Goal: Information Seeking & Learning: Learn about a topic

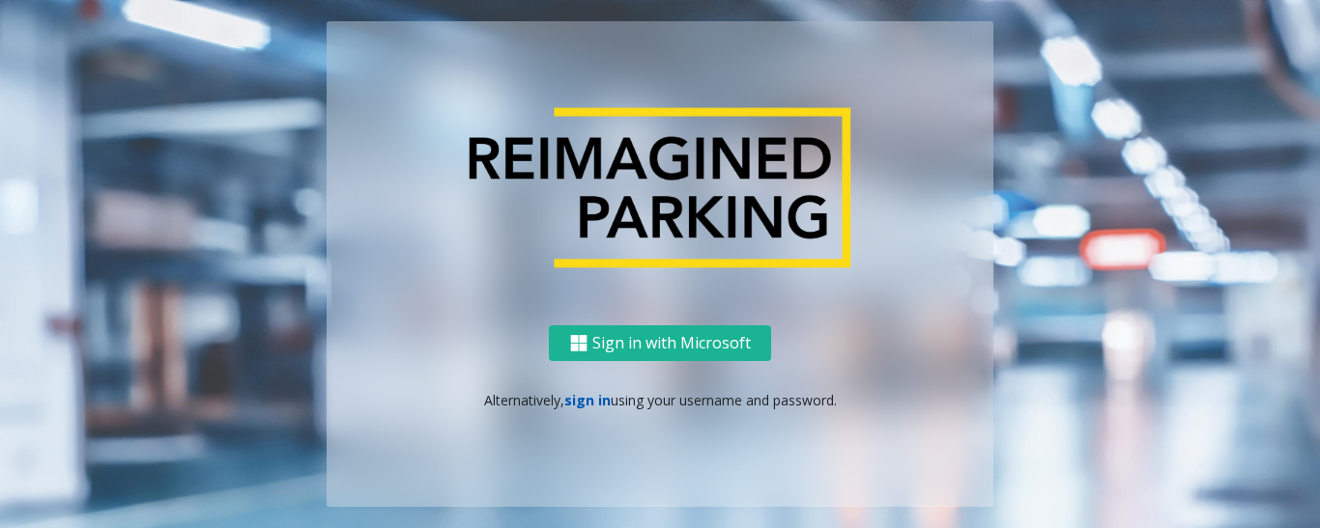
click at [591, 399] on link "sign in" at bounding box center [587, 400] width 46 height 18
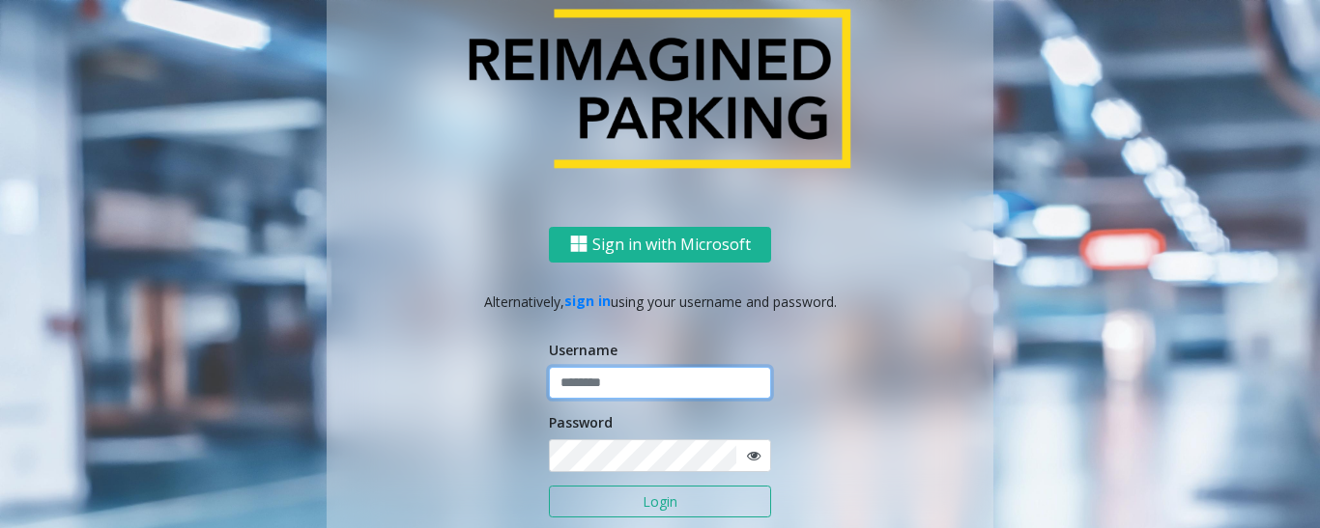
type input "*********"
click at [649, 501] on button "Login" at bounding box center [660, 502] width 222 height 33
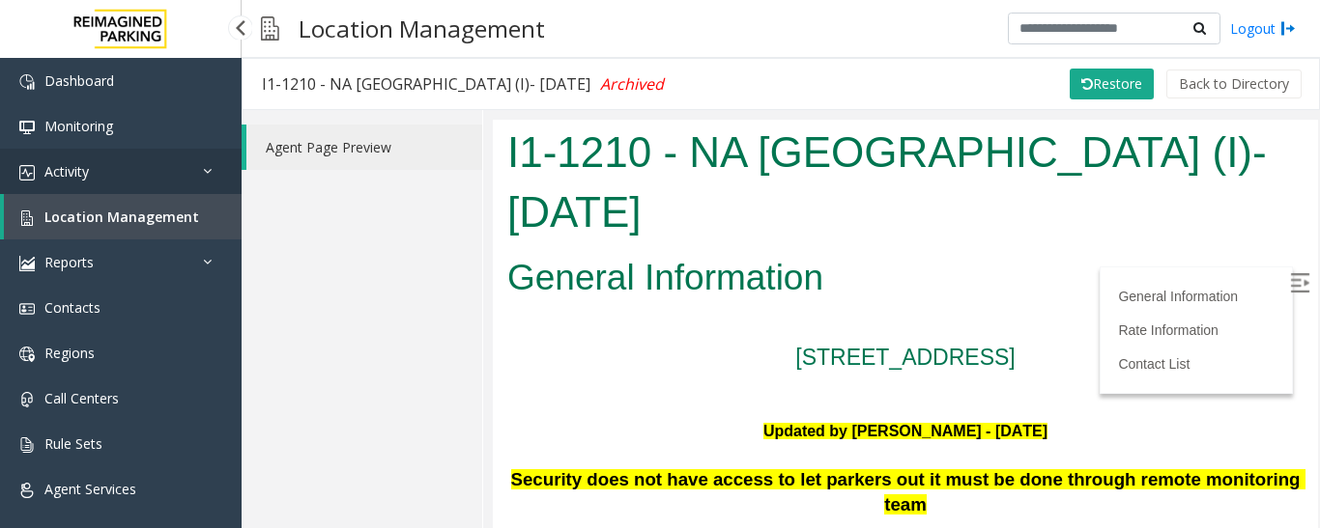
click at [134, 177] on link "Activity" at bounding box center [120, 171] width 241 height 45
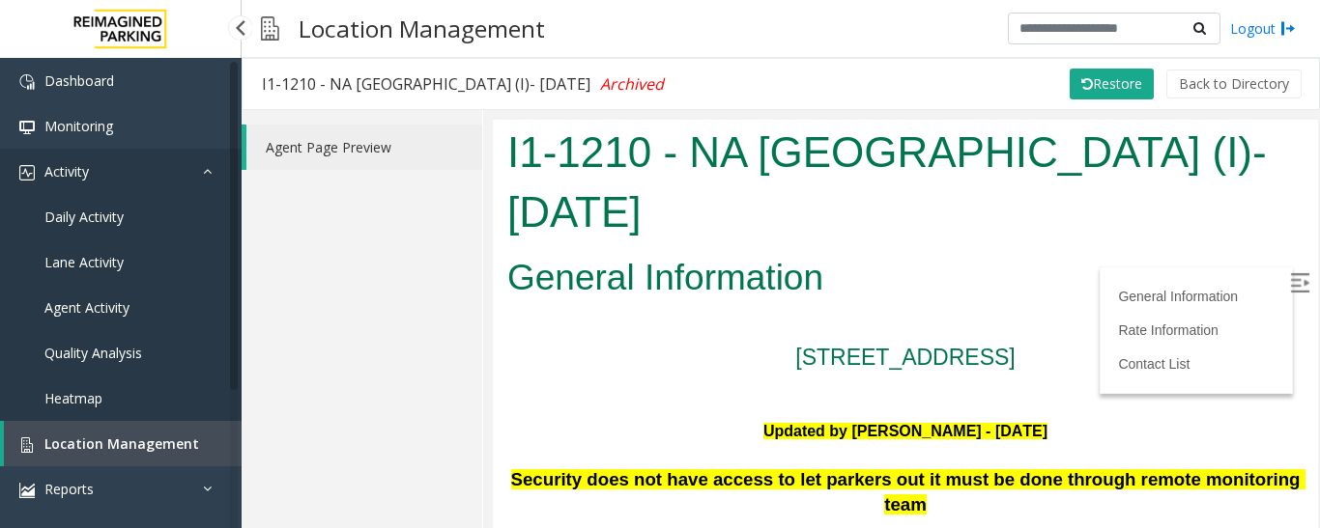
click at [130, 180] on link "Activity" at bounding box center [120, 171] width 241 height 45
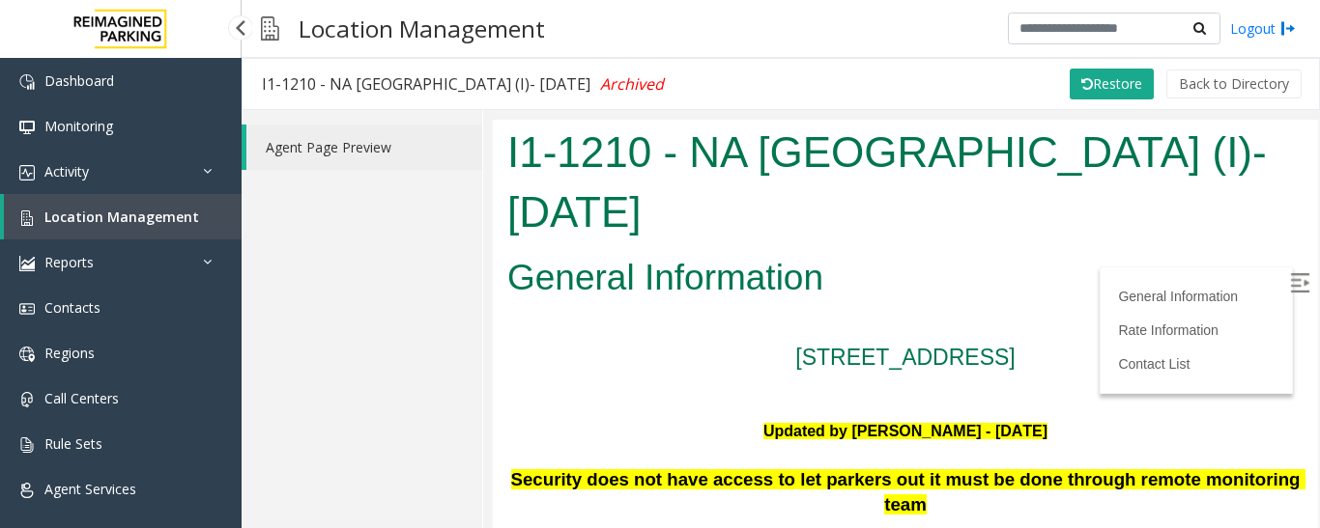
click at [154, 220] on span "Location Management" at bounding box center [121, 217] width 155 height 18
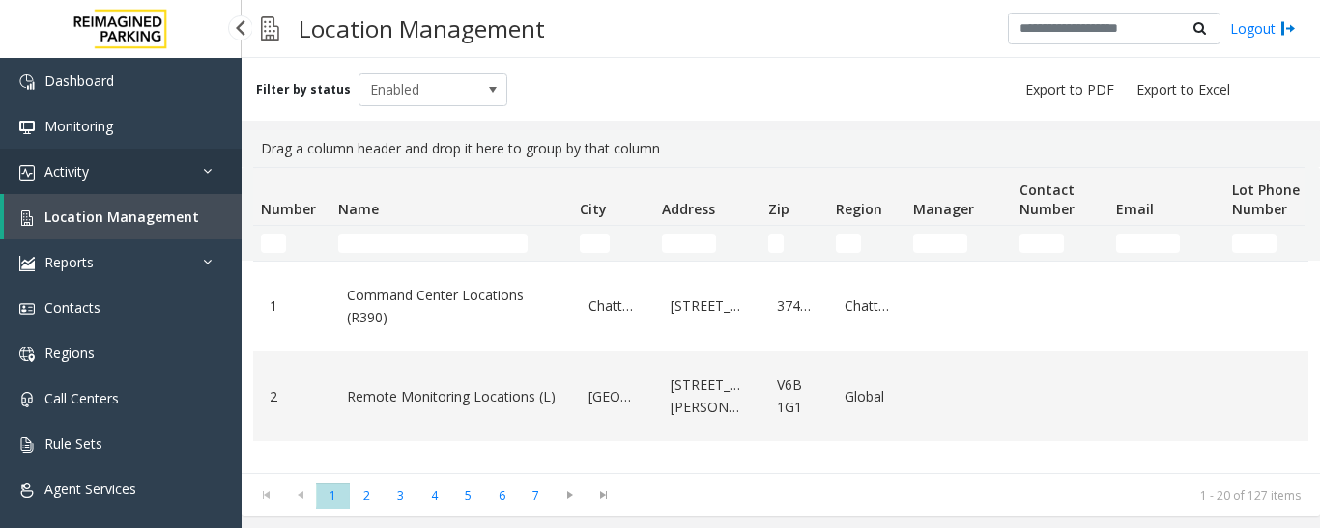
click at [140, 184] on link "Activity" at bounding box center [120, 171] width 241 height 45
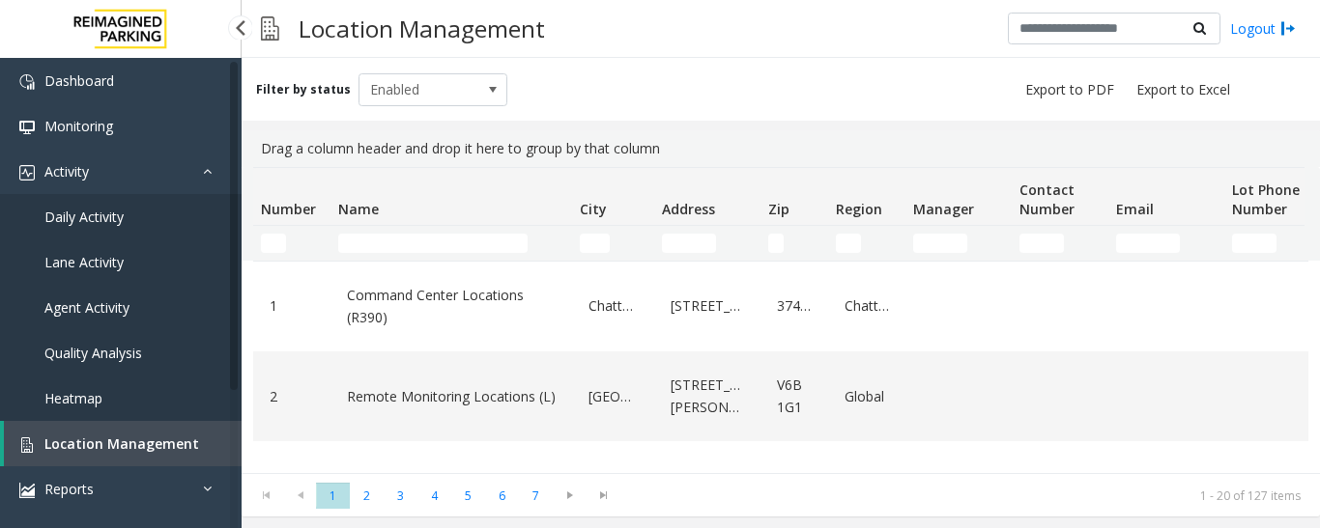
click at [118, 308] on span "Agent Activity" at bounding box center [86, 307] width 85 height 18
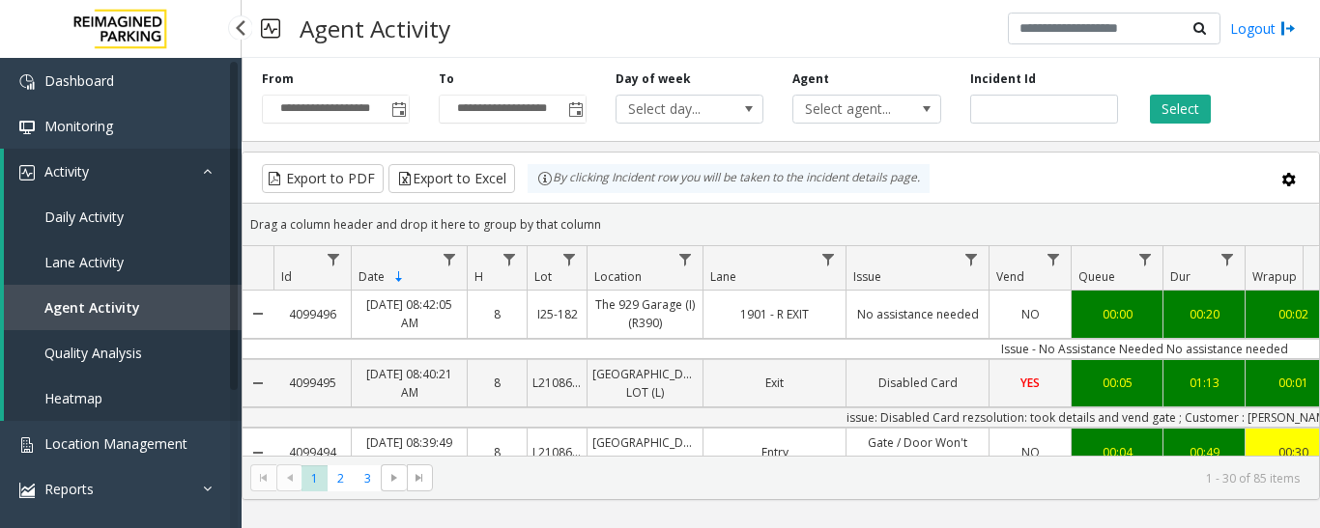
click at [113, 310] on span "Agent Activity" at bounding box center [92, 307] width 96 height 18
click at [1005, 113] on input "number" at bounding box center [1044, 109] width 148 height 29
paste input "*******"
type input "*******"
click at [1175, 118] on button "Select" at bounding box center [1180, 109] width 61 height 29
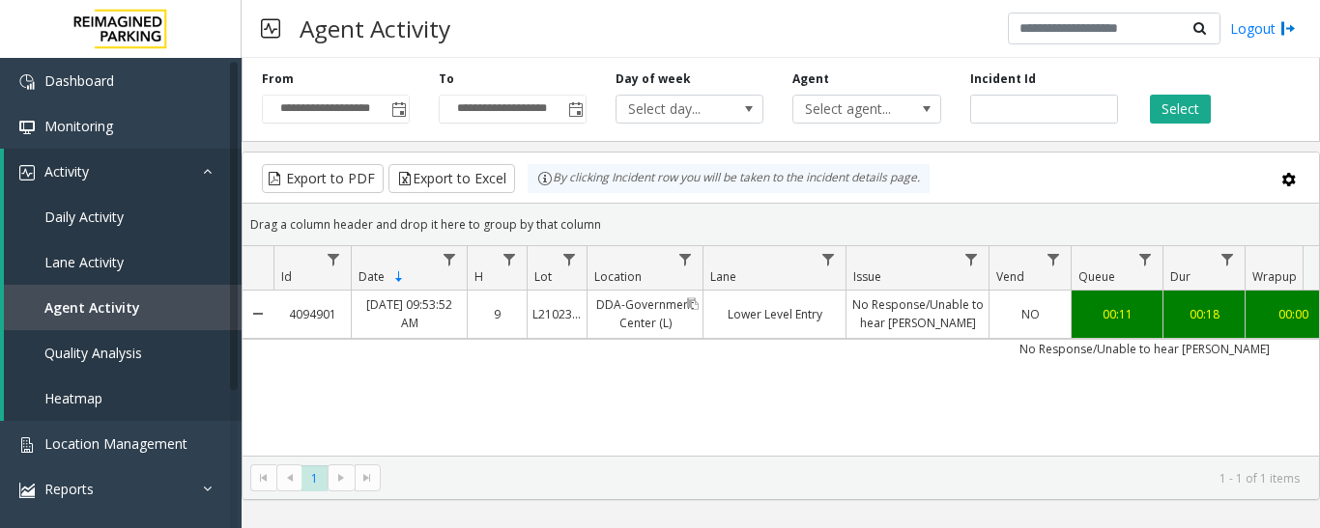
click at [669, 325] on link "DDA-Government Center (L)" at bounding box center [644, 314] width 115 height 46
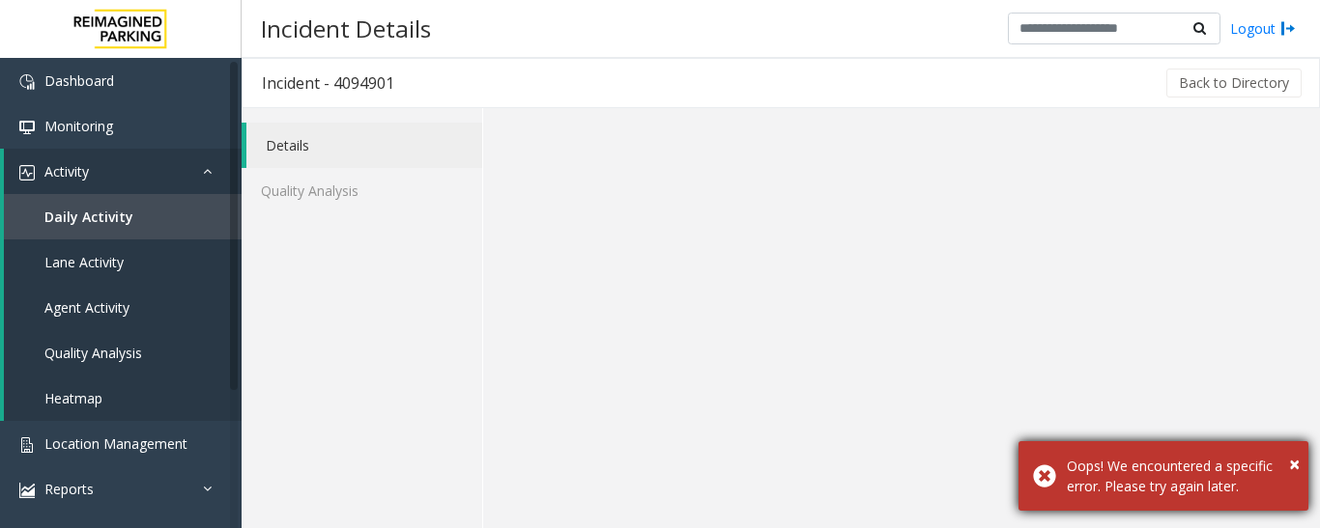
click at [1299, 461] on div "× Oops! We encountered a specific error. Please try again later." at bounding box center [1163, 476] width 290 height 70
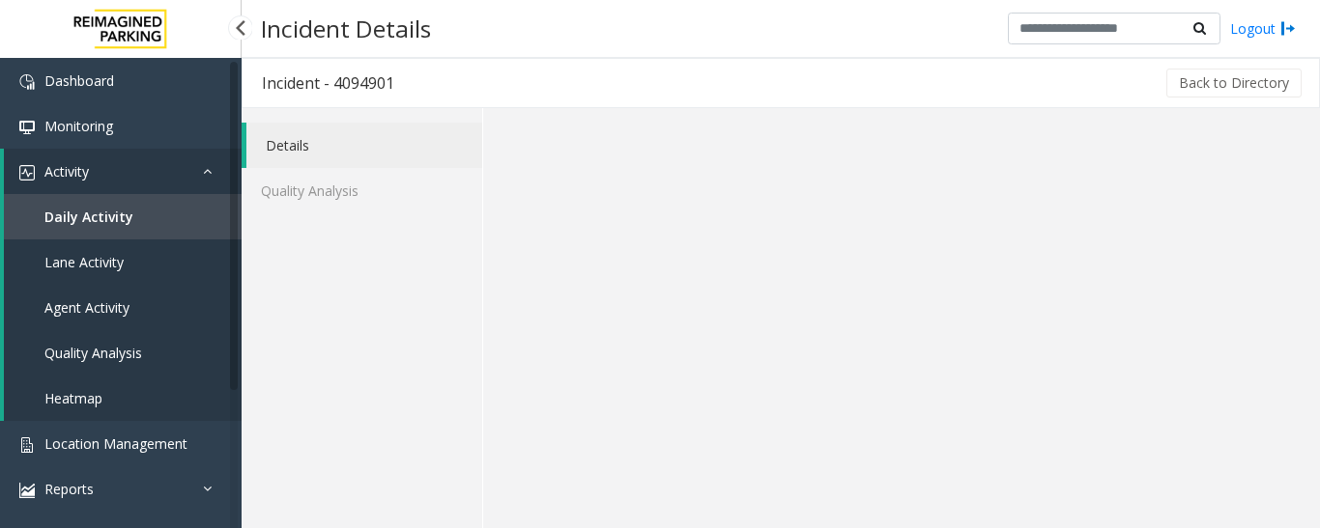
click at [89, 302] on span "Agent Activity" at bounding box center [86, 307] width 85 height 18
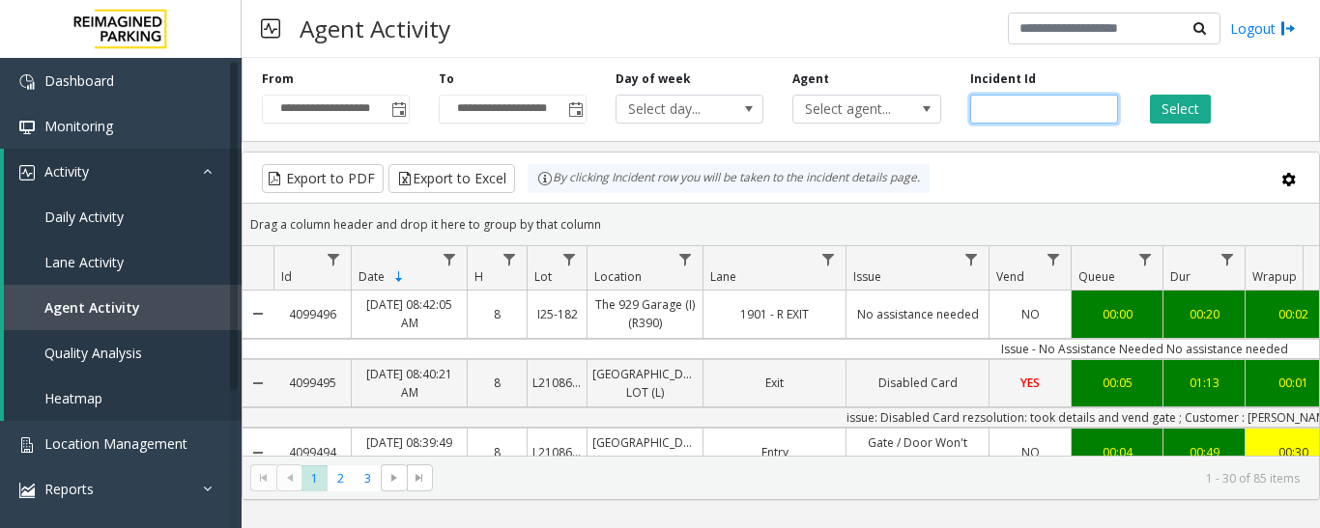
click at [1013, 114] on input "number" at bounding box center [1044, 109] width 148 height 29
paste input "*******"
type input "*******"
click at [1171, 123] on button "Select" at bounding box center [1180, 109] width 61 height 29
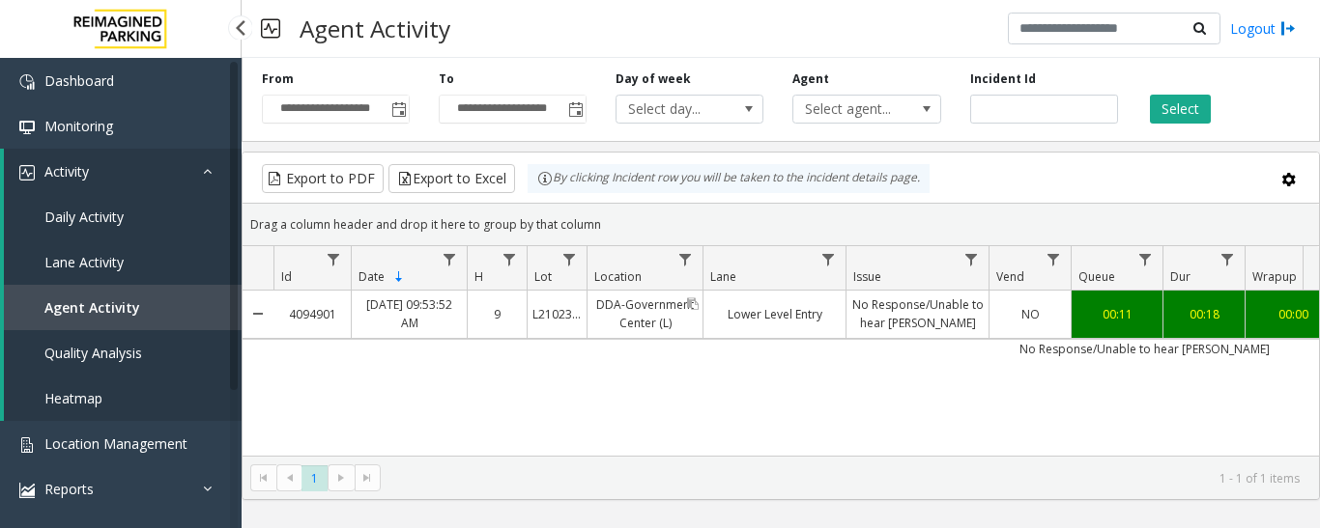
click at [697, 327] on link "DDA-Government Center (L)" at bounding box center [644, 314] width 115 height 46
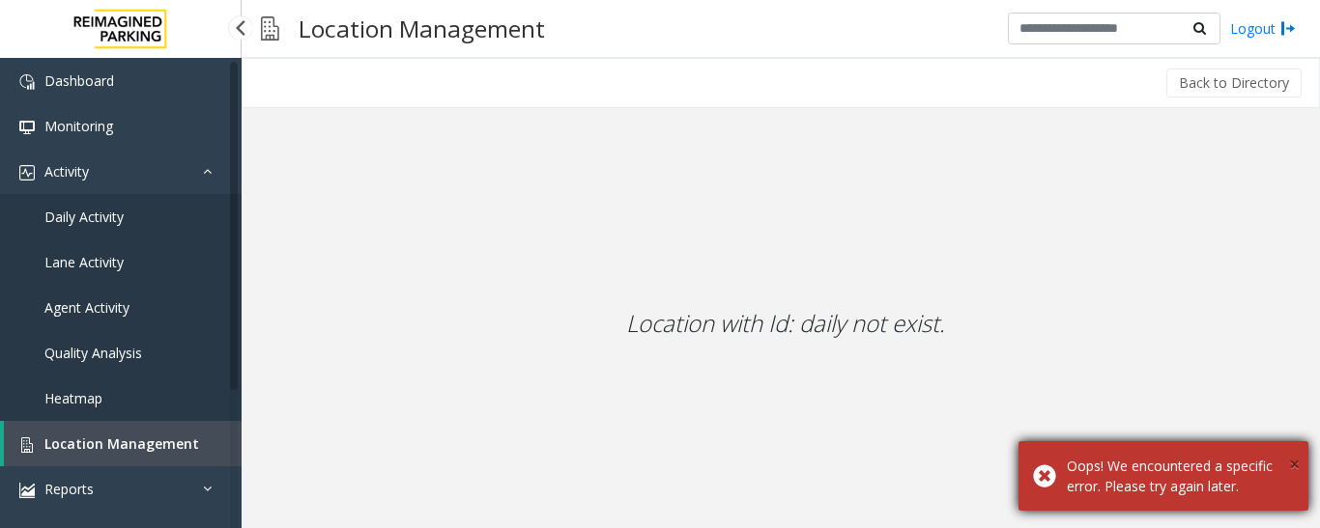
click at [1292, 460] on span "×" at bounding box center [1294, 464] width 11 height 26
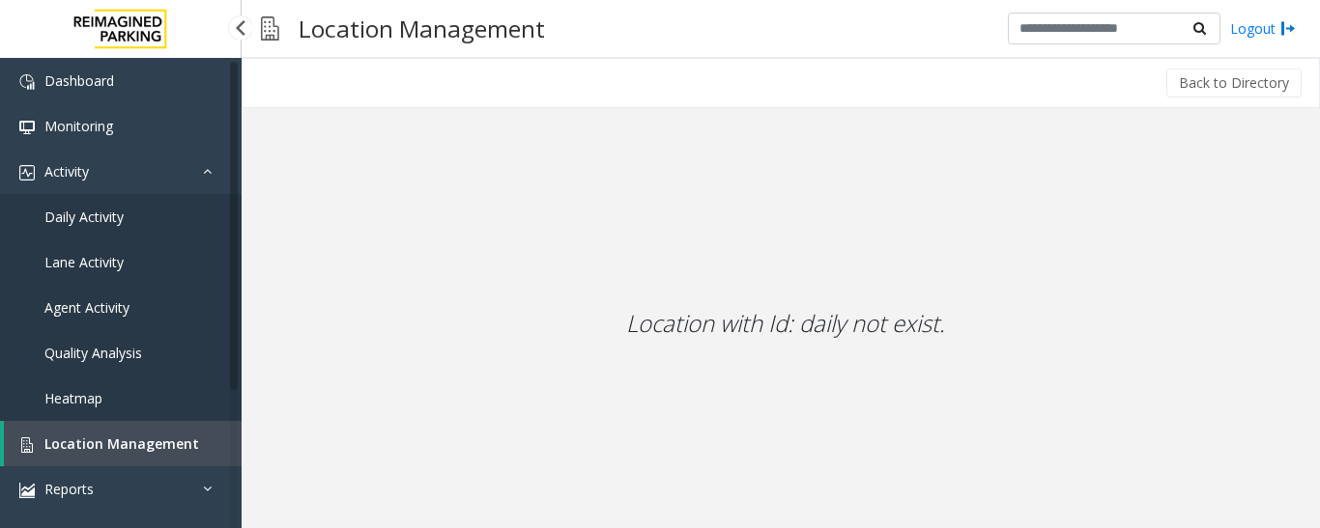
click at [130, 297] on link "Agent Activity" at bounding box center [120, 307] width 241 height 45
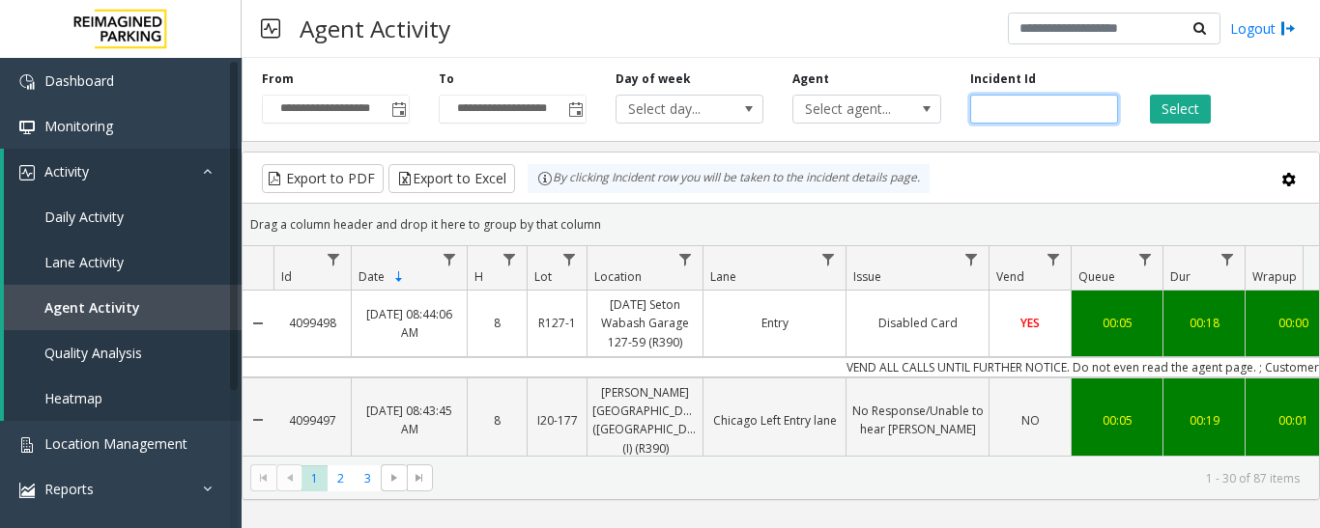
click at [1046, 110] on input "number" at bounding box center [1044, 109] width 148 height 29
paste input "*******"
type input "*******"
click at [1173, 121] on button "Select" at bounding box center [1180, 109] width 61 height 29
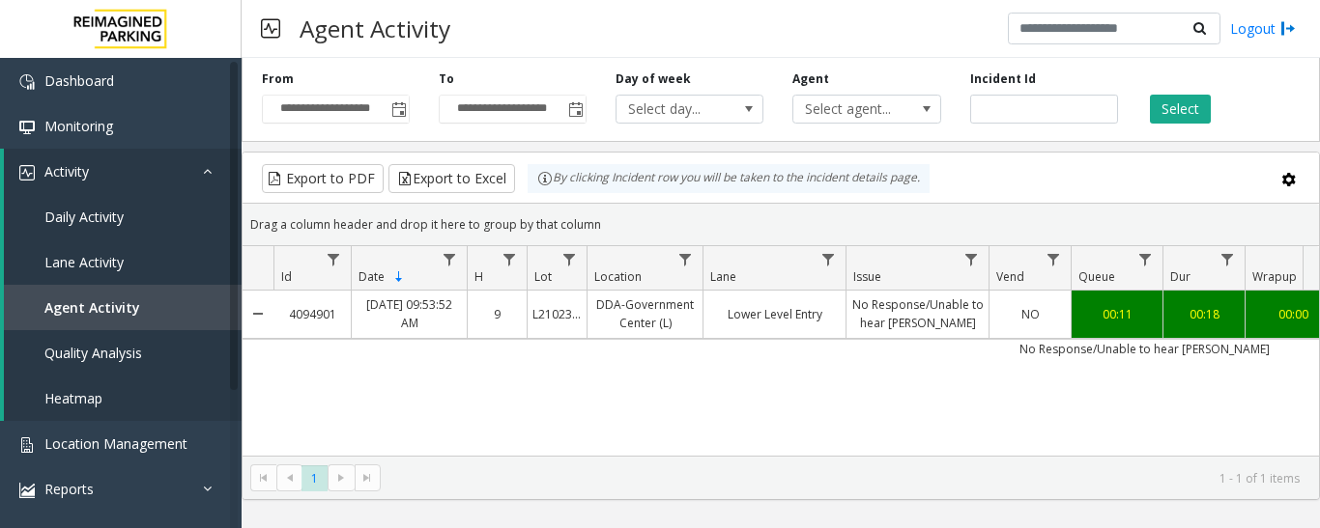
click at [960, 350] on td "No Response/Unable to hear [PERSON_NAME]" at bounding box center [1144, 348] width 1742 height 19
click at [970, 320] on link "No Response/Unable to hear [PERSON_NAME]" at bounding box center [917, 314] width 142 height 46
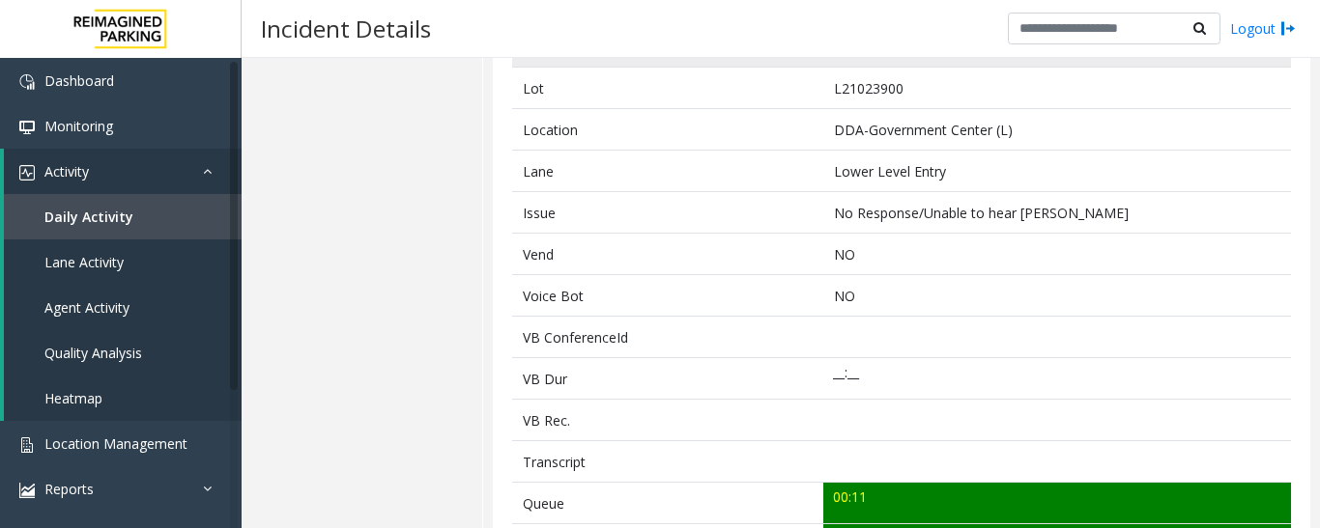
scroll to position [580, 0]
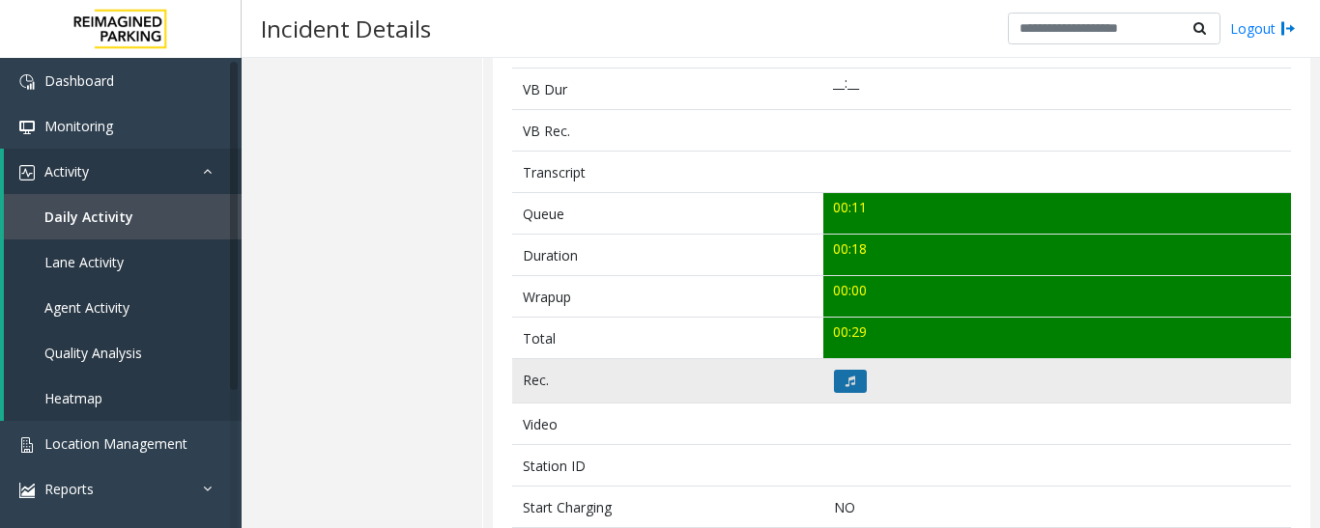
click at [853, 381] on button at bounding box center [850, 381] width 33 height 23
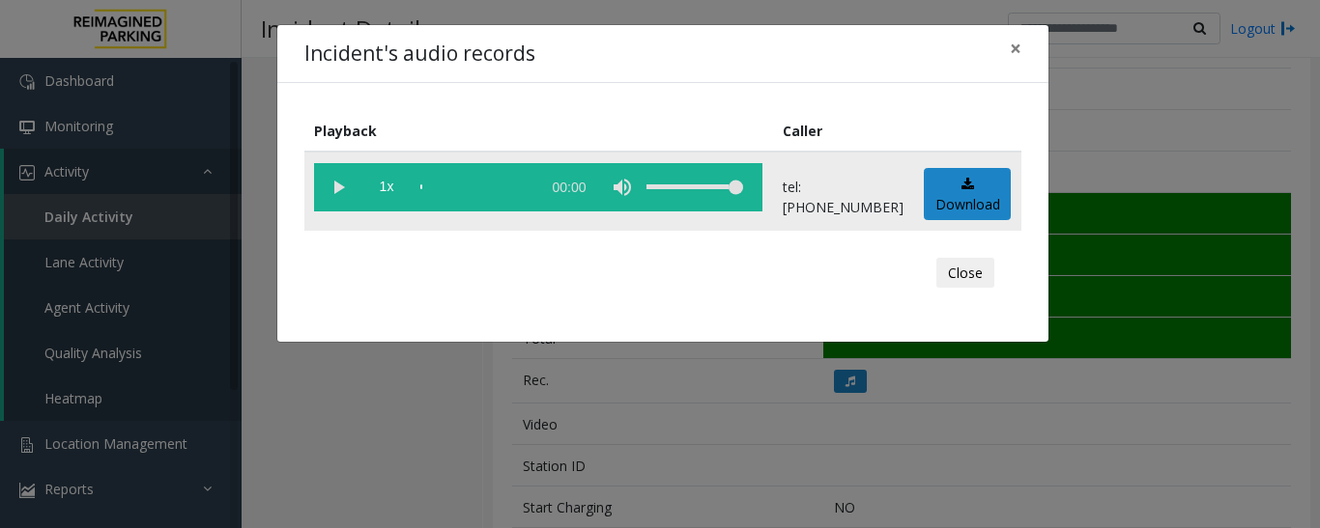
click at [337, 188] on vg-play-pause at bounding box center [338, 187] width 48 height 48
click at [426, 185] on div "scrub bar" at bounding box center [475, 187] width 110 height 48
click at [956, 271] on button "Close" at bounding box center [965, 273] width 58 height 31
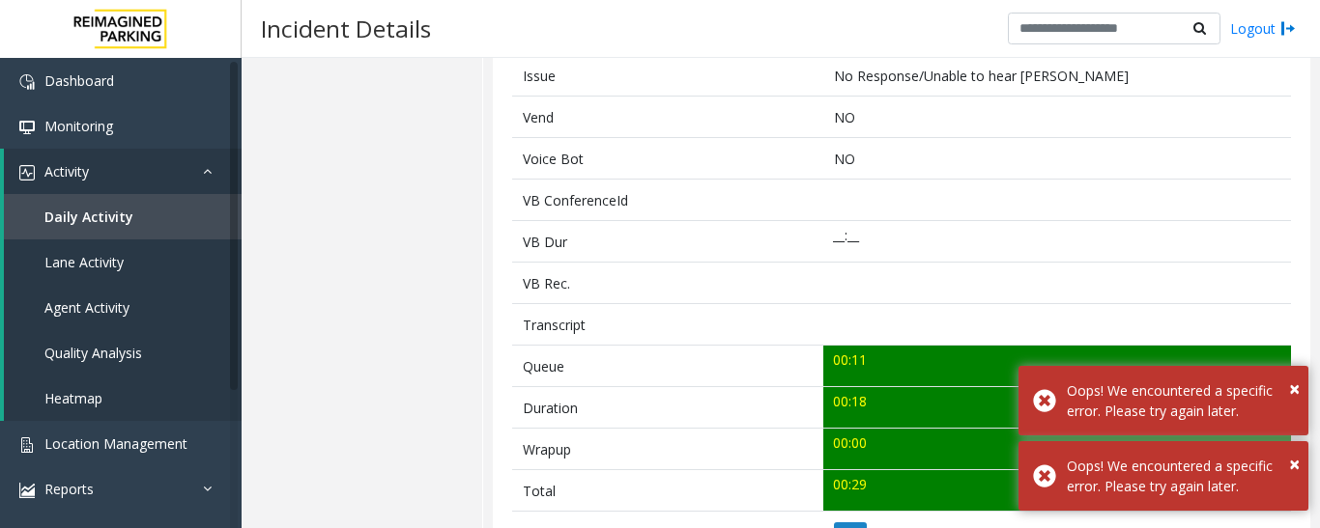
scroll to position [97, 0]
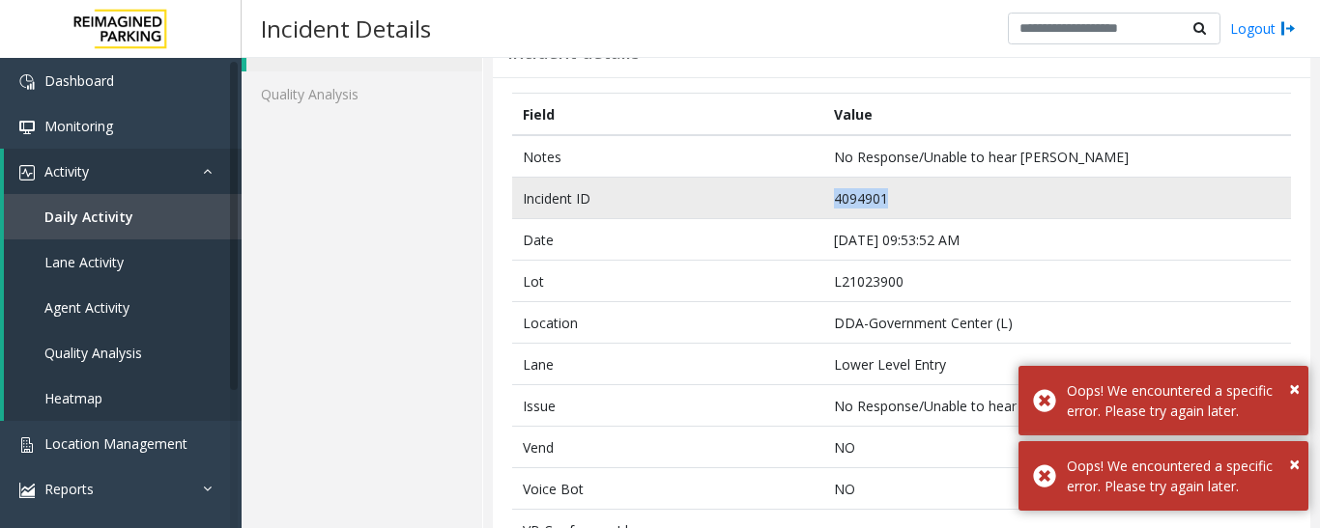
drag, startPoint x: 894, startPoint y: 193, endPoint x: 694, endPoint y: 187, distance: 200.0
click at [694, 187] on tr "Incident ID 4094901" at bounding box center [901, 199] width 779 height 42
copy tr "4094901"
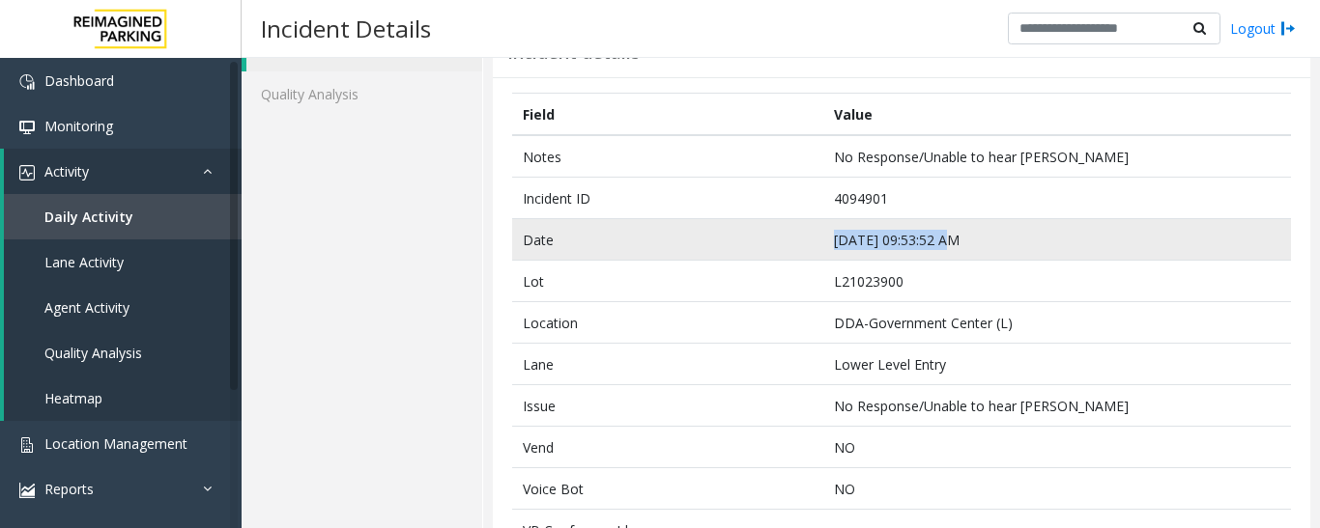
drag, startPoint x: 945, startPoint y: 240, endPoint x: 803, endPoint y: 242, distance: 142.0
click at [803, 242] on tr "Date [DATE] 09:53:52 AM" at bounding box center [901, 240] width 779 height 42
copy tr "[DATE] 09:53:52 AM"
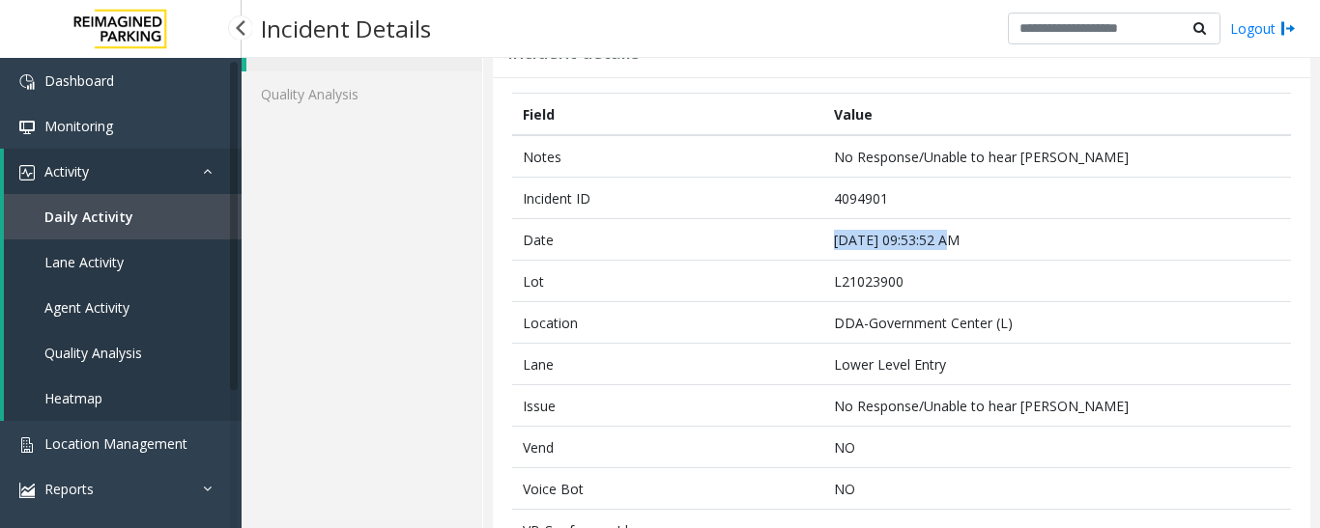
click at [119, 305] on span "Agent Activity" at bounding box center [86, 307] width 85 height 18
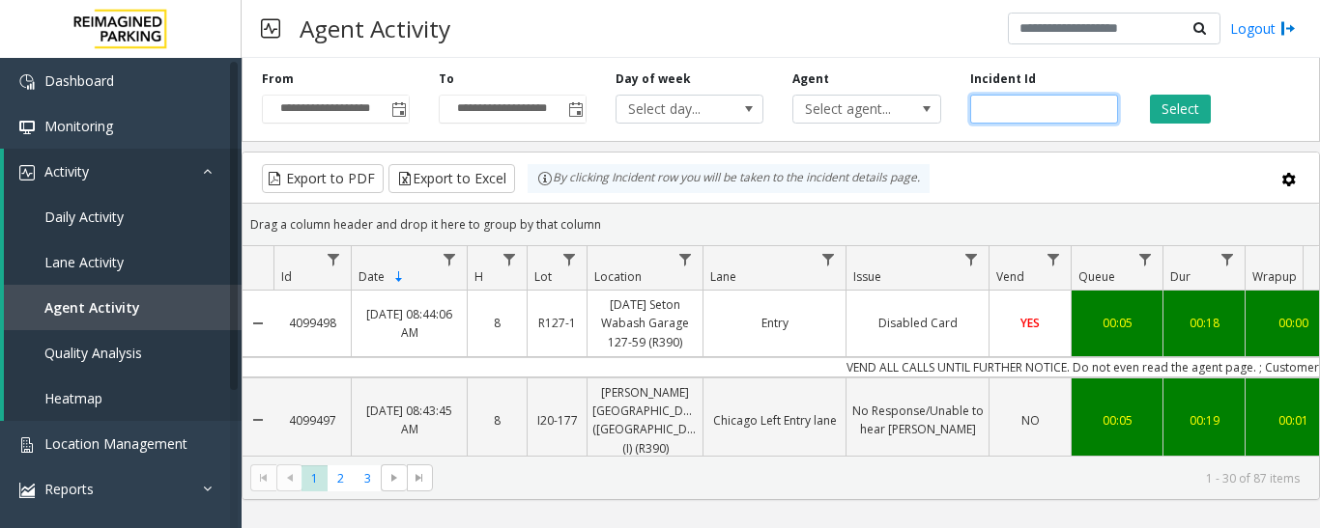
click at [1013, 109] on input "number" at bounding box center [1044, 109] width 148 height 29
paste input "*******"
type input "*******"
click at [1168, 104] on button "Select" at bounding box center [1180, 109] width 61 height 29
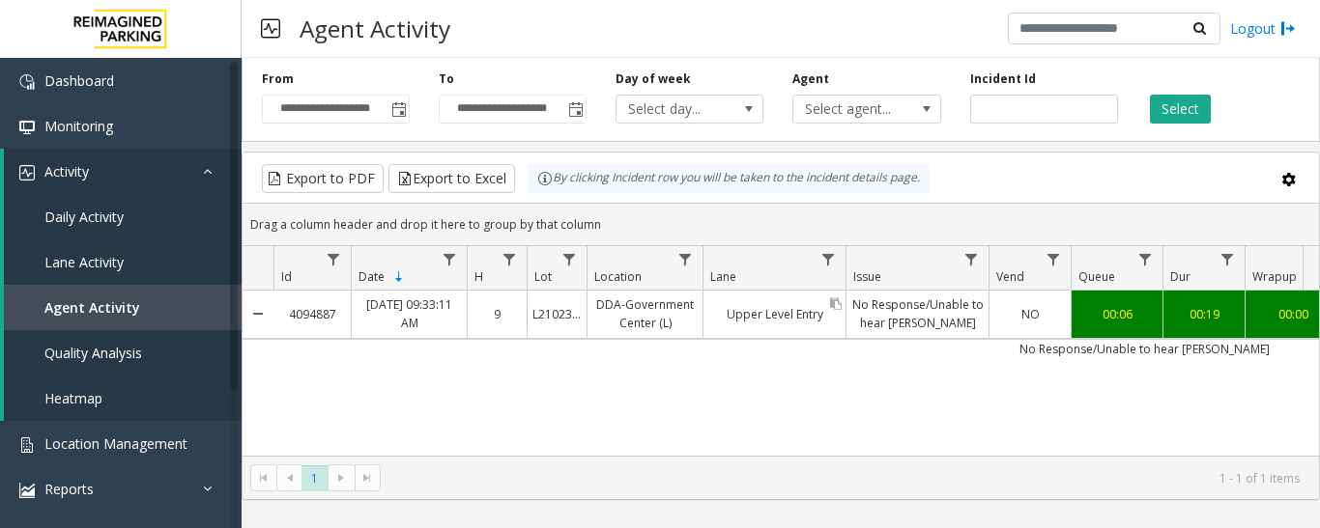
click at [769, 320] on link "Upper Level Entry" at bounding box center [774, 314] width 142 height 28
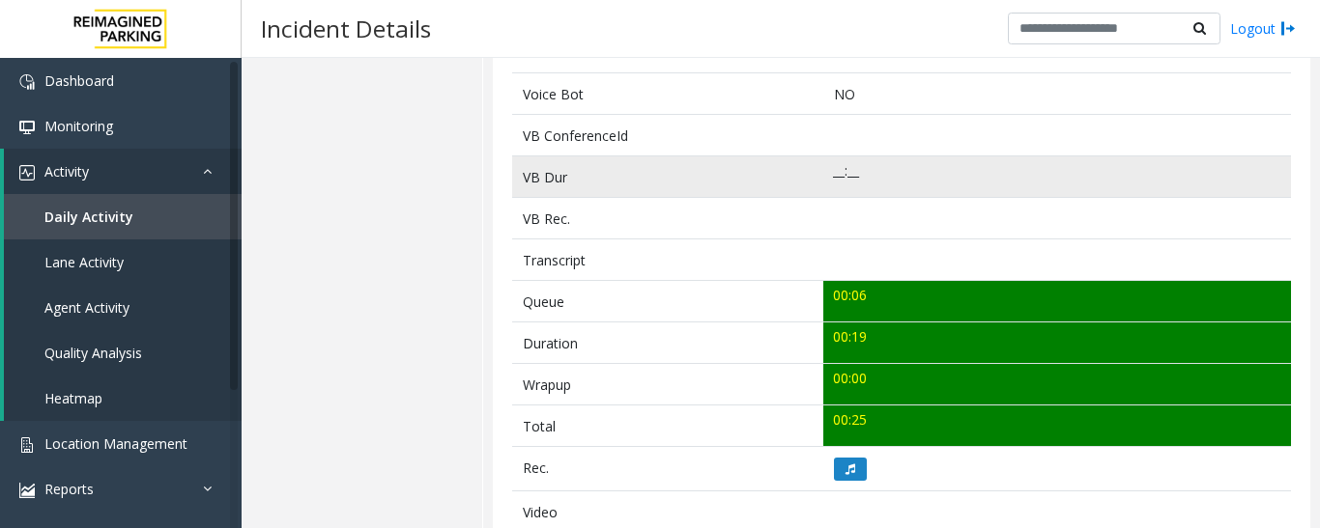
scroll to position [676, 0]
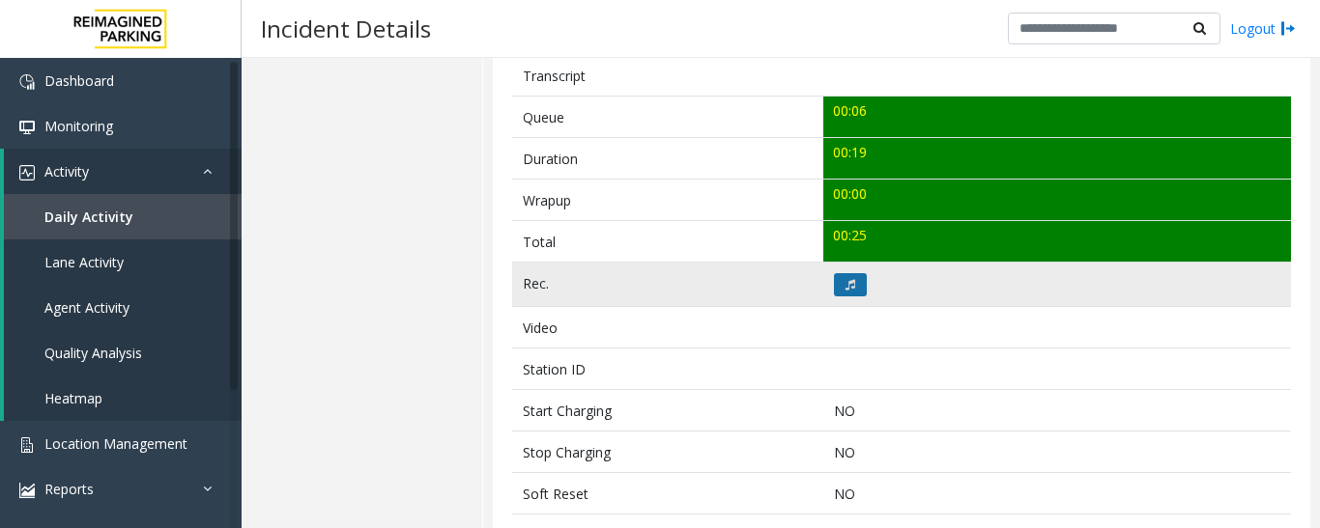
click at [839, 292] on button at bounding box center [850, 284] width 33 height 23
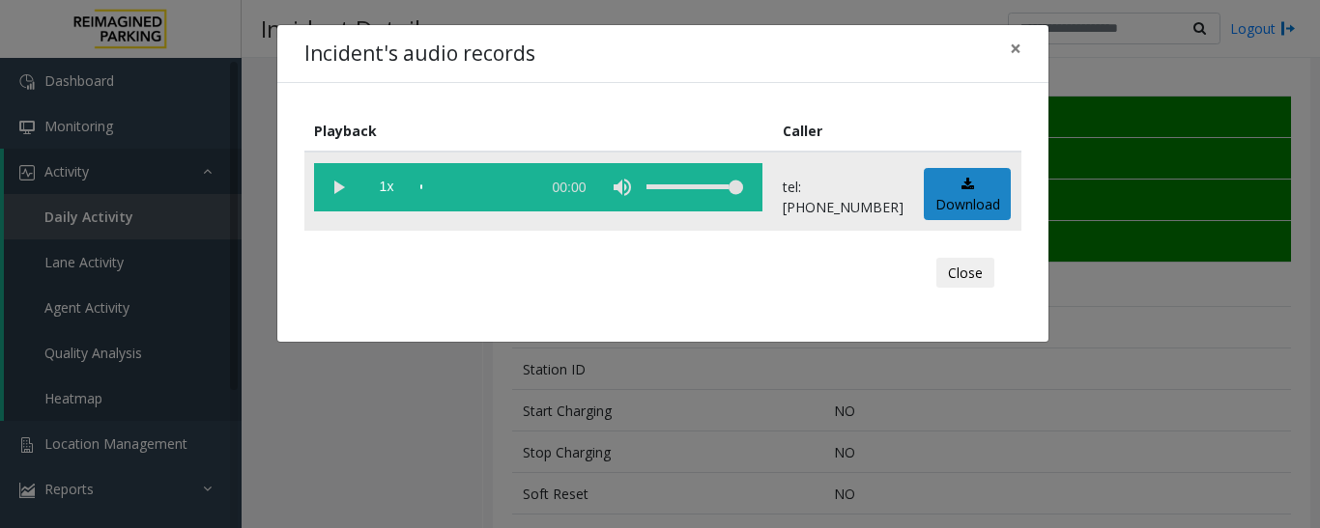
click at [327, 190] on vg-play-pause at bounding box center [338, 187] width 48 height 48
click at [980, 283] on button "Close" at bounding box center [965, 273] width 58 height 31
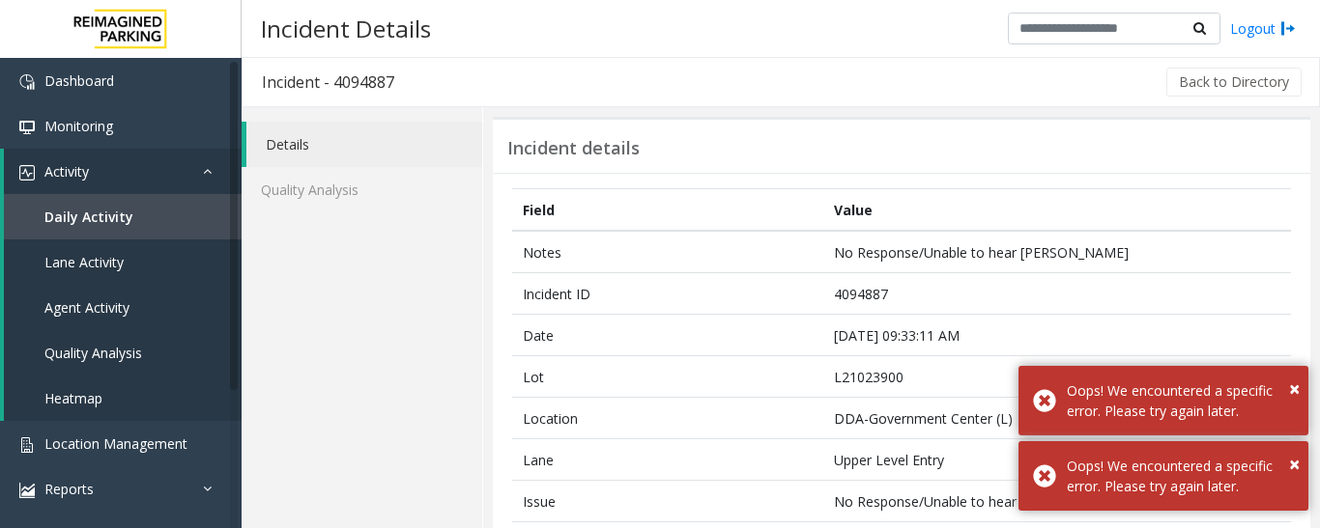
scroll to position [0, 0]
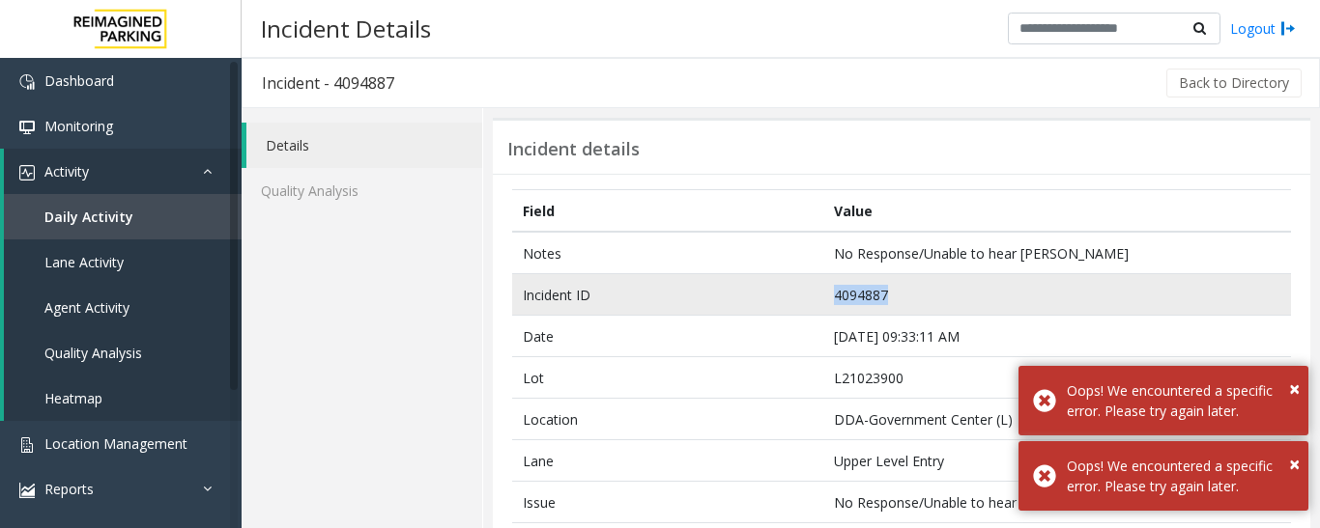
drag, startPoint x: 892, startPoint y: 287, endPoint x: 715, endPoint y: 281, distance: 176.9
click at [715, 281] on tr "Incident ID 4094887" at bounding box center [901, 295] width 779 height 42
copy tr "4094887"
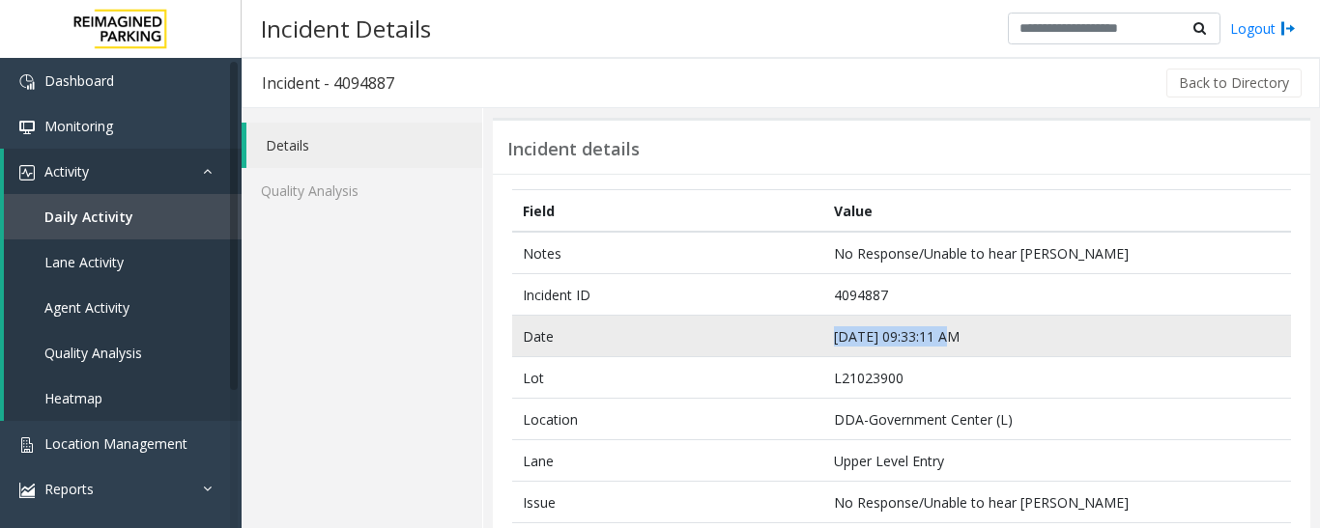
drag, startPoint x: 942, startPoint y: 336, endPoint x: 809, endPoint y: 326, distance: 132.8
click at [809, 326] on tr "Date [DATE] 09:33:11 AM" at bounding box center [901, 337] width 779 height 42
copy tr "[DATE] 09:33:11 AM"
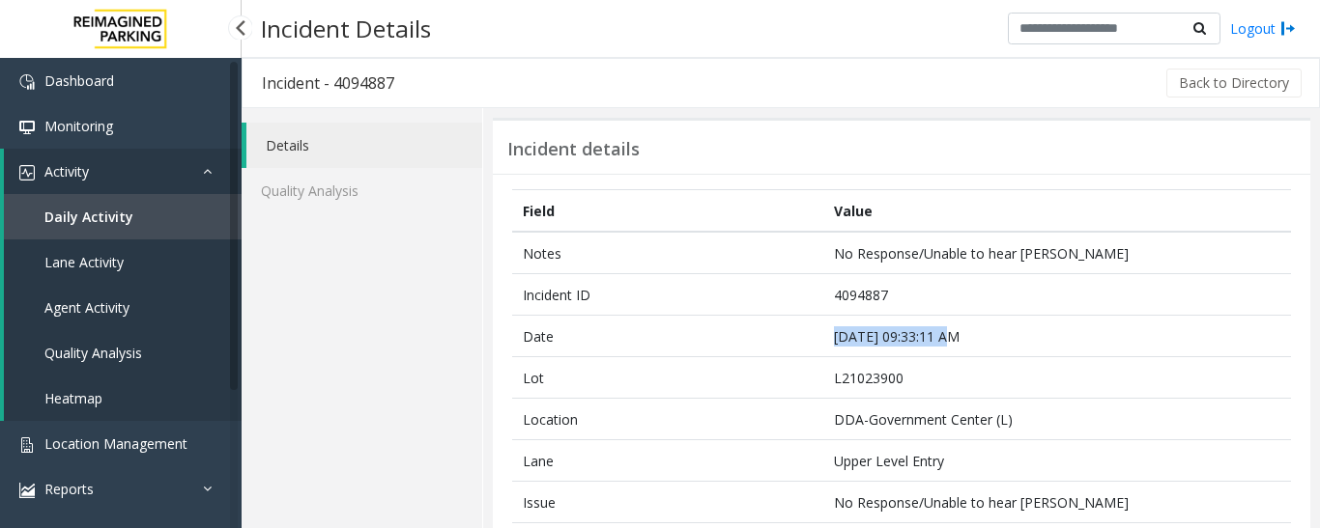
click at [116, 214] on span "Daily Activity" at bounding box center [88, 217] width 89 height 18
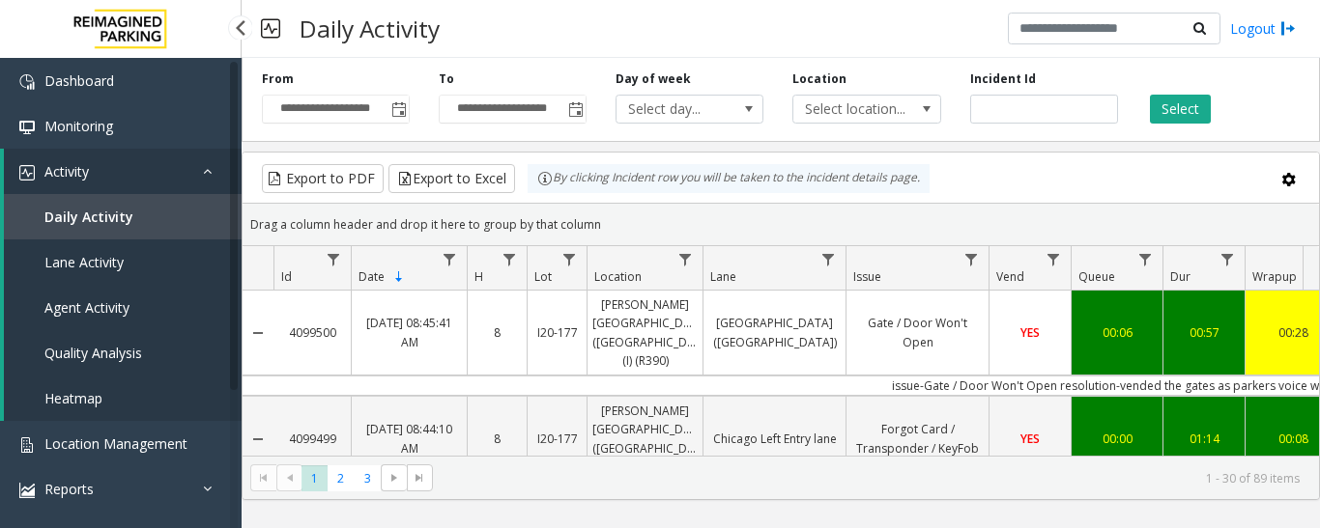
click at [113, 311] on span "Agent Activity" at bounding box center [86, 307] width 85 height 18
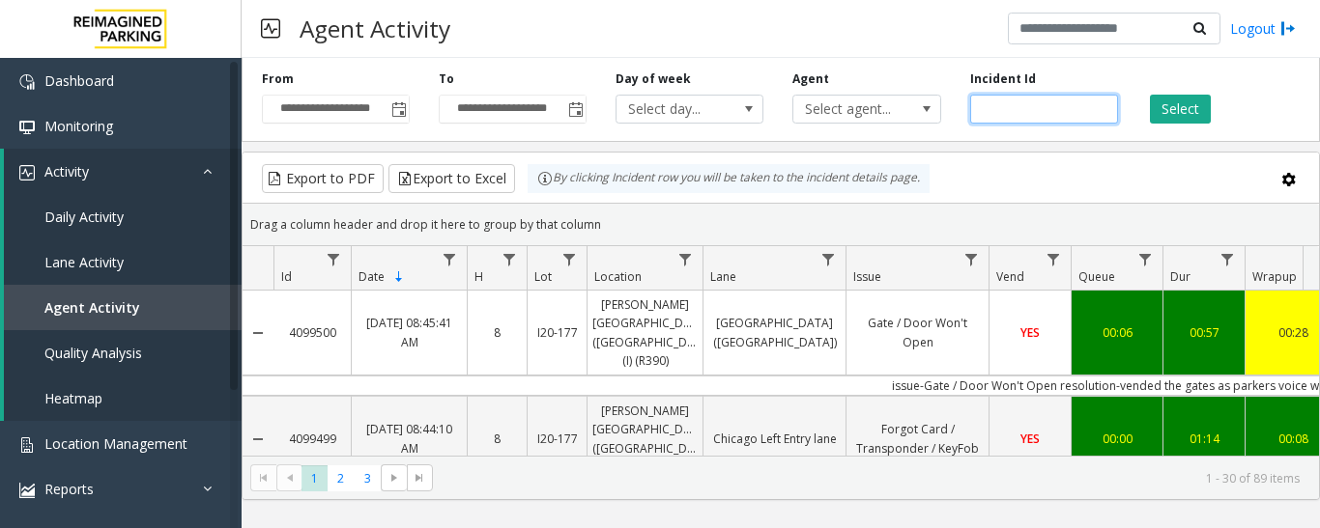
click at [1018, 103] on input "number" at bounding box center [1044, 109] width 148 height 29
paste input "*******"
type input "*******"
drag, startPoint x: 1226, startPoint y: 108, endPoint x: 1198, endPoint y: 111, distance: 28.2
click at [1226, 109] on div "Select" at bounding box center [1220, 97] width 177 height 53
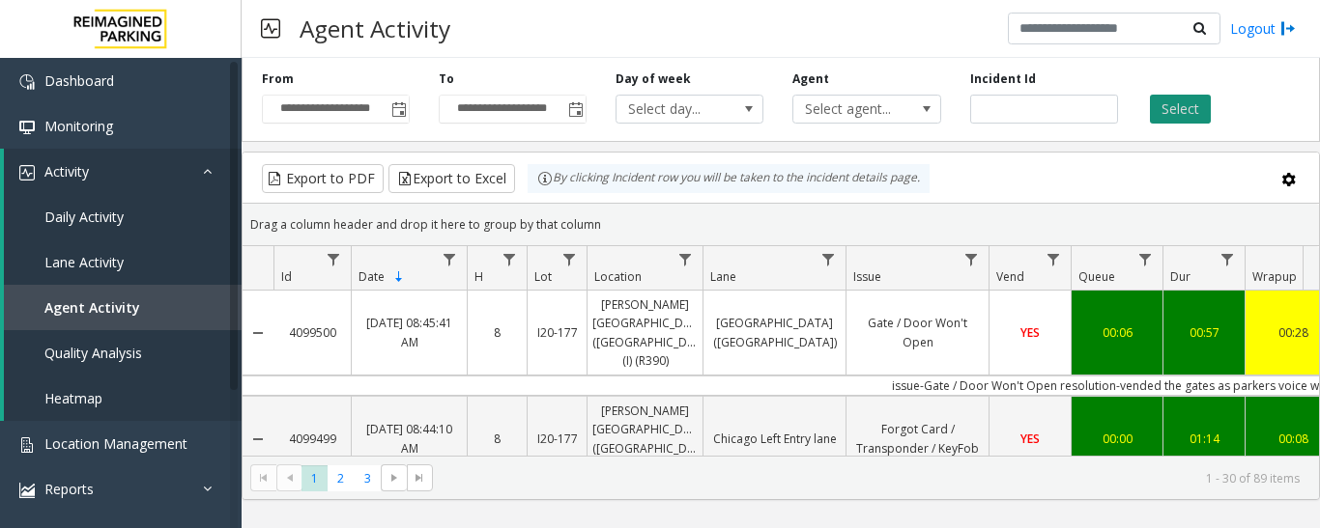
click at [1197, 111] on button "Select" at bounding box center [1180, 109] width 61 height 29
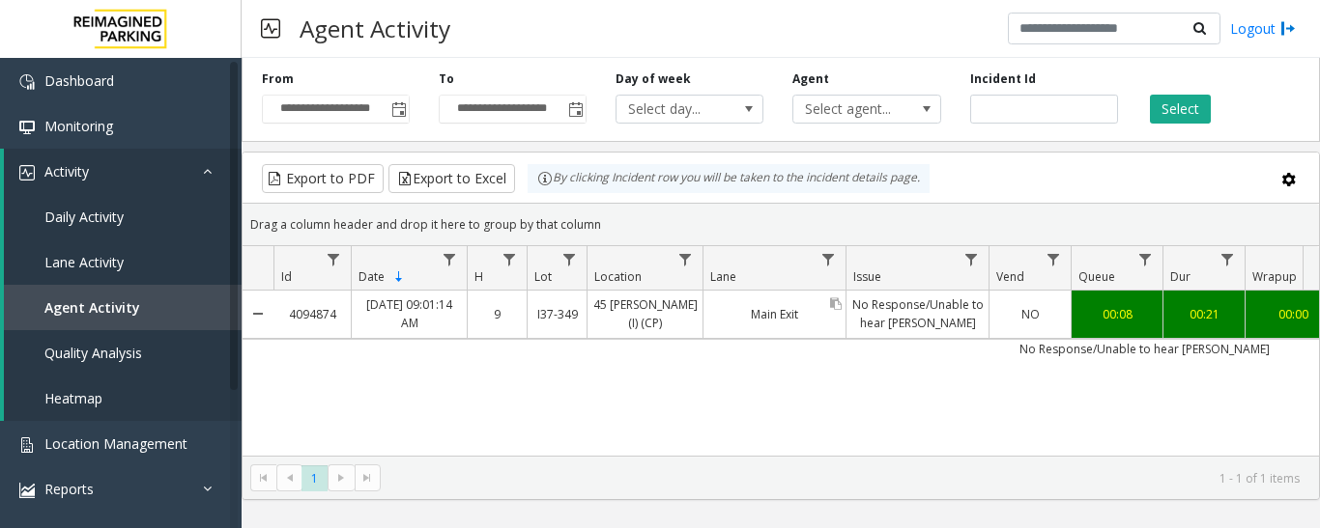
click at [825, 318] on link "Main Exit" at bounding box center [774, 314] width 142 height 28
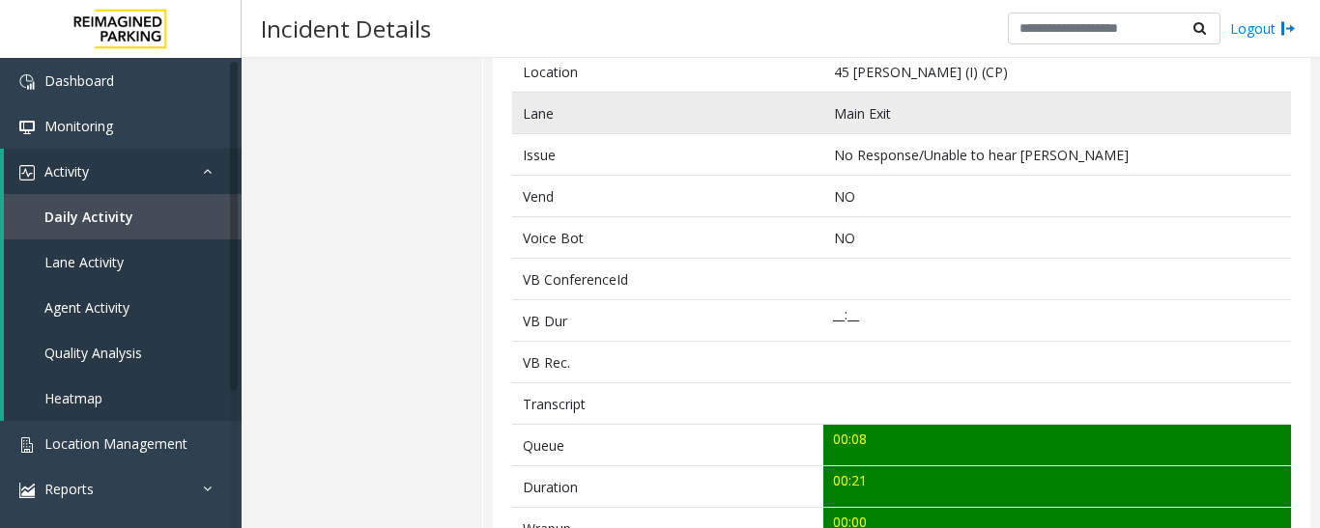
scroll to position [483, 0]
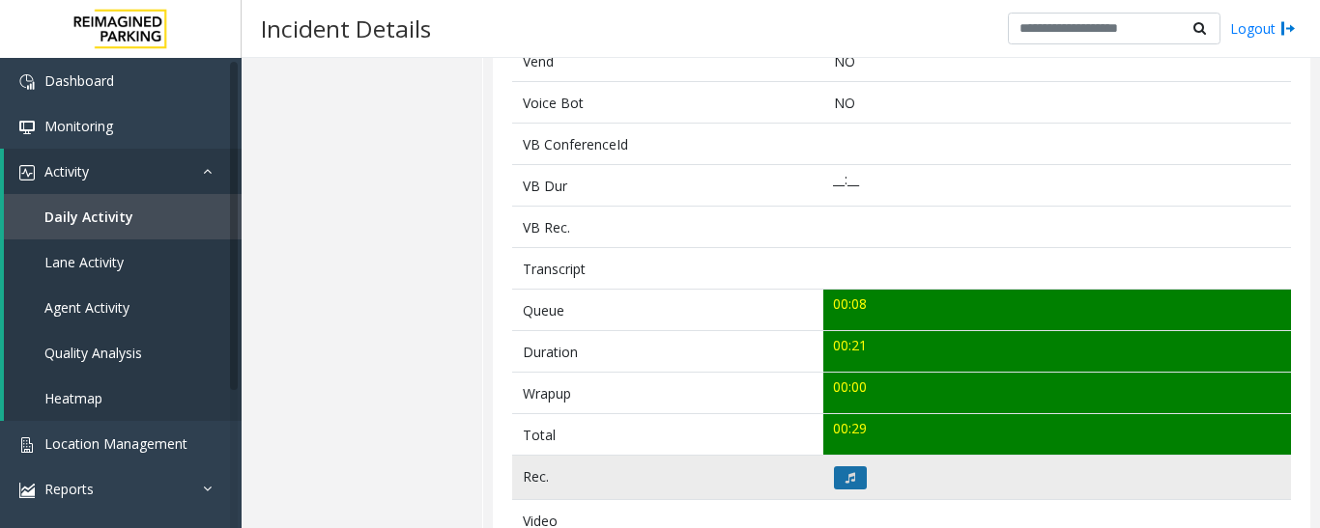
click at [845, 475] on icon at bounding box center [850, 478] width 10 height 12
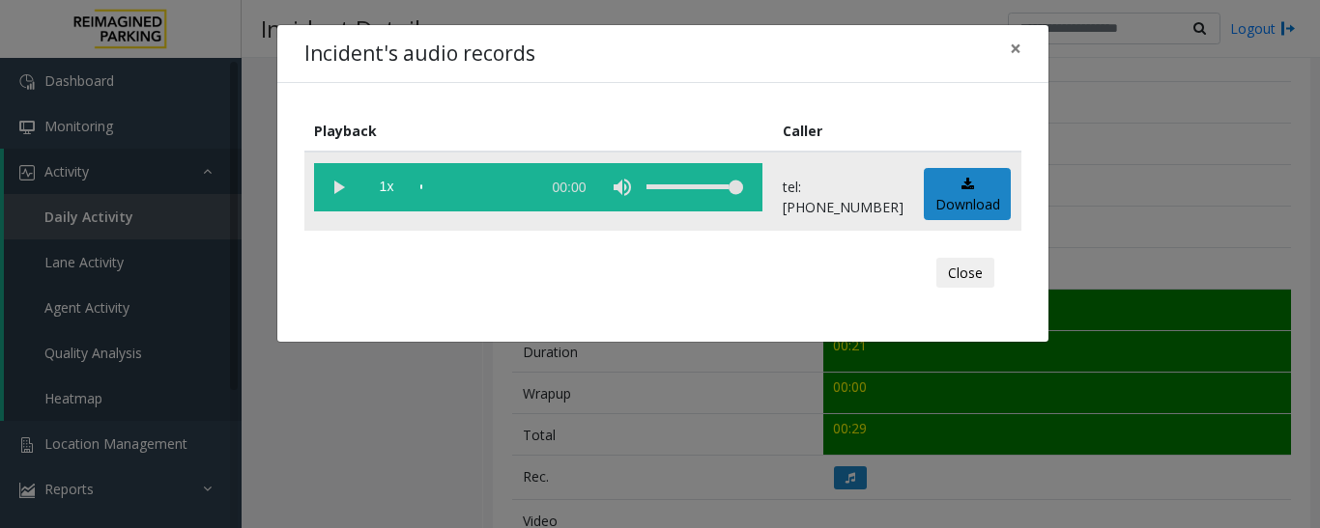
click at [346, 195] on vg-play-pause at bounding box center [338, 187] width 48 height 48
click at [329, 185] on vg-play-pause at bounding box center [338, 187] width 48 height 48
click at [339, 187] on vg-play-pause at bounding box center [338, 187] width 48 height 48
click at [340, 186] on vg-play-pause at bounding box center [338, 187] width 48 height 48
click at [971, 275] on button "Close" at bounding box center [965, 273] width 58 height 31
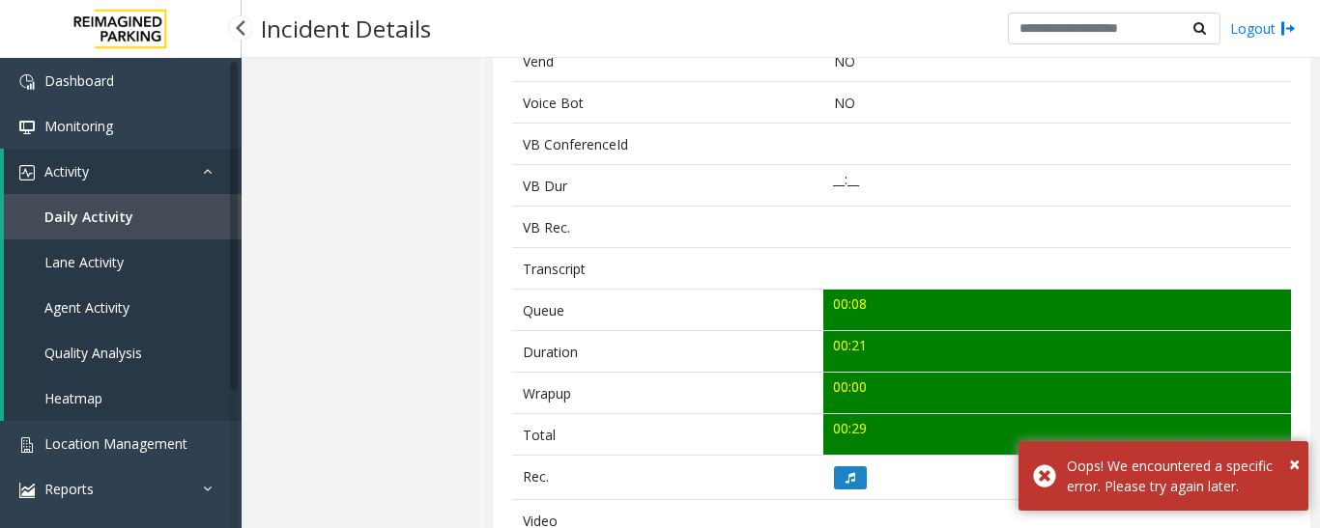
click at [114, 297] on link "Agent Activity" at bounding box center [123, 307] width 238 height 45
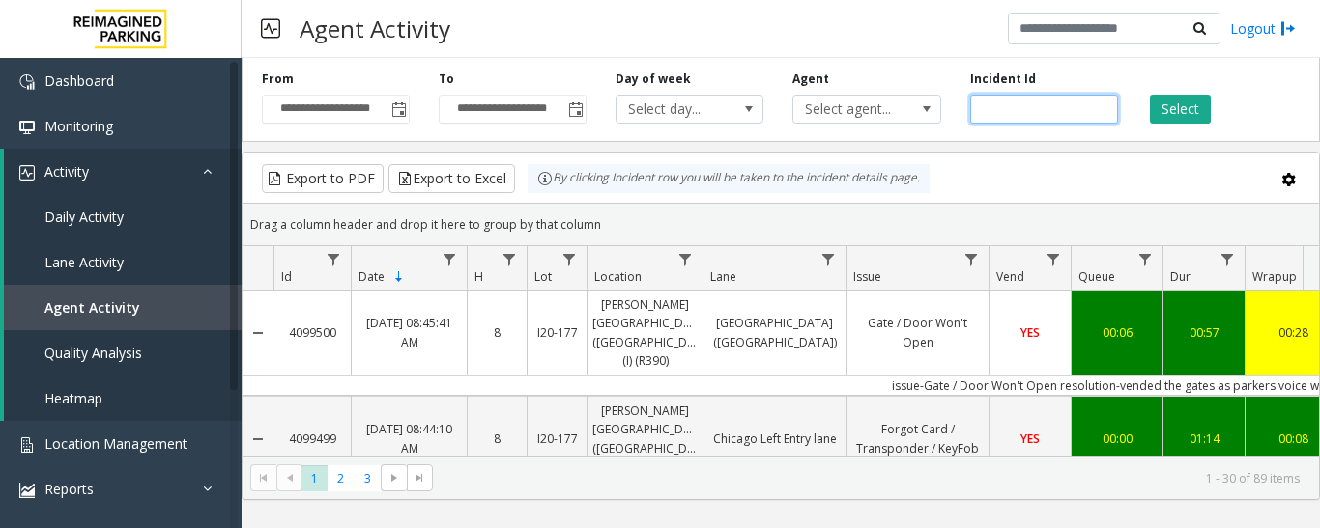
click at [996, 115] on input "number" at bounding box center [1044, 109] width 148 height 29
paste input "*******"
type input "*******"
click at [1174, 112] on button "Select" at bounding box center [1180, 109] width 61 height 29
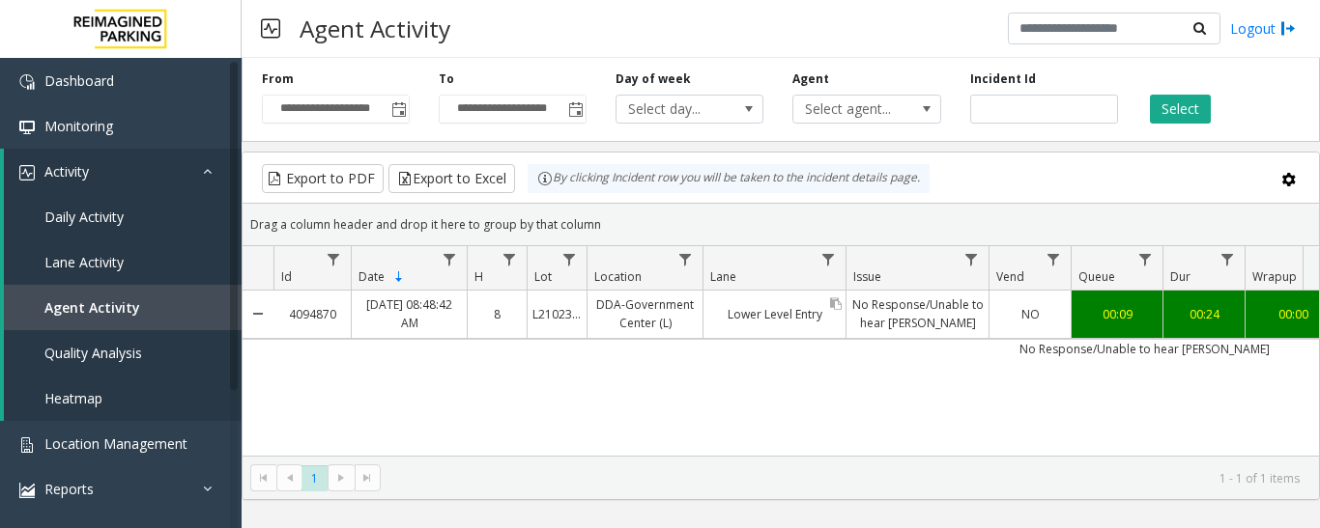
click at [769, 318] on link "Lower Level Entry" at bounding box center [774, 314] width 142 height 28
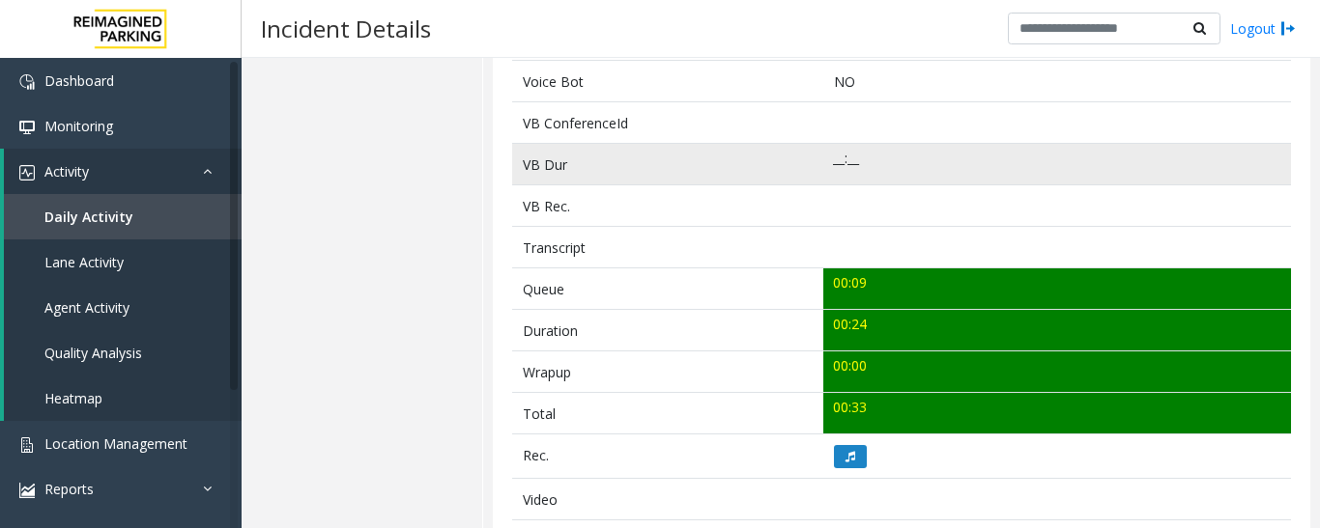
scroll to position [676, 0]
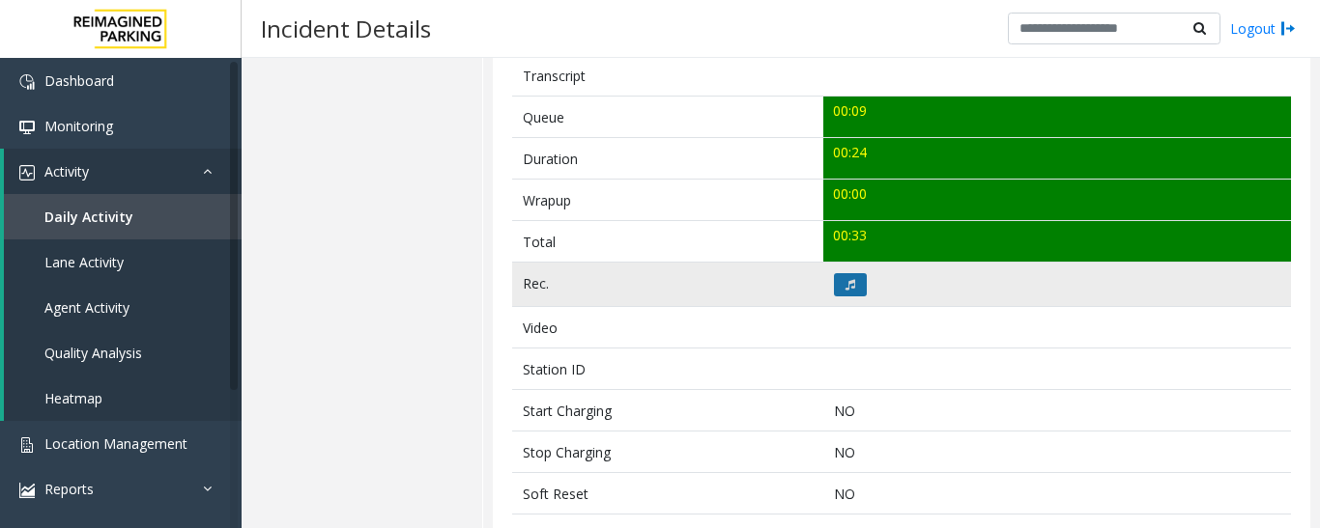
click at [837, 287] on button at bounding box center [850, 284] width 33 height 23
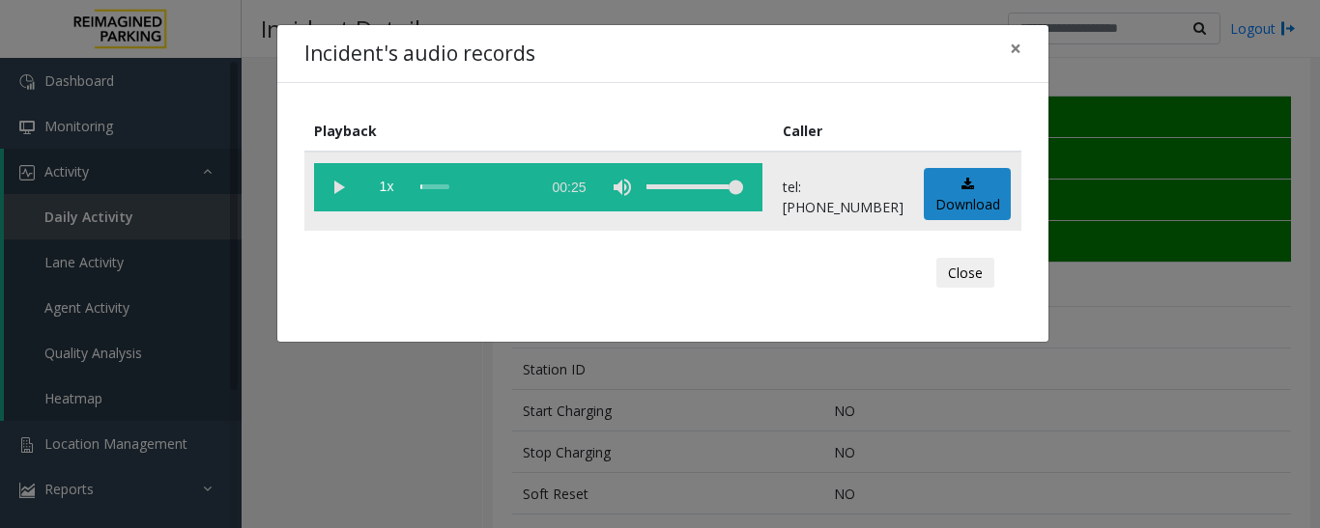
click at [323, 176] on vg-play-pause at bounding box center [338, 187] width 48 height 48
click at [958, 268] on button "Close" at bounding box center [965, 273] width 58 height 31
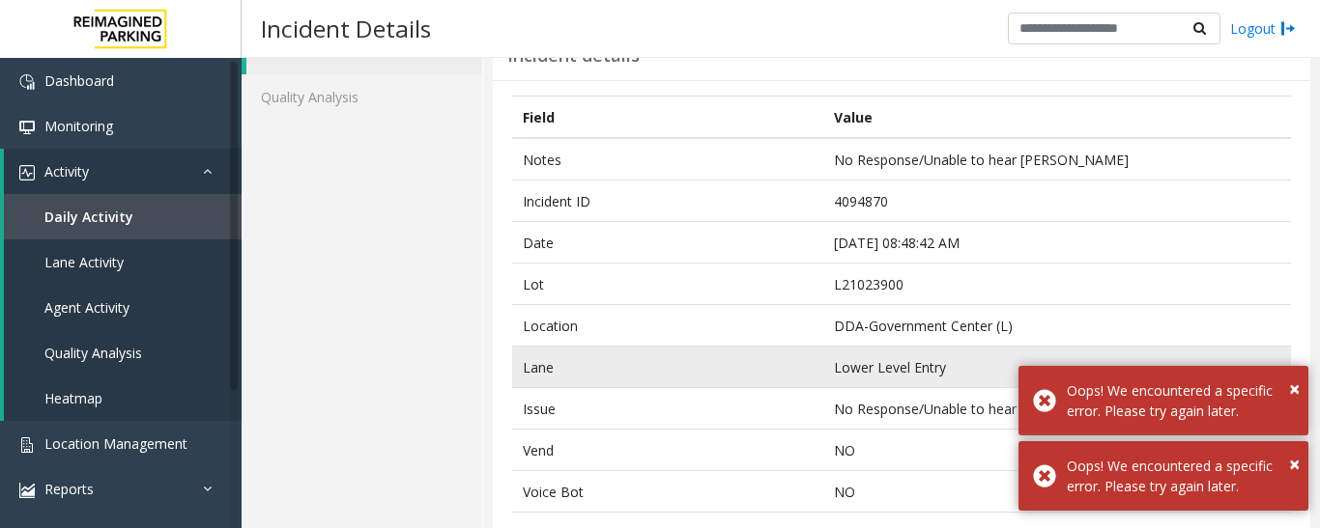
scroll to position [0, 0]
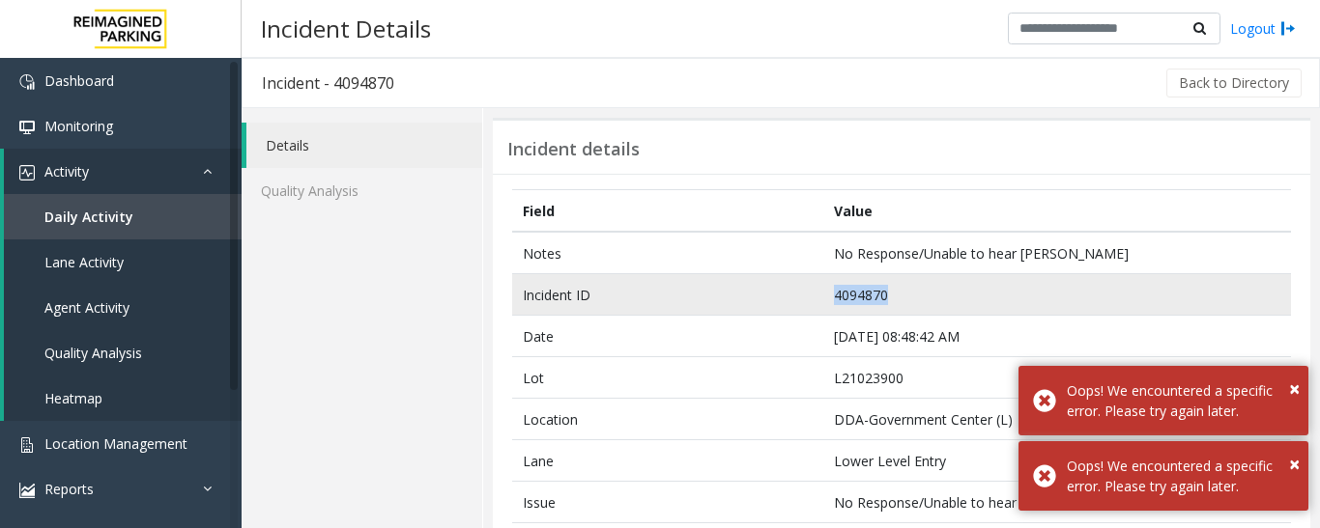
drag, startPoint x: 887, startPoint y: 297, endPoint x: 720, endPoint y: 286, distance: 167.5
click at [720, 286] on tr "Incident ID 4094870" at bounding box center [901, 295] width 779 height 42
copy tr "4094870"
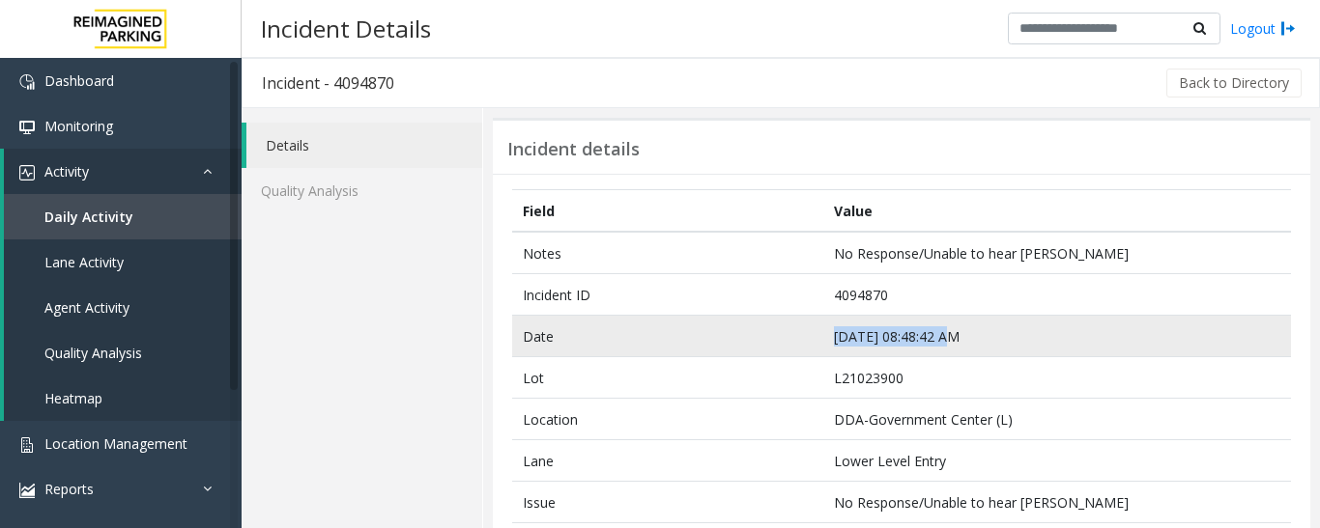
drag, startPoint x: 944, startPoint y: 335, endPoint x: 779, endPoint y: 330, distance: 165.3
click at [779, 330] on tr "Date [DATE] 08:48:42 AM" at bounding box center [901, 337] width 779 height 42
copy tr "[DATE] 08:48:42 AM"
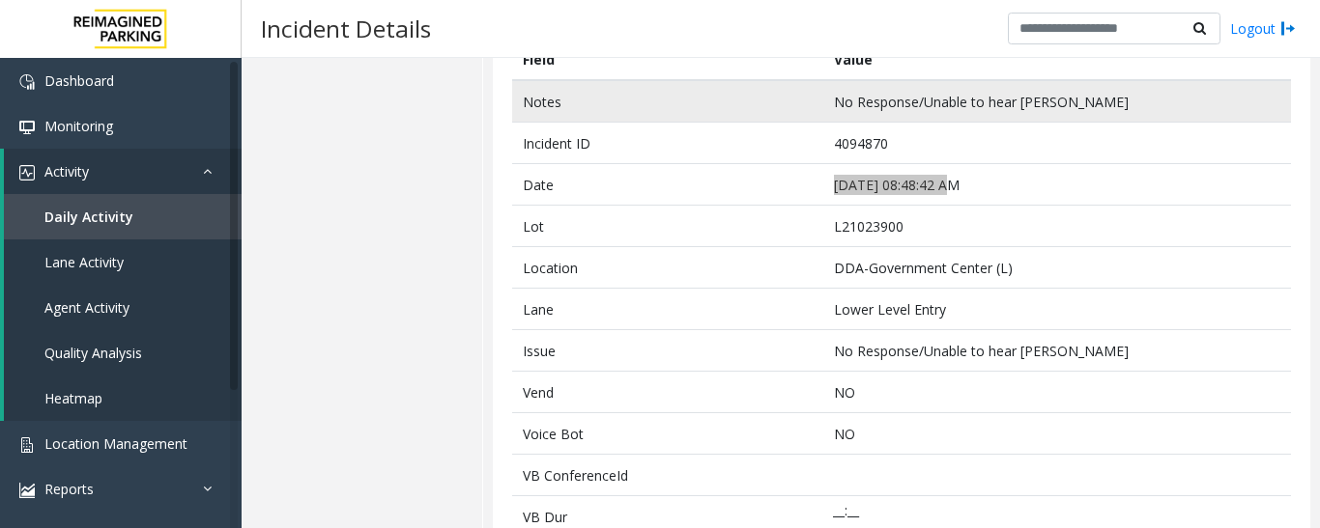
scroll to position [98, 0]
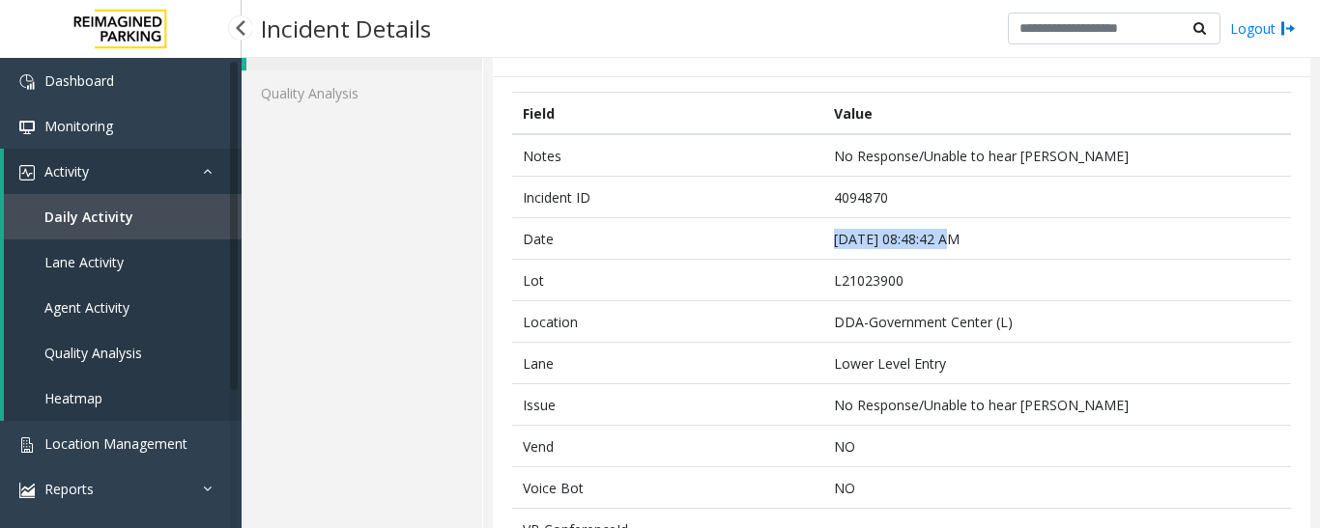
click at [141, 309] on link "Agent Activity" at bounding box center [123, 307] width 238 height 45
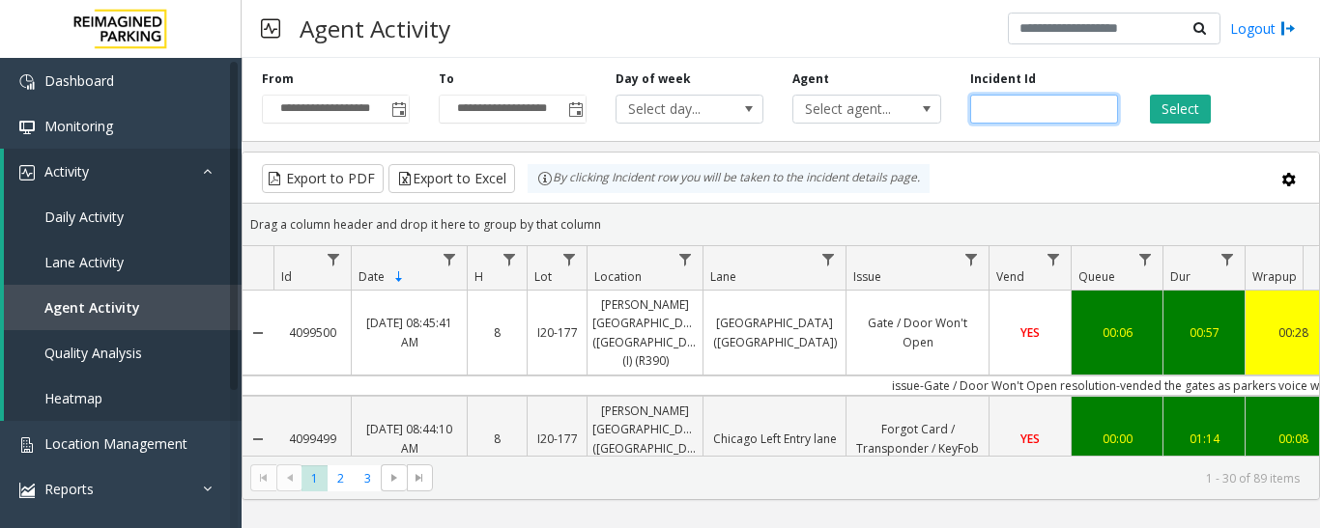
click at [1016, 116] on input "number" at bounding box center [1044, 109] width 148 height 29
paste input "*******"
type input "*******"
click at [1196, 98] on button "Select" at bounding box center [1180, 109] width 61 height 29
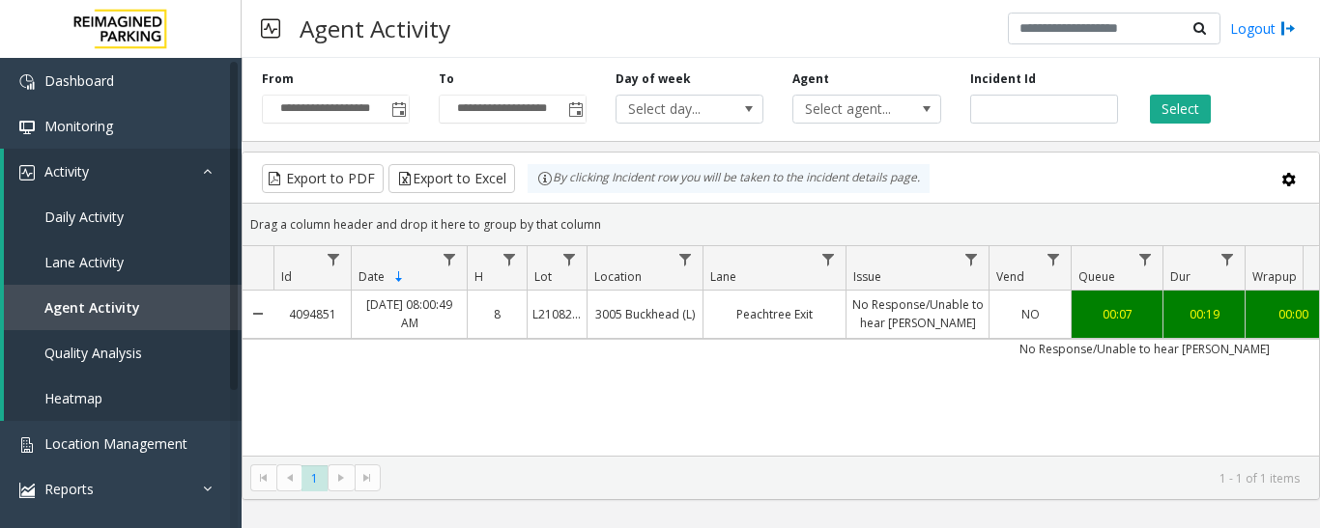
click at [665, 344] on td "No Response/Unable to hear [PERSON_NAME]" at bounding box center [1144, 348] width 1742 height 19
click at [678, 323] on link "3005 Buckhead (L)" at bounding box center [644, 314] width 115 height 28
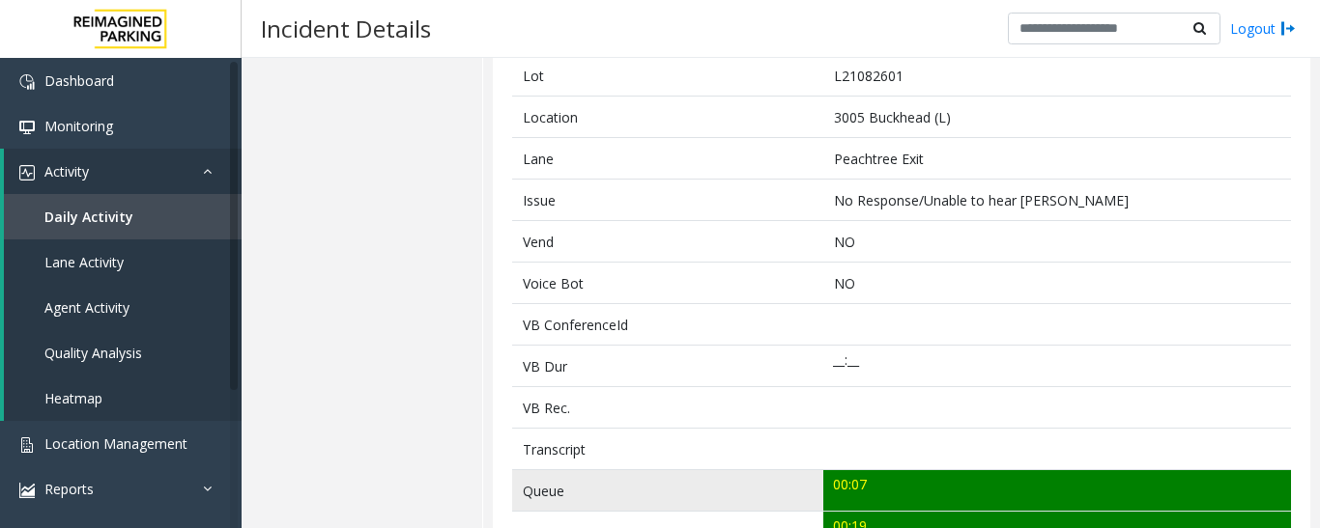
scroll to position [483, 0]
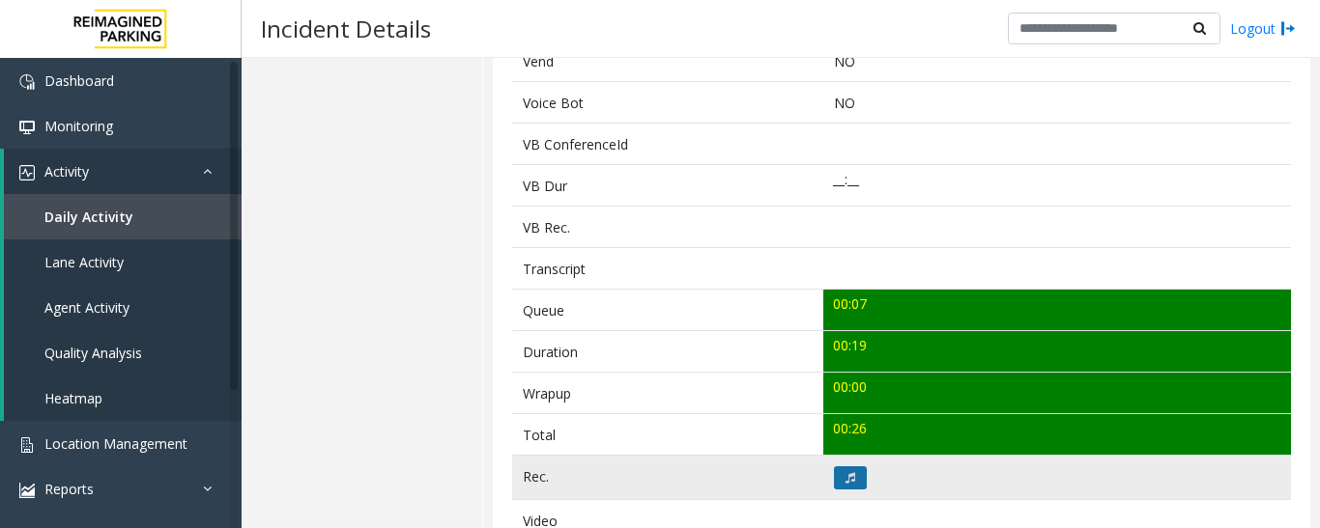
click at [843, 484] on button at bounding box center [850, 478] width 33 height 23
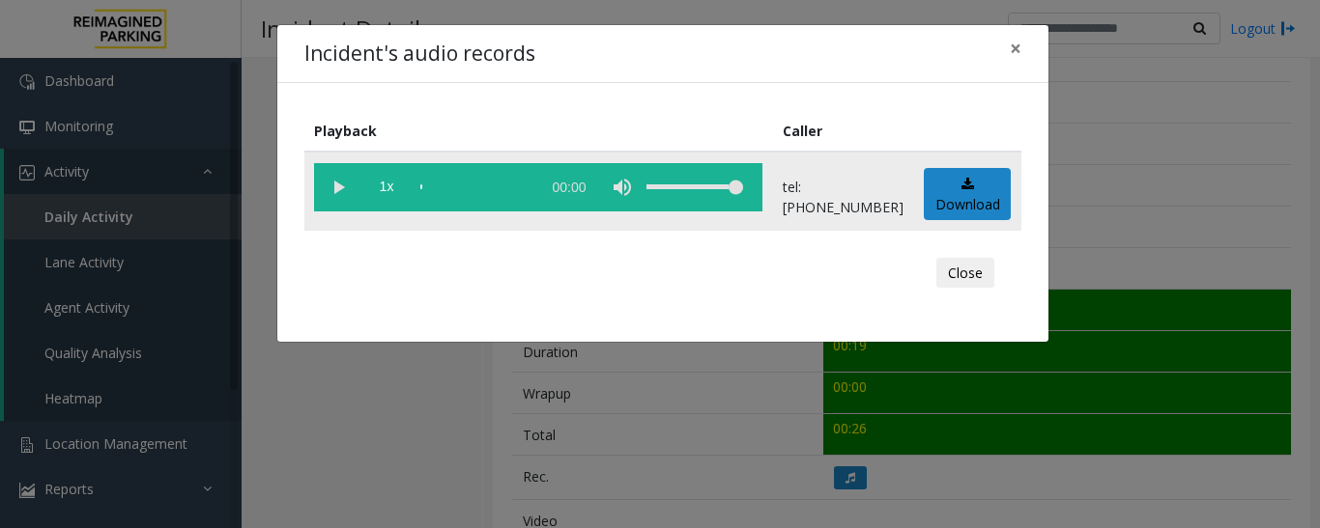
click at [319, 182] on vg-play-pause at bounding box center [338, 187] width 48 height 48
click at [968, 276] on button "Close" at bounding box center [965, 273] width 58 height 31
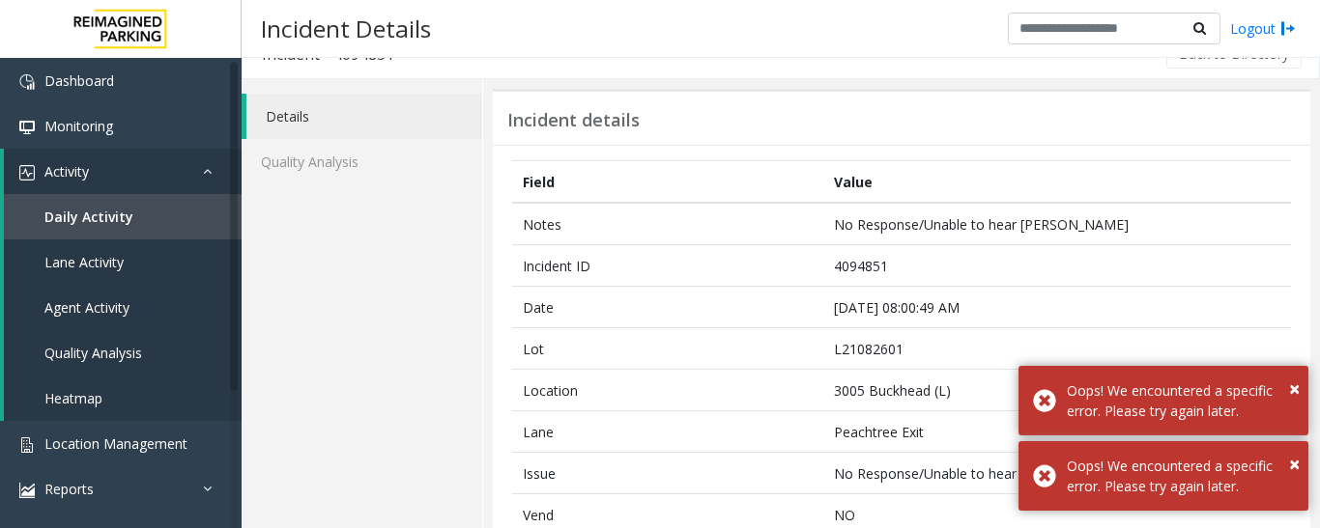
scroll to position [0, 0]
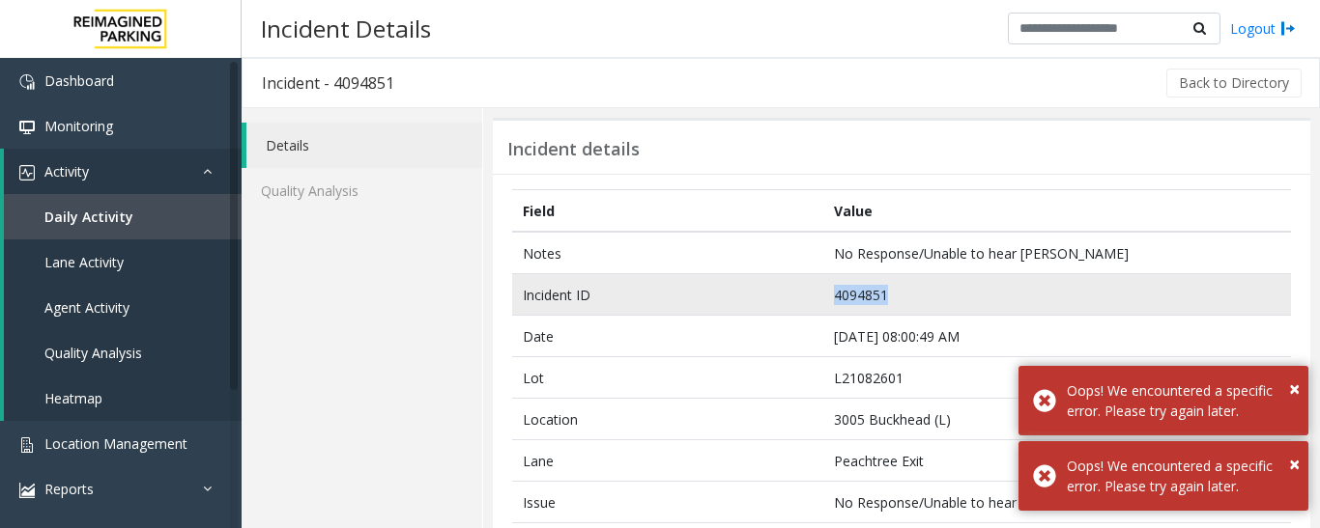
drag, startPoint x: 881, startPoint y: 292, endPoint x: 754, endPoint y: 298, distance: 126.7
click at [754, 298] on tr "Incident ID 4094851" at bounding box center [901, 295] width 779 height 42
copy tr "4094851"
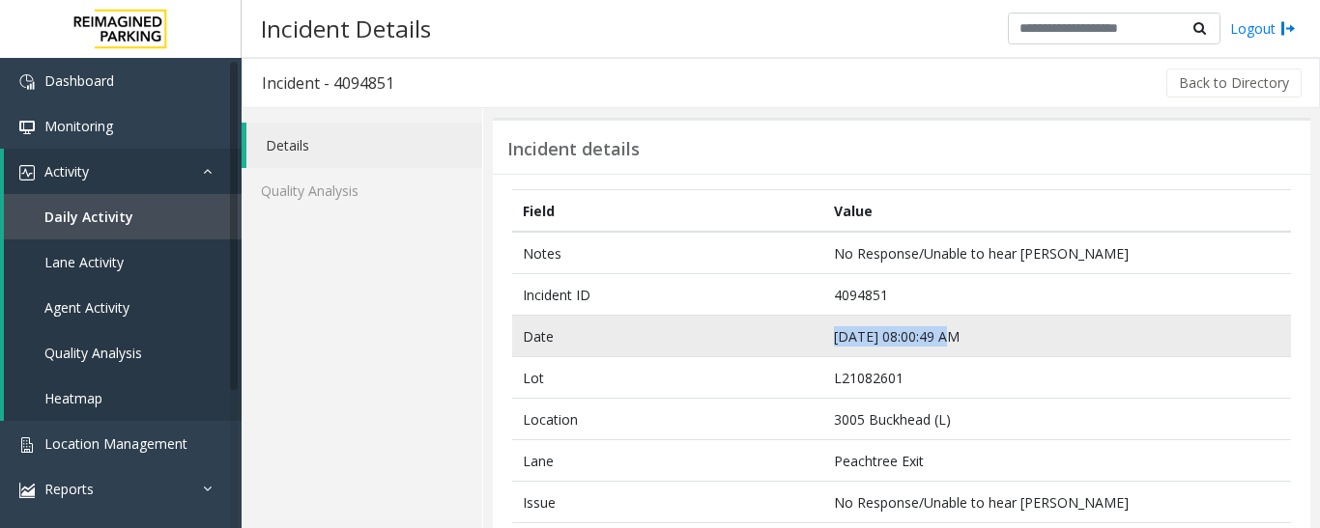
drag, startPoint x: 943, startPoint y: 338, endPoint x: 772, endPoint y: 330, distance: 171.2
click at [772, 330] on tr "Date [DATE] 08:00:49 AM" at bounding box center [901, 337] width 779 height 42
copy tr "[DATE] 08:00:49 AM"
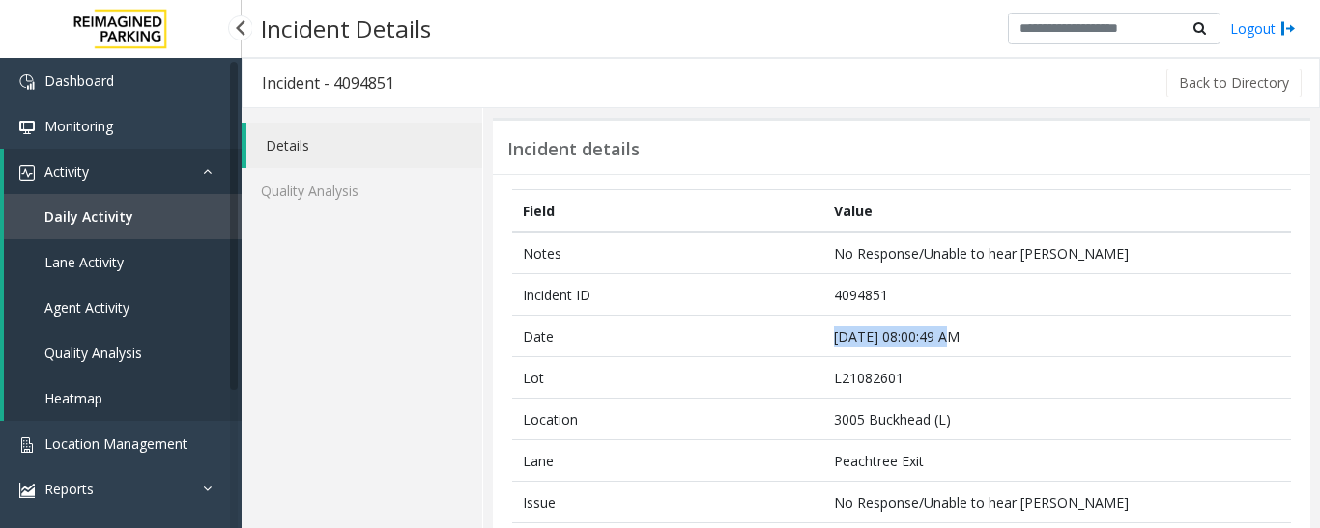
click at [77, 311] on span "Agent Activity" at bounding box center [86, 307] width 85 height 18
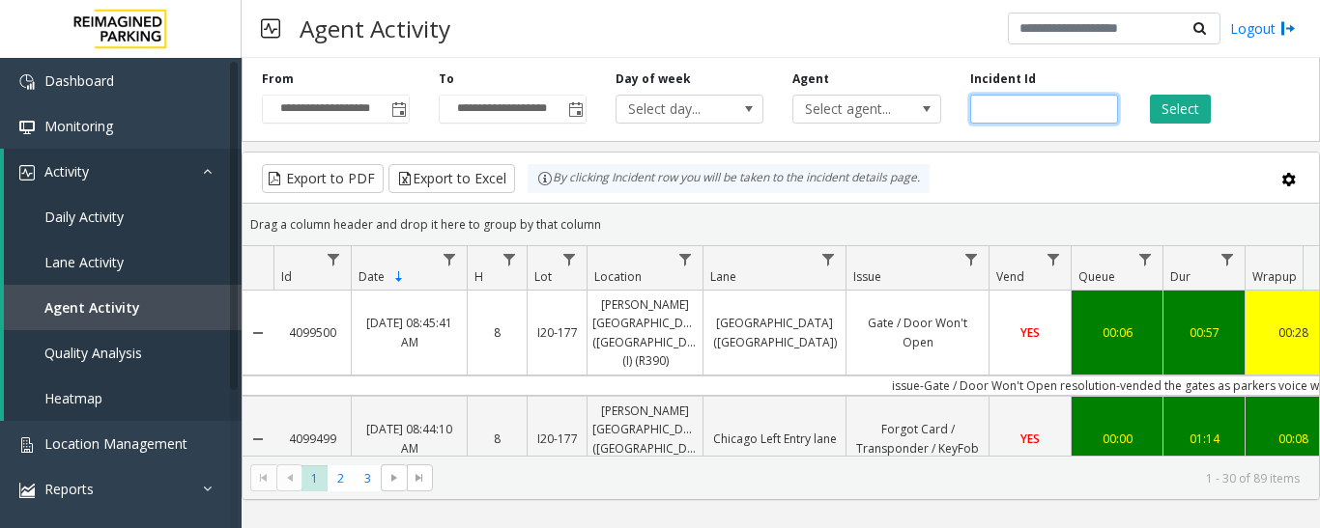
click at [1014, 111] on input "number" at bounding box center [1044, 109] width 148 height 29
paste input "*******"
type input "*******"
click at [1176, 124] on div "**********" at bounding box center [780, 96] width 1078 height 92
click at [1170, 116] on button "Select" at bounding box center [1180, 109] width 61 height 29
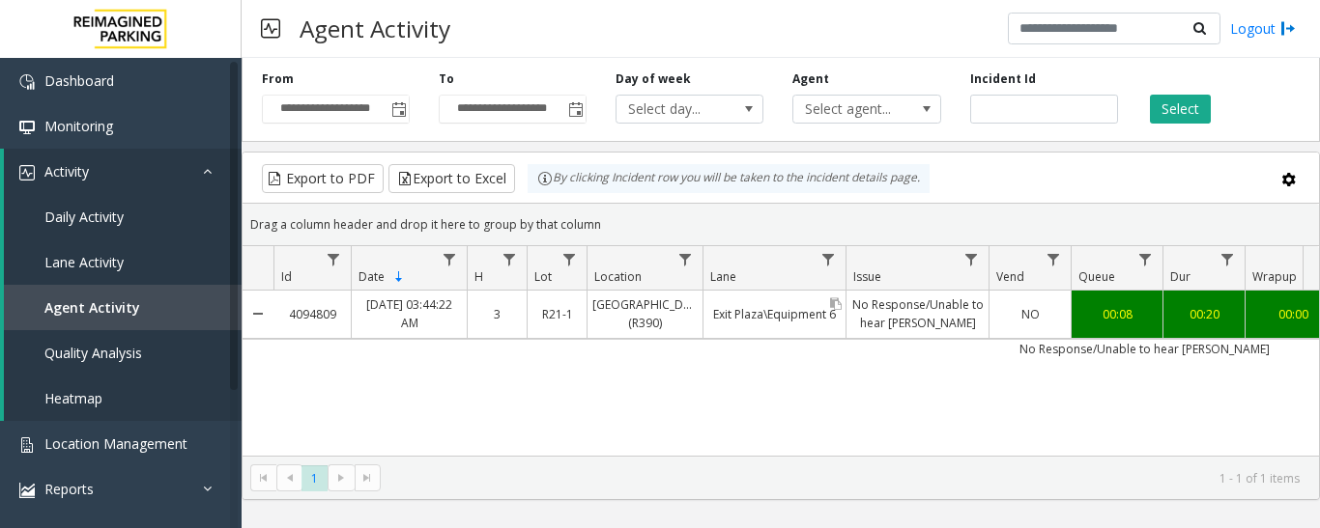
click at [776, 310] on link "Exit Plaza\Equipment 6" at bounding box center [774, 314] width 142 height 28
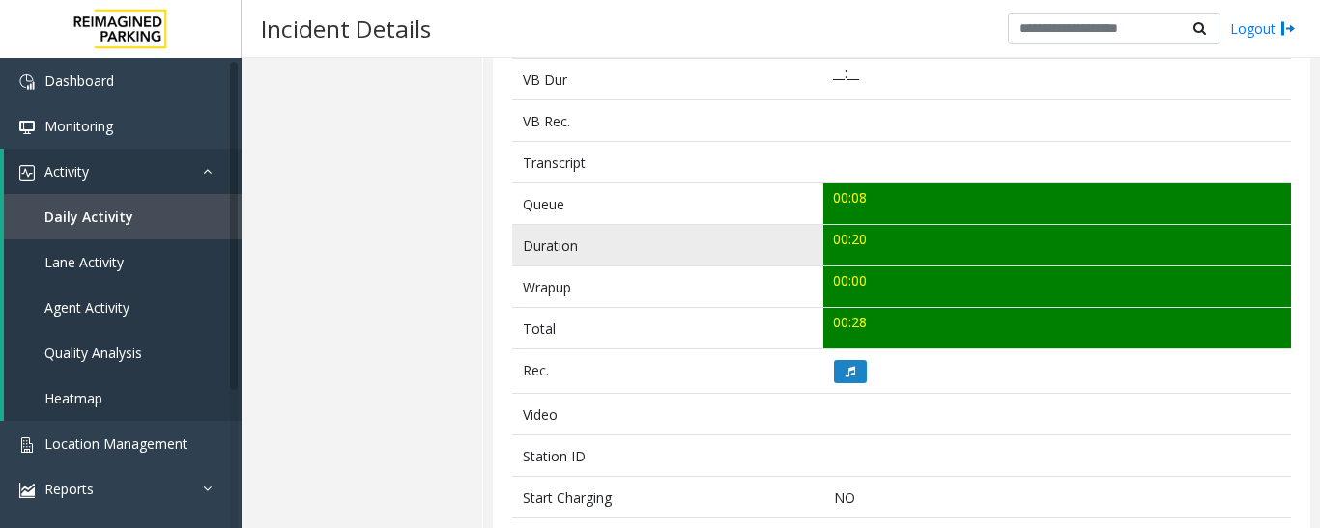
scroll to position [773, 0]
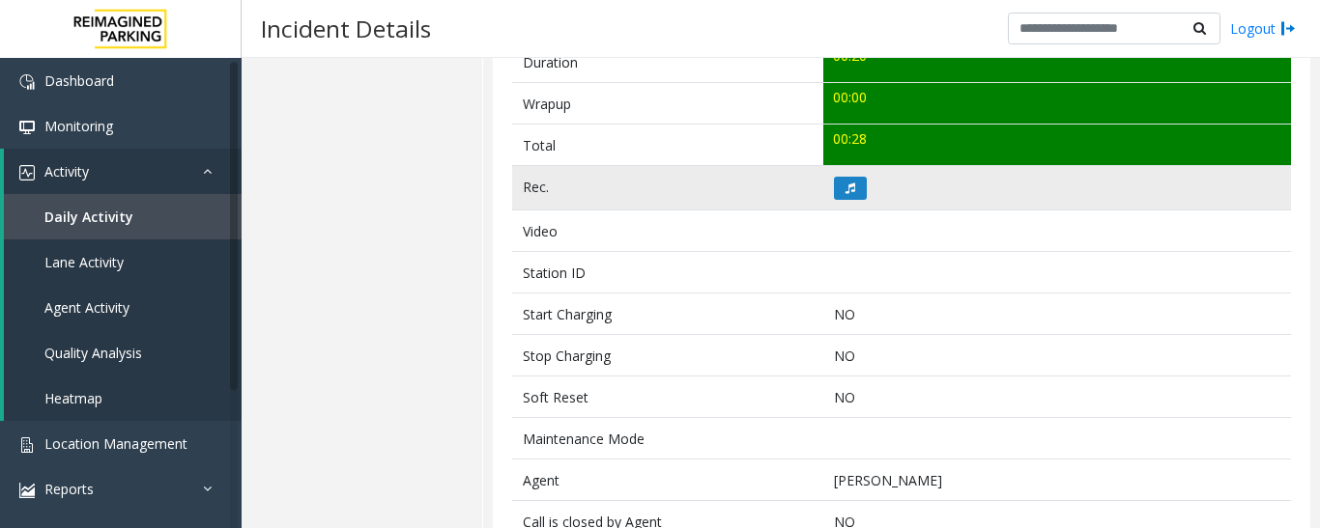
click at [838, 200] on td at bounding box center [1057, 188] width 468 height 44
click at [840, 195] on button at bounding box center [850, 188] width 33 height 23
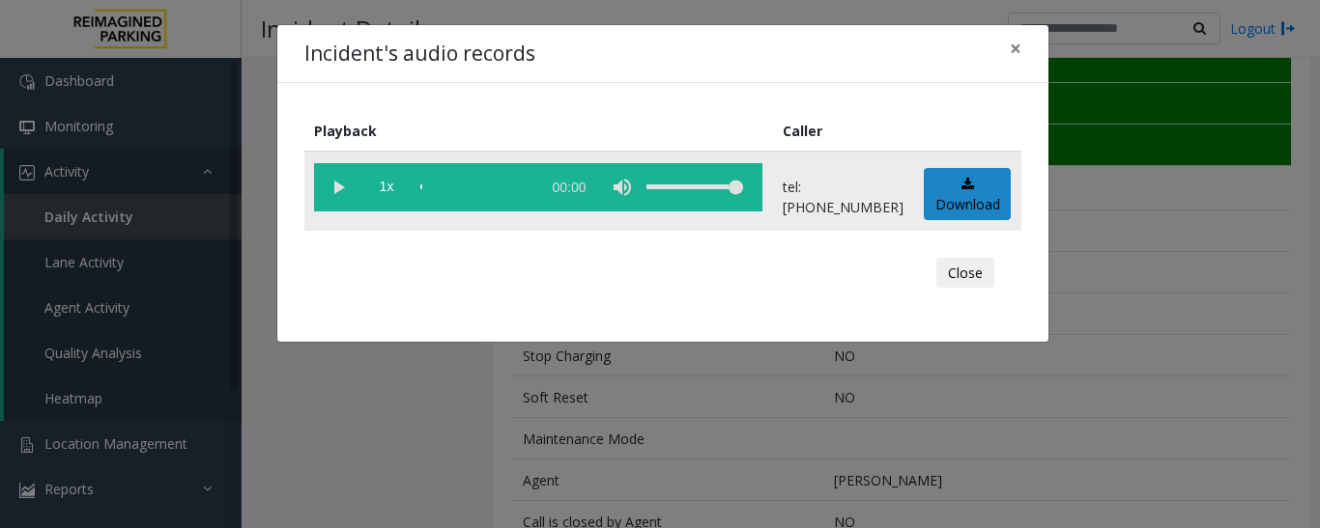
click at [332, 189] on vg-play-pause at bounding box center [338, 187] width 48 height 48
click at [962, 277] on button "Close" at bounding box center [965, 273] width 58 height 31
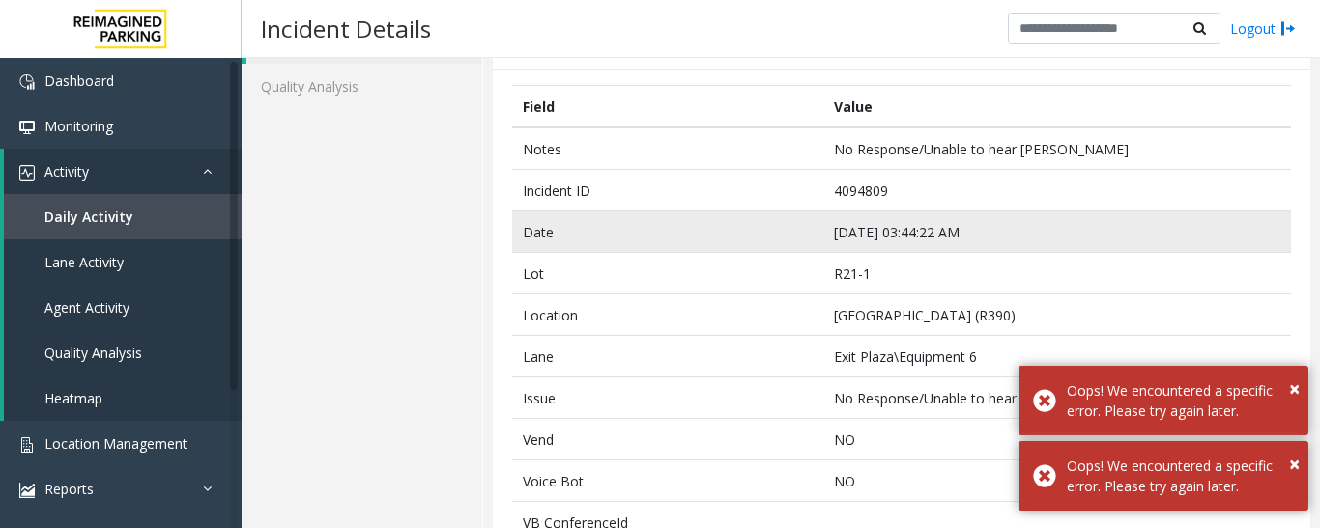
scroll to position [97, 0]
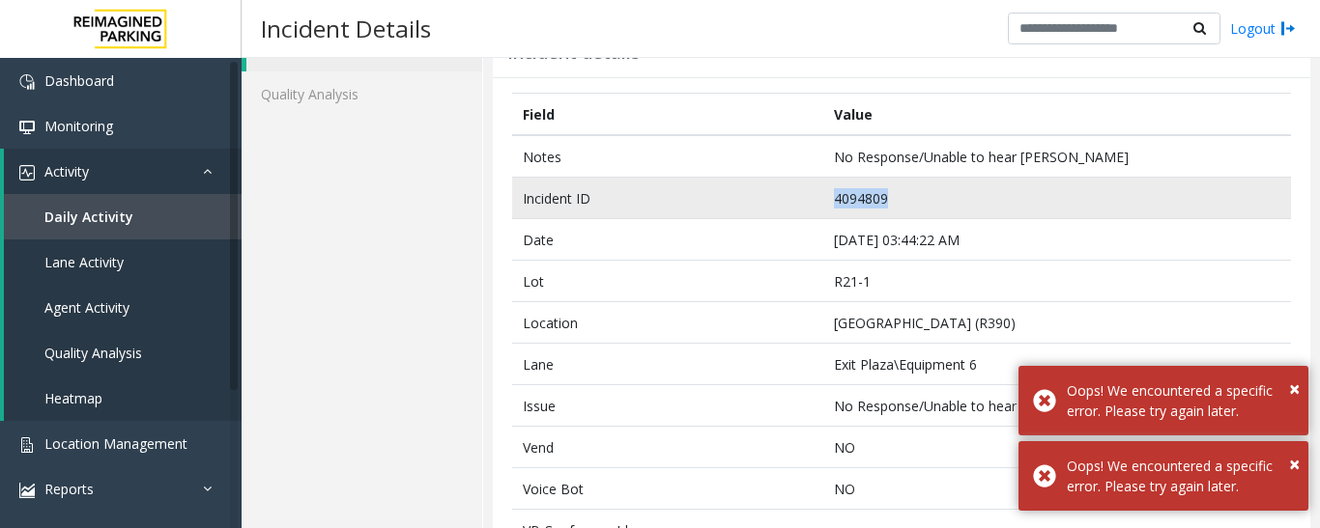
drag, startPoint x: 888, startPoint y: 194, endPoint x: 805, endPoint y: 208, distance: 84.2
click at [805, 208] on tr "Incident ID 4094809" at bounding box center [901, 199] width 779 height 42
copy tr "4094809"
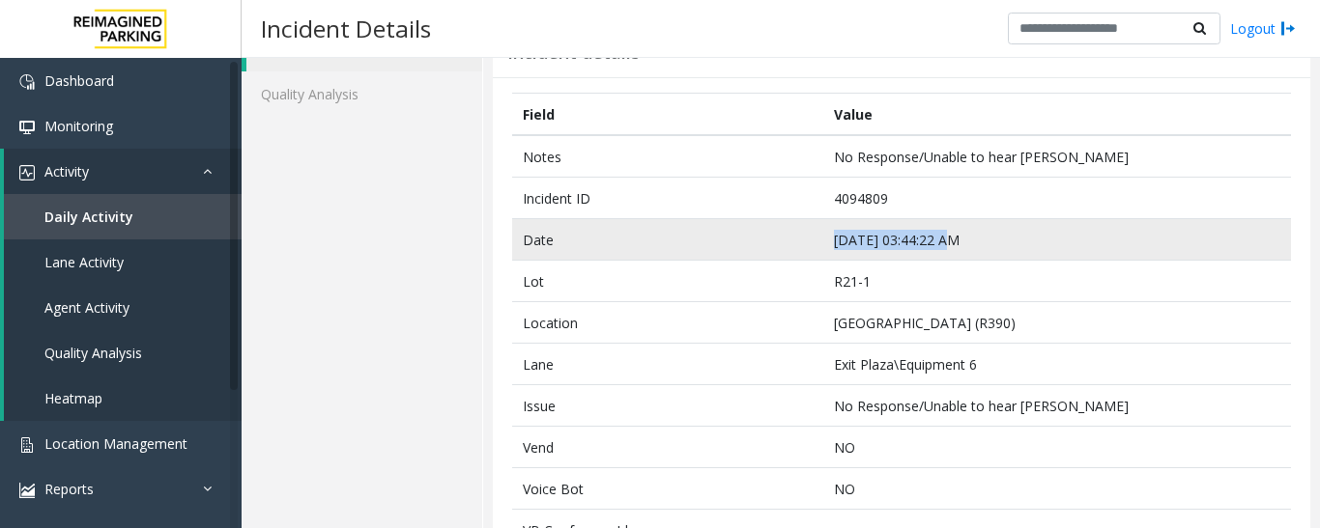
drag, startPoint x: 940, startPoint y: 236, endPoint x: 732, endPoint y: 239, distance: 207.7
click at [732, 239] on tr "Date [DATE] 03:44:22 AM" at bounding box center [901, 240] width 779 height 42
copy tr "[DATE] 03:44:22 AM"
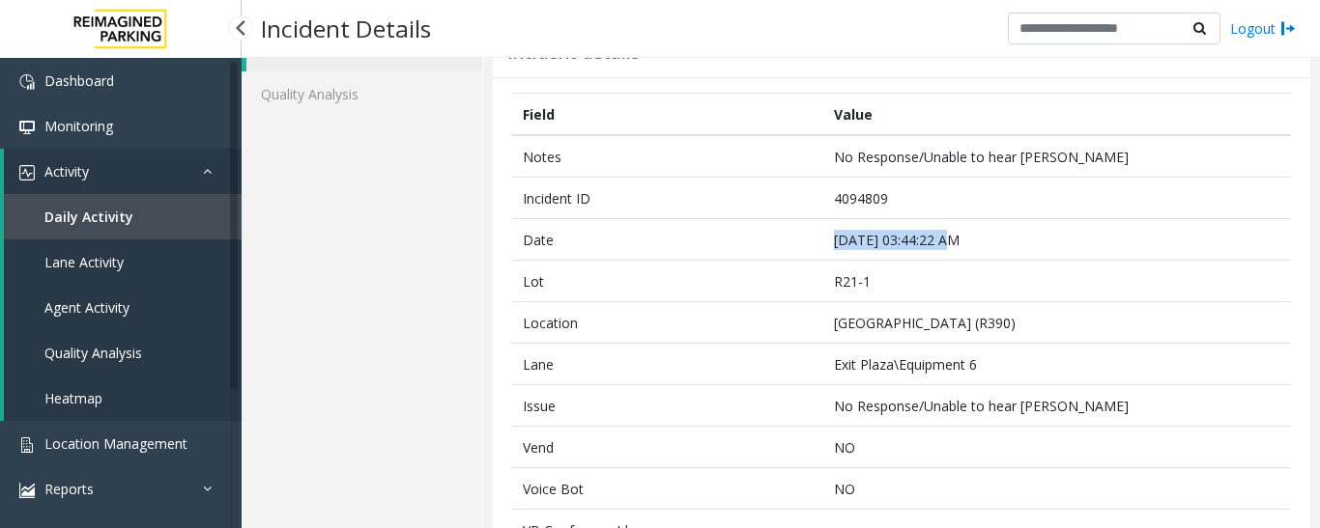
click at [98, 304] on span "Agent Activity" at bounding box center [86, 307] width 85 height 18
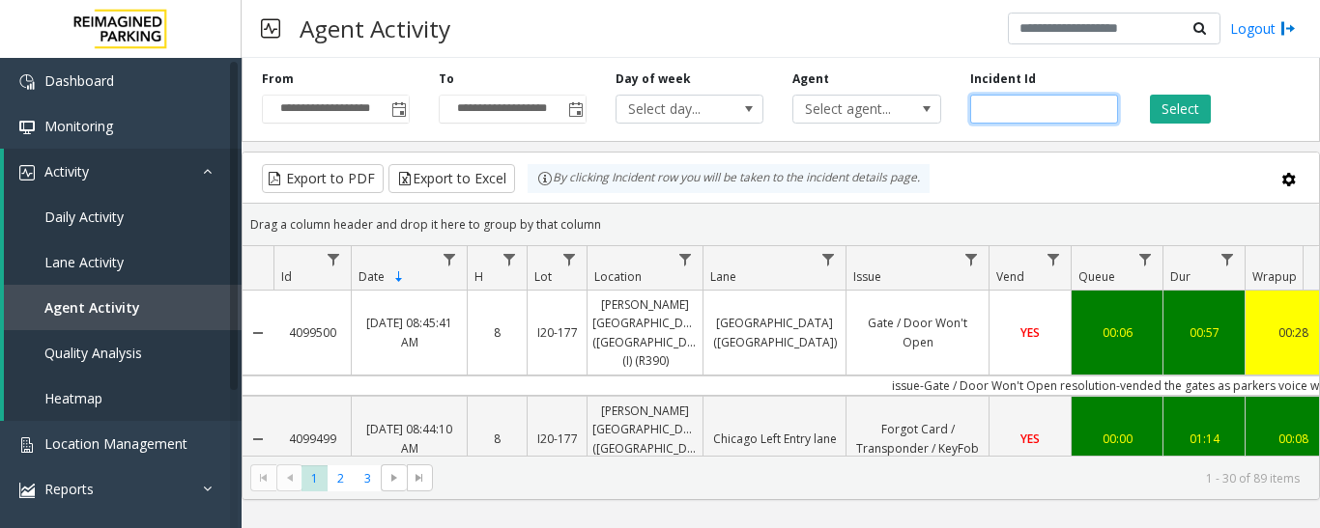
click at [1012, 118] on input "number" at bounding box center [1044, 109] width 148 height 29
paste input "*******"
type input "*******"
click at [1187, 117] on button "Select" at bounding box center [1180, 109] width 61 height 29
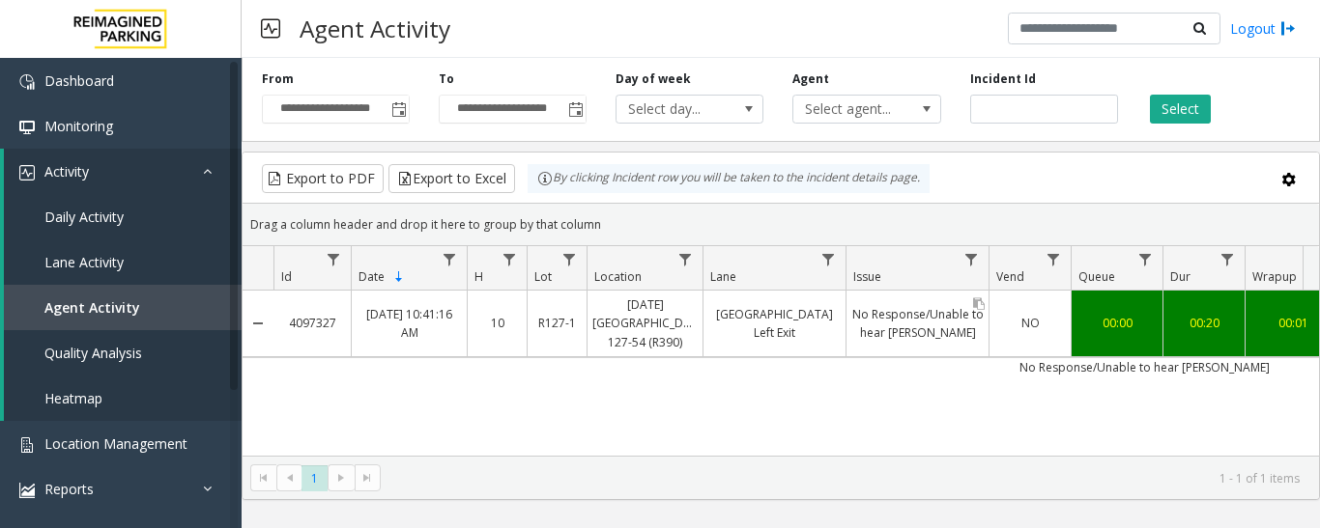
click at [927, 327] on link "No Response/Unable to hear [PERSON_NAME]" at bounding box center [917, 323] width 142 height 46
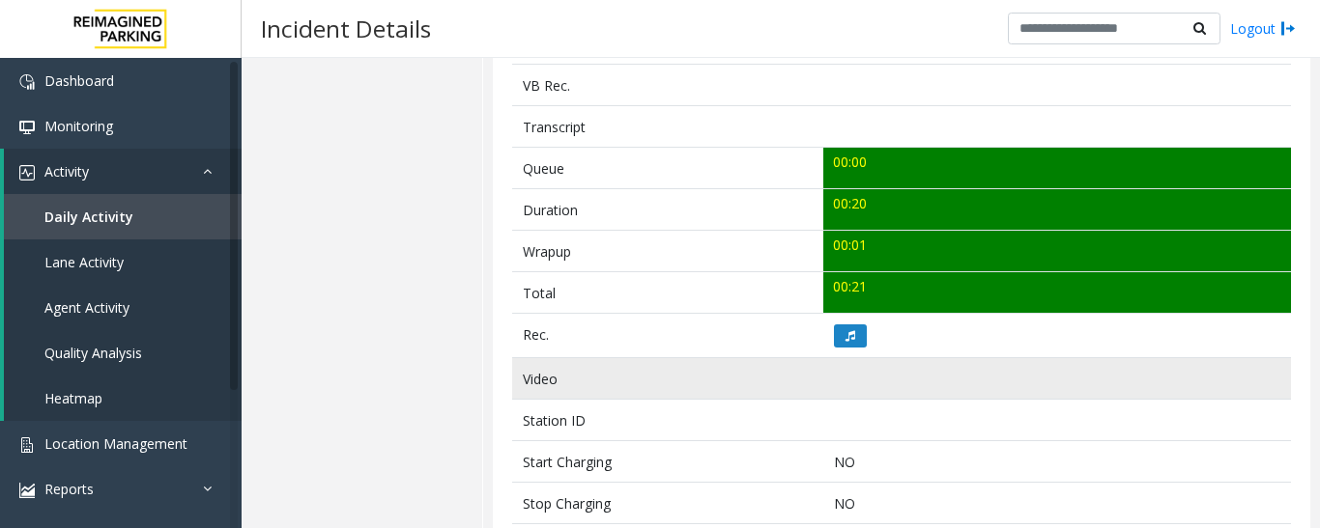
scroll to position [773, 0]
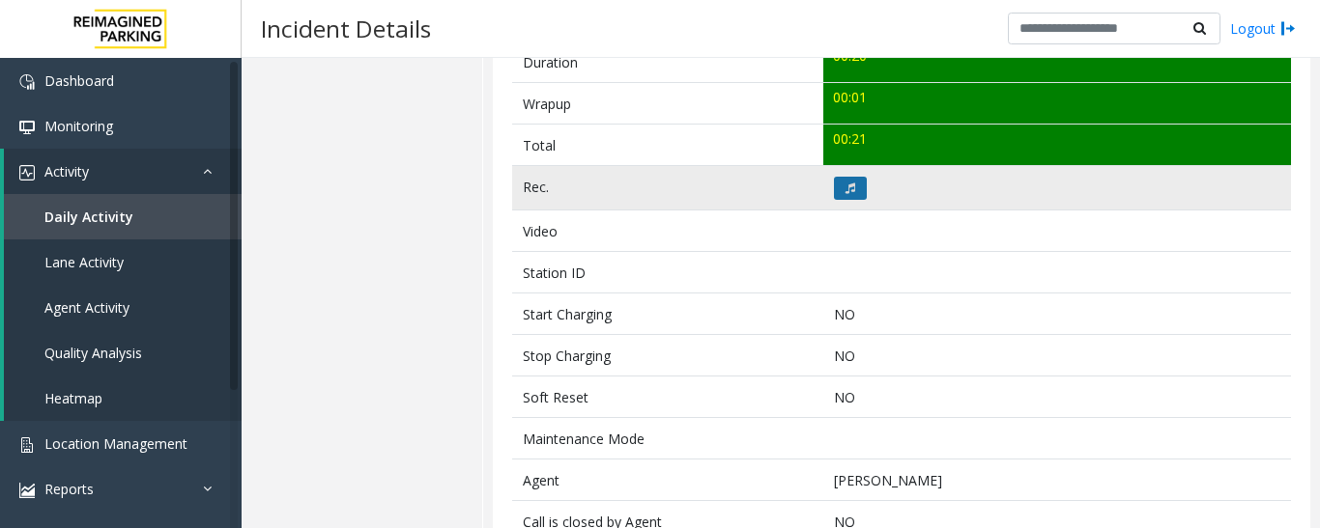
click at [845, 187] on icon at bounding box center [850, 189] width 10 height 12
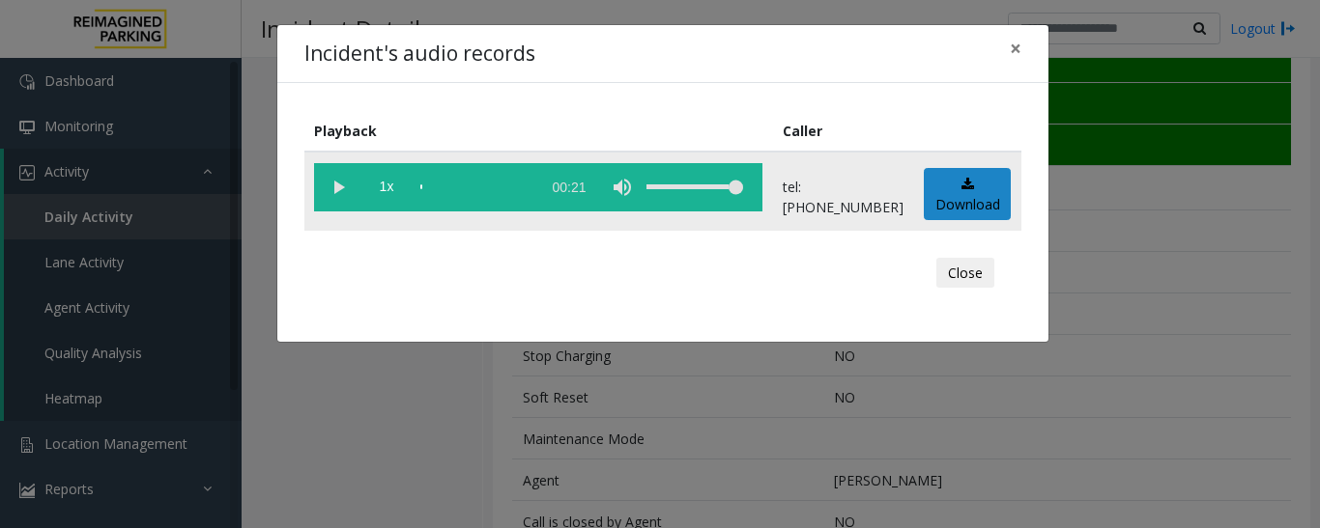
click at [333, 189] on vg-play-pause at bounding box center [338, 187] width 48 height 48
click at [971, 261] on button "Close" at bounding box center [965, 273] width 58 height 31
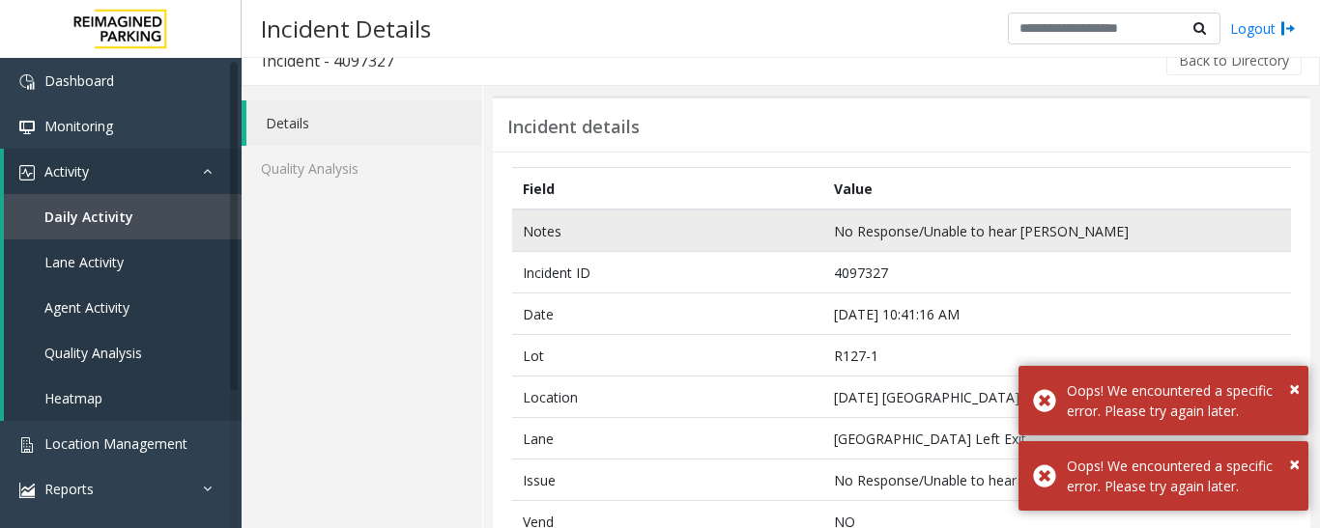
scroll to position [0, 0]
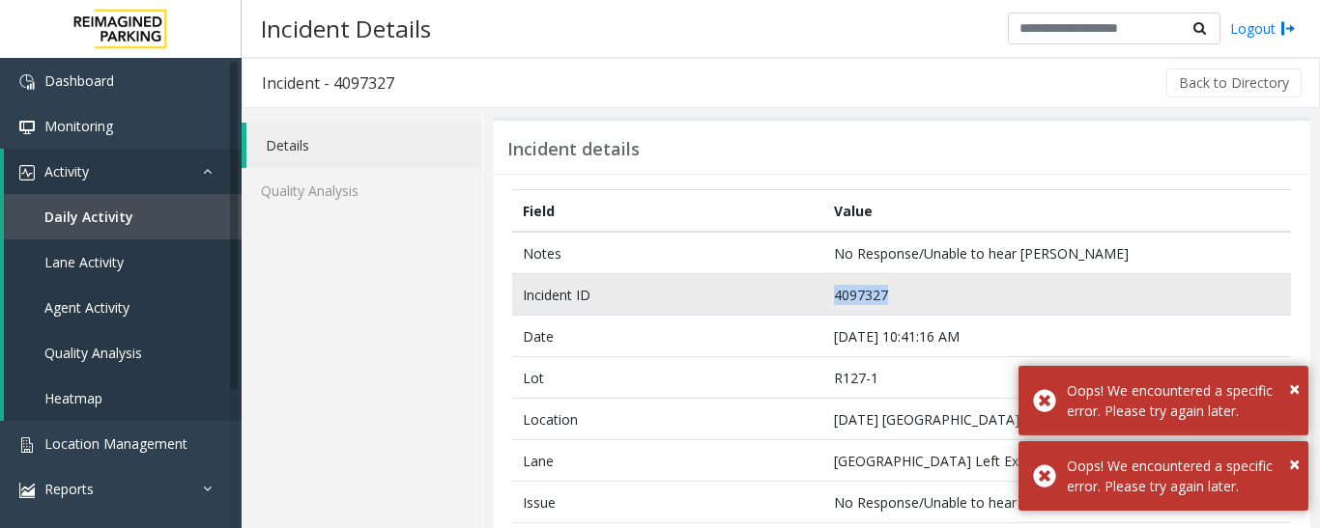
drag, startPoint x: 891, startPoint y: 298, endPoint x: 693, endPoint y: 303, distance: 198.1
click at [693, 303] on tr "Incident ID 4097327" at bounding box center [901, 295] width 779 height 42
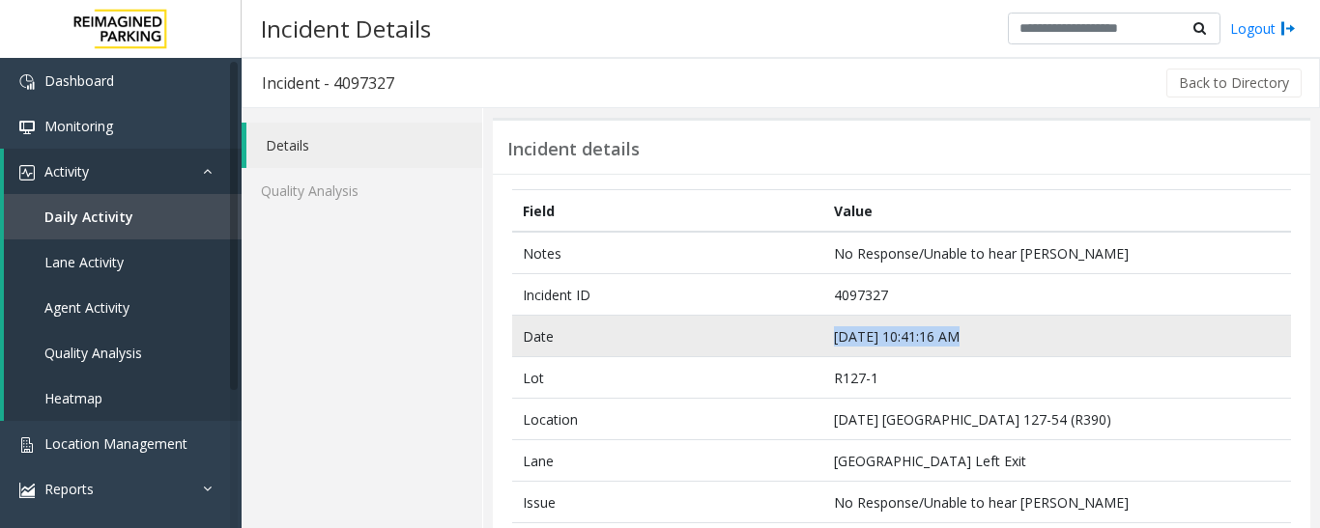
drag, startPoint x: 951, startPoint y: 334, endPoint x: 745, endPoint y: 329, distance: 205.8
click at [745, 329] on tr "Date [DATE] 10:41:16 AM" at bounding box center [901, 337] width 779 height 42
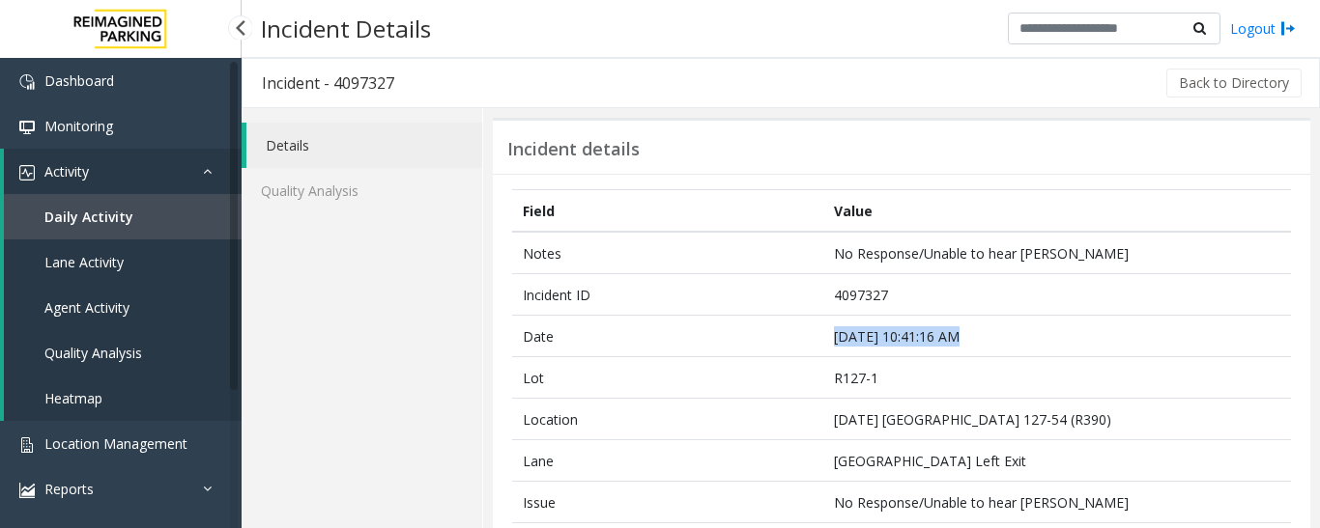
click at [123, 321] on link "Agent Activity" at bounding box center [123, 307] width 238 height 45
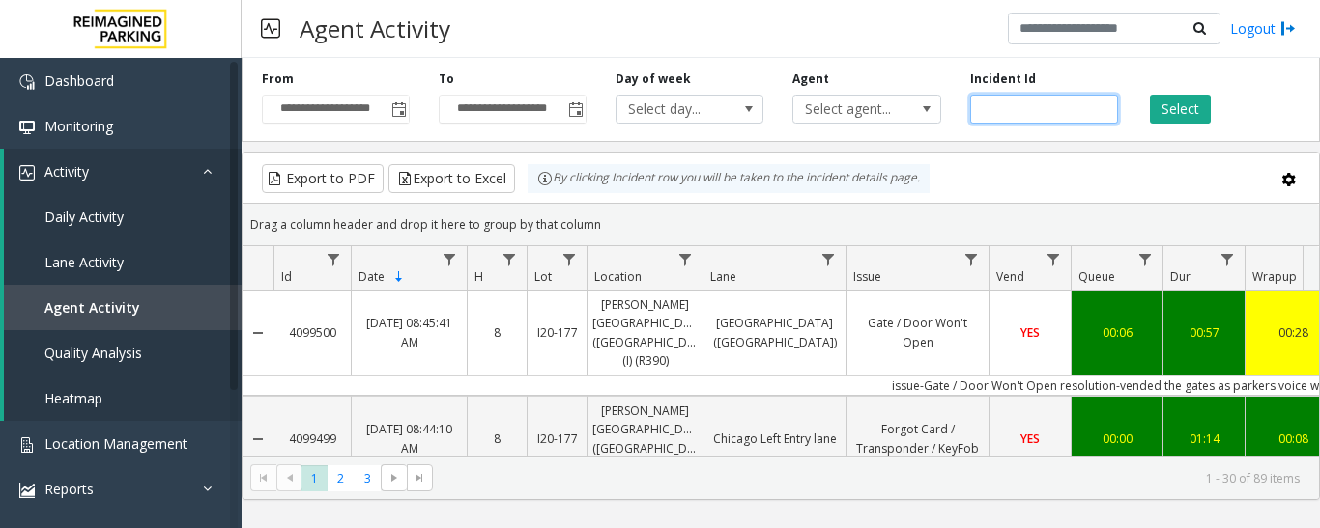
click at [1036, 111] on input "number" at bounding box center [1044, 109] width 148 height 29
paste input "*******"
type input "*******"
click at [1197, 108] on button "Select" at bounding box center [1180, 109] width 61 height 29
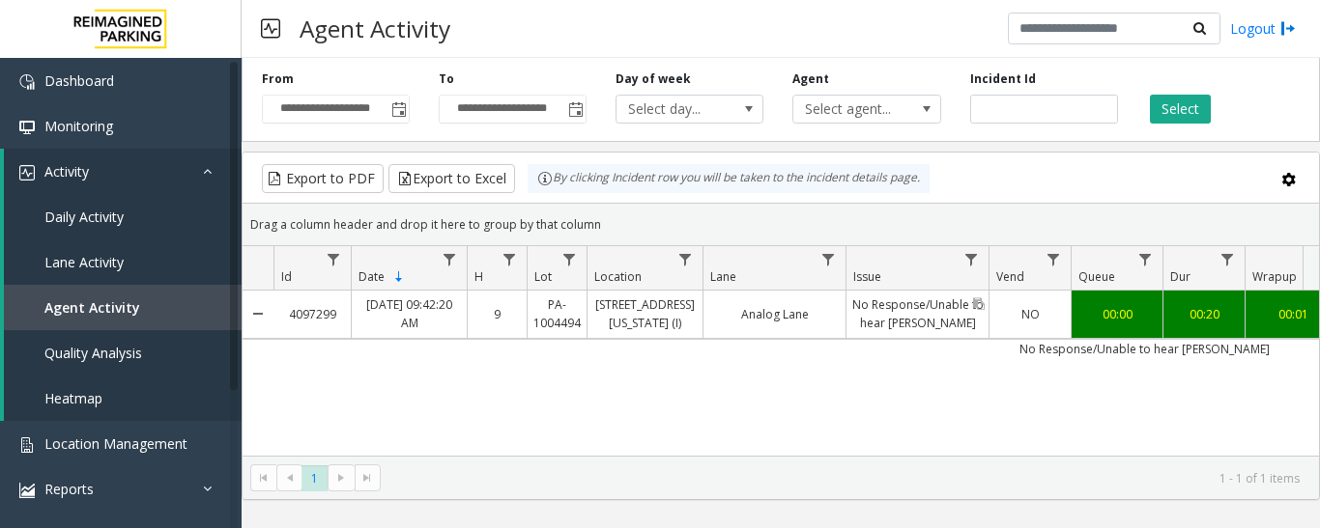
click at [866, 312] on link "No Response/Unable to hear [PERSON_NAME]" at bounding box center [917, 314] width 142 height 46
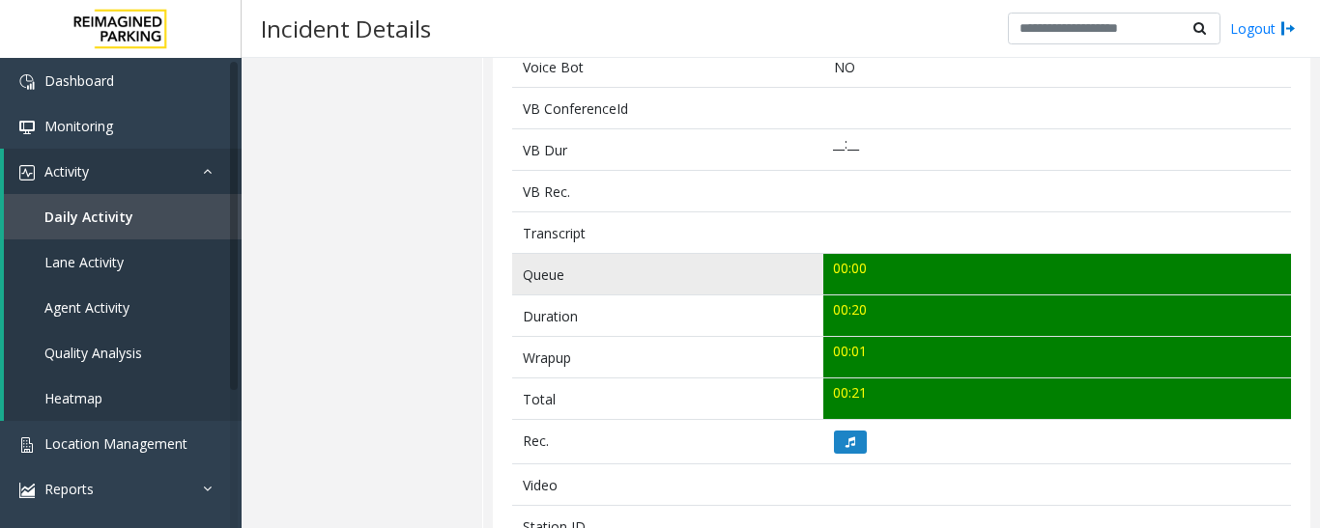
scroll to position [773, 0]
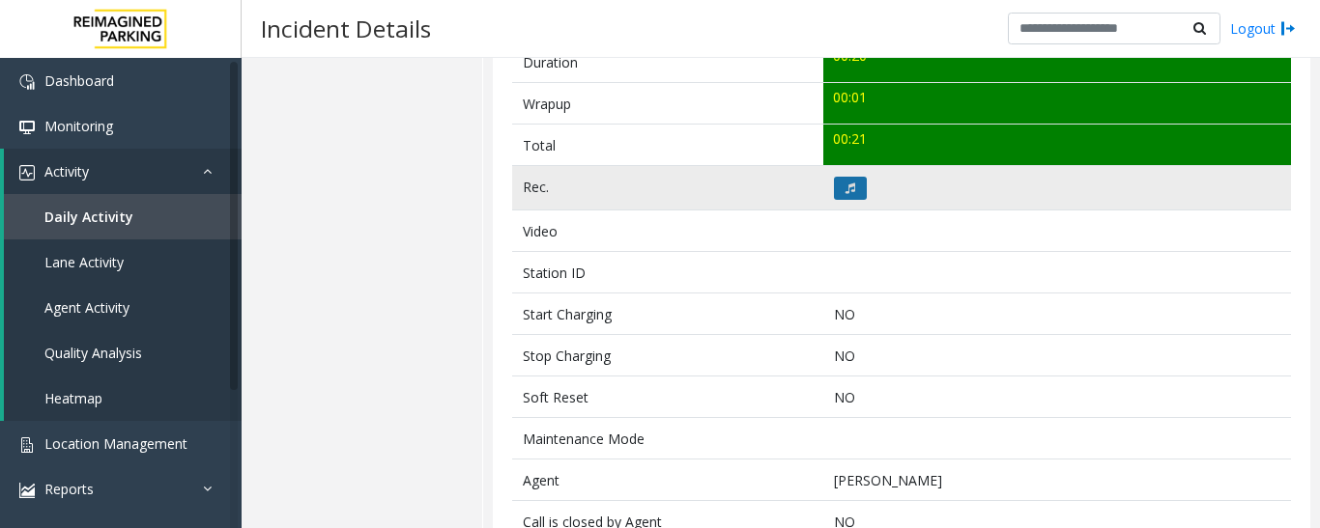
click at [845, 190] on icon at bounding box center [850, 189] width 10 height 12
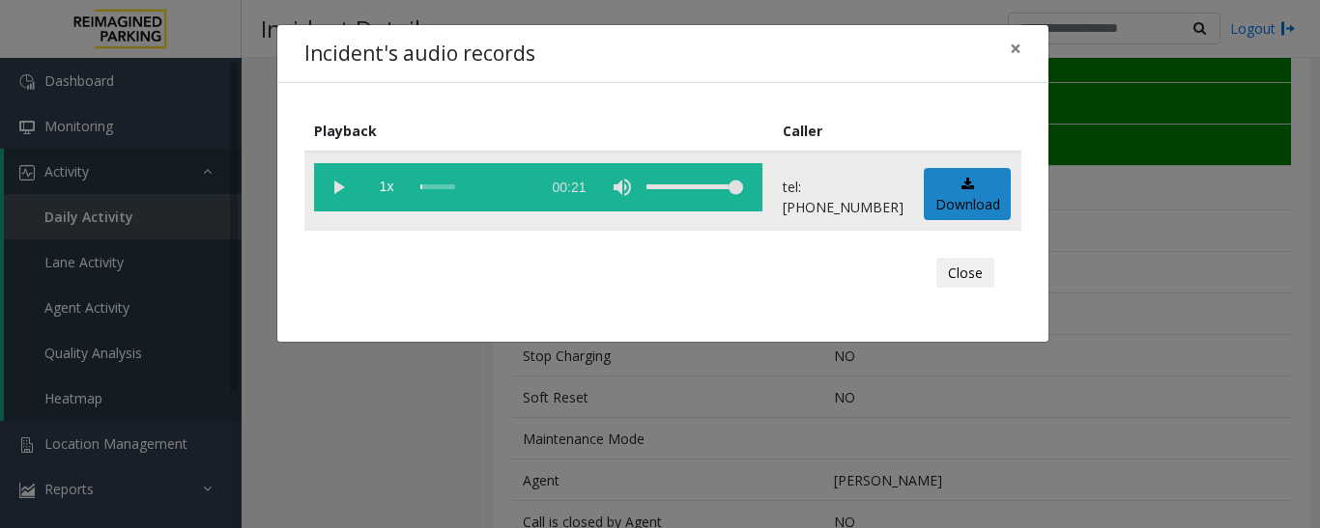
click at [350, 191] on vg-play-pause at bounding box center [338, 187] width 48 height 48
click at [966, 282] on button "Close" at bounding box center [965, 273] width 58 height 31
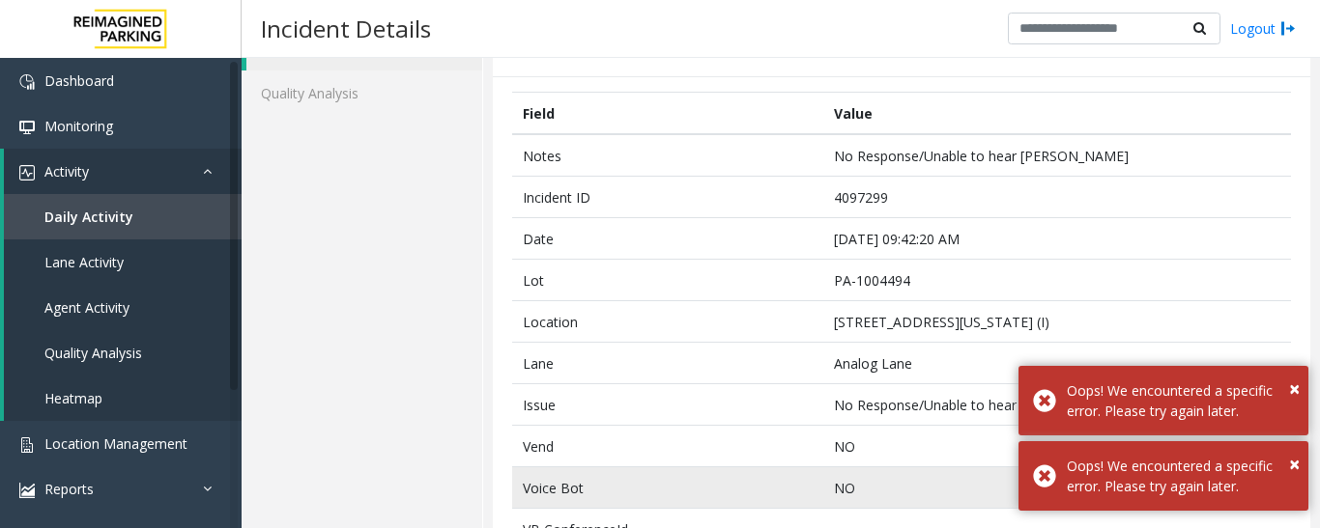
scroll to position [97, 0]
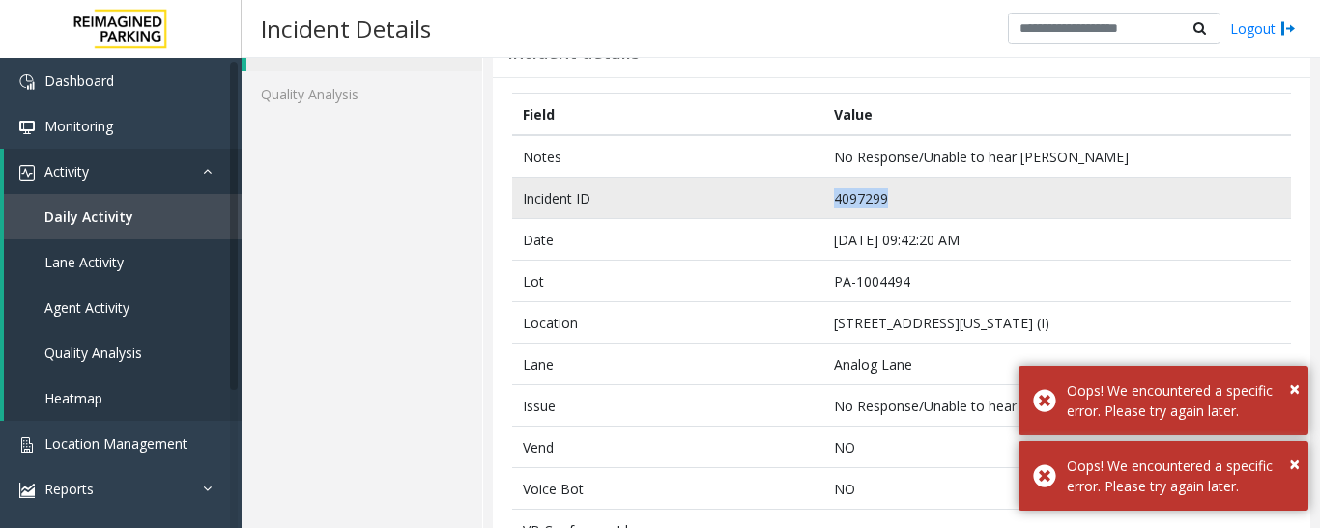
drag, startPoint x: 891, startPoint y: 200, endPoint x: 752, endPoint y: 204, distance: 139.2
click at [752, 204] on tr "Incident ID 4097299" at bounding box center [901, 199] width 779 height 42
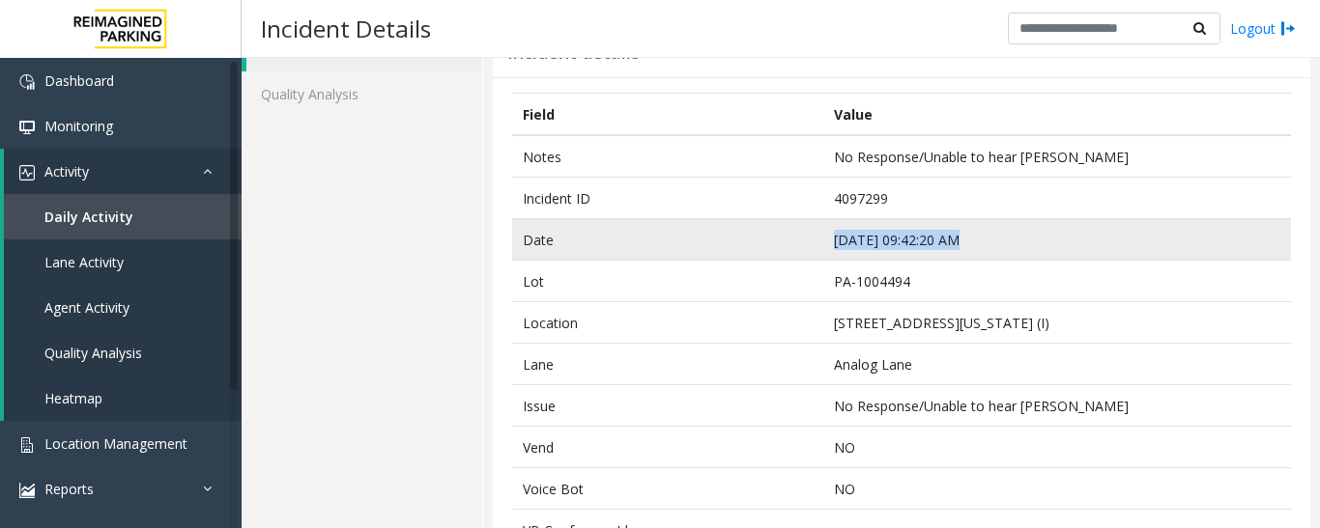
drag, startPoint x: 952, startPoint y: 243, endPoint x: 759, endPoint y: 251, distance: 193.3
click at [759, 251] on tr "Date [DATE] 09:42:20 AM" at bounding box center [901, 240] width 779 height 42
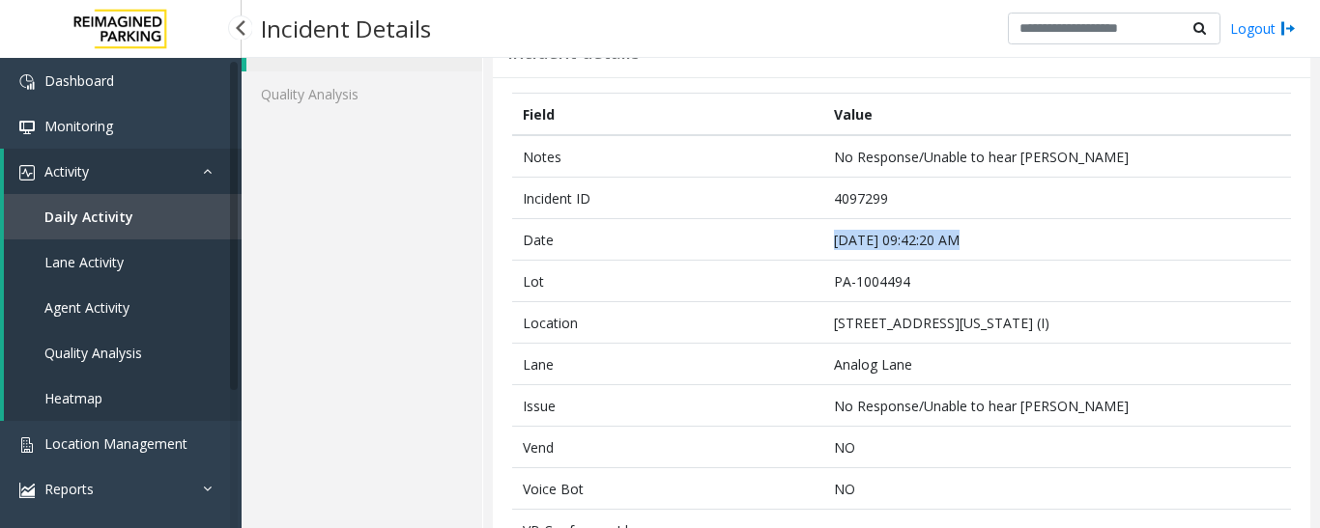
click at [78, 300] on span "Agent Activity" at bounding box center [86, 307] width 85 height 18
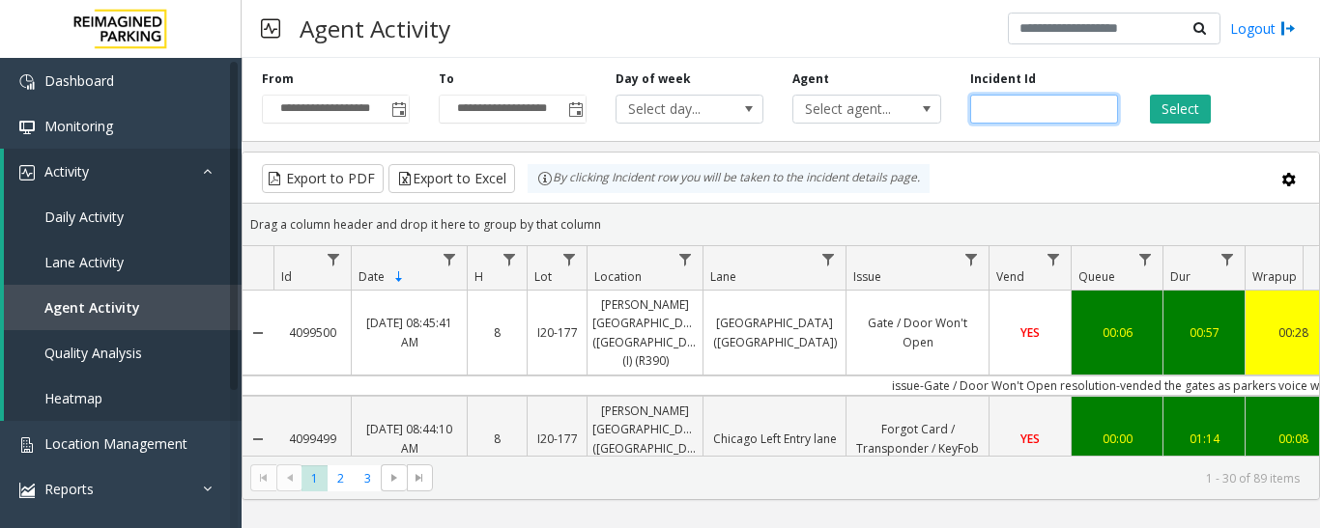
click at [994, 105] on input "number" at bounding box center [1044, 109] width 148 height 29
paste input "*******"
type input "*******"
click at [1176, 101] on button "Select" at bounding box center [1180, 109] width 61 height 29
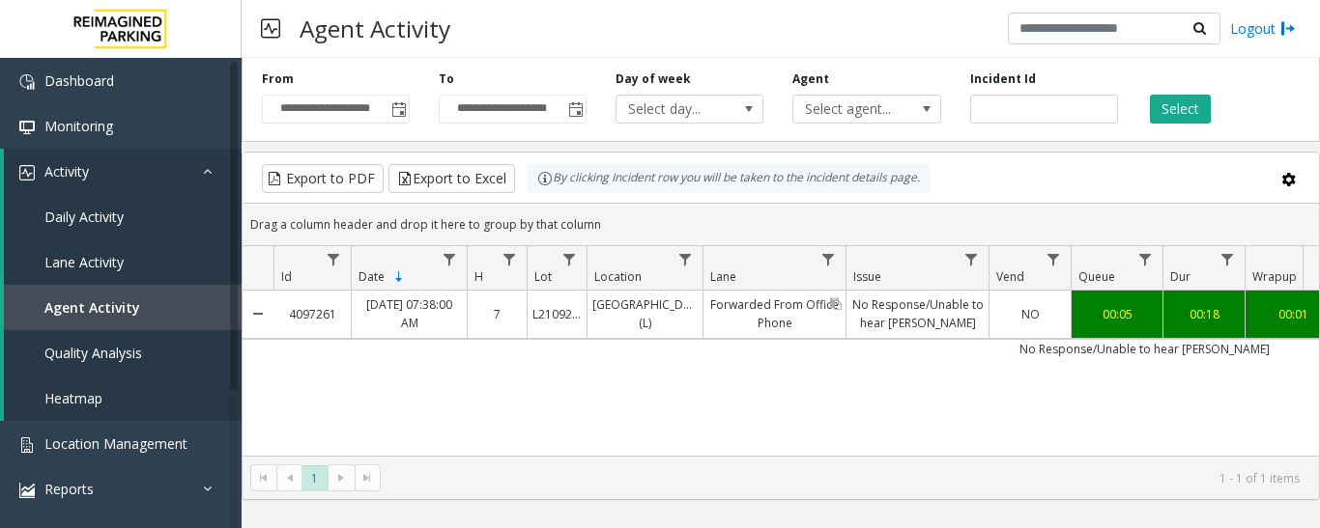
click at [774, 298] on link "Forwarded From Office Phone" at bounding box center [774, 314] width 142 height 46
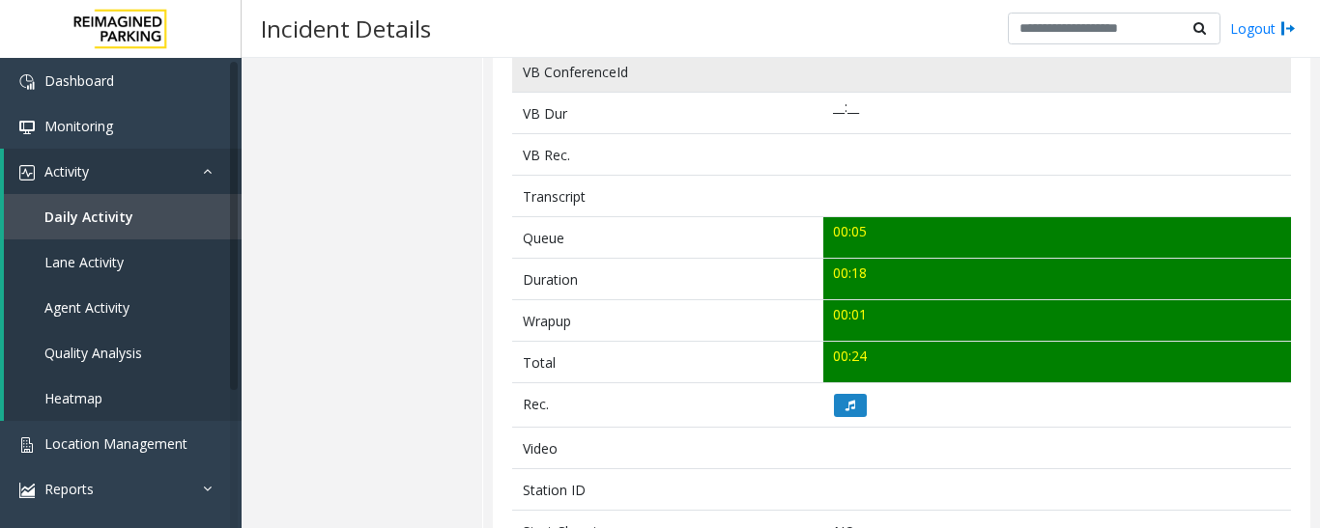
scroll to position [869, 0]
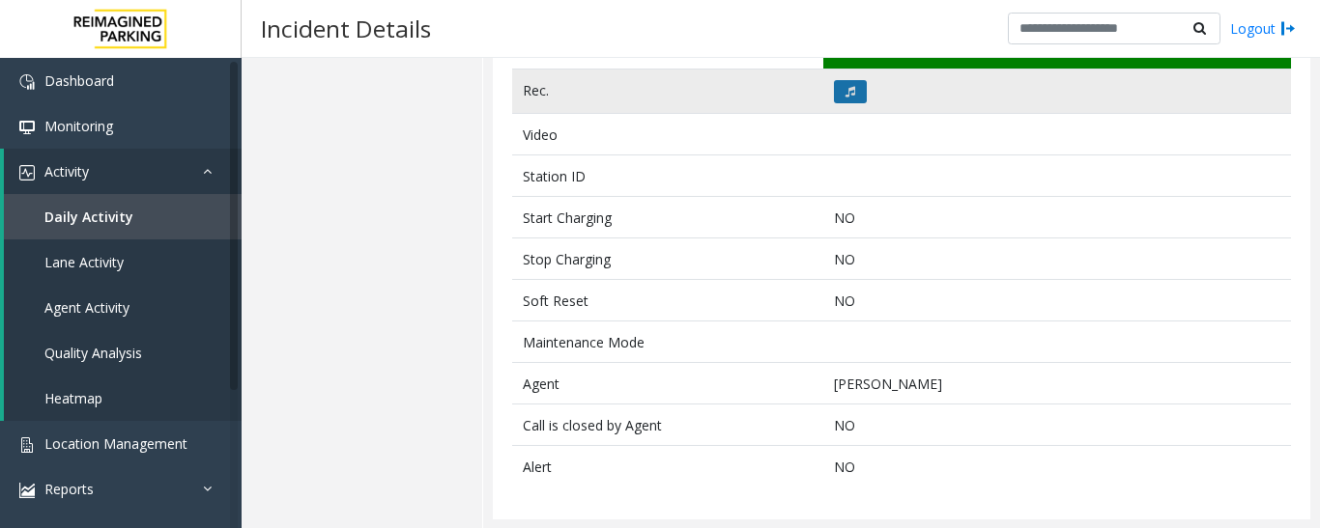
click at [836, 93] on button at bounding box center [850, 91] width 33 height 23
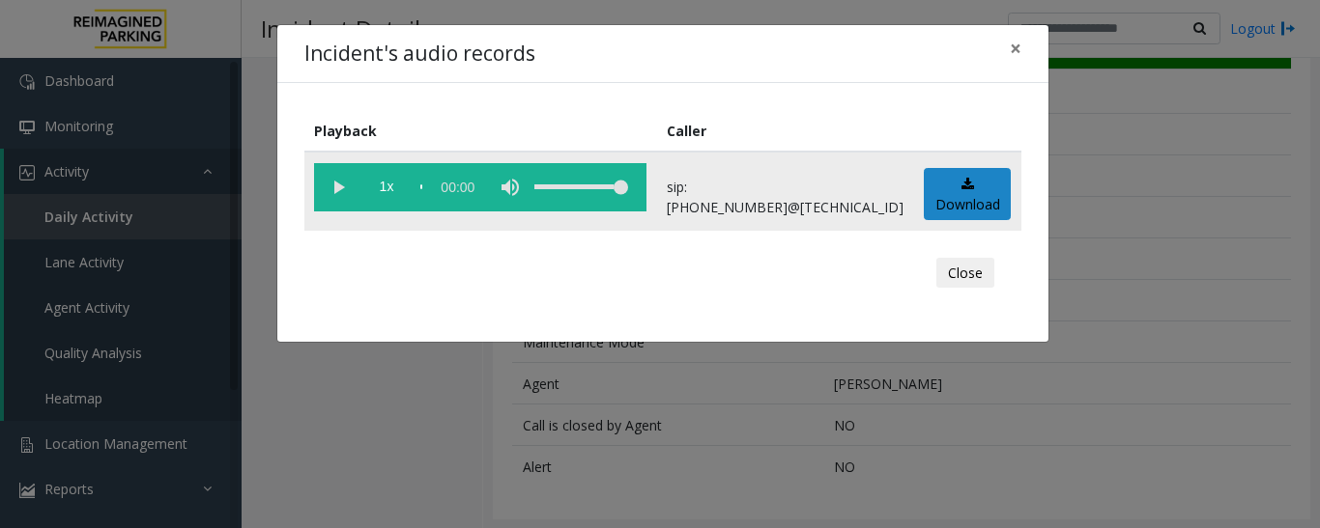
click at [345, 192] on vg-play-pause at bounding box center [338, 187] width 48 height 48
click at [971, 272] on button "Close" at bounding box center [965, 273] width 58 height 31
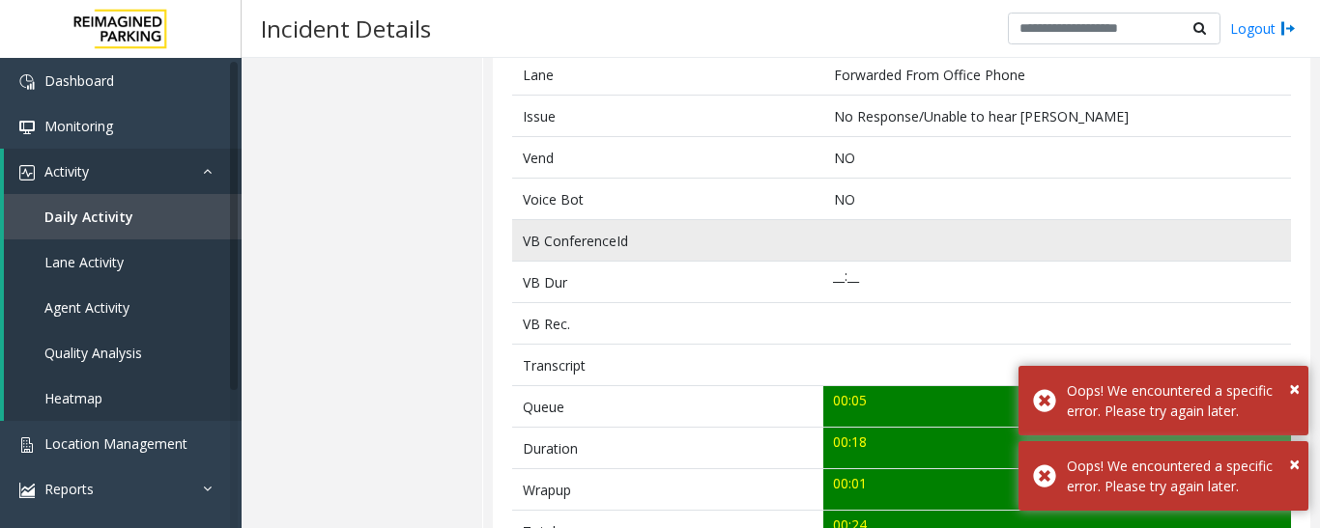
scroll to position [97, 0]
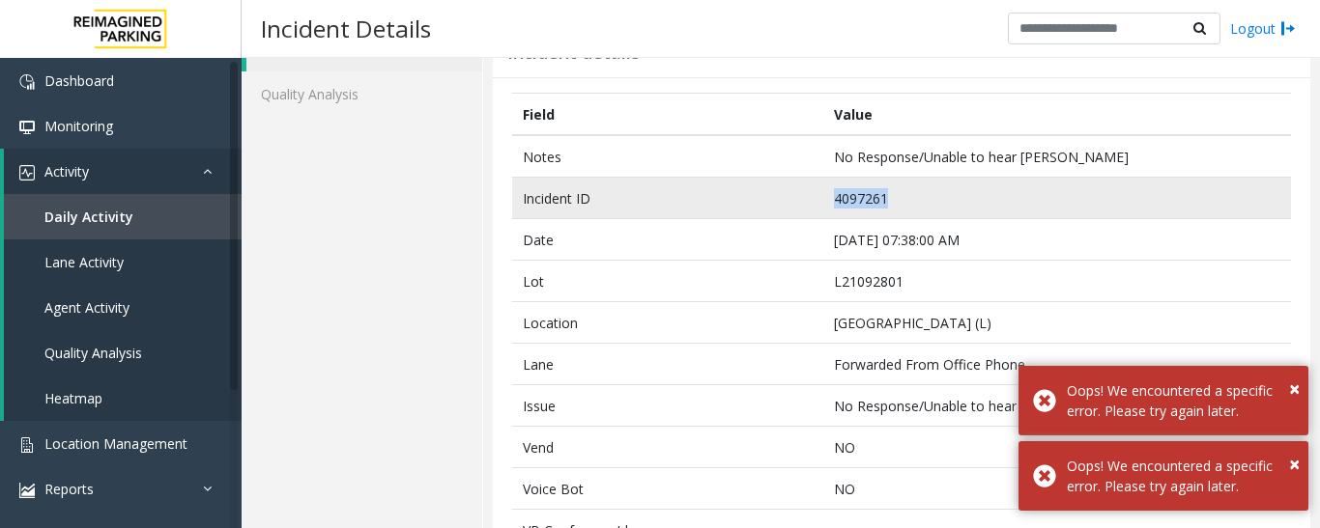
drag, startPoint x: 881, startPoint y: 196, endPoint x: 732, endPoint y: 206, distance: 149.1
click at [732, 206] on tr "Incident ID 4097261" at bounding box center [901, 199] width 779 height 42
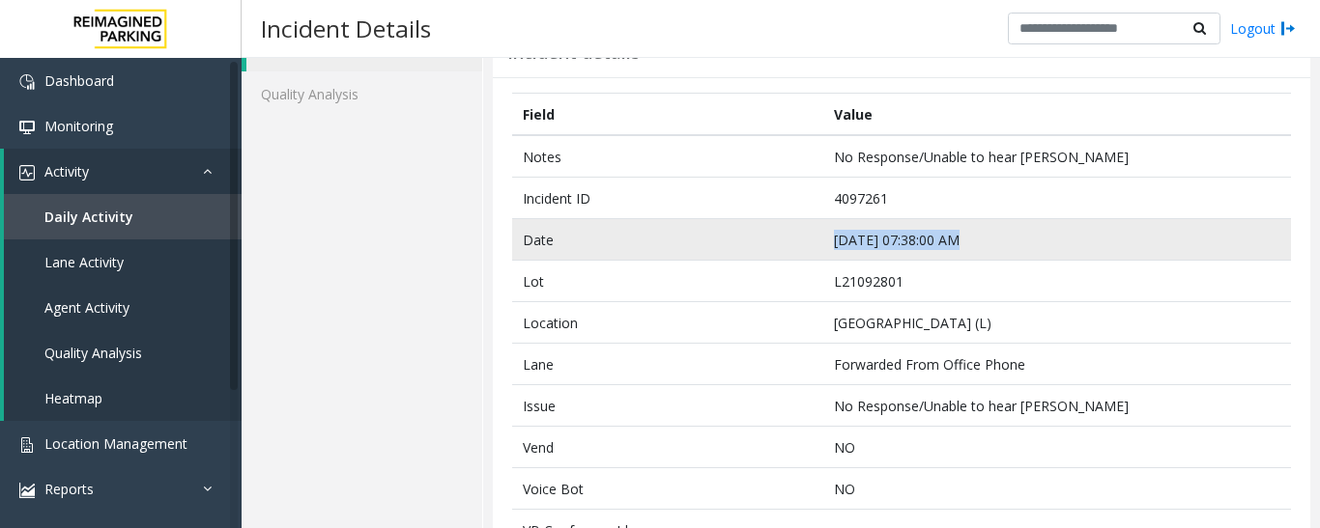
drag, startPoint x: 946, startPoint y: 242, endPoint x: 774, endPoint y: 239, distance: 172.0
click at [774, 239] on tr "Date [DATE] 07:38:00 AM" at bounding box center [901, 240] width 779 height 42
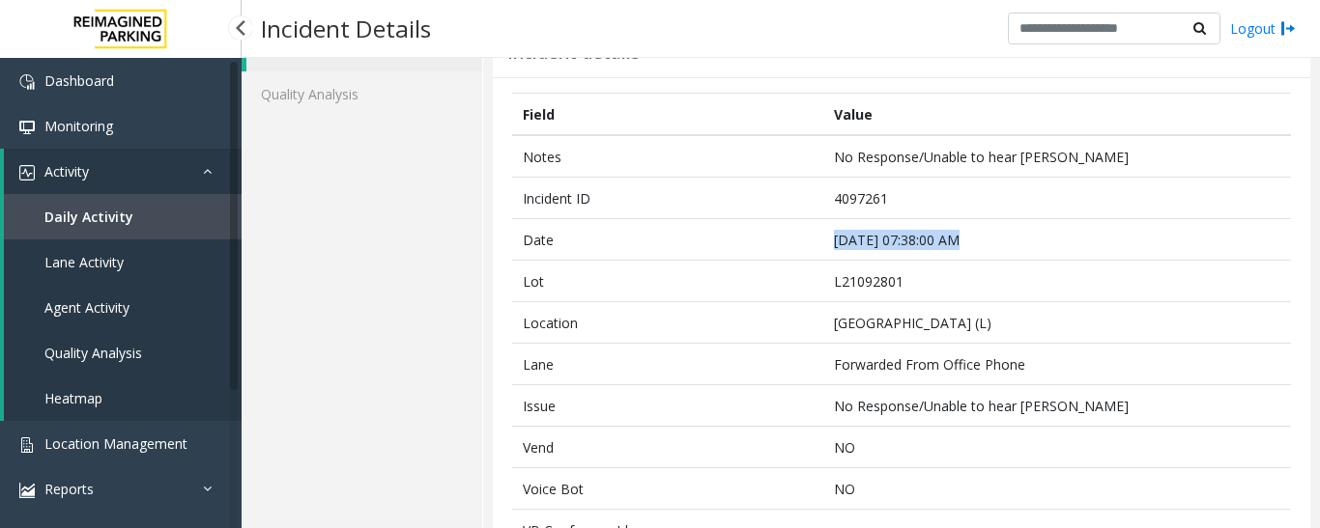
click at [98, 324] on link "Agent Activity" at bounding box center [123, 307] width 238 height 45
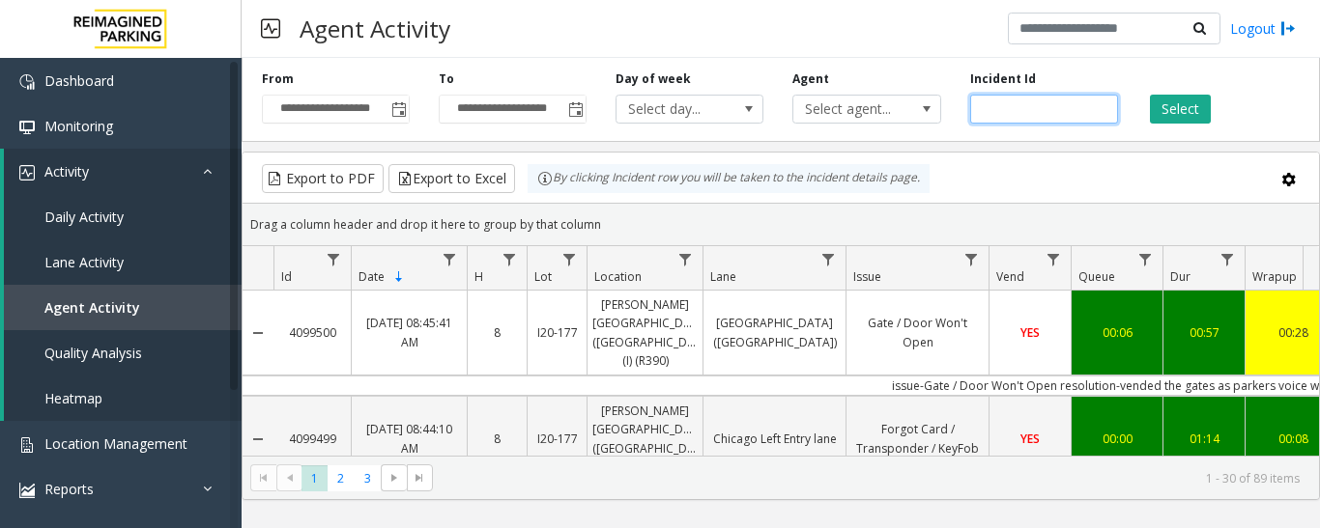
click at [1034, 104] on input "number" at bounding box center [1044, 109] width 148 height 29
paste input "*******"
type input "*******"
click at [1195, 104] on button "Select" at bounding box center [1180, 109] width 61 height 29
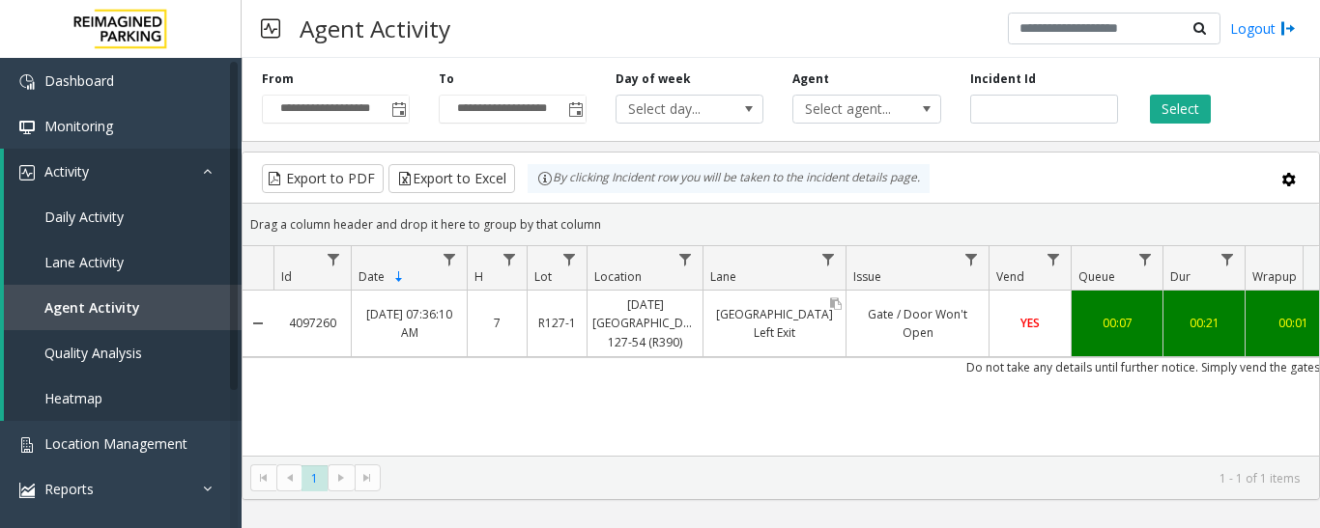
click at [830, 315] on link "[GEOGRAPHIC_DATA] Left Exit" at bounding box center [774, 323] width 142 height 46
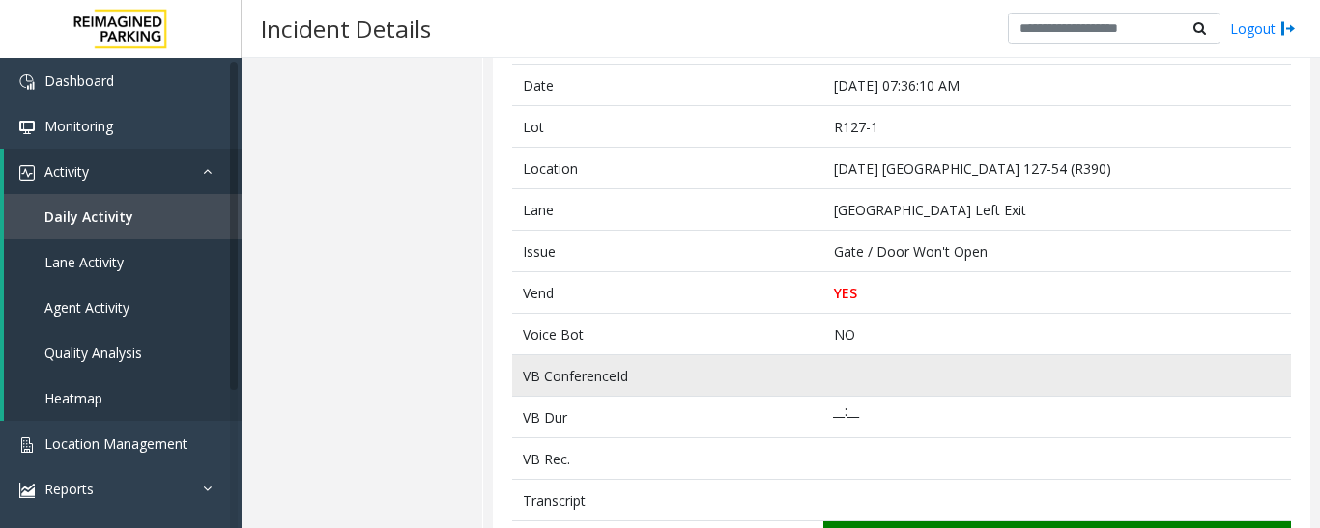
scroll to position [483, 0]
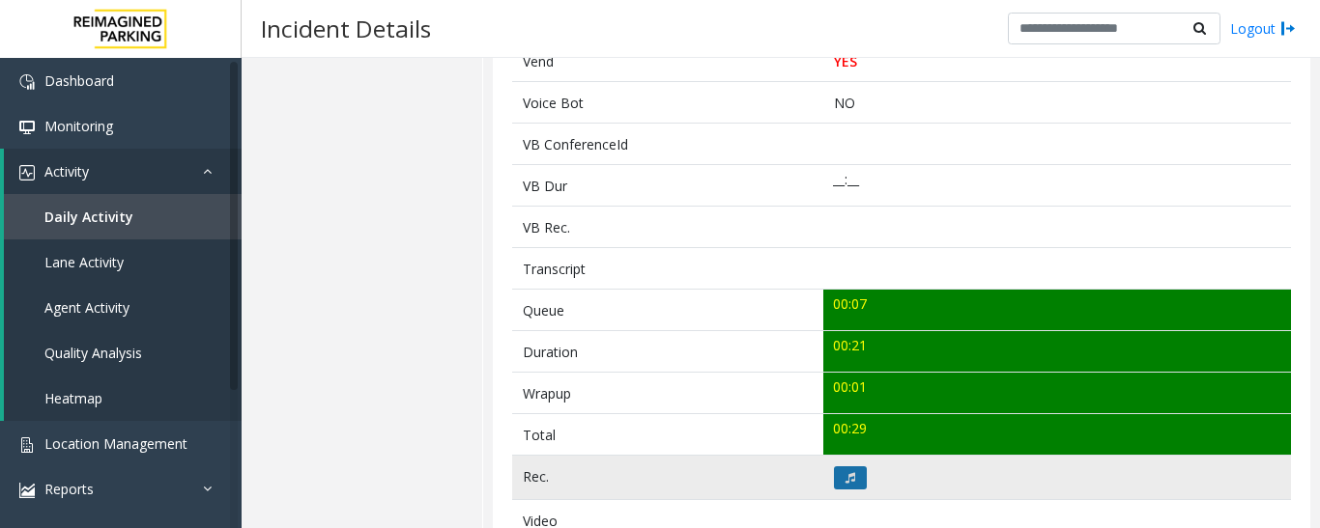
click at [852, 472] on button at bounding box center [850, 478] width 33 height 23
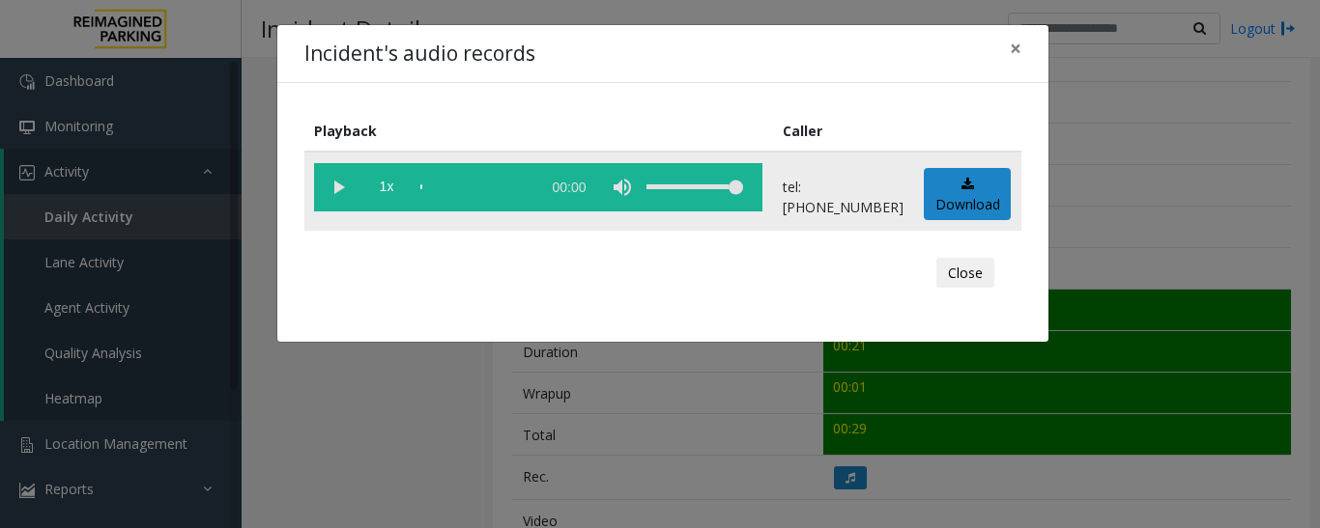
click at [327, 181] on vg-play-pause at bounding box center [338, 187] width 48 height 48
click at [954, 273] on button "Close" at bounding box center [965, 273] width 58 height 31
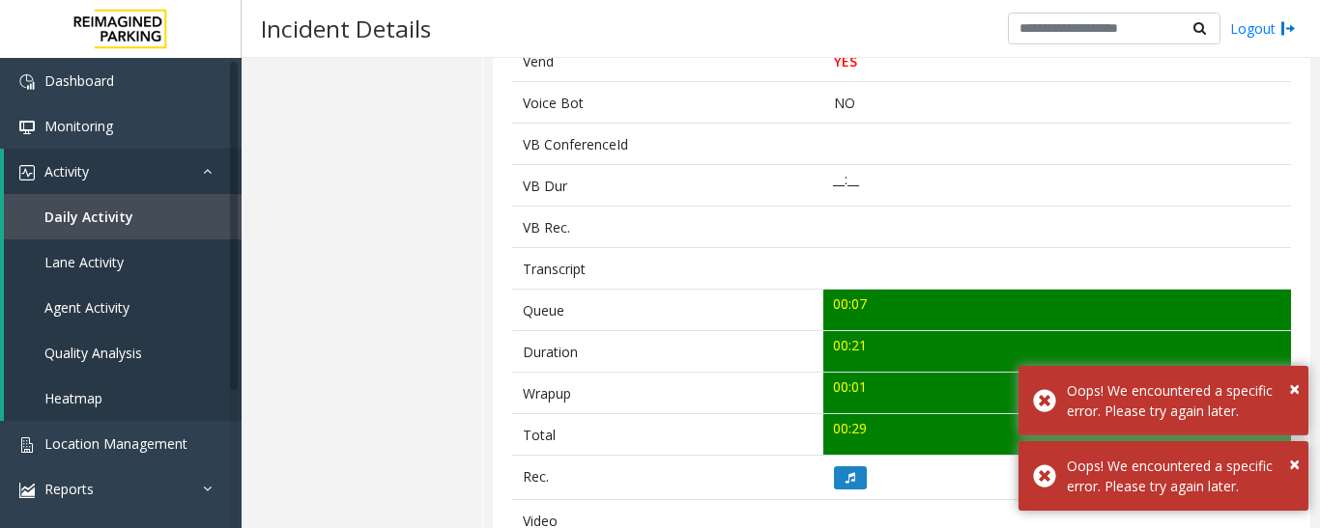
scroll to position [97, 0]
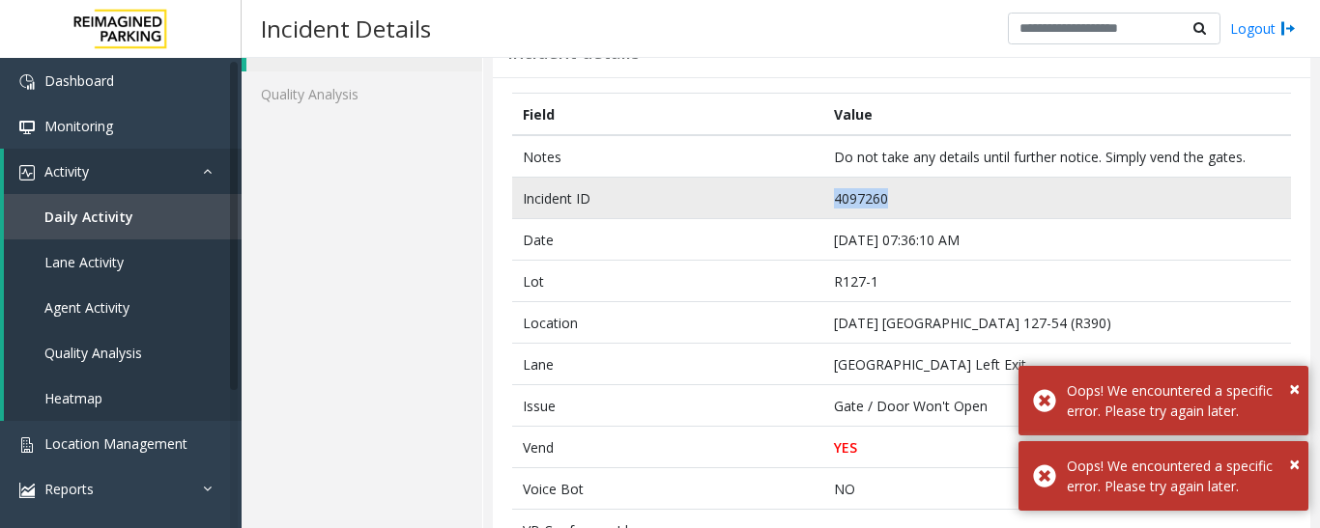
drag, startPoint x: 892, startPoint y: 207, endPoint x: 762, endPoint y: 211, distance: 129.5
click at [762, 211] on tr "Incident ID 4097260" at bounding box center [901, 199] width 779 height 42
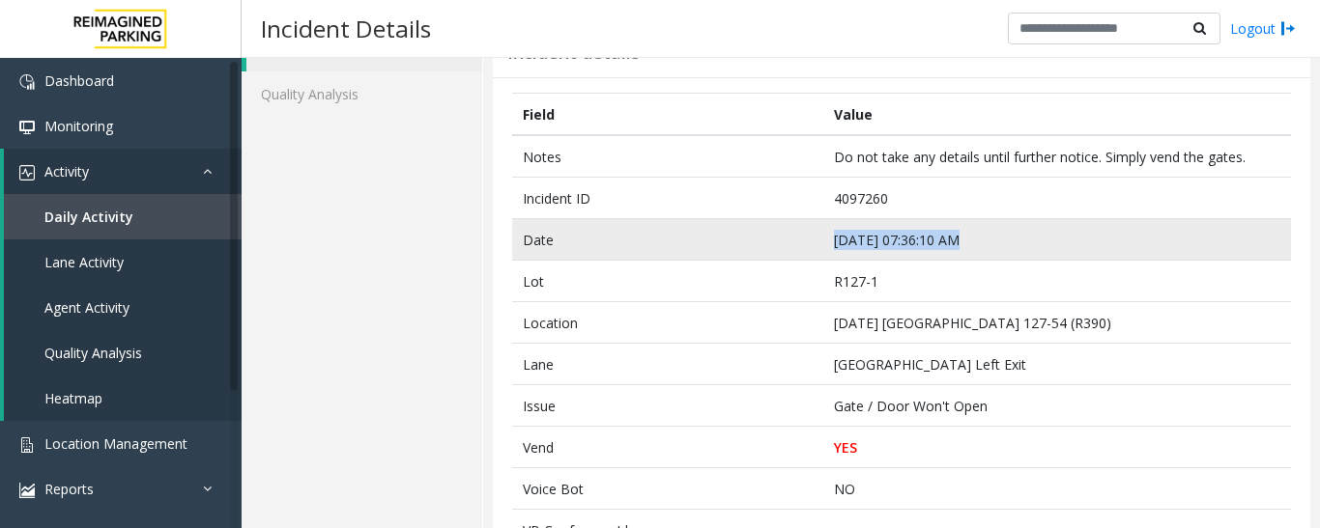
drag, startPoint x: 944, startPoint y: 240, endPoint x: 778, endPoint y: 250, distance: 166.5
click at [778, 250] on tr "Date [DATE] 07:36:10 AM" at bounding box center [901, 240] width 779 height 42
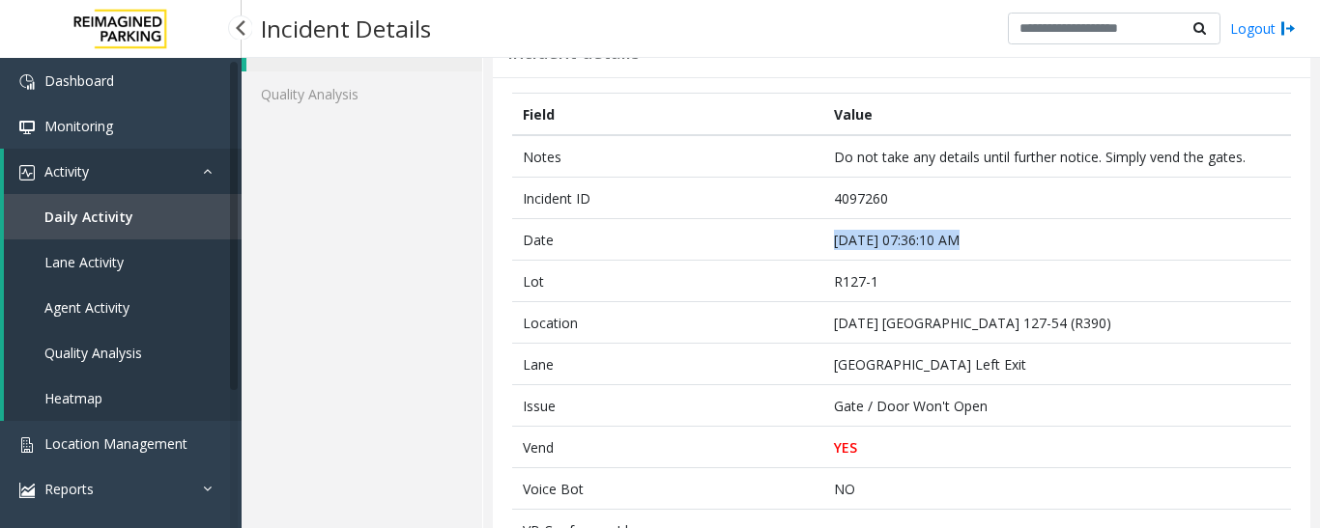
click at [119, 312] on span "Agent Activity" at bounding box center [86, 307] width 85 height 18
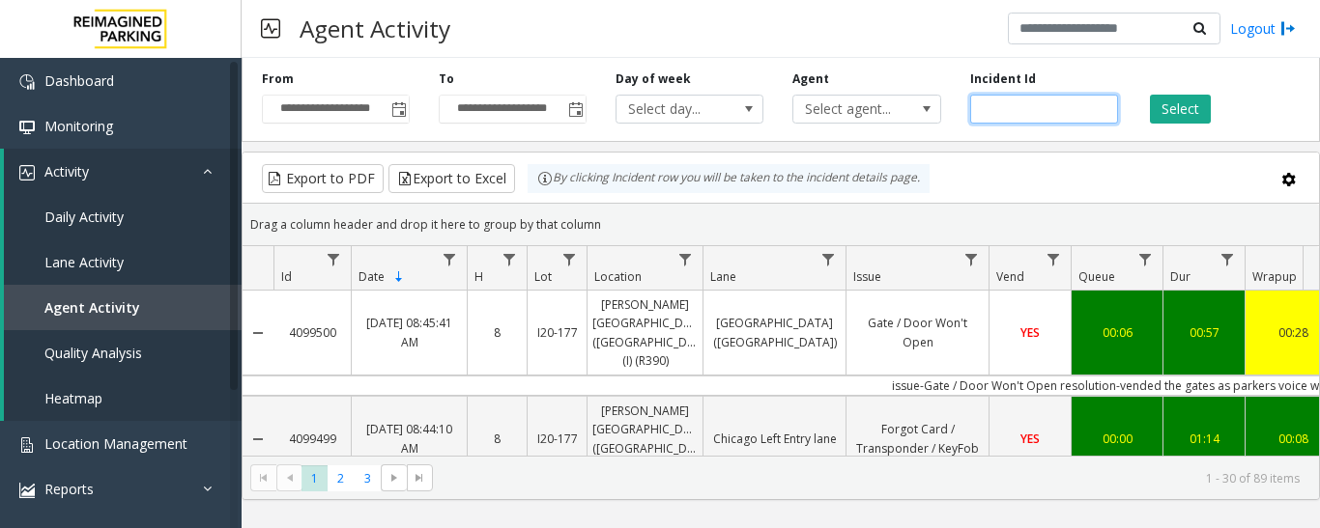
click at [1058, 110] on input "number" at bounding box center [1044, 109] width 148 height 29
paste input "*******"
type input "*******"
click at [1179, 114] on button "Select" at bounding box center [1180, 109] width 61 height 29
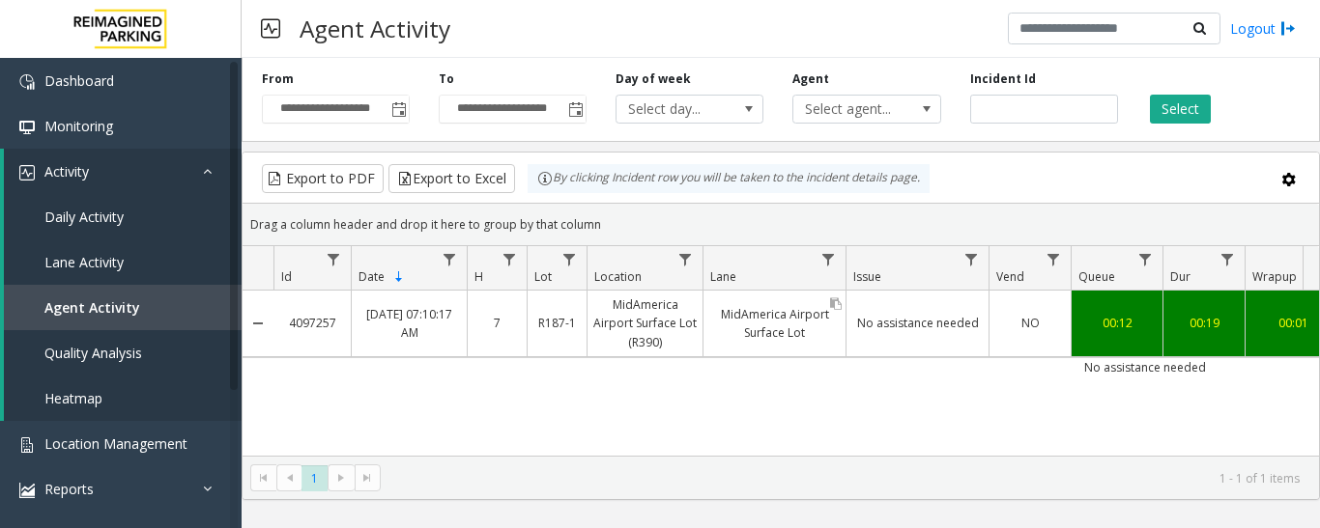
click at [773, 328] on link "MidAmerica Airport Surface Lot" at bounding box center [774, 323] width 142 height 46
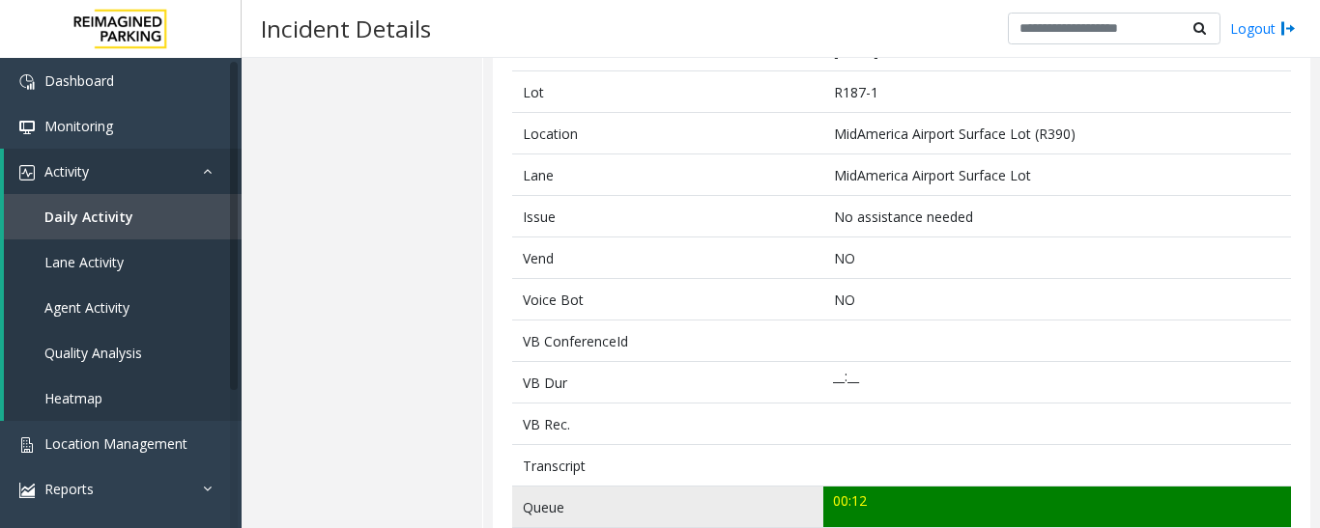
scroll to position [483, 0]
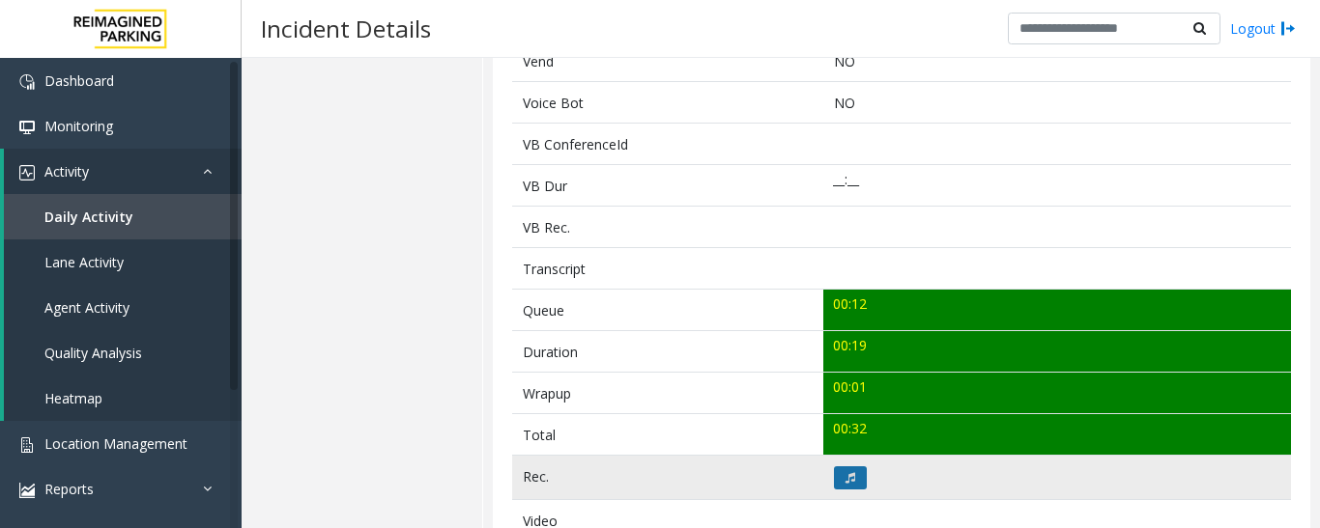
click at [849, 483] on button at bounding box center [850, 478] width 33 height 23
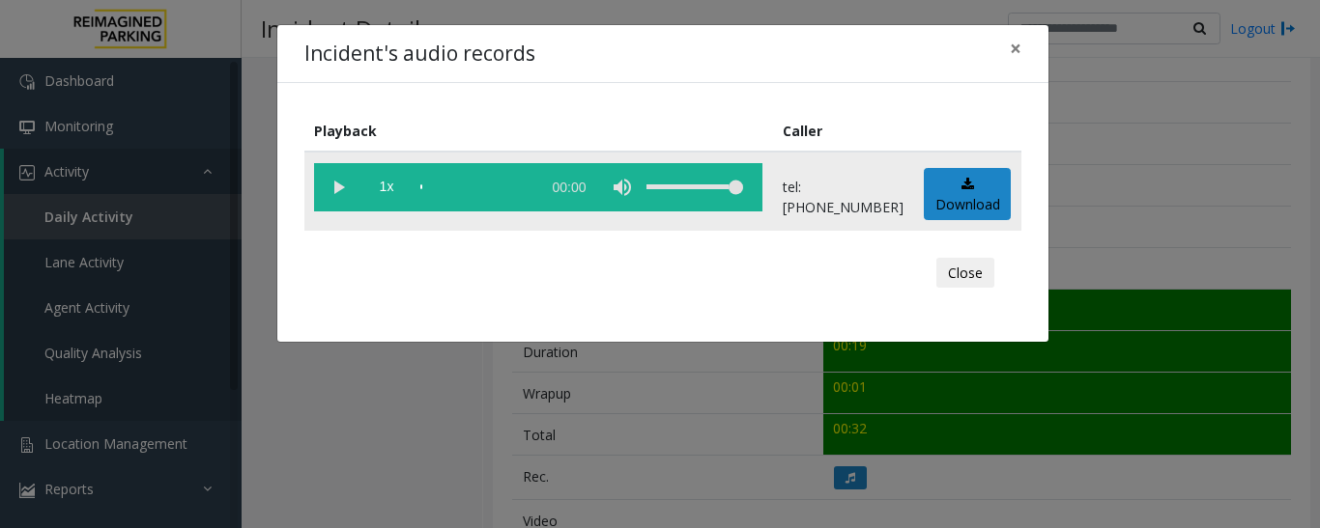
click at [330, 199] on vg-play-pause at bounding box center [338, 187] width 48 height 48
drag, startPoint x: 956, startPoint y: 275, endPoint x: 841, endPoint y: 284, distance: 115.3
click at [956, 275] on button "Close" at bounding box center [965, 273] width 58 height 31
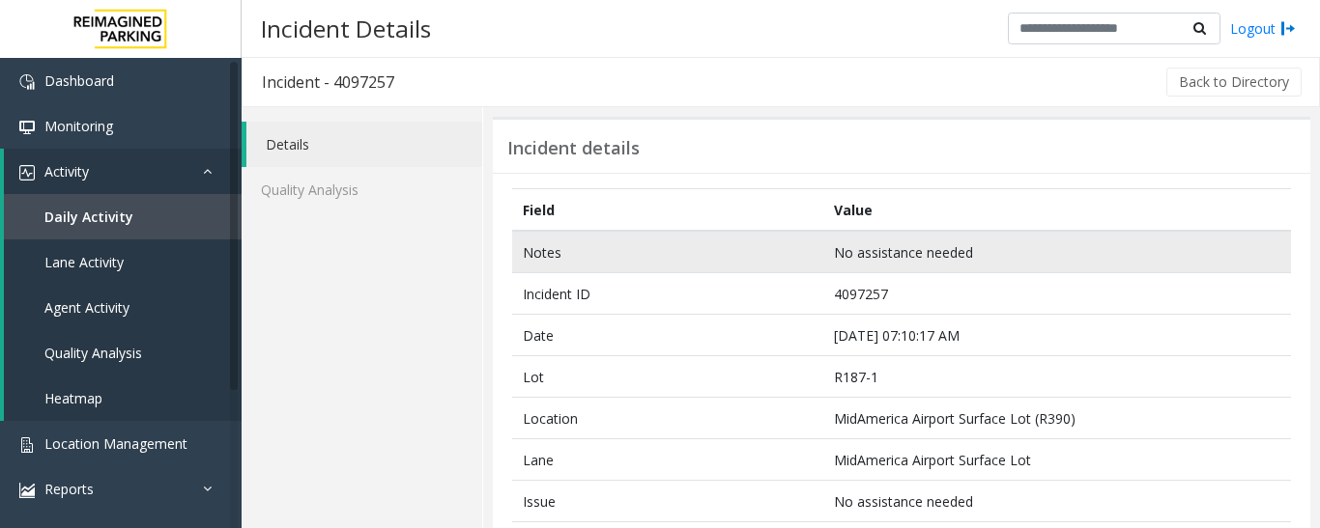
scroll to position [0, 0]
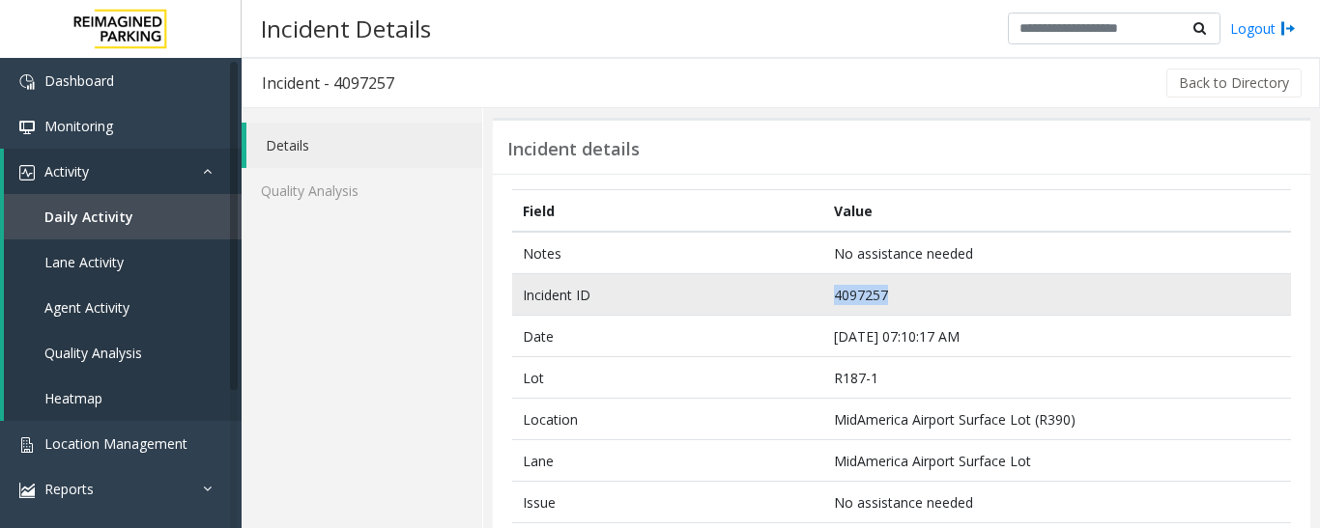
drag, startPoint x: 893, startPoint y: 298, endPoint x: 696, endPoint y: 312, distance: 196.6
click at [696, 312] on tr "Incident ID 4097257" at bounding box center [901, 295] width 779 height 42
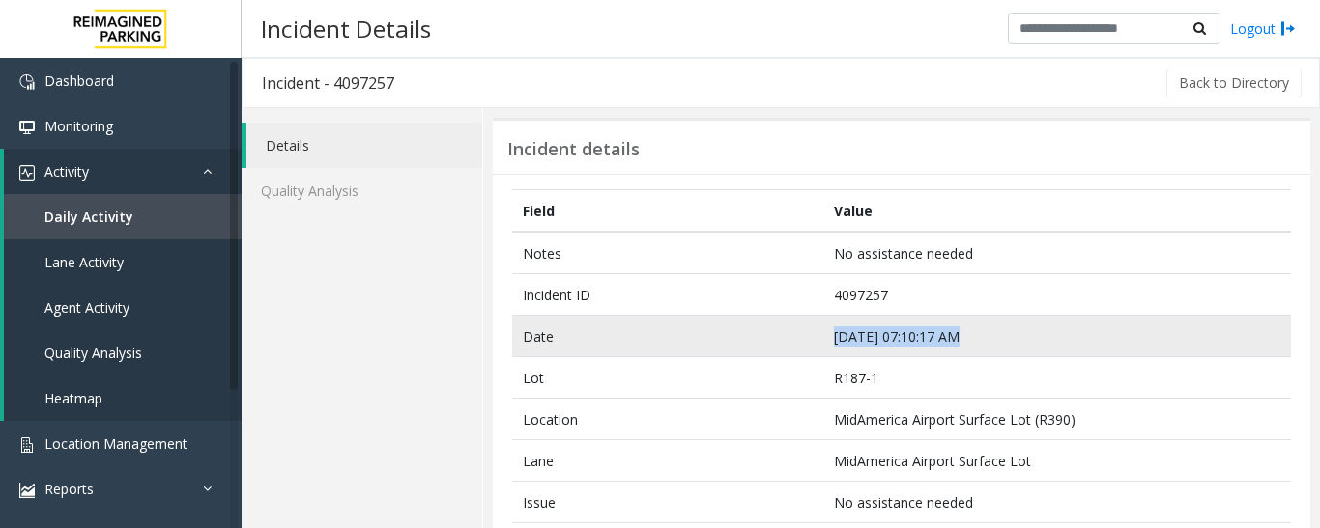
drag, startPoint x: 949, startPoint y: 333, endPoint x: 783, endPoint y: 335, distance: 165.2
click at [783, 335] on tr "Date [DATE] 07:10:17 AM" at bounding box center [901, 337] width 779 height 42
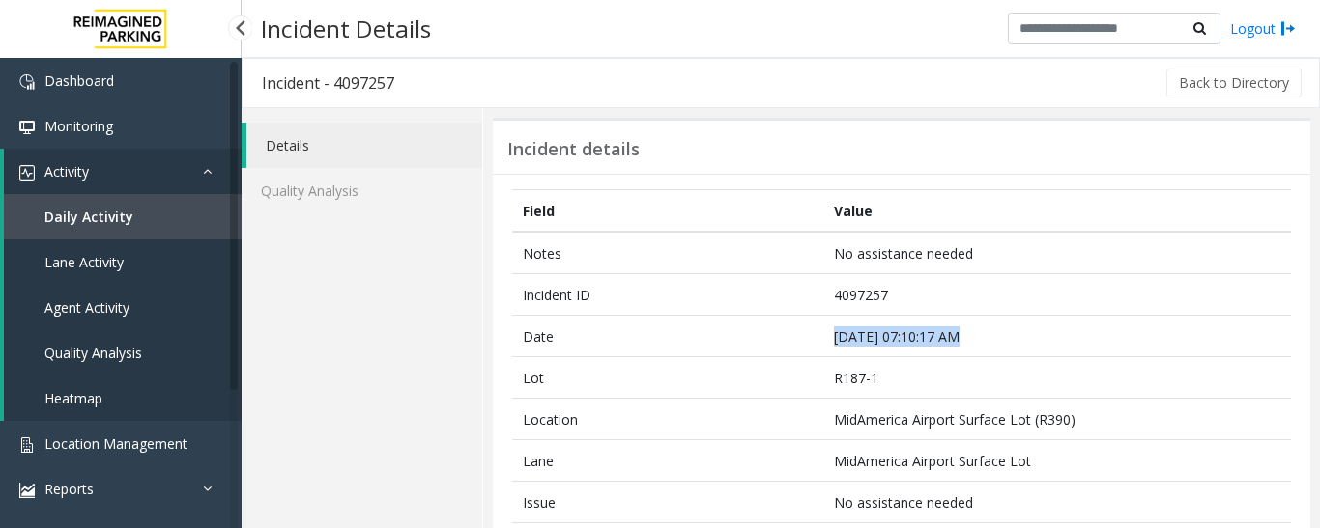
click at [111, 298] on link "Agent Activity" at bounding box center [123, 307] width 238 height 45
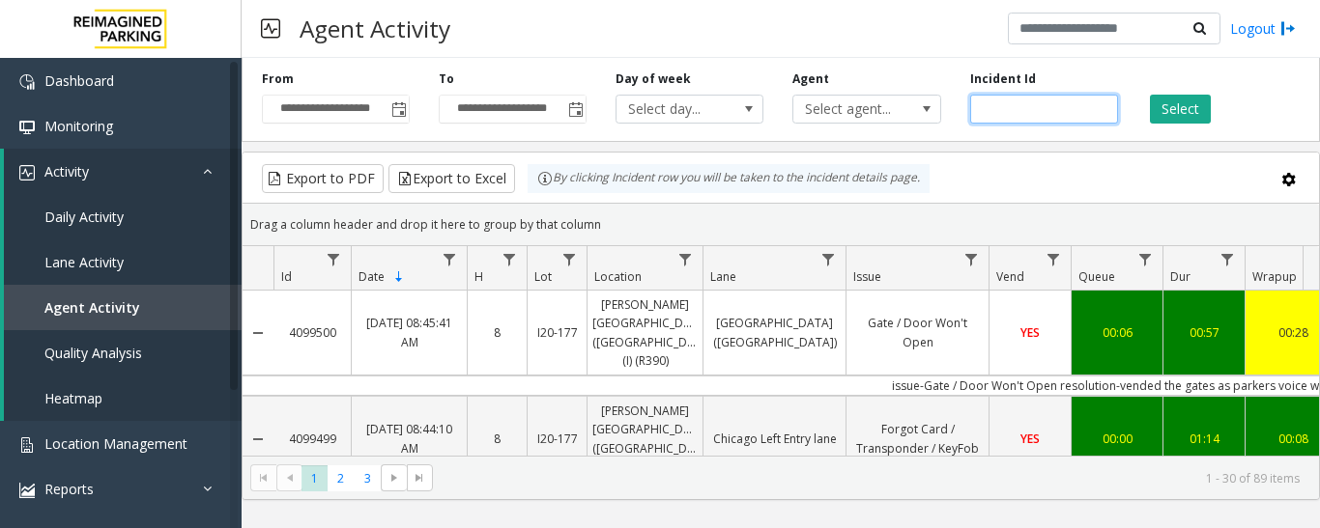
click at [1012, 104] on input "number" at bounding box center [1044, 109] width 148 height 29
paste input "*******"
type input "*******"
click at [1181, 100] on button "Select" at bounding box center [1180, 109] width 61 height 29
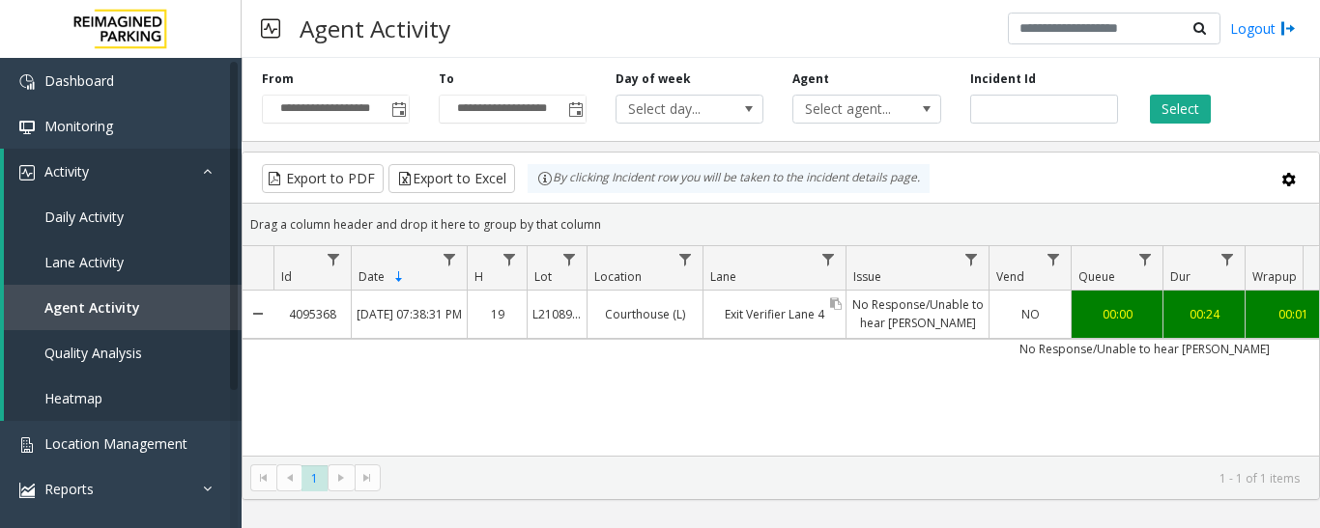
click at [796, 327] on link "Exit Verifier Lane 4" at bounding box center [774, 314] width 142 height 28
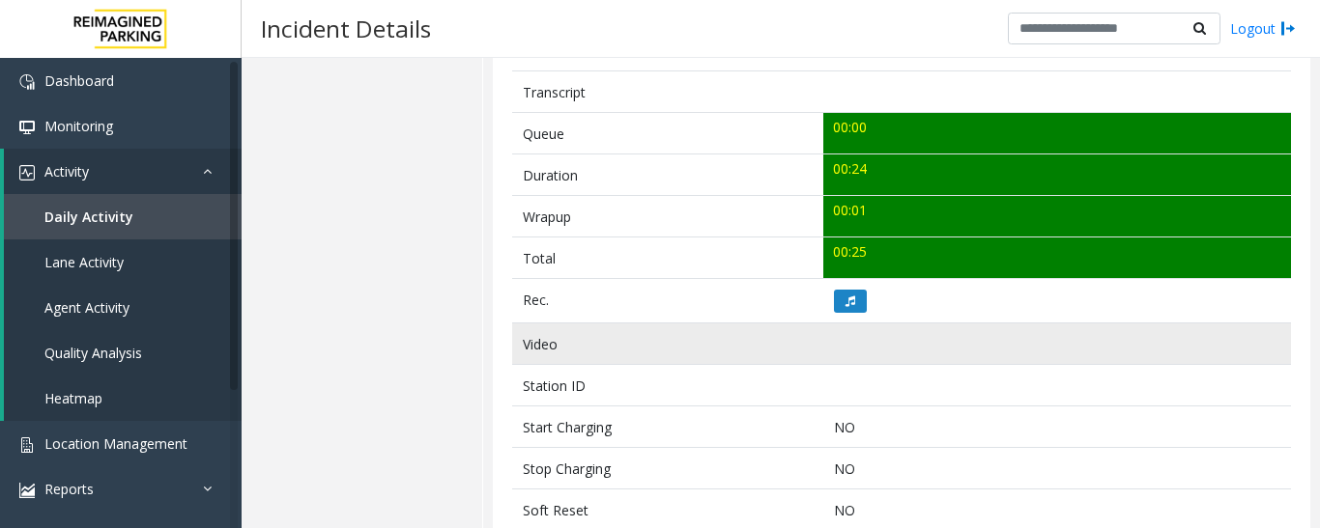
scroll to position [676, 0]
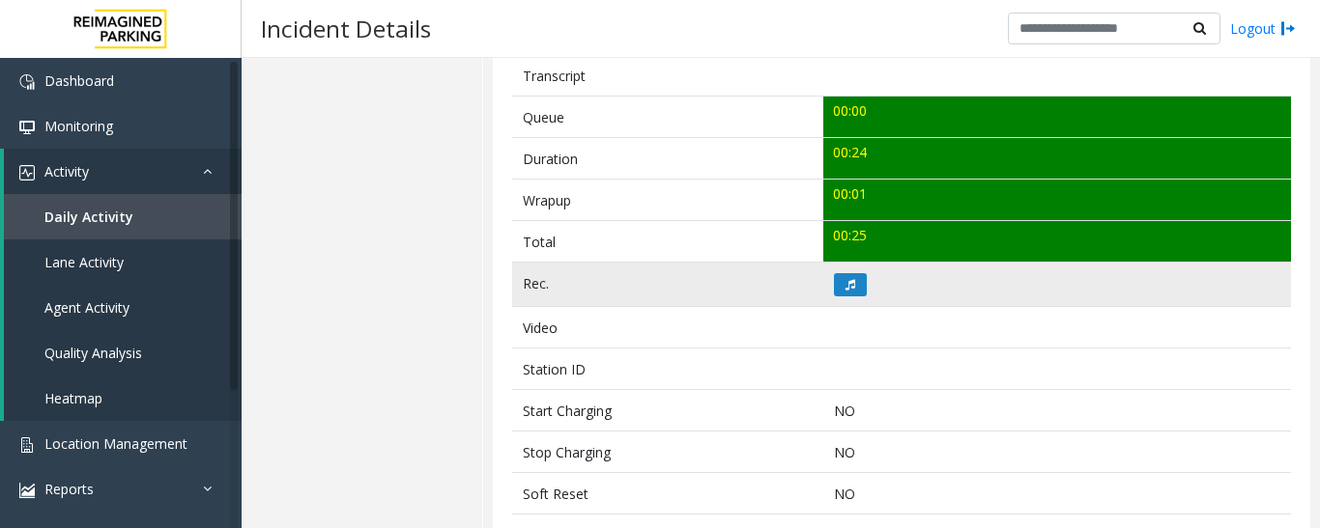
click at [852, 297] on td at bounding box center [1057, 285] width 468 height 44
click at [852, 289] on button at bounding box center [850, 284] width 33 height 23
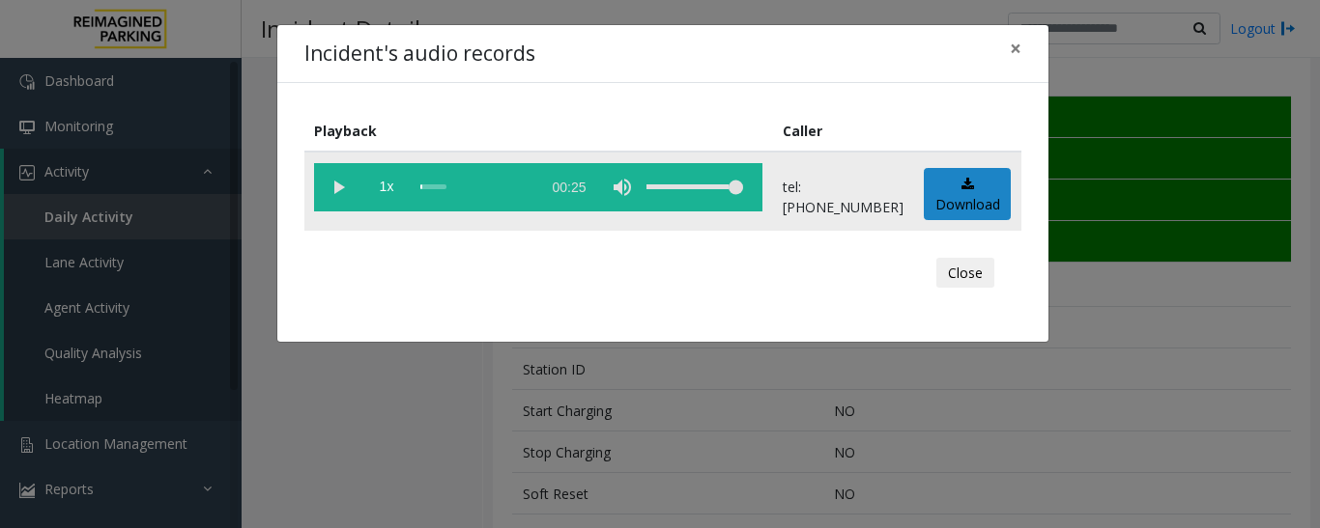
click at [331, 181] on vg-play-pause at bounding box center [338, 187] width 48 height 48
click at [441, 192] on div "scrub bar" at bounding box center [475, 187] width 110 height 48
click at [329, 182] on vg-play-pause at bounding box center [338, 187] width 48 height 48
click at [975, 285] on button "Close" at bounding box center [965, 273] width 58 height 31
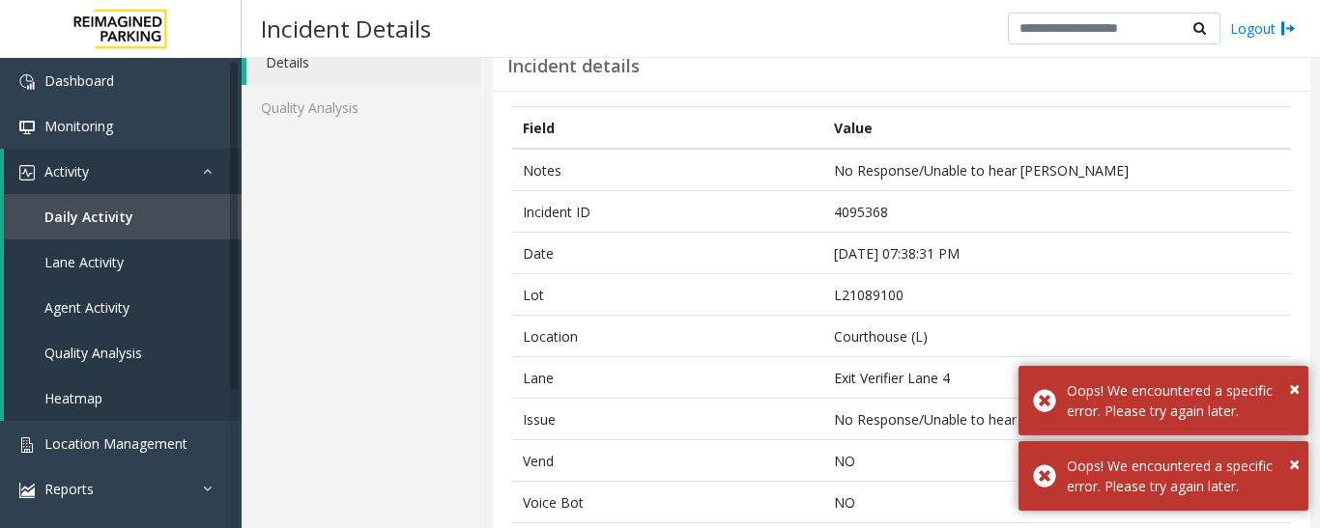
scroll to position [0, 0]
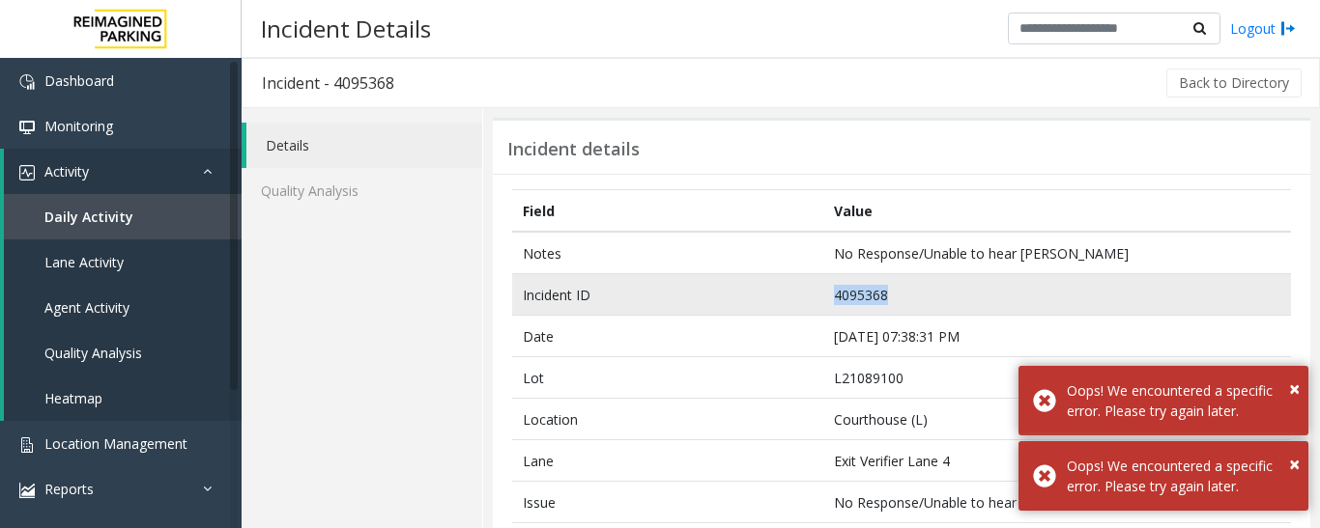
drag, startPoint x: 881, startPoint y: 287, endPoint x: 771, endPoint y: 293, distance: 110.3
click at [771, 293] on tr "Incident ID 4095368" at bounding box center [901, 295] width 779 height 42
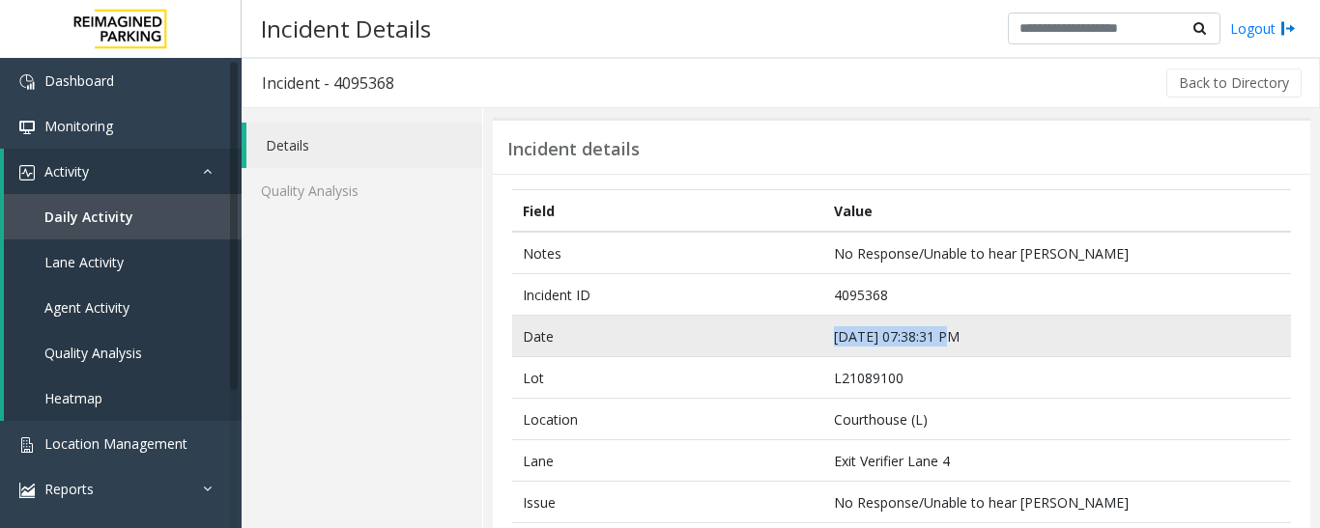
drag, startPoint x: 947, startPoint y: 331, endPoint x: 792, endPoint y: 331, distance: 154.6
click at [792, 331] on tr "Date [DATE] 07:38:31 PM" at bounding box center [901, 337] width 779 height 42
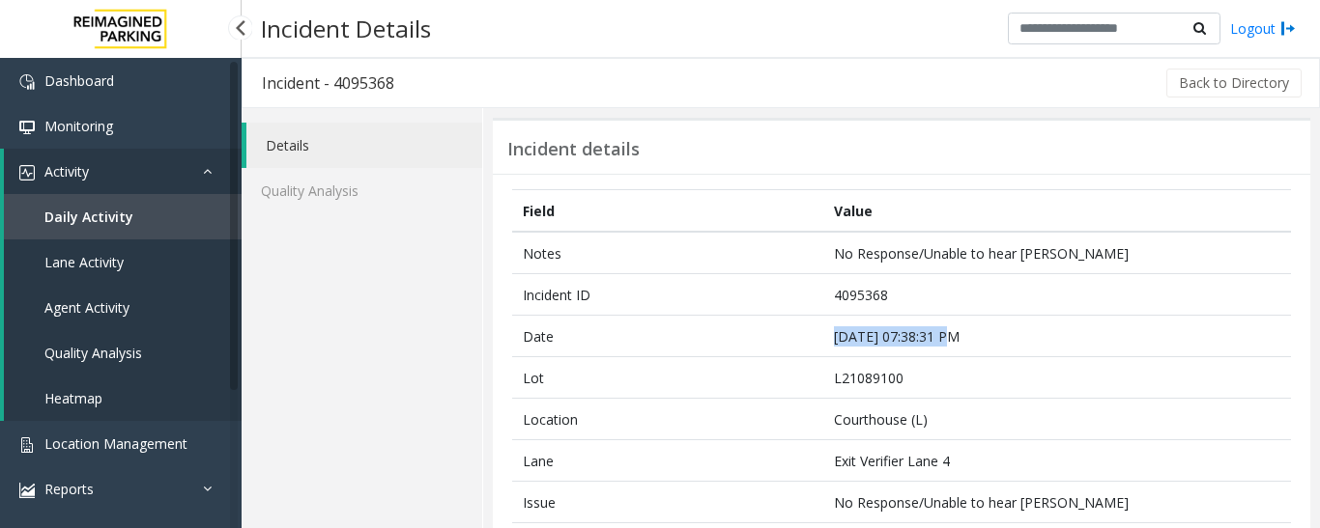
click at [108, 329] on link "Agent Activity" at bounding box center [123, 307] width 238 height 45
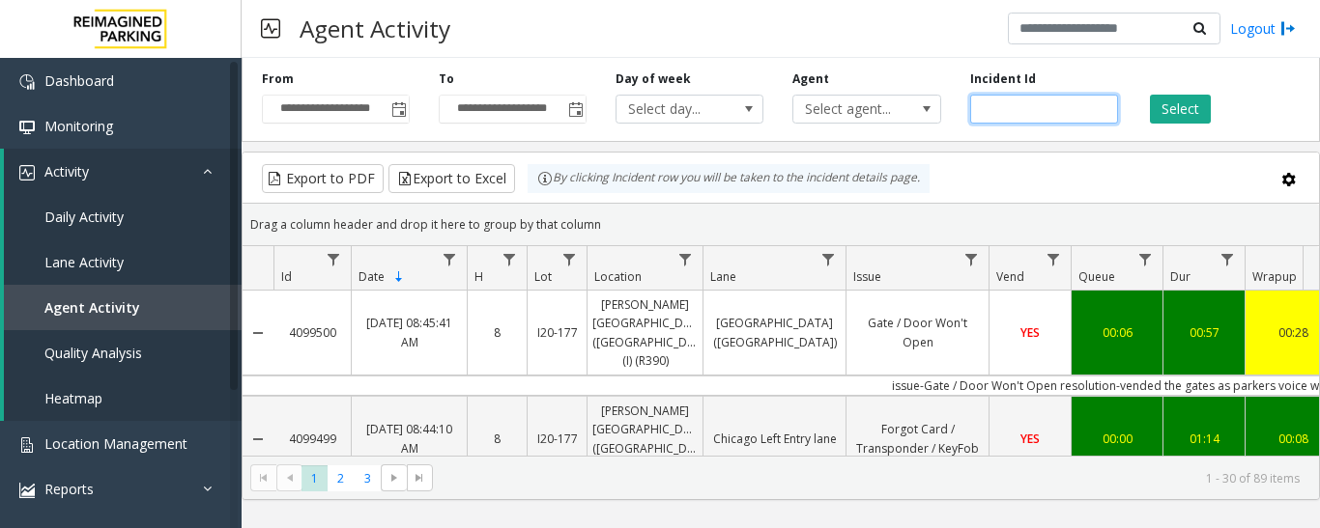
click at [1032, 108] on input "number" at bounding box center [1044, 109] width 148 height 29
paste input "*******"
type input "*******"
click at [1180, 109] on button "Select" at bounding box center [1180, 109] width 61 height 29
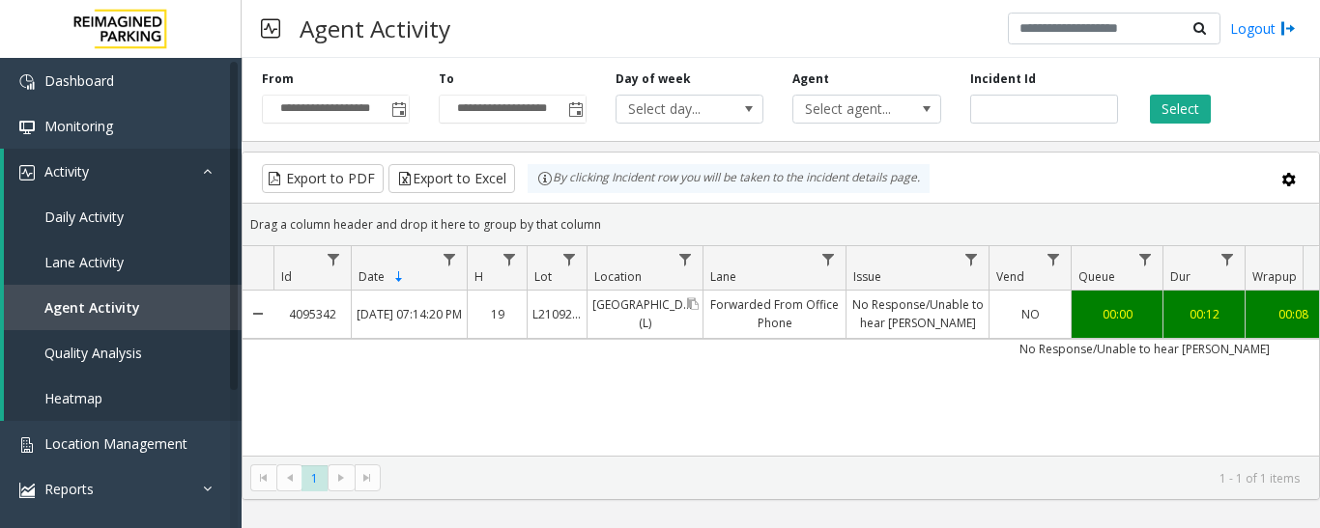
click at [683, 324] on link "[GEOGRAPHIC_DATA] (L)" at bounding box center [644, 314] width 115 height 46
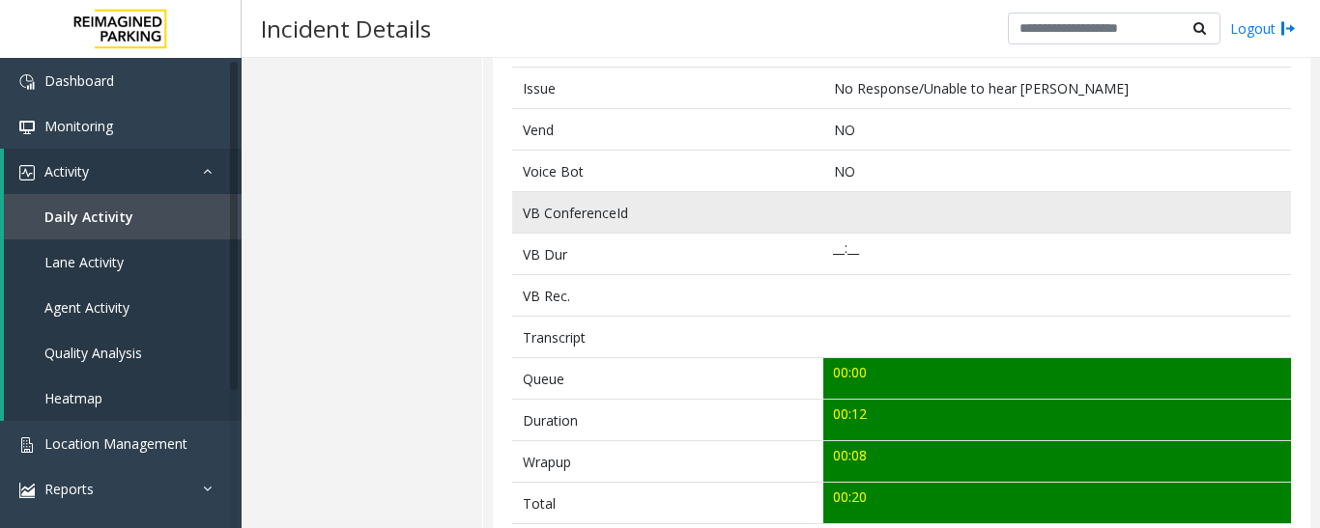
scroll to position [676, 0]
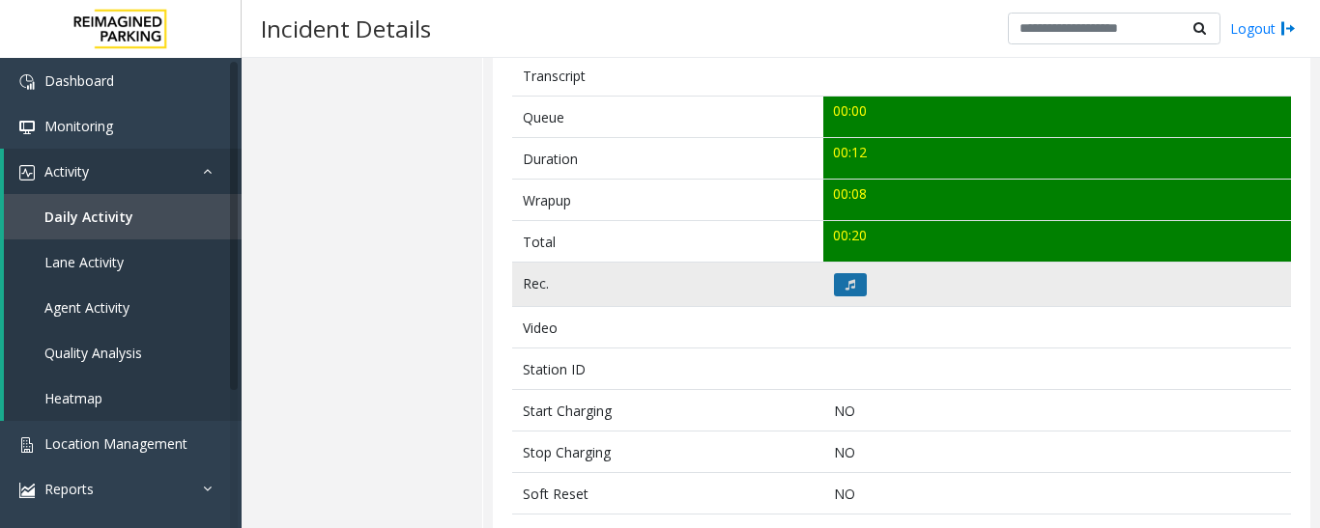
click at [847, 292] on button at bounding box center [850, 284] width 33 height 23
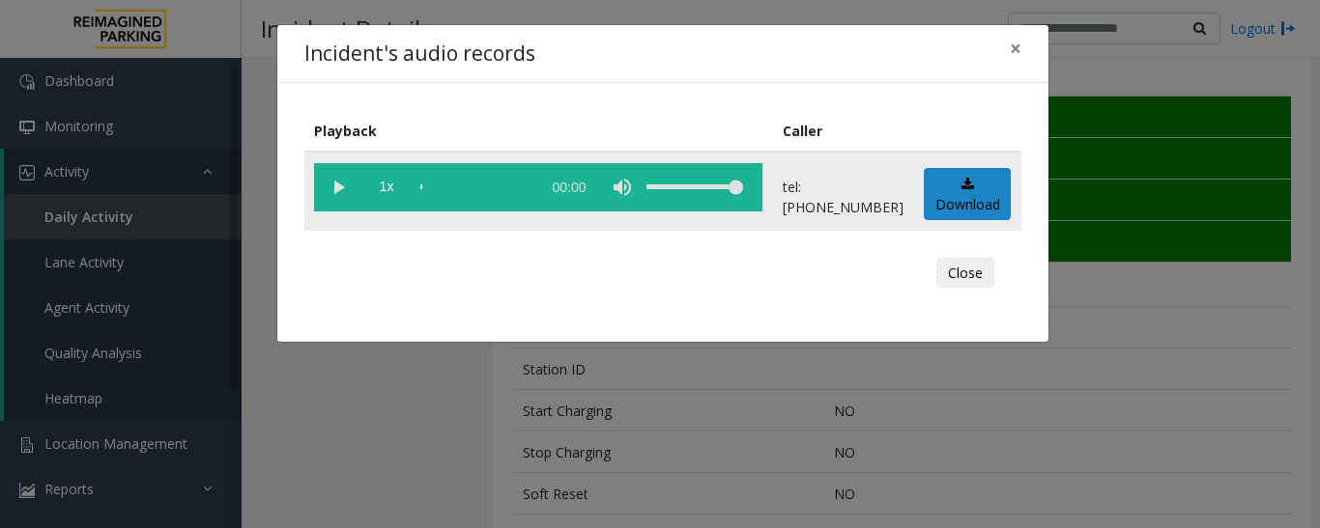
drag, startPoint x: 338, startPoint y: 188, endPoint x: 385, endPoint y: 213, distance: 53.6
click at [337, 188] on vg-play-pause at bounding box center [338, 187] width 48 height 48
click at [932, 268] on div "Close" at bounding box center [663, 273] width 690 height 58
click at [968, 273] on button "Close" at bounding box center [965, 273] width 58 height 31
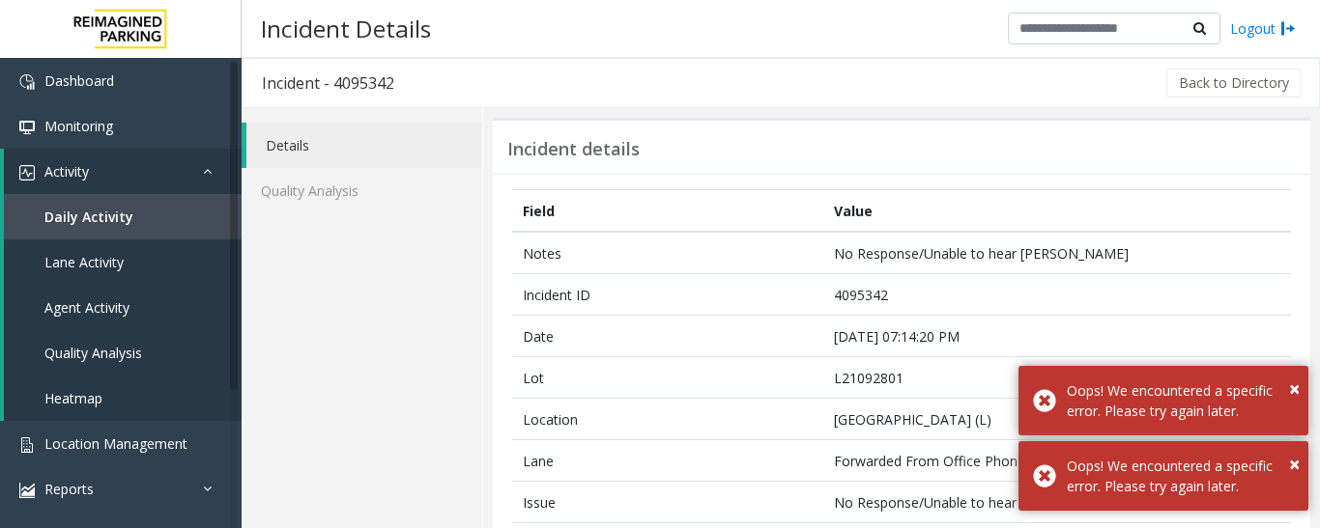
scroll to position [193, 0]
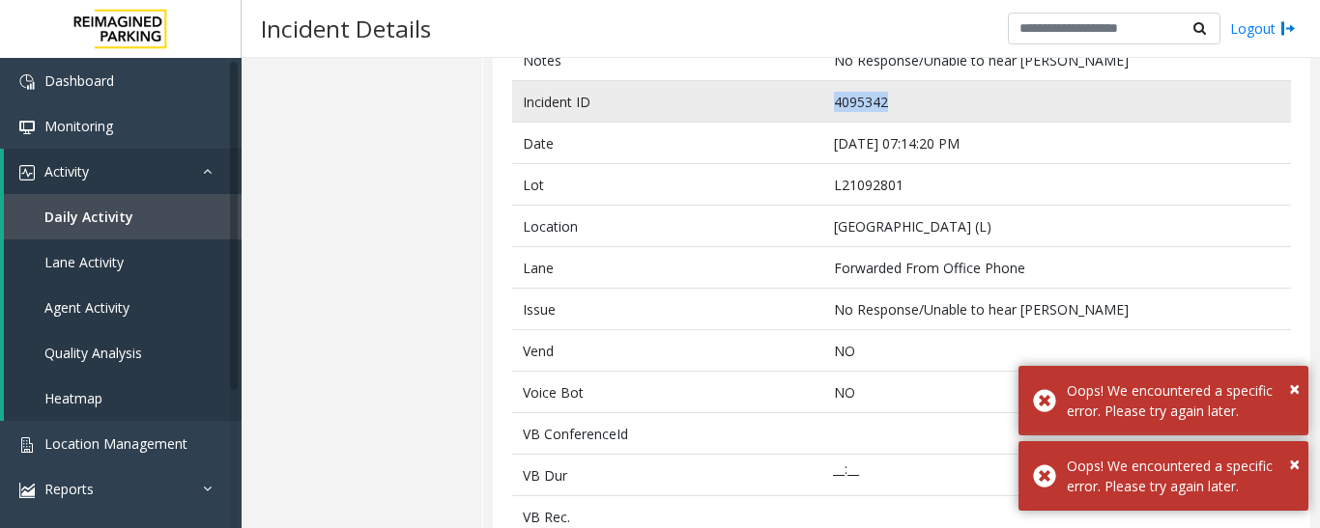
drag, startPoint x: 900, startPoint y: 97, endPoint x: 800, endPoint y: 119, distance: 102.9
click at [800, 119] on tr "Incident ID 4095342" at bounding box center [901, 102] width 779 height 42
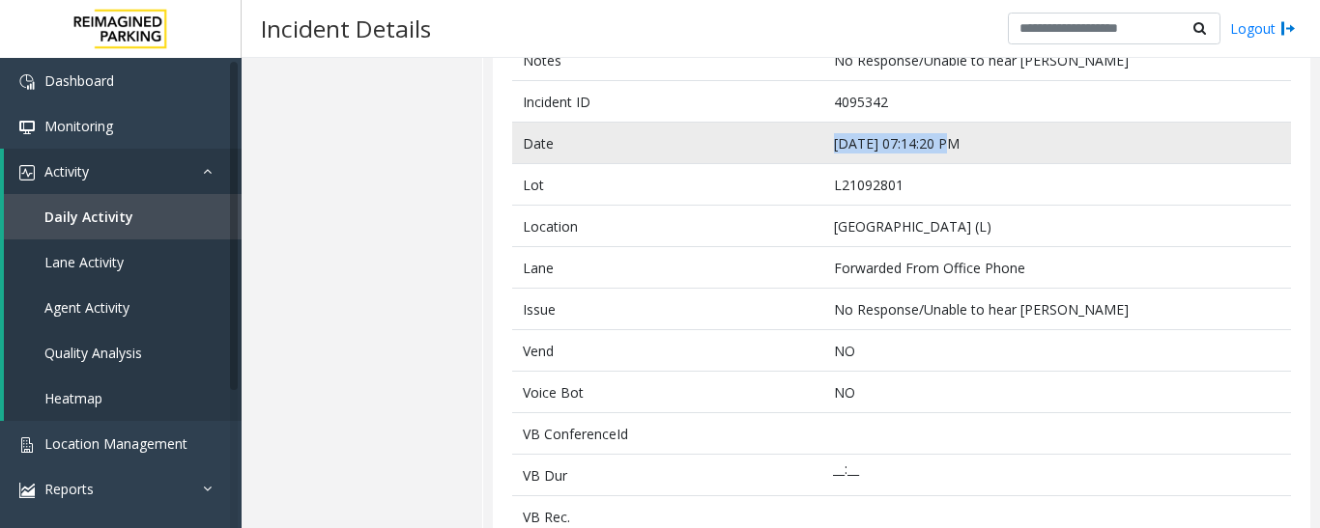
drag, startPoint x: 941, startPoint y: 147, endPoint x: 823, endPoint y: 149, distance: 117.9
click at [823, 149] on td "[DATE] 07:14:20 PM" at bounding box center [1057, 144] width 468 height 42
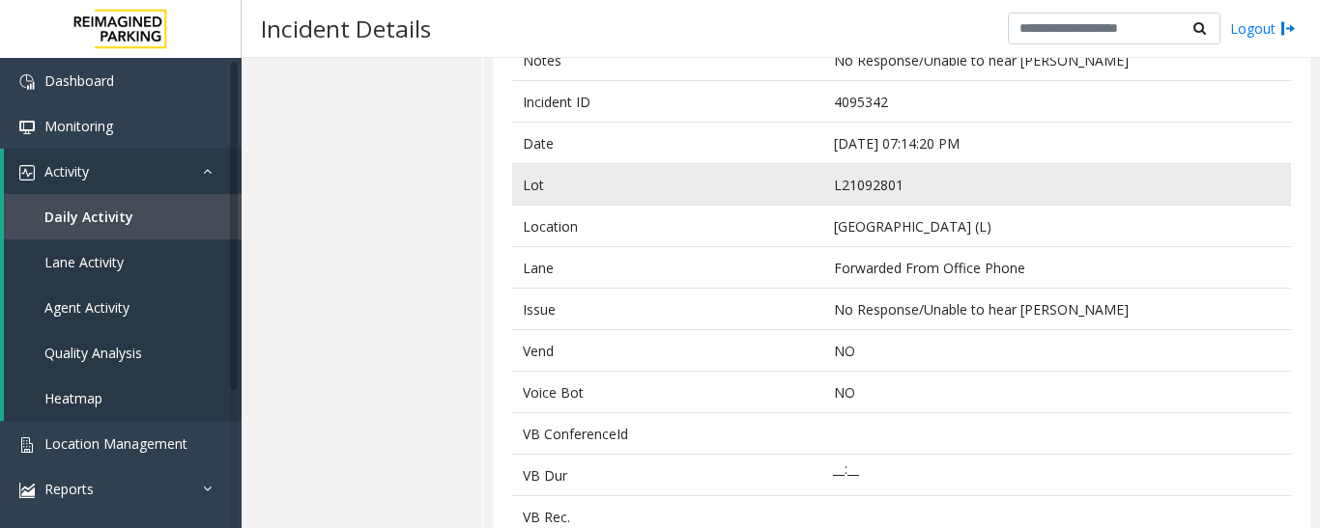
click at [970, 164] on td "L21092801" at bounding box center [1057, 185] width 468 height 42
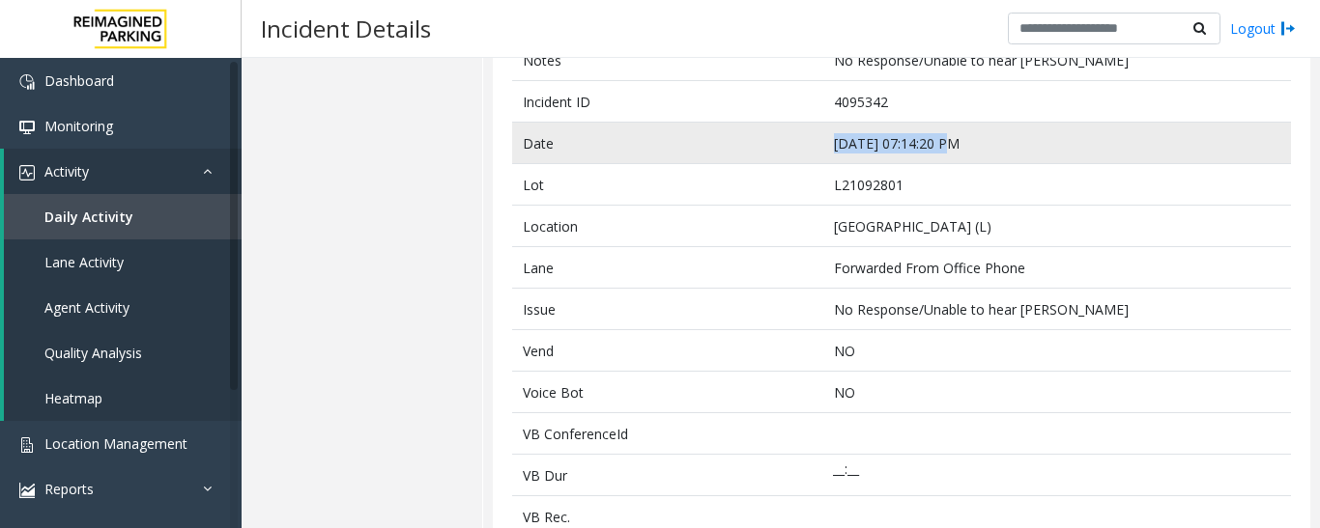
drag, startPoint x: 958, startPoint y: 140, endPoint x: 781, endPoint y: 147, distance: 176.9
click at [781, 147] on tr "Date [DATE] 07:14:20 PM" at bounding box center [901, 144] width 779 height 42
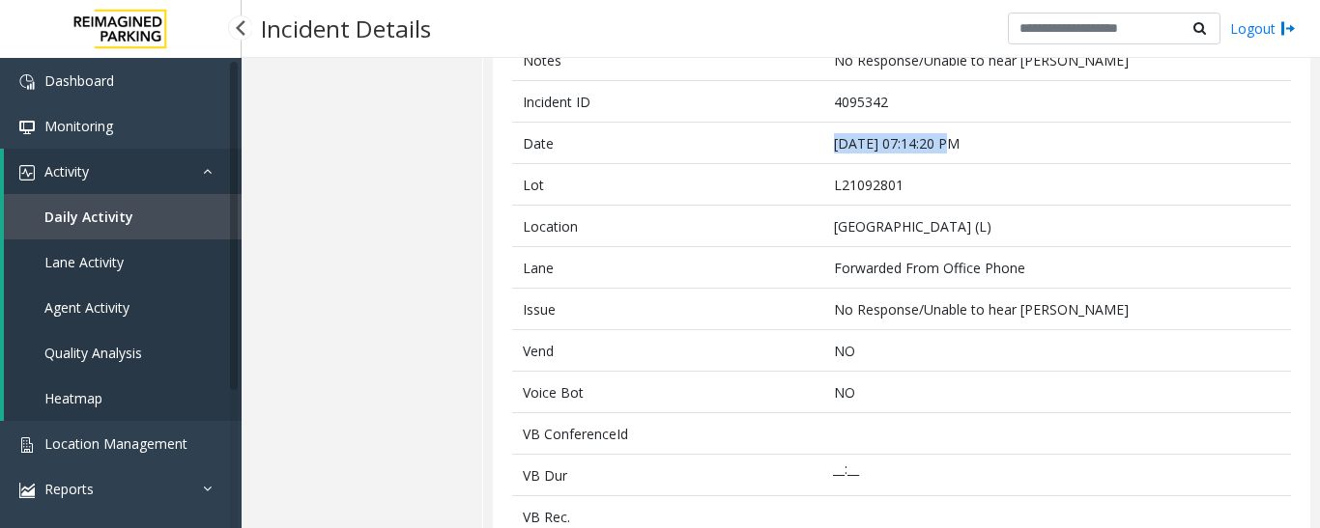
click at [111, 302] on span "Agent Activity" at bounding box center [86, 307] width 85 height 18
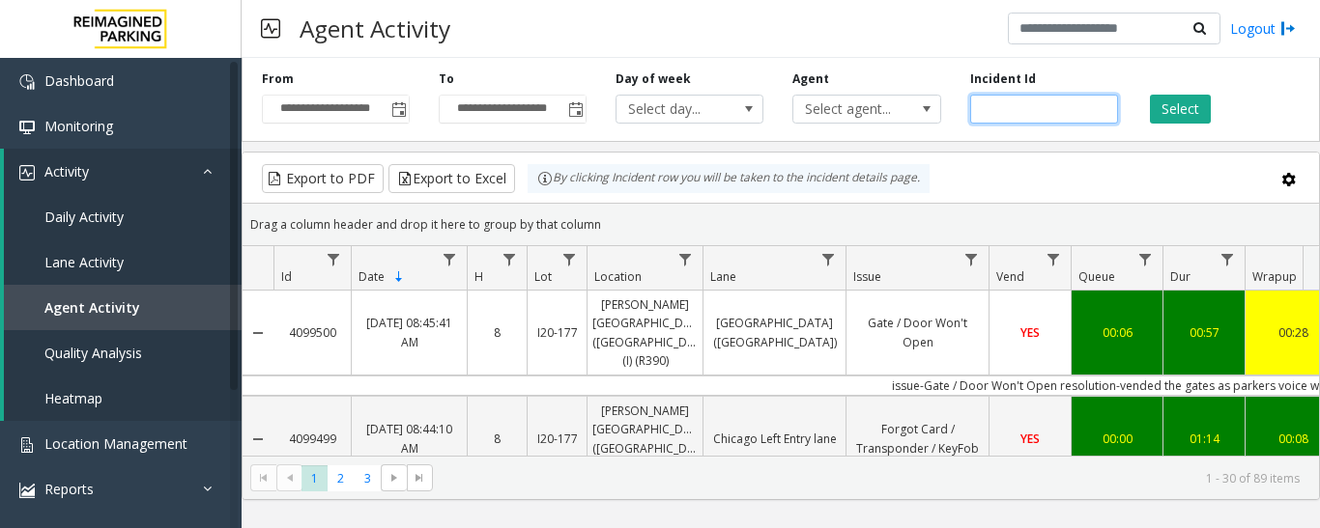
click at [1049, 100] on input "number" at bounding box center [1044, 109] width 148 height 29
paste input "*******"
type input "*******"
click at [1175, 103] on button "Select" at bounding box center [1180, 109] width 61 height 29
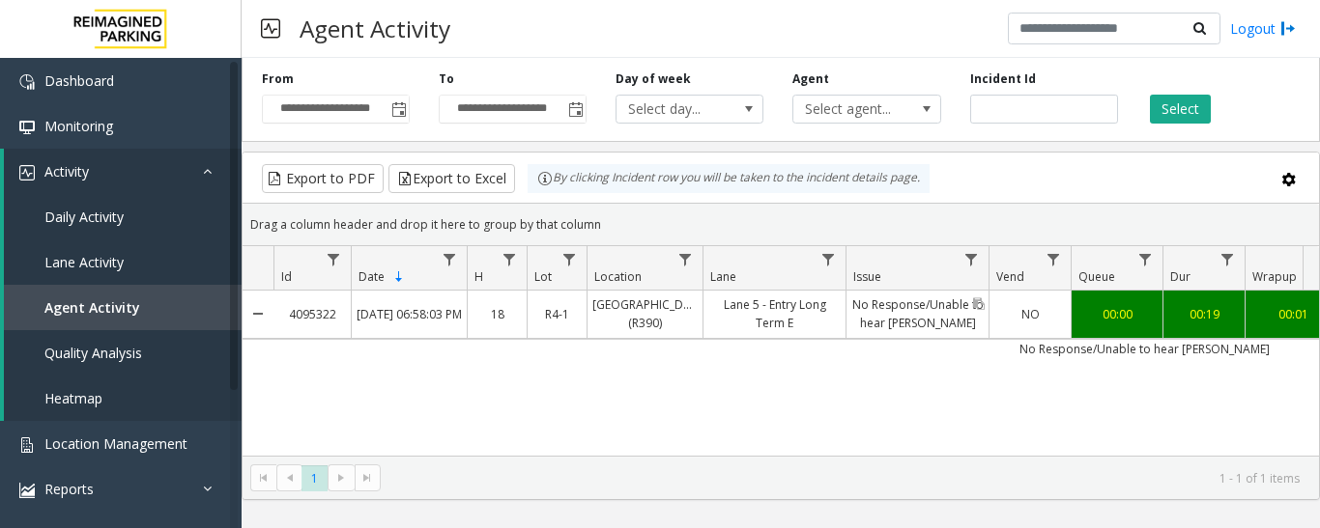
click at [887, 325] on link "No Response/Unable to hear [PERSON_NAME]" at bounding box center [917, 314] width 142 height 46
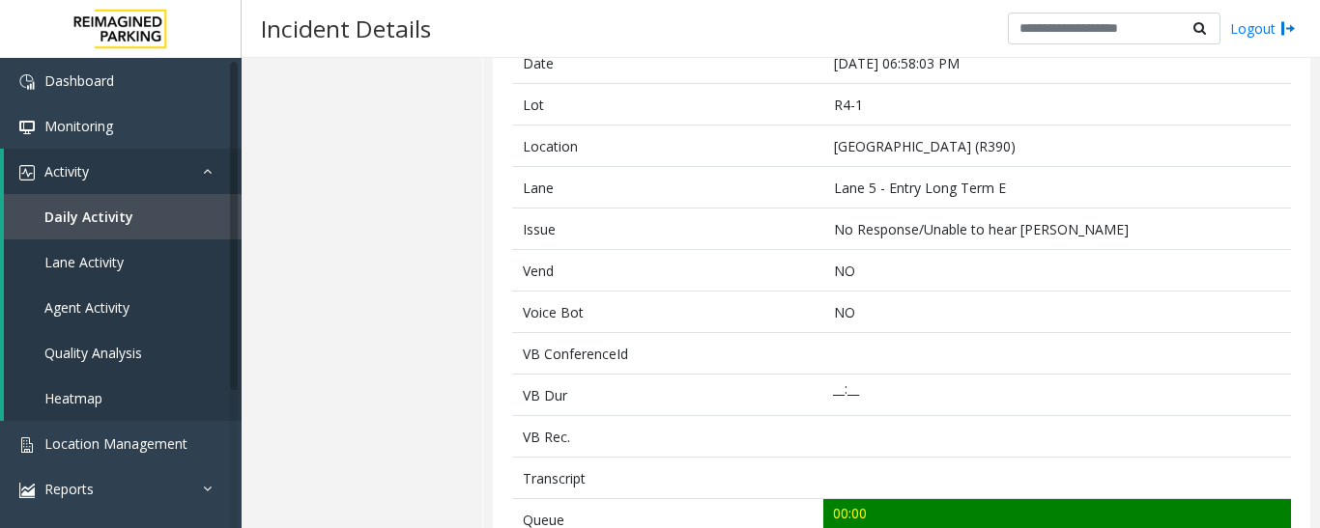
scroll to position [580, 0]
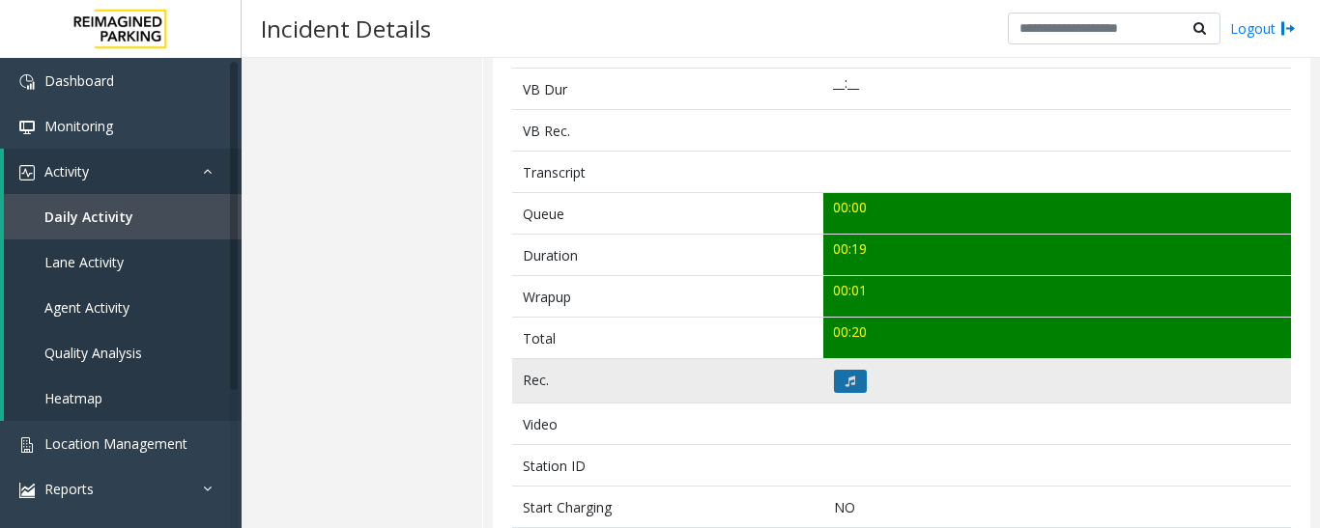
click at [850, 391] on button at bounding box center [850, 381] width 33 height 23
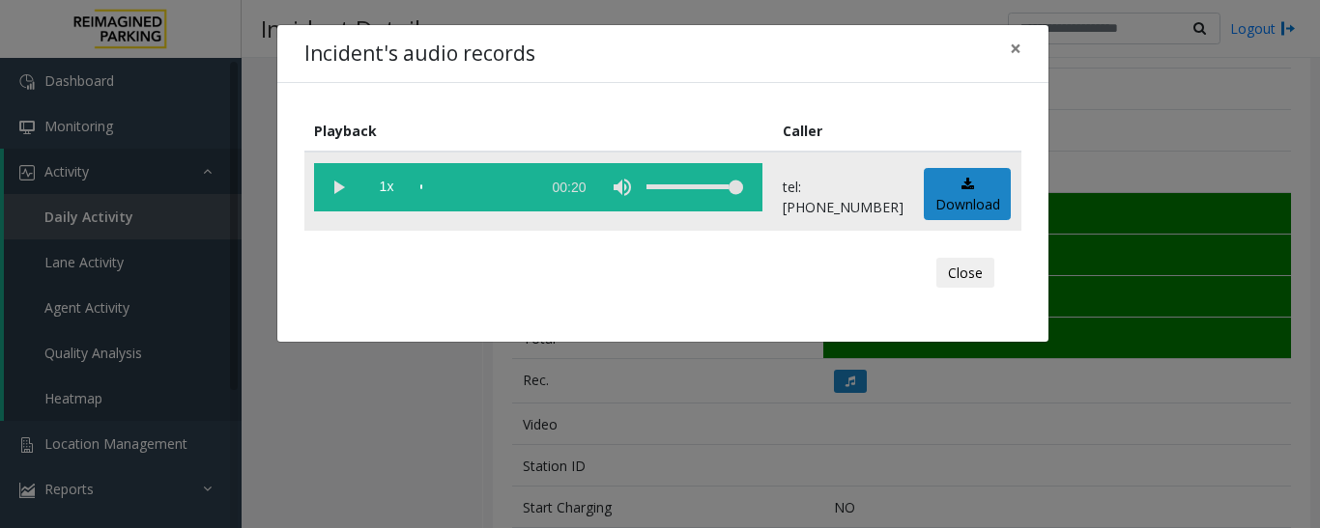
click at [325, 188] on vg-play-pause at bounding box center [338, 187] width 48 height 48
click at [984, 270] on button "Close" at bounding box center [965, 273] width 58 height 31
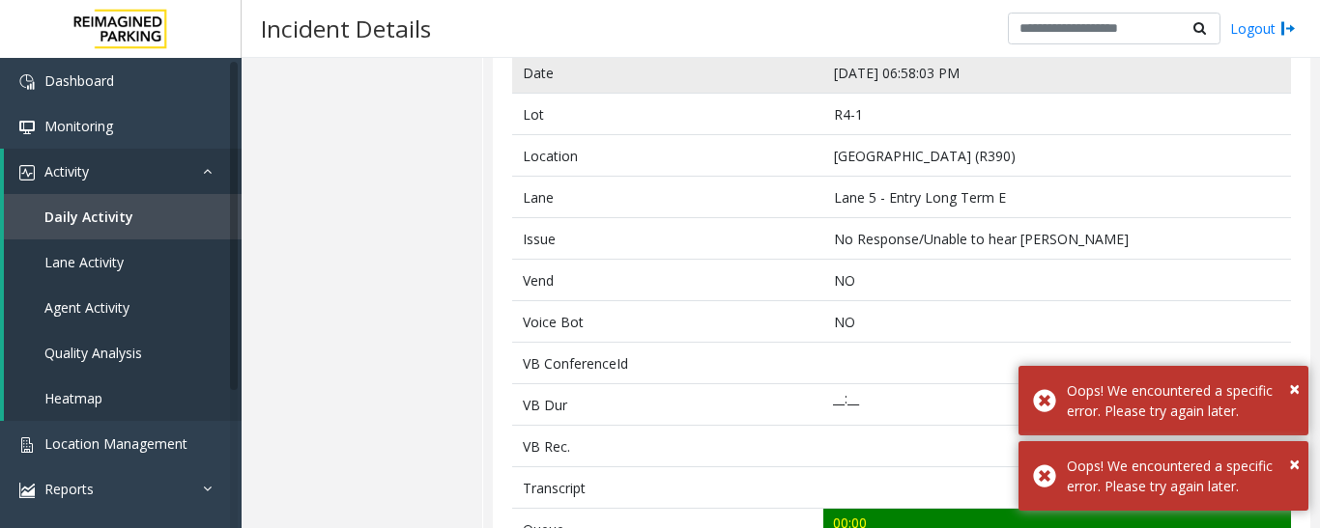
scroll to position [97, 0]
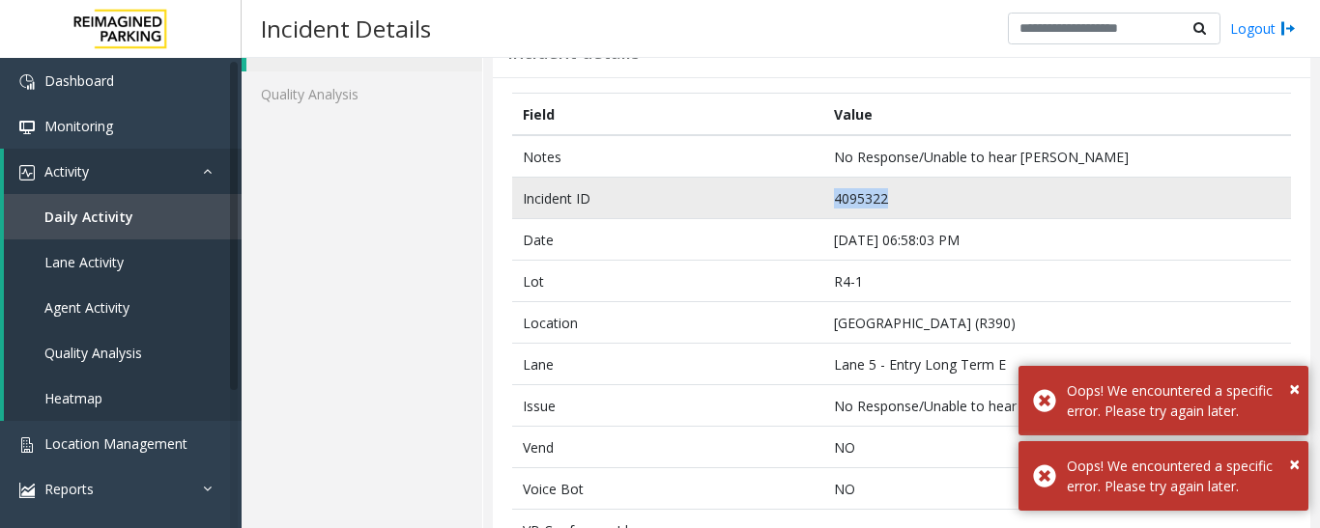
drag, startPoint x: 903, startPoint y: 200, endPoint x: 800, endPoint y: 205, distance: 103.5
click at [800, 205] on tr "Incident ID 4095322" at bounding box center [901, 199] width 779 height 42
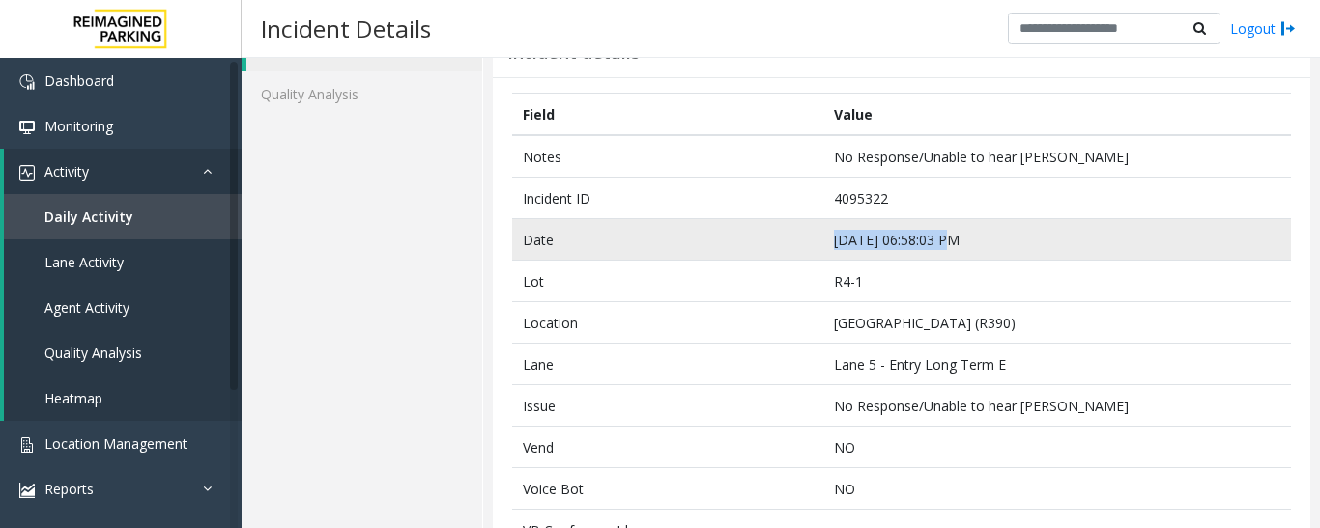
drag, startPoint x: 939, startPoint y: 243, endPoint x: 768, endPoint y: 229, distance: 171.6
click at [768, 229] on tr "Date [DATE] 06:58:03 PM" at bounding box center [901, 240] width 779 height 42
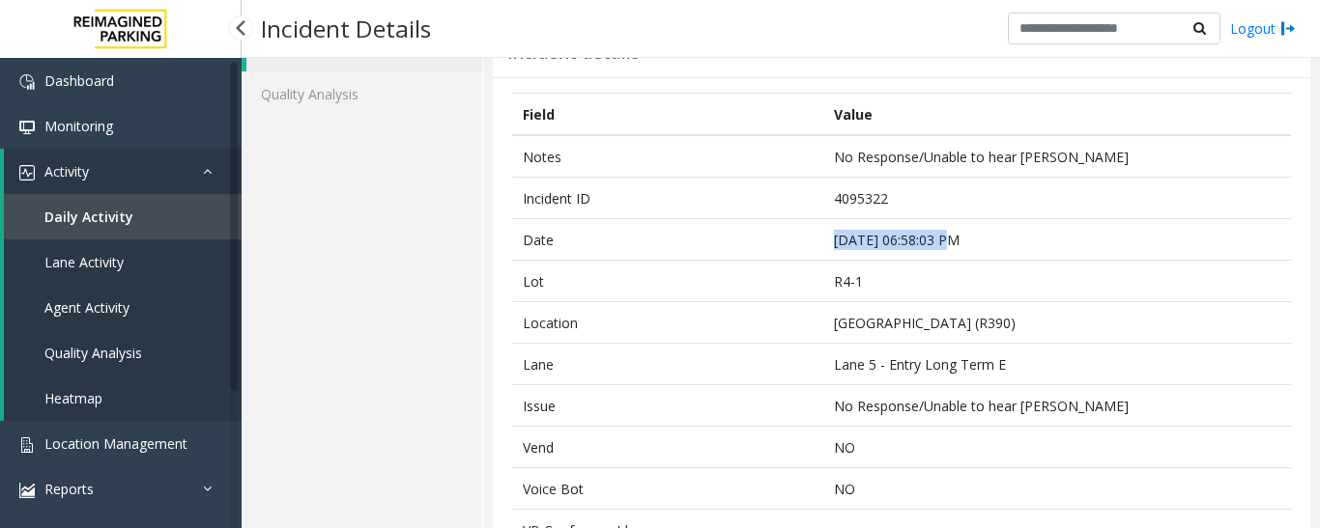
click at [113, 301] on span "Agent Activity" at bounding box center [86, 307] width 85 height 18
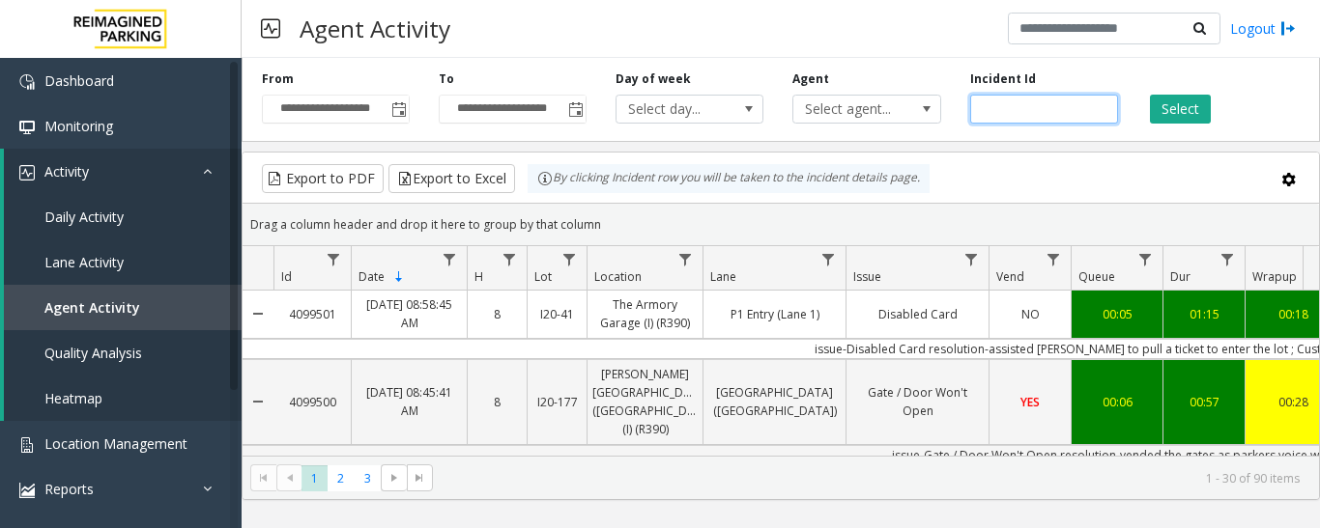
click at [984, 101] on input "number" at bounding box center [1044, 109] width 148 height 29
paste input "*******"
type input "*******"
click at [1199, 113] on button "Select" at bounding box center [1180, 109] width 61 height 29
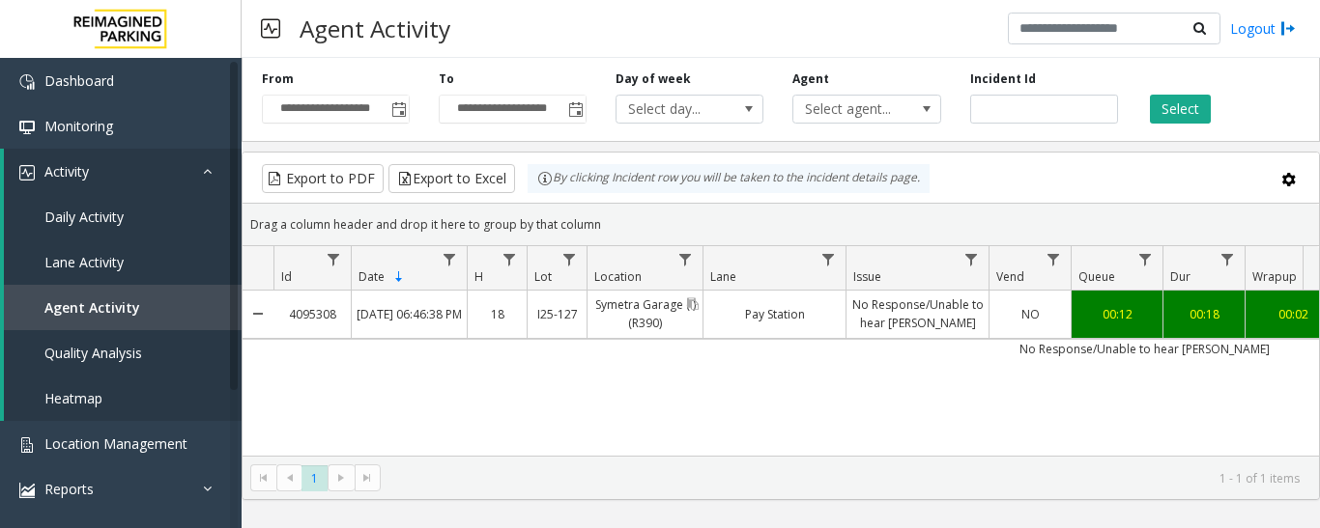
click at [660, 304] on link "Symetra Garage (I) (R390)" at bounding box center [644, 314] width 115 height 46
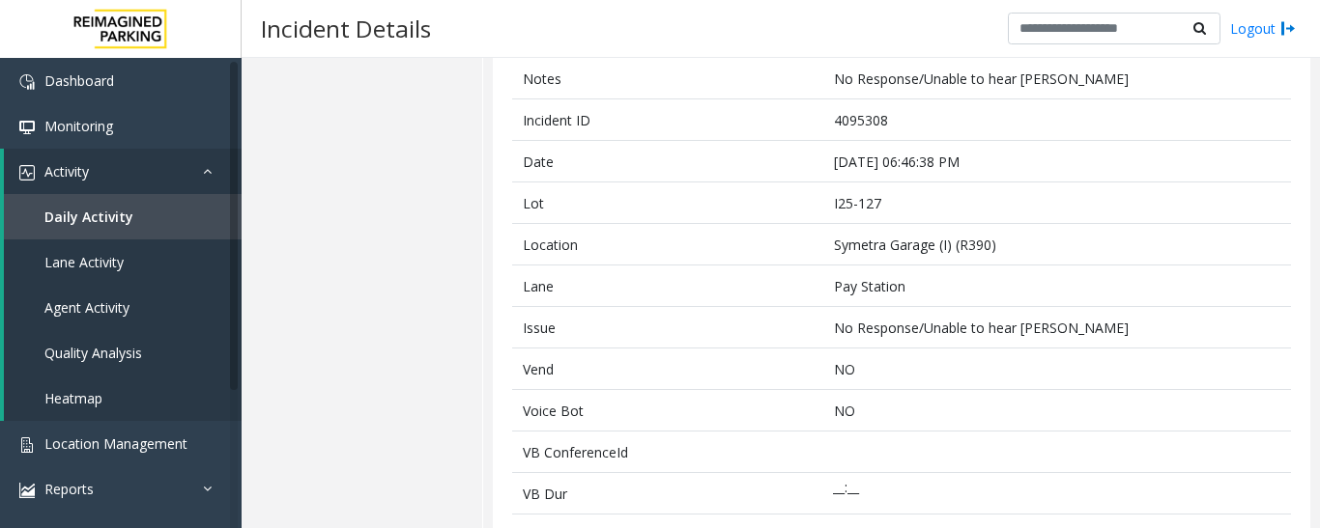
scroll to position [483, 0]
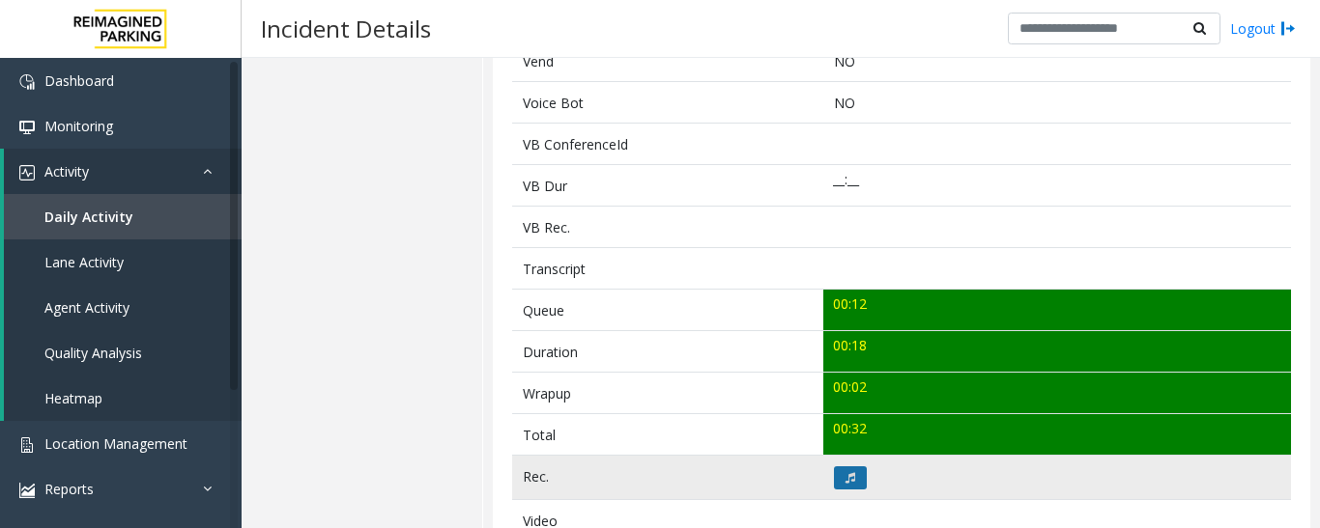
click at [852, 483] on button at bounding box center [850, 478] width 33 height 23
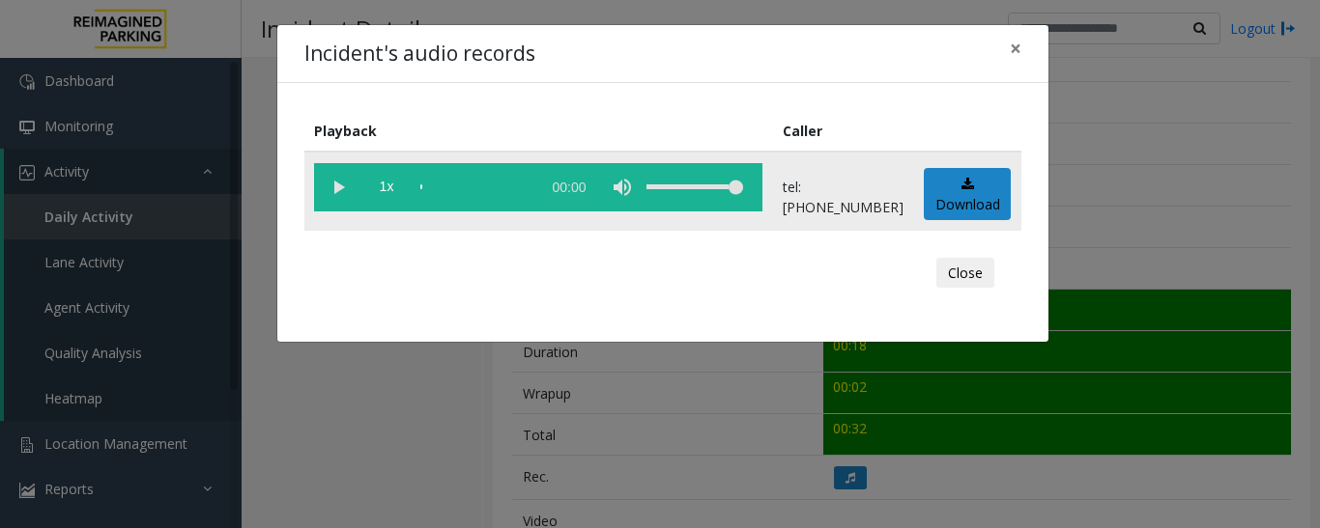
click at [314, 193] on vg-play-pause at bounding box center [338, 187] width 48 height 48
click at [982, 281] on button "Close" at bounding box center [965, 273] width 58 height 31
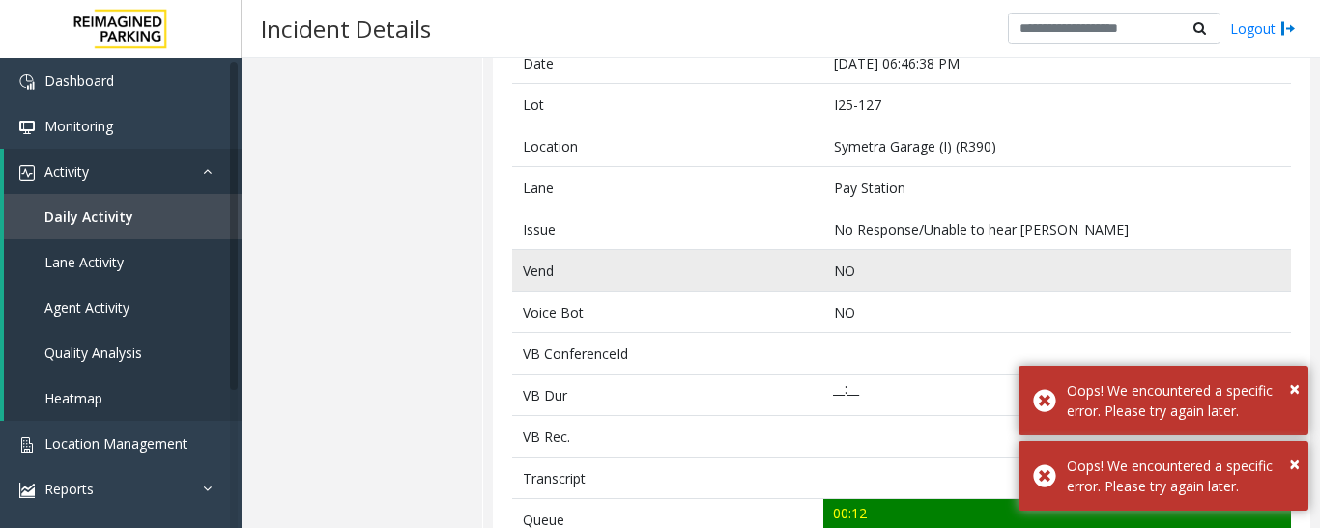
scroll to position [0, 0]
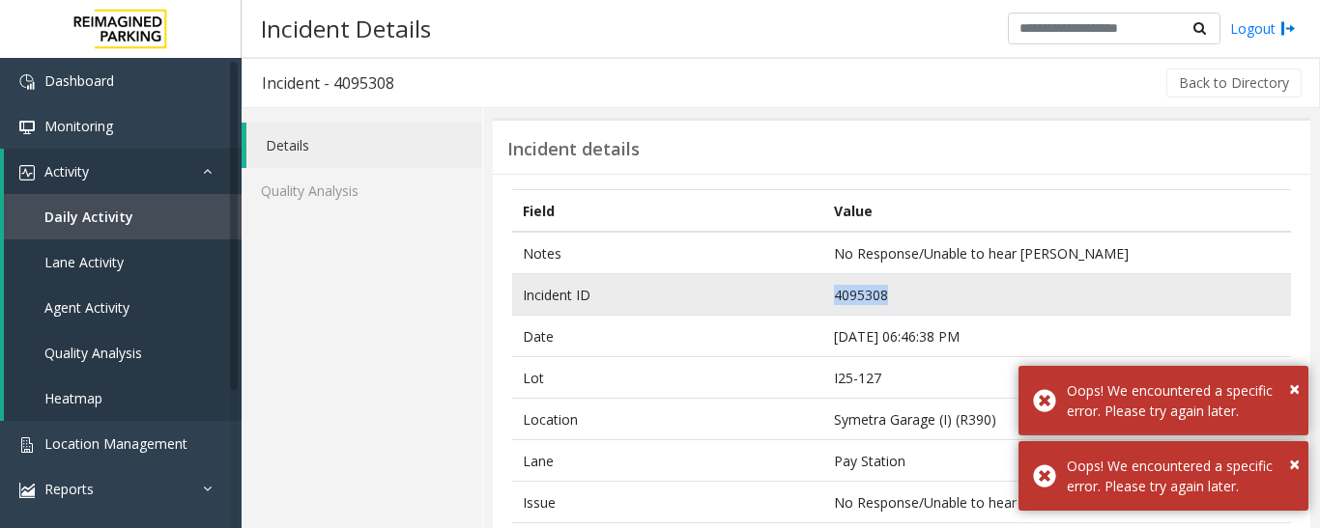
drag, startPoint x: 881, startPoint y: 293, endPoint x: 700, endPoint y: 279, distance: 181.1
click at [700, 279] on tr "Incident ID 4095308" at bounding box center [901, 295] width 779 height 42
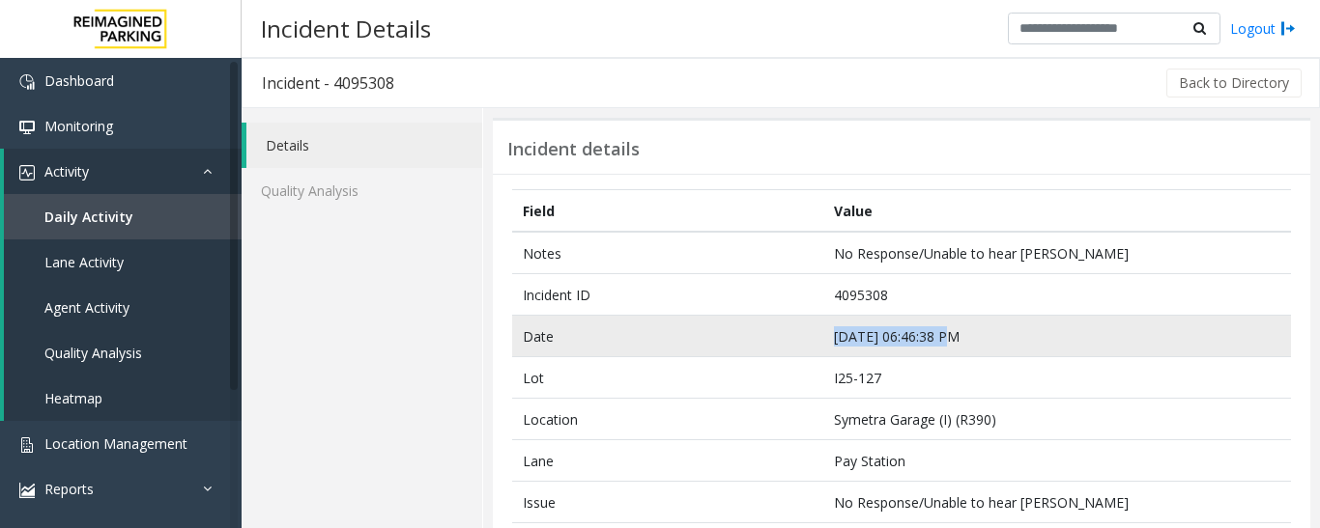
drag, startPoint x: 944, startPoint y: 334, endPoint x: 787, endPoint y: 334, distance: 156.5
click at [787, 334] on tr "Date [DATE] 06:46:38 PM" at bounding box center [901, 337] width 779 height 42
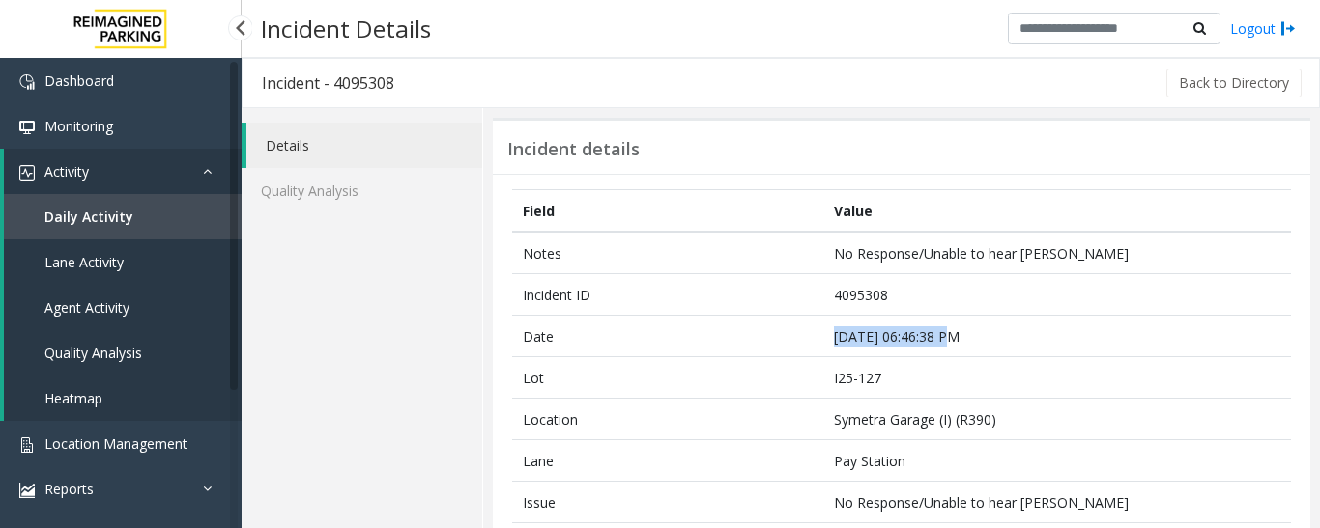
click at [120, 303] on span "Agent Activity" at bounding box center [86, 307] width 85 height 18
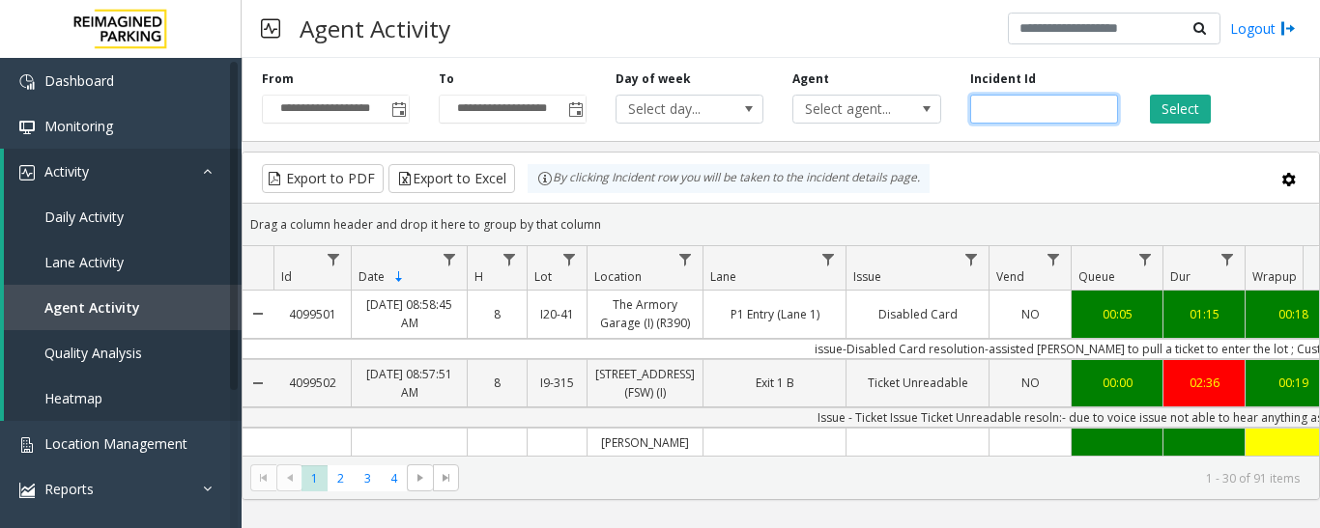
click at [997, 116] on input "number" at bounding box center [1044, 109] width 148 height 29
paste input "*******"
type input "*******"
click at [1157, 106] on button "Select" at bounding box center [1180, 109] width 61 height 29
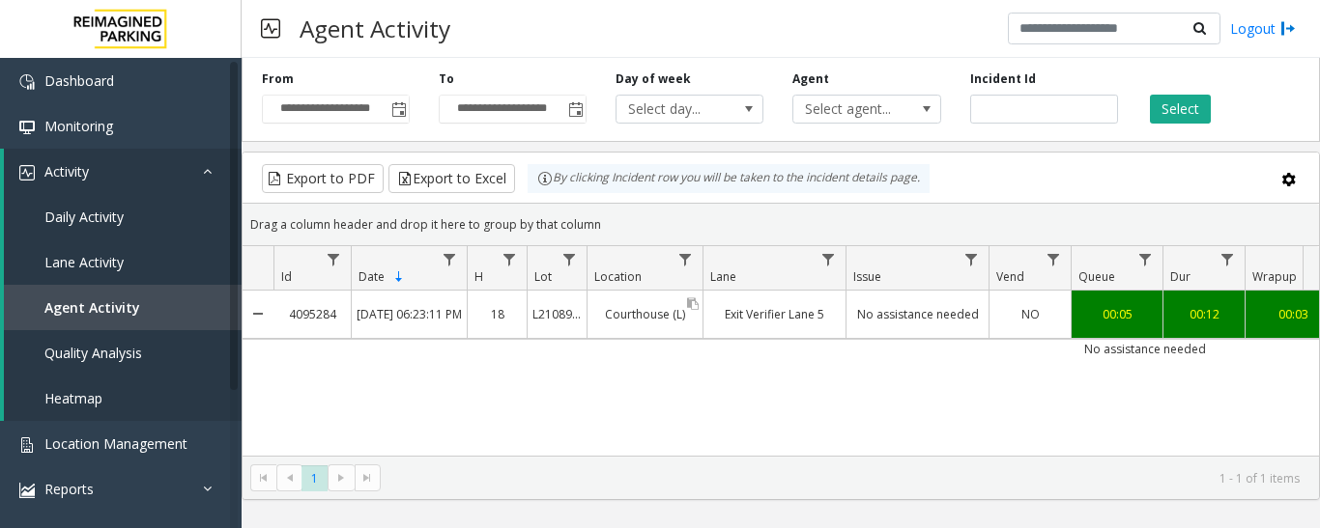
click at [687, 328] on link "Courthouse (L)" at bounding box center [644, 314] width 115 height 28
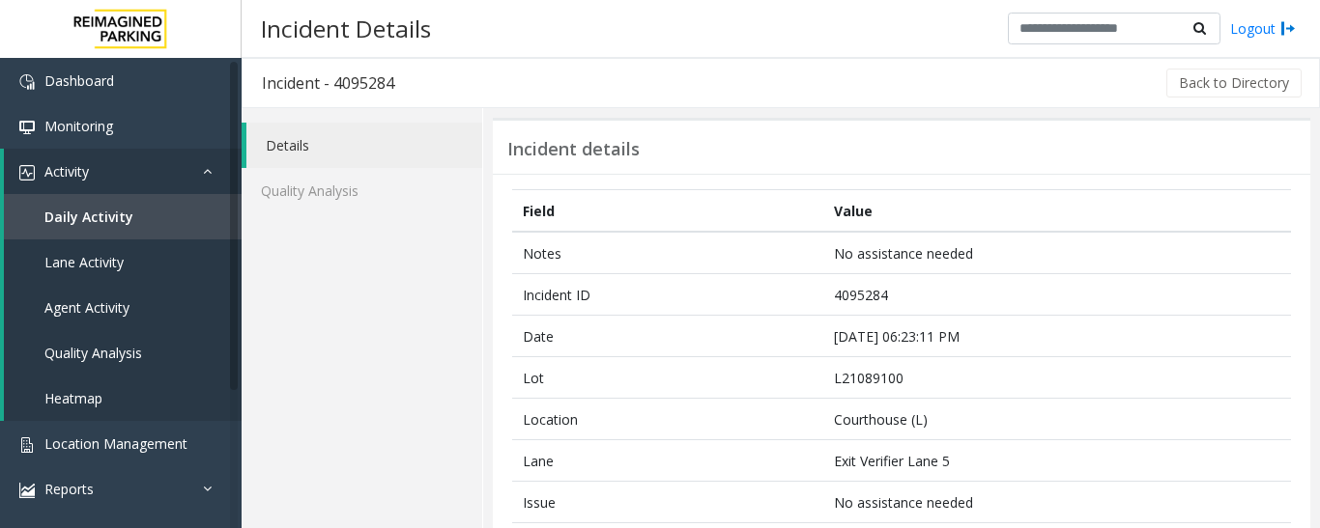
scroll to position [483, 0]
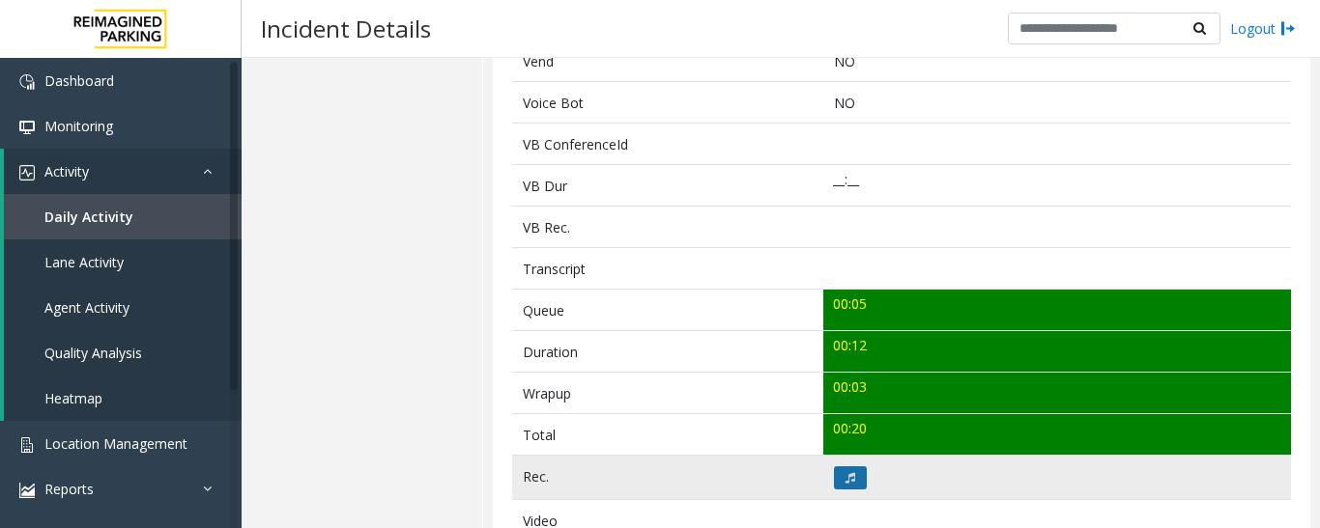
click at [845, 476] on icon at bounding box center [850, 478] width 10 height 12
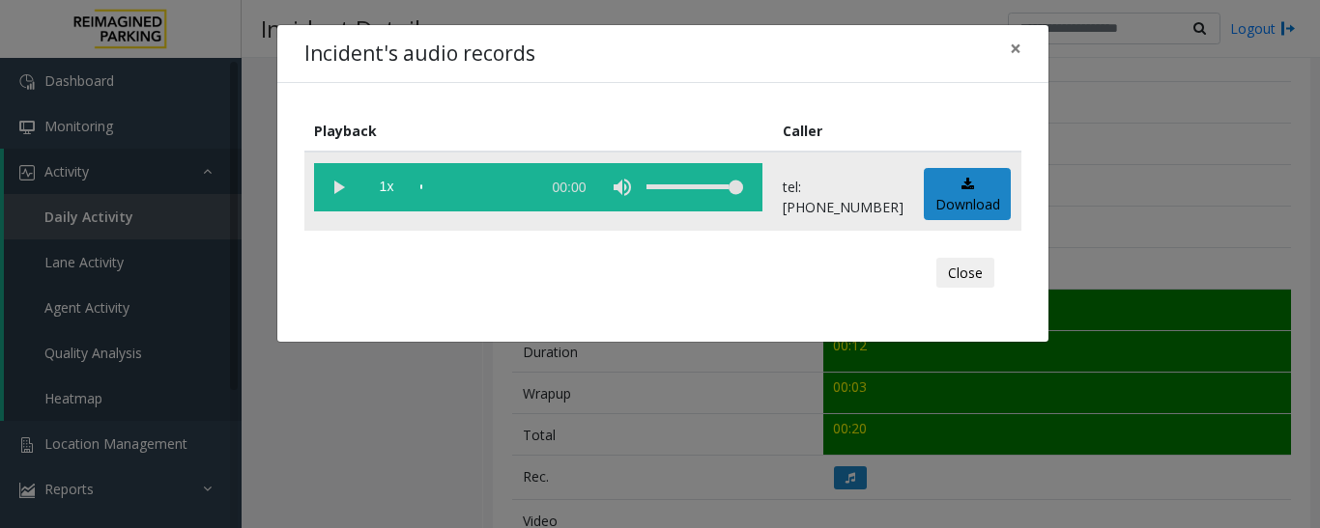
click at [342, 196] on vg-play-pause at bounding box center [338, 187] width 48 height 48
click at [1004, 269] on div "Close" at bounding box center [663, 273] width 690 height 58
click at [967, 269] on button "Close" at bounding box center [965, 273] width 58 height 31
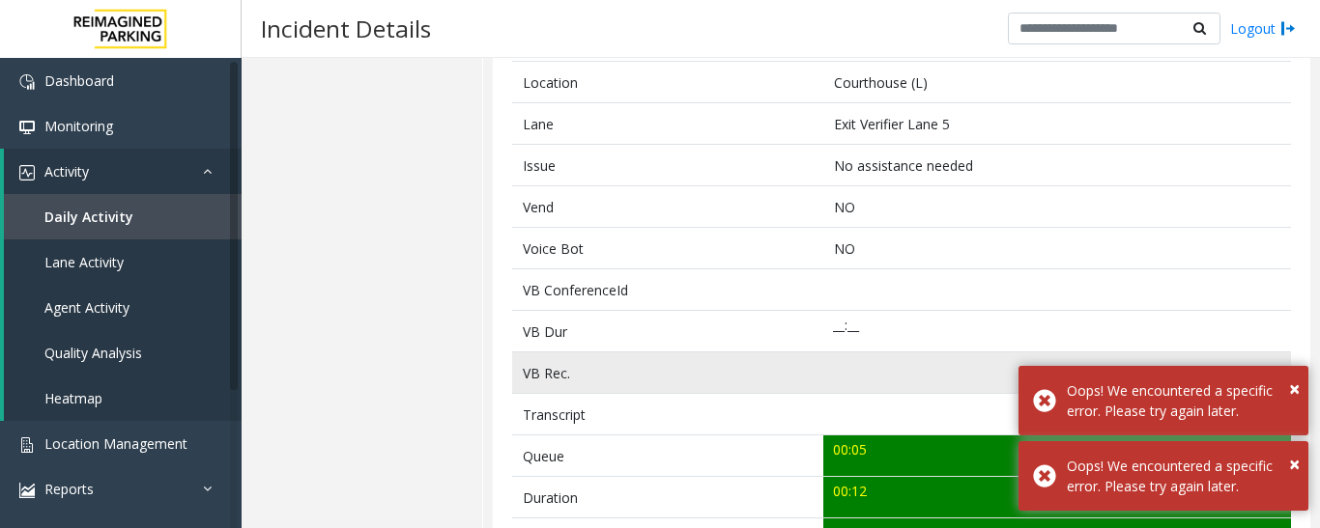
scroll to position [97, 0]
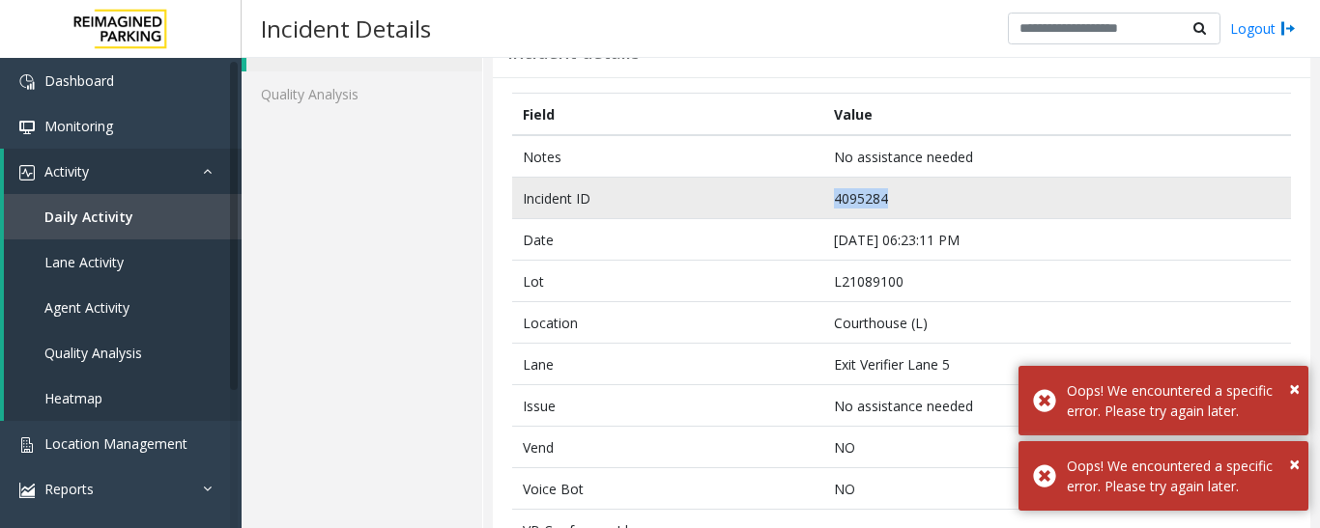
drag, startPoint x: 884, startPoint y: 196, endPoint x: 752, endPoint y: 195, distance: 131.4
click at [752, 195] on tr "Incident ID 4095284" at bounding box center [901, 199] width 779 height 42
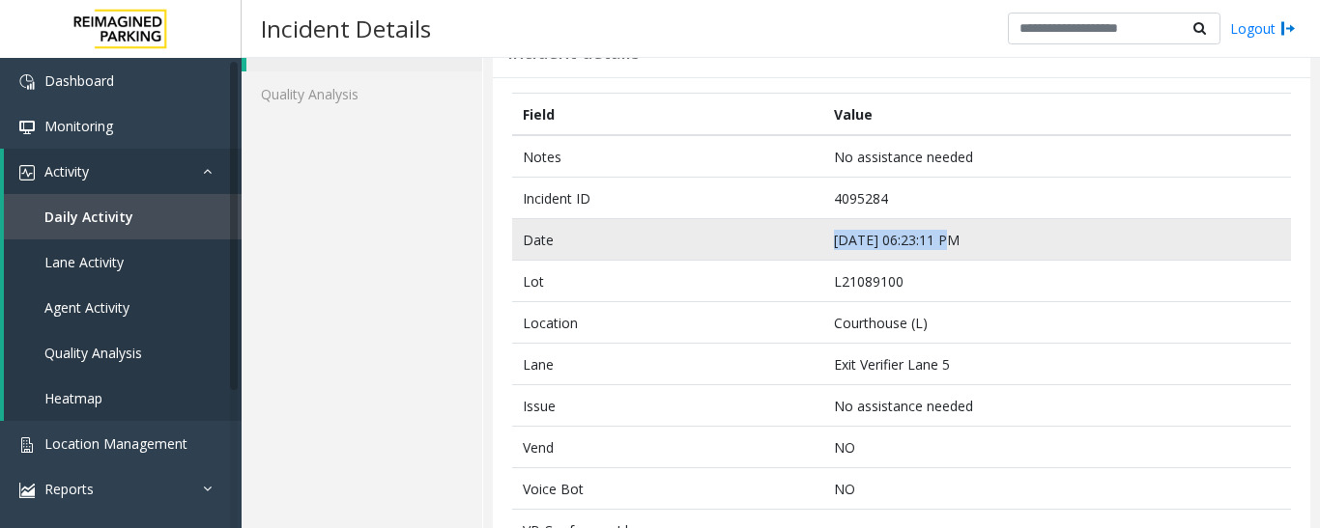
drag, startPoint x: 938, startPoint y: 238, endPoint x: 733, endPoint y: 229, distance: 205.0
click at [733, 229] on tr "Date [DATE] 06:23:11 PM" at bounding box center [901, 240] width 779 height 42
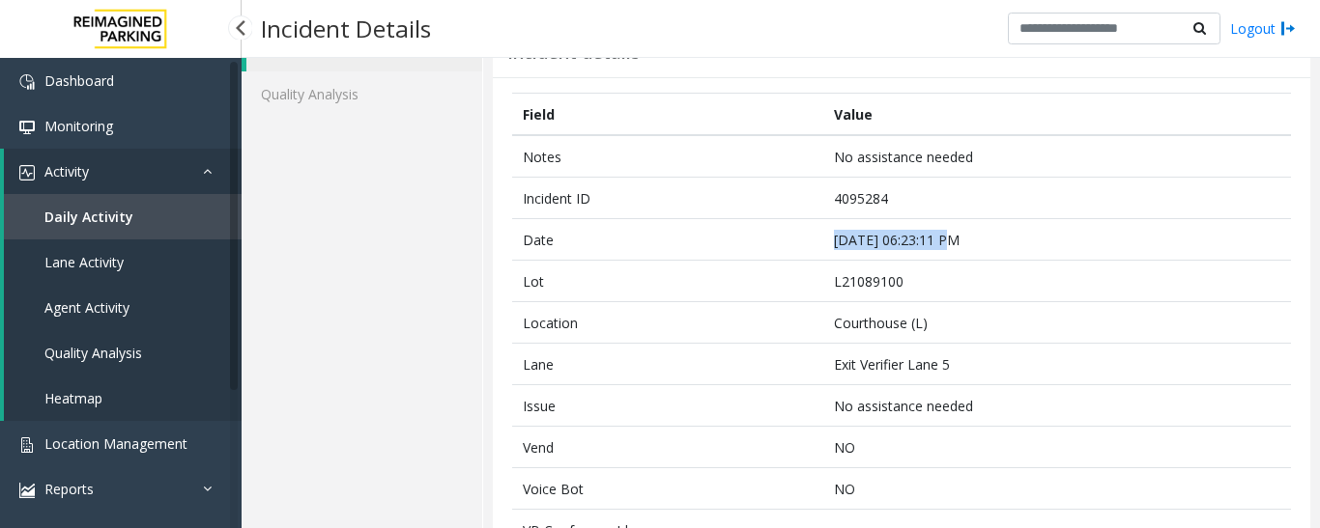
click at [84, 315] on span "Agent Activity" at bounding box center [86, 307] width 85 height 18
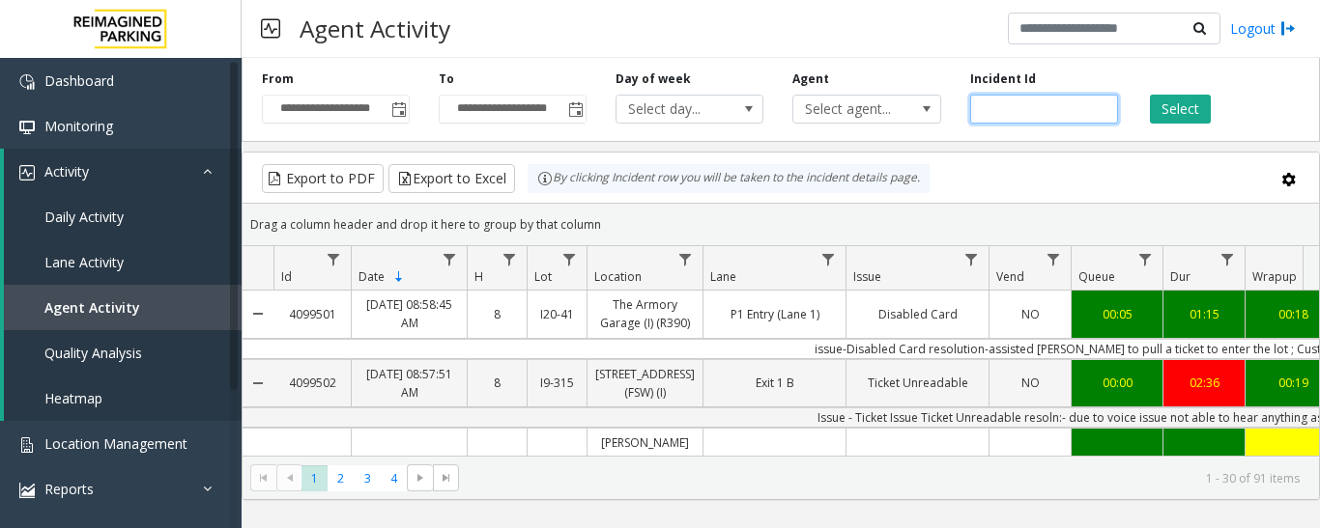
click at [1049, 100] on input "number" at bounding box center [1044, 109] width 148 height 29
paste input "*******"
type input "*******"
click at [1208, 98] on button "Select" at bounding box center [1180, 109] width 61 height 29
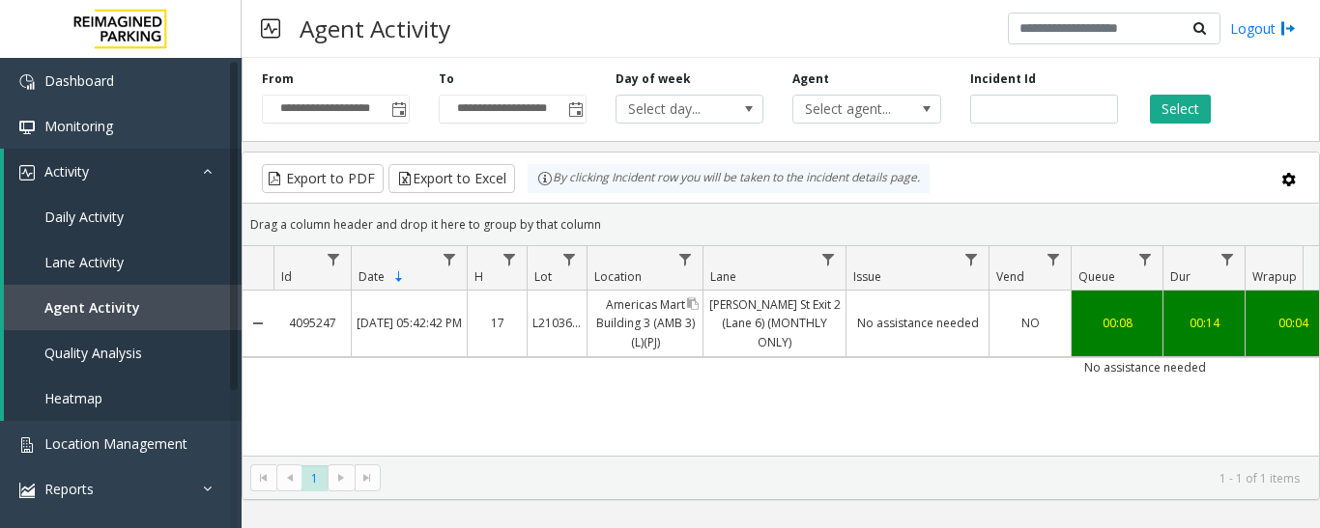
click at [619, 328] on link "Americas Mart Building 3 (AMB 3) (L)(PJ)" at bounding box center [644, 324] width 115 height 66
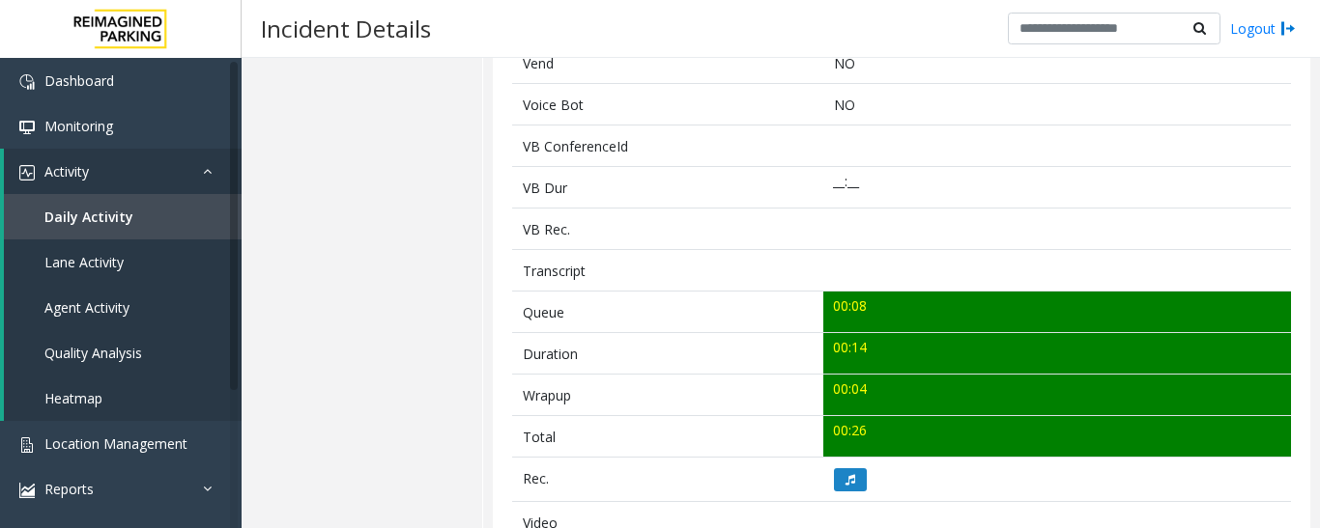
scroll to position [676, 0]
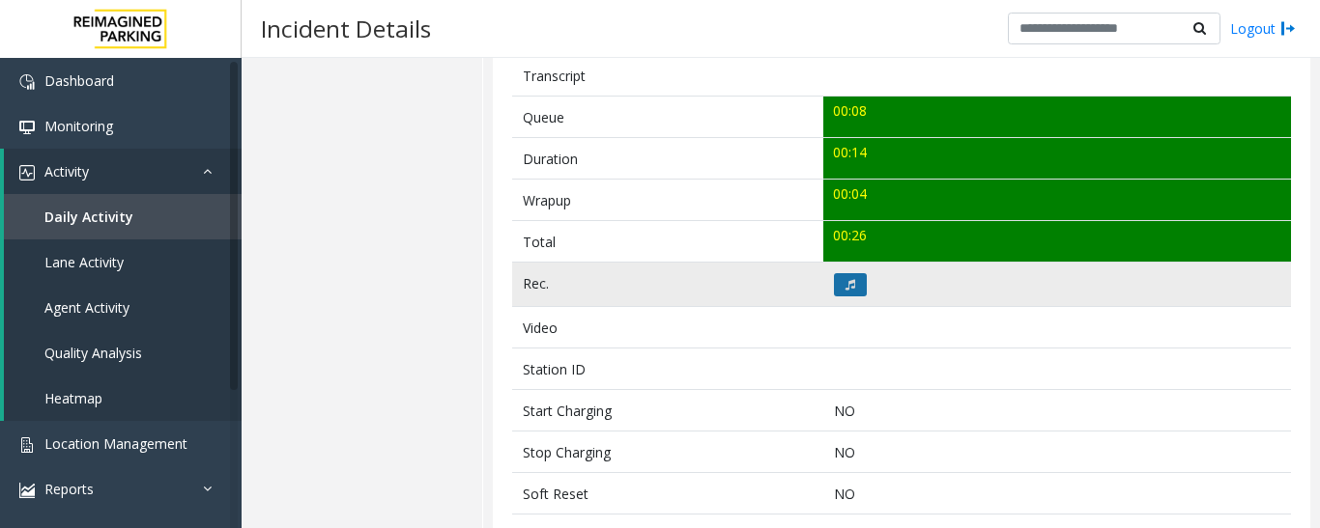
click at [846, 276] on button at bounding box center [850, 284] width 33 height 23
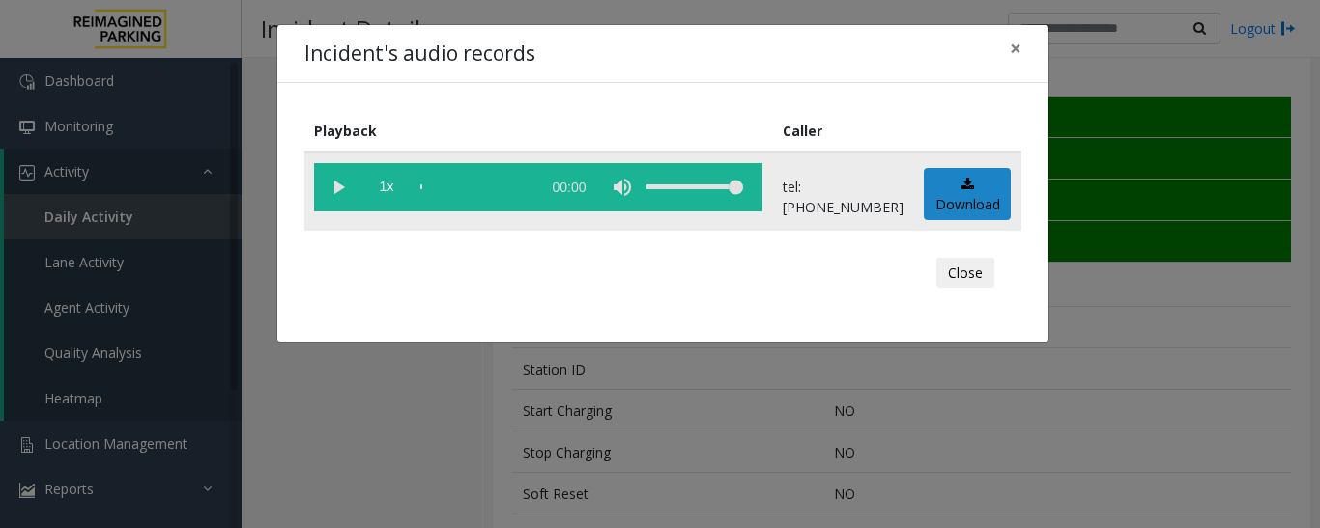
click at [325, 197] on vg-play-pause at bounding box center [338, 187] width 48 height 48
click at [948, 268] on button "Close" at bounding box center [965, 273] width 58 height 31
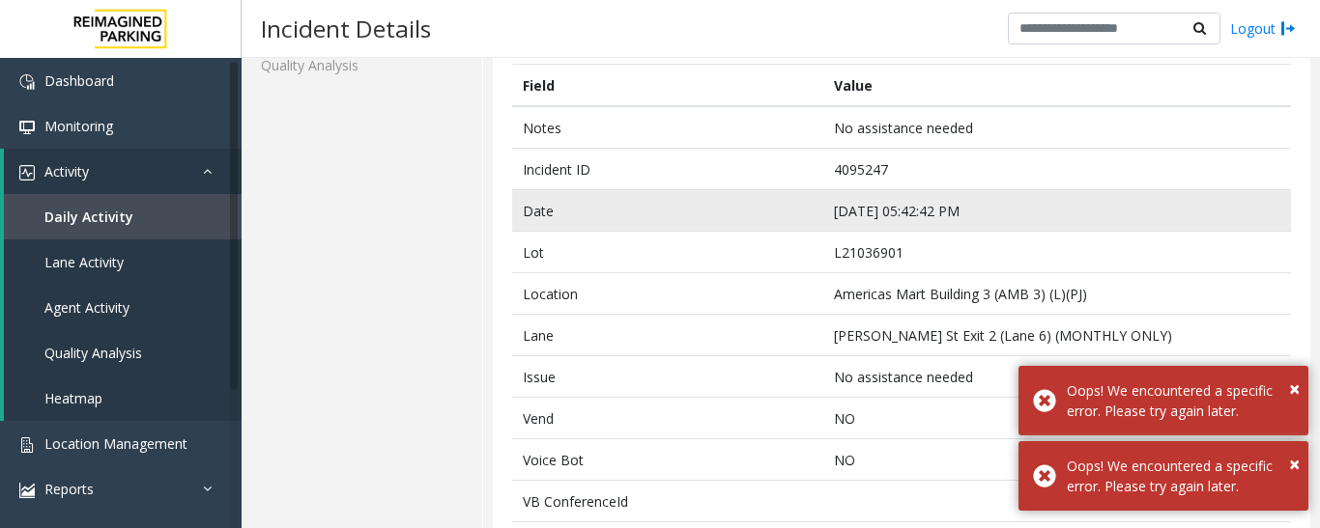
scroll to position [97, 0]
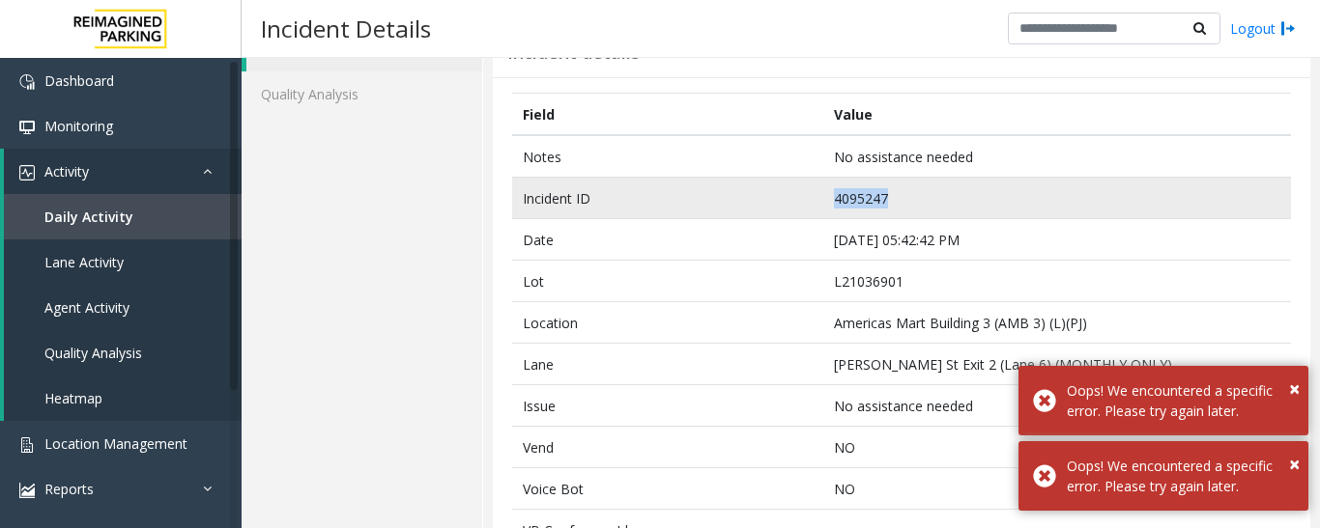
drag, startPoint x: 889, startPoint y: 191, endPoint x: 753, endPoint y: 201, distance: 135.6
click at [753, 201] on tr "Incident ID 4095247" at bounding box center [901, 199] width 779 height 42
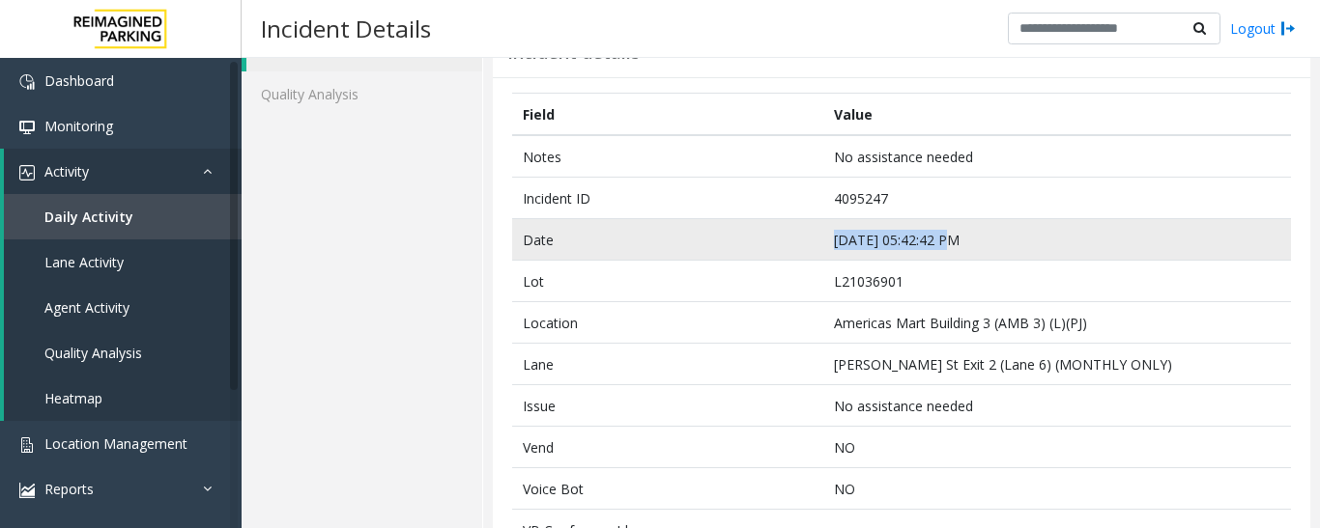
drag, startPoint x: 941, startPoint y: 240, endPoint x: 768, endPoint y: 233, distance: 173.0
click at [768, 233] on tr "Date [DATE] 05:42:42 PM" at bounding box center [901, 240] width 779 height 42
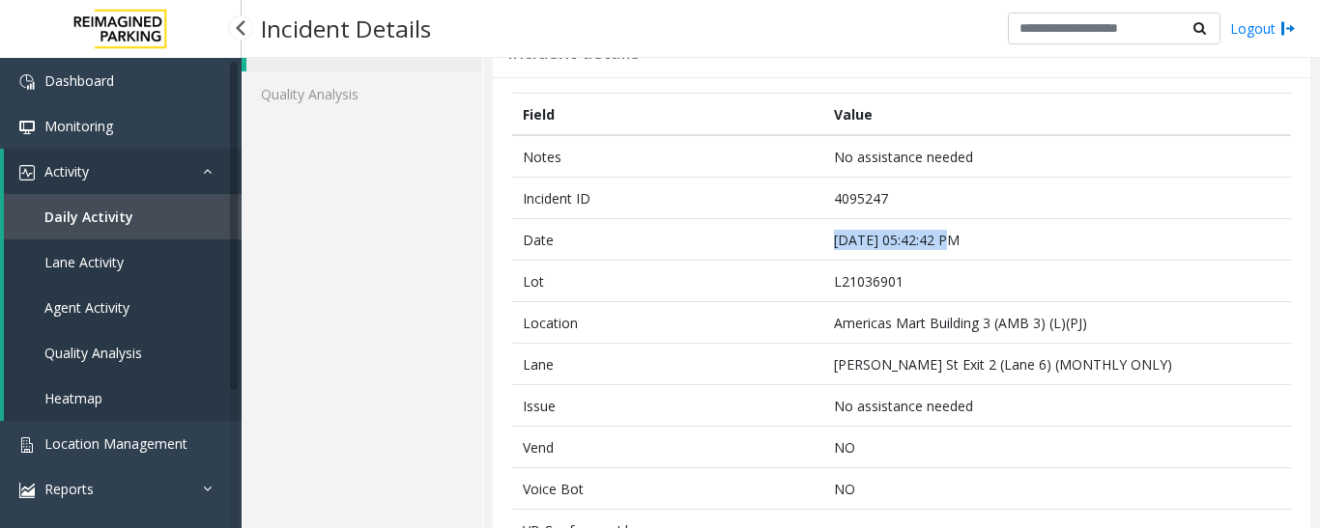
click at [95, 312] on span "Agent Activity" at bounding box center [86, 307] width 85 height 18
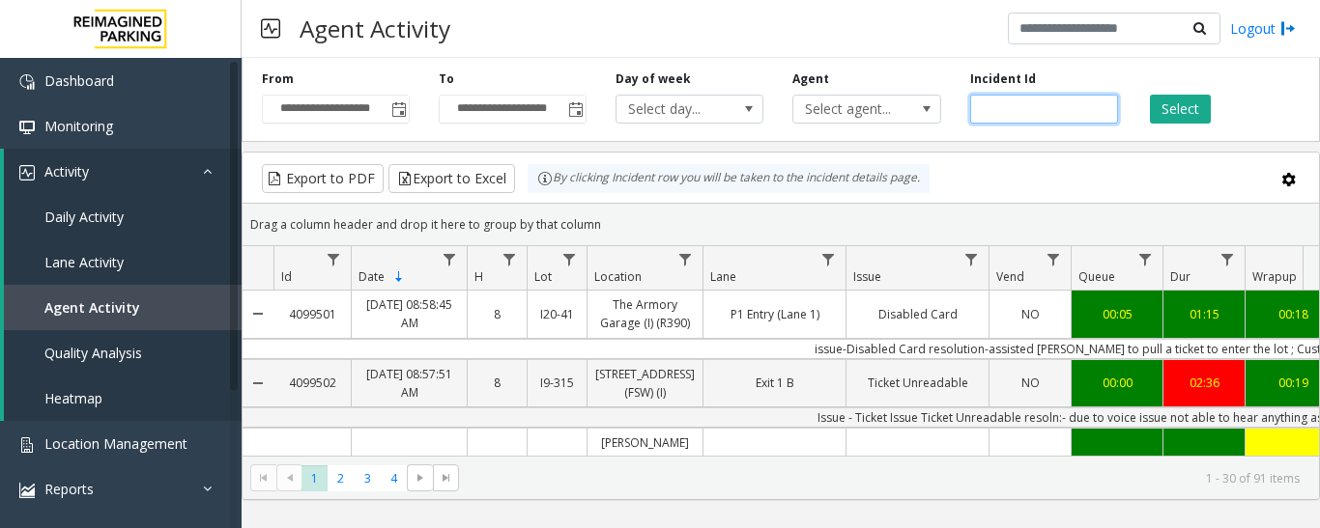
click at [1034, 109] on input "number" at bounding box center [1044, 109] width 148 height 29
paste input "*******"
type input "*******"
click at [1180, 103] on button "Select" at bounding box center [1180, 109] width 61 height 29
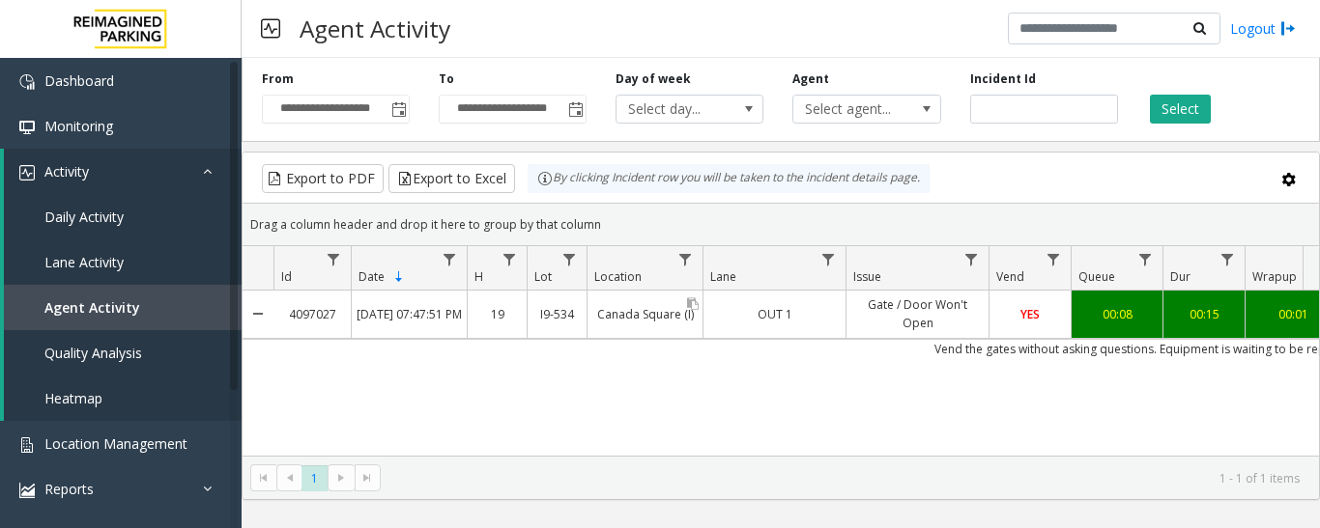
click at [694, 329] on div "Canada Square (I)" at bounding box center [644, 314] width 115 height 46
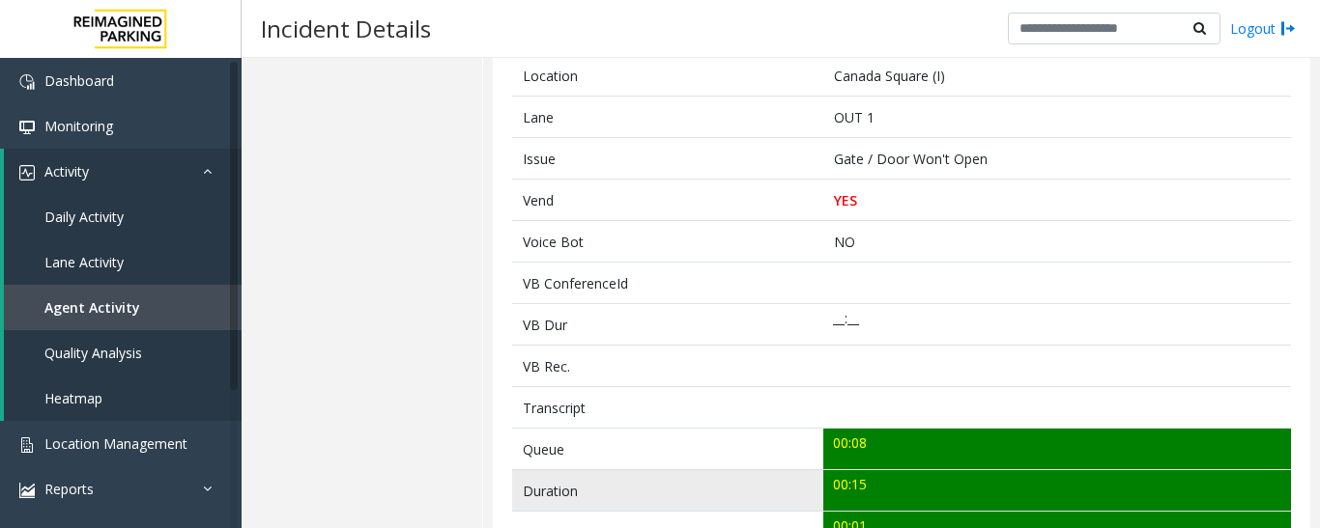
scroll to position [483, 0]
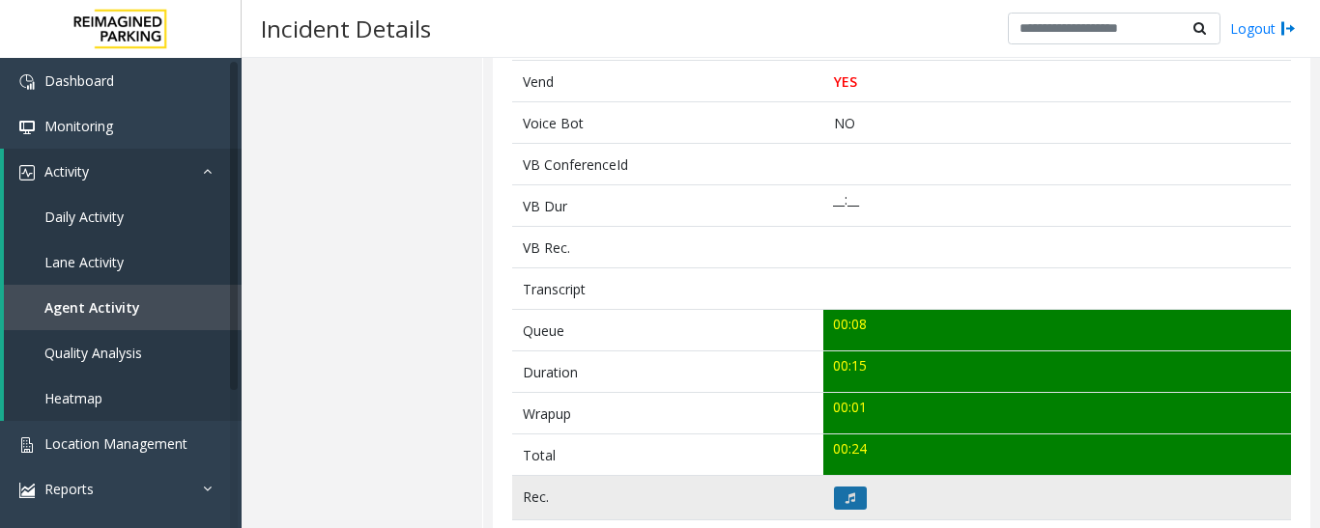
click at [841, 504] on button at bounding box center [850, 498] width 33 height 23
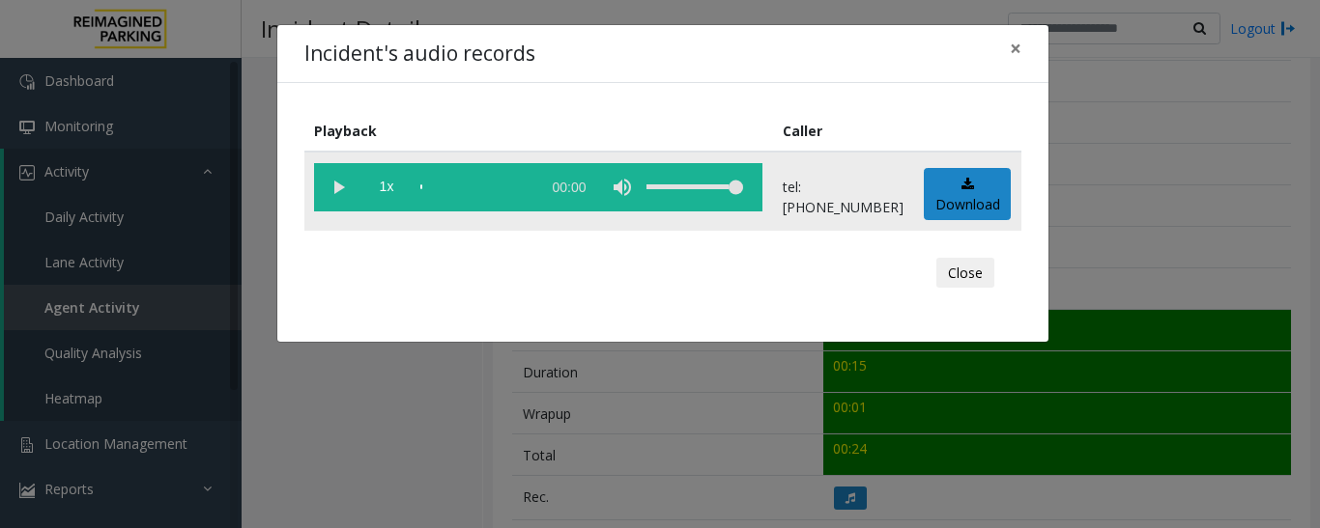
click at [335, 192] on vg-play-pause at bounding box center [338, 187] width 48 height 48
click at [998, 274] on div "Close" at bounding box center [663, 273] width 690 height 58
click at [983, 275] on button "Close" at bounding box center [965, 273] width 58 height 31
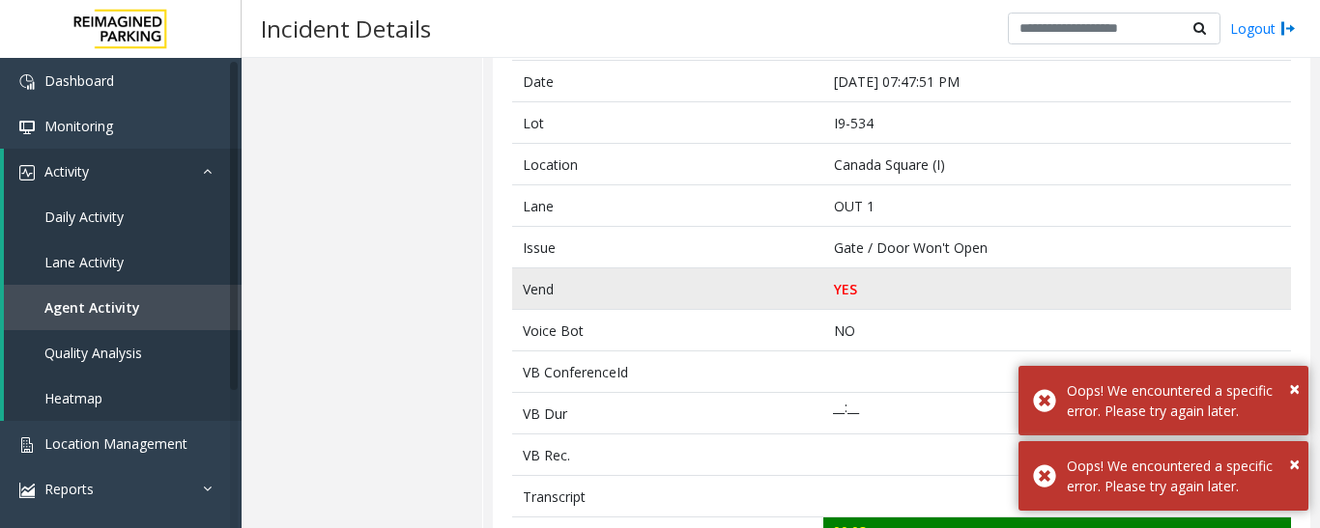
scroll to position [0, 0]
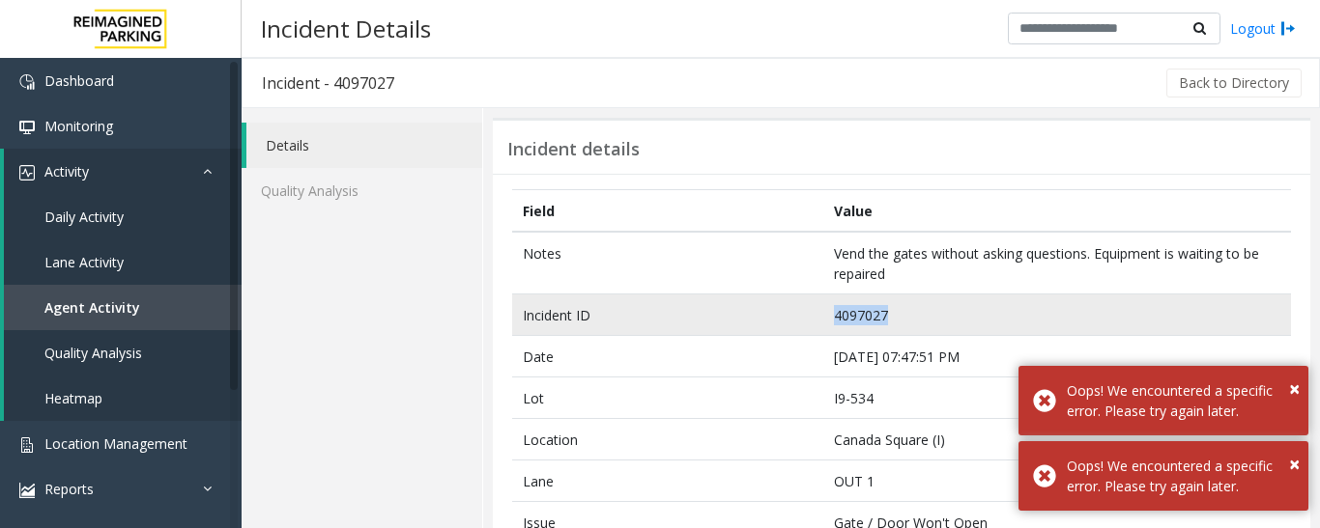
drag, startPoint x: 898, startPoint y: 321, endPoint x: 780, endPoint y: 319, distance: 118.8
click at [780, 319] on tr "Incident ID 4097027" at bounding box center [901, 316] width 779 height 42
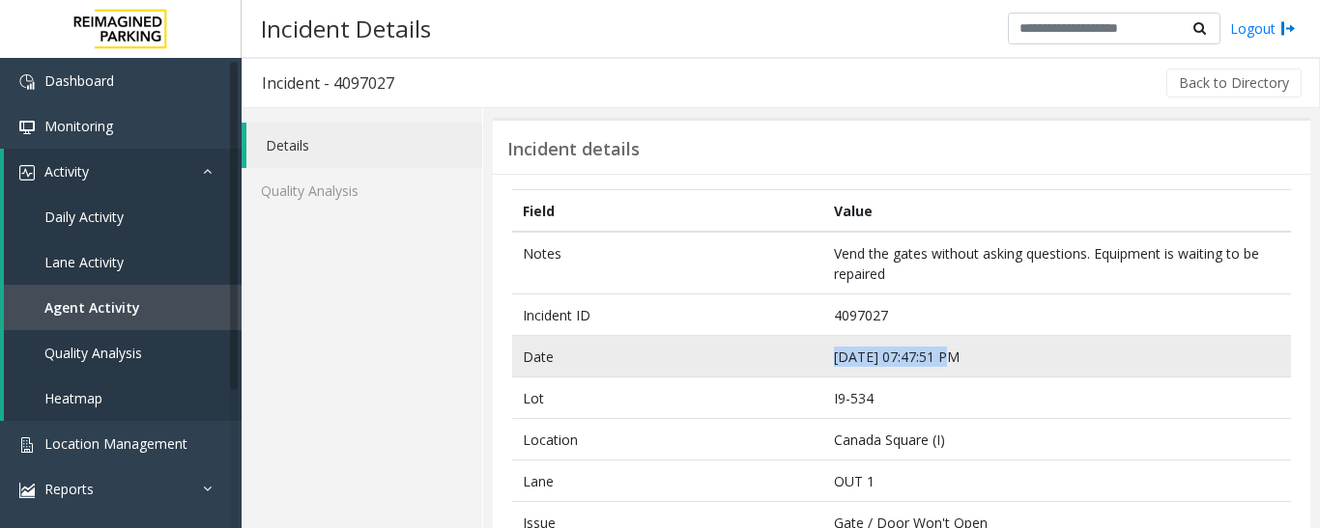
drag, startPoint x: 952, startPoint y: 352, endPoint x: 813, endPoint y: 356, distance: 139.2
click at [813, 356] on tr "Date [DATE] 07:47:51 PM" at bounding box center [901, 357] width 779 height 42
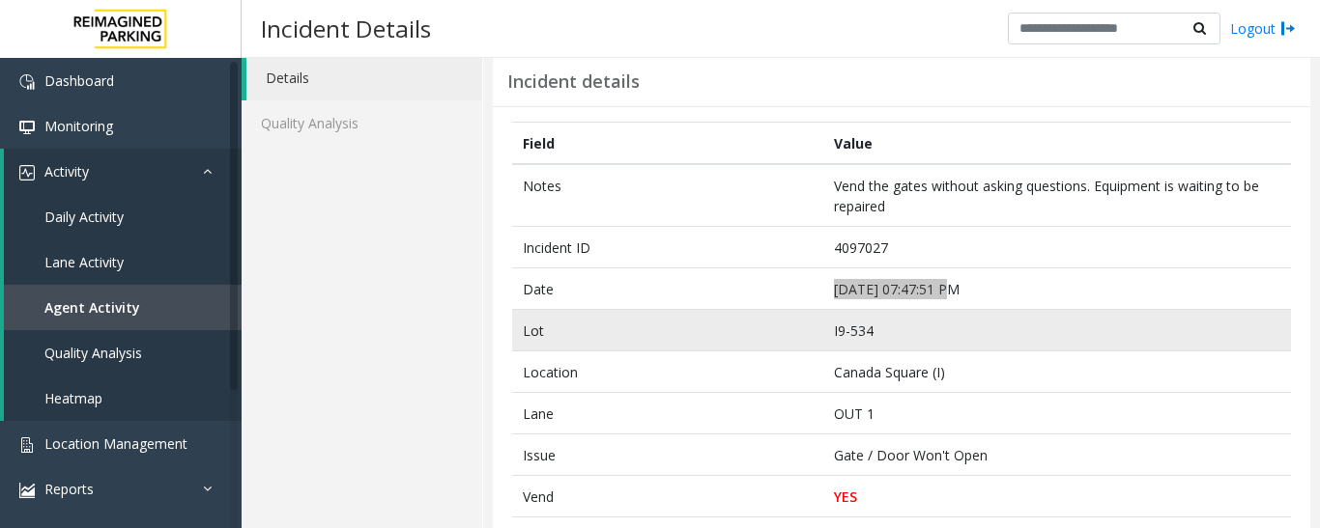
scroll to position [290, 0]
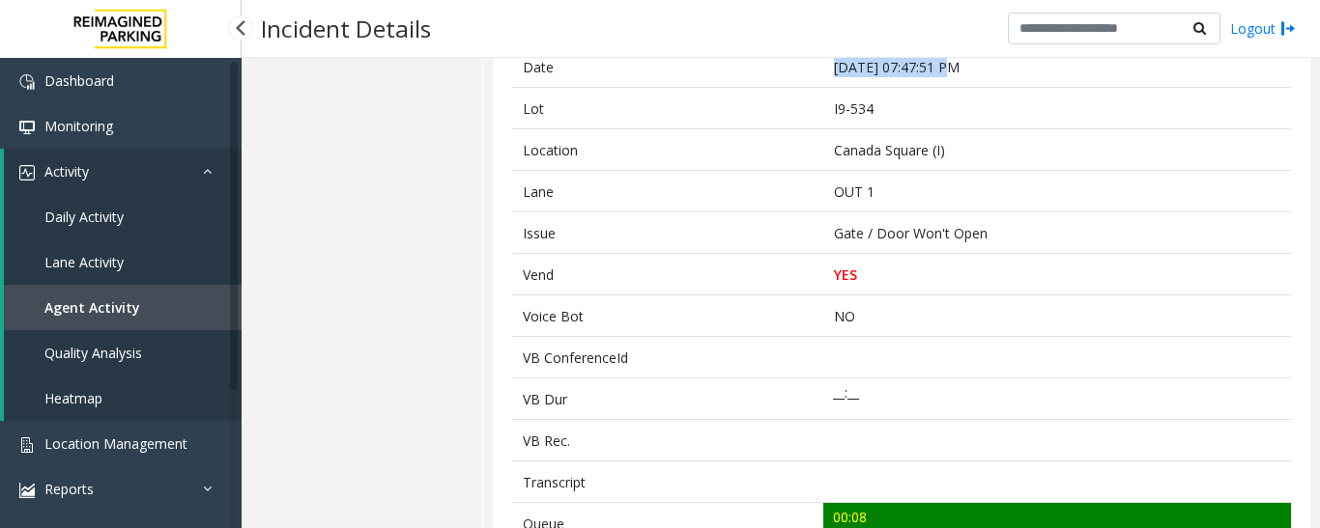
click at [91, 317] on link "Agent Activity" at bounding box center [123, 307] width 238 height 45
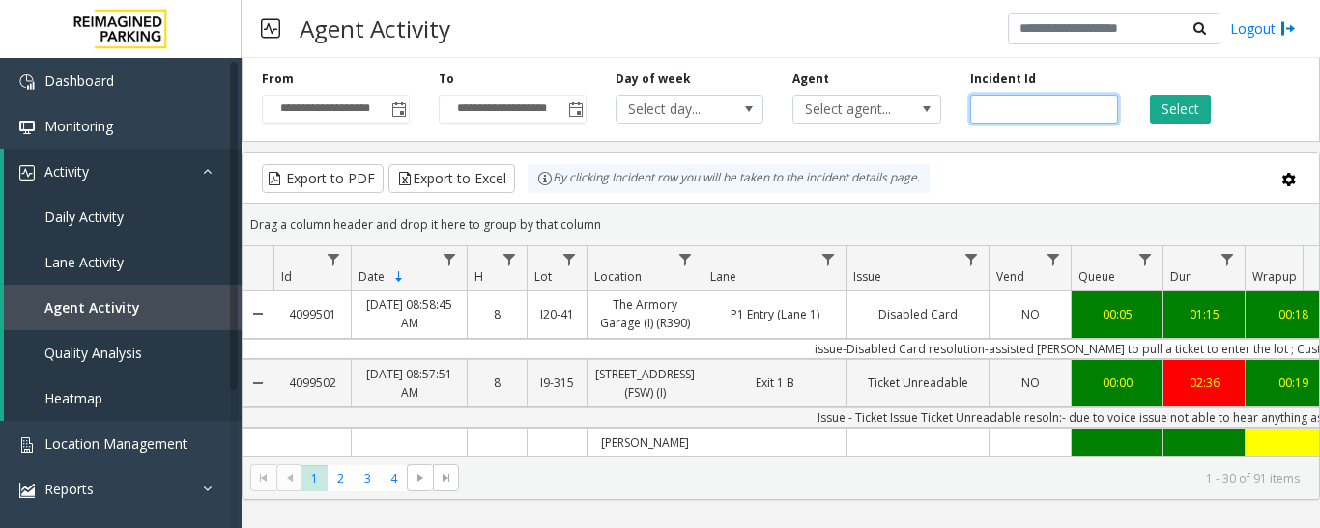
click at [1015, 96] on input "number" at bounding box center [1044, 109] width 148 height 29
paste input "*******"
type input "*******"
click at [1157, 116] on button "Select" at bounding box center [1180, 109] width 61 height 29
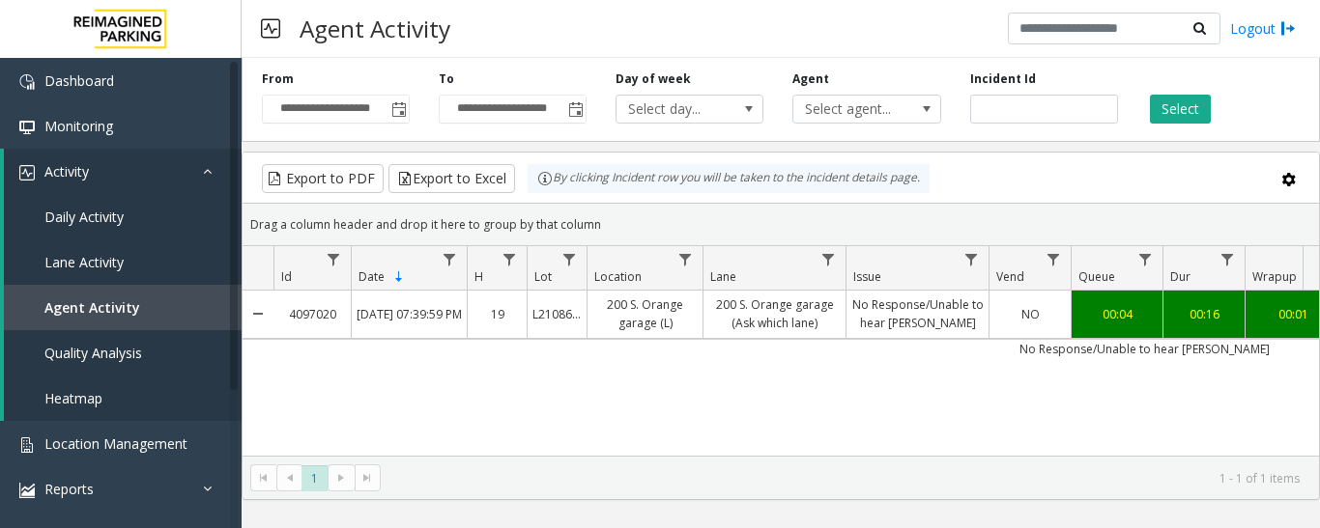
click at [324, 288] on th "Id" at bounding box center [311, 268] width 77 height 44
click at [330, 304] on link "4097020" at bounding box center [311, 314] width 77 height 28
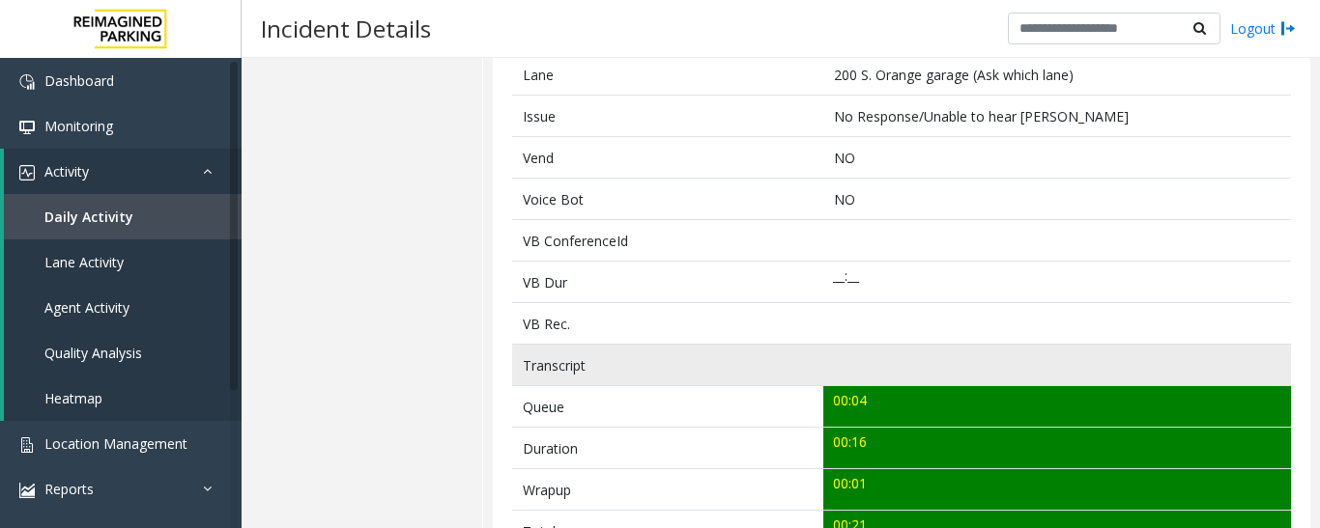
scroll to position [676, 0]
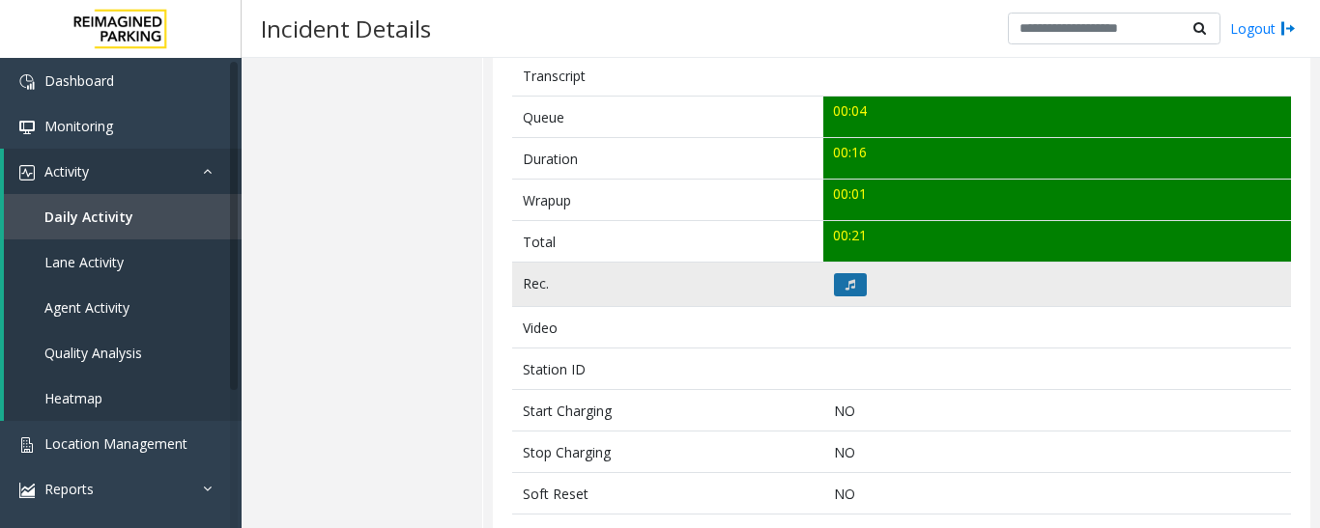
click at [848, 282] on icon at bounding box center [850, 285] width 10 height 12
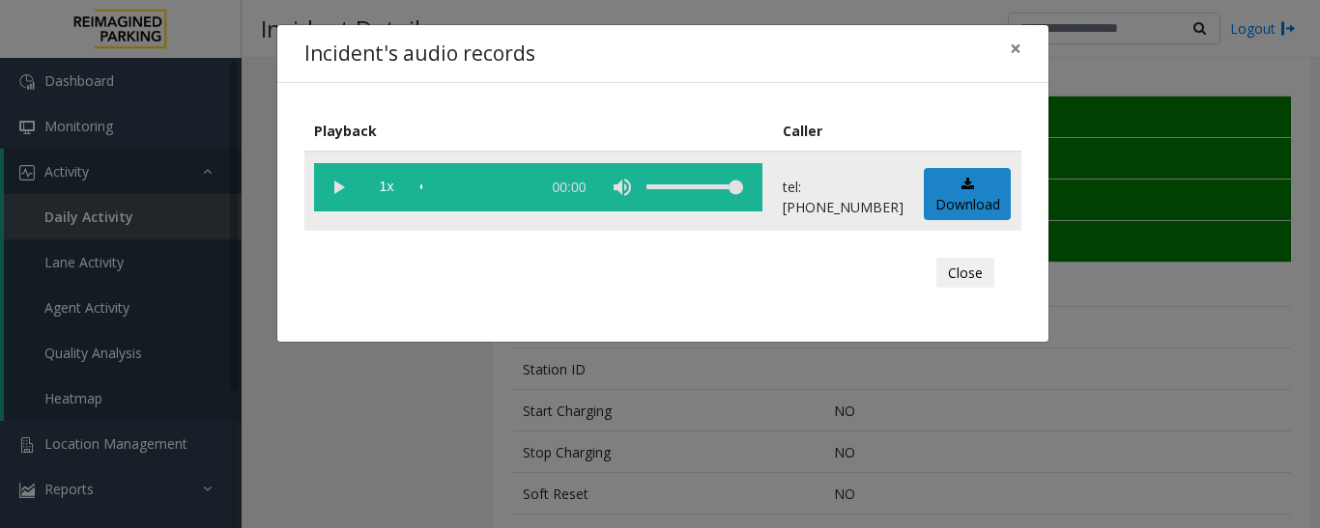
click at [341, 181] on vg-play-pause at bounding box center [338, 187] width 48 height 48
click at [961, 272] on button "Close" at bounding box center [965, 273] width 58 height 31
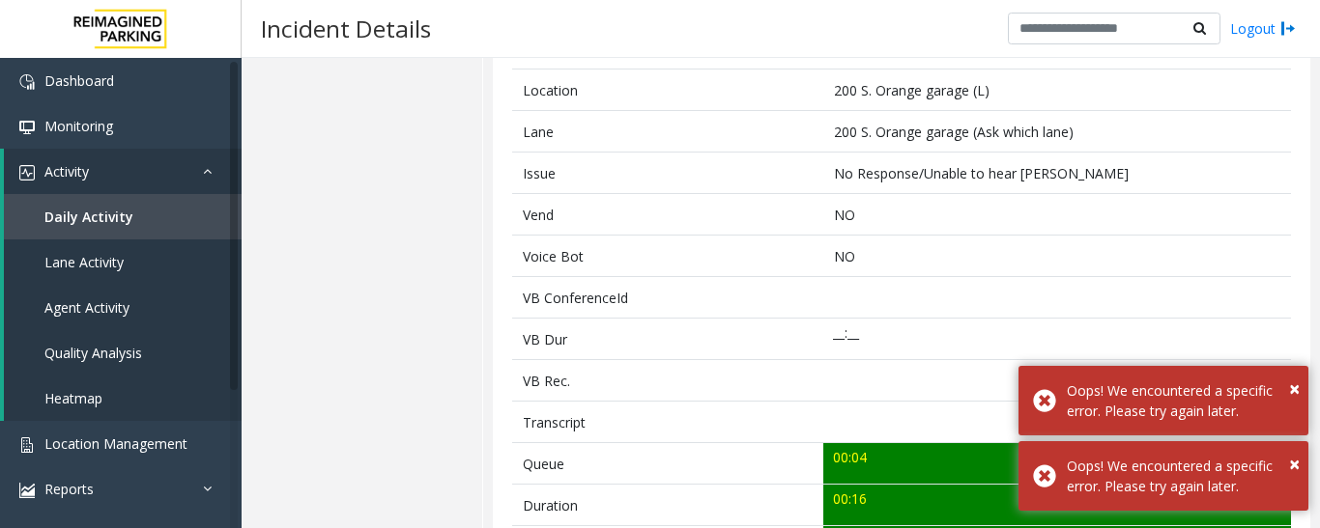
scroll to position [97, 0]
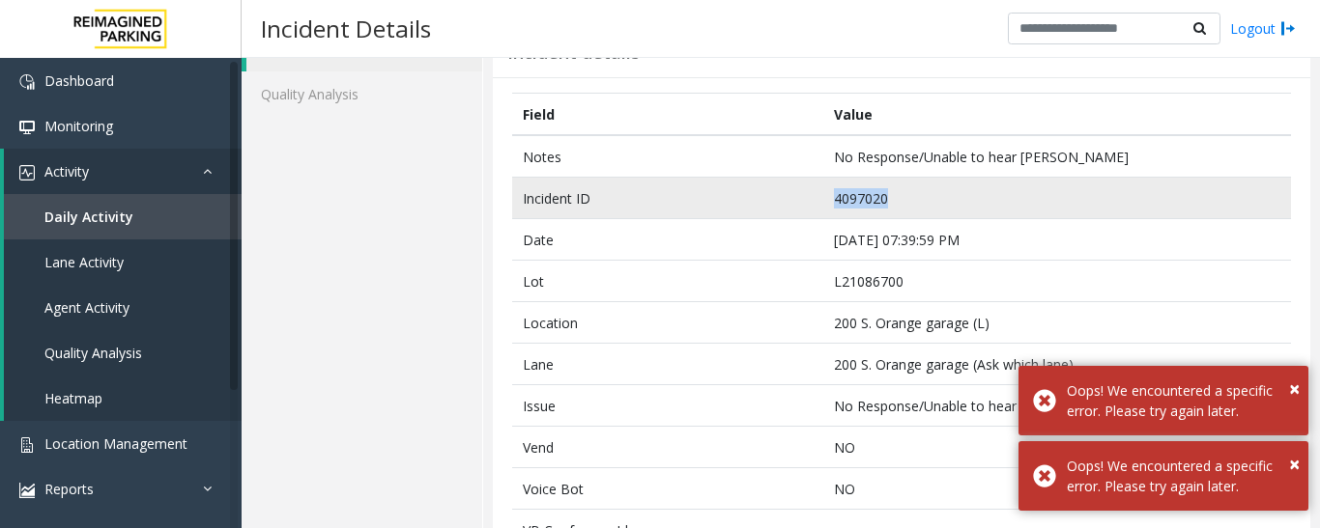
drag, startPoint x: 886, startPoint y: 199, endPoint x: 751, endPoint y: 193, distance: 135.4
click at [751, 193] on tr "Incident ID 4097020" at bounding box center [901, 199] width 779 height 42
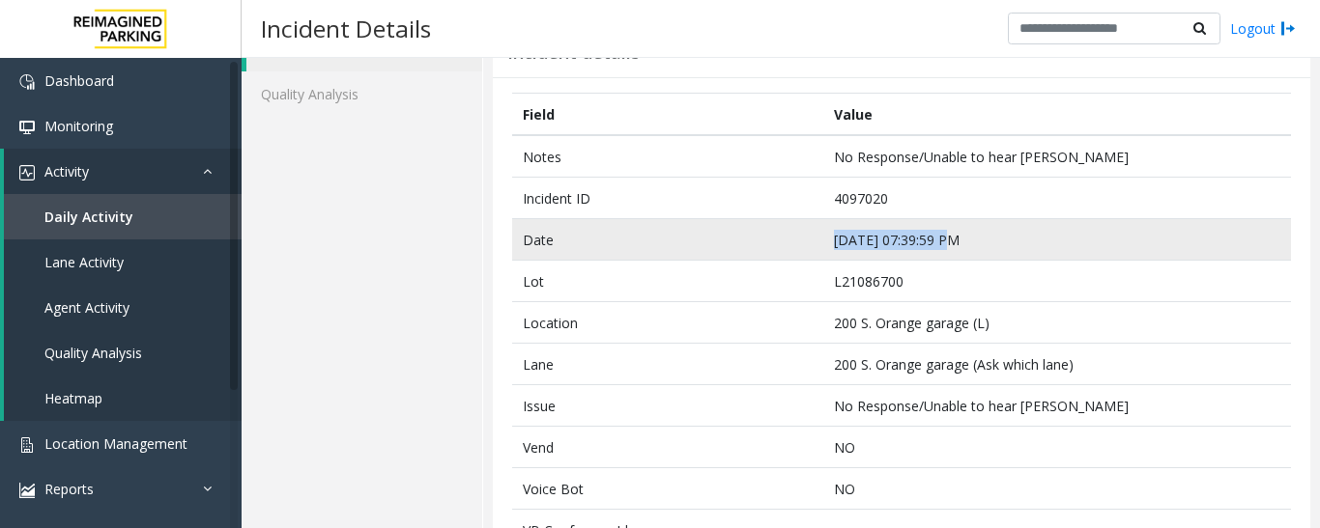
drag, startPoint x: 941, startPoint y: 244, endPoint x: 729, endPoint y: 251, distance: 211.7
click at [729, 251] on tr "Date [DATE] 07:39:59 PM" at bounding box center [901, 240] width 779 height 42
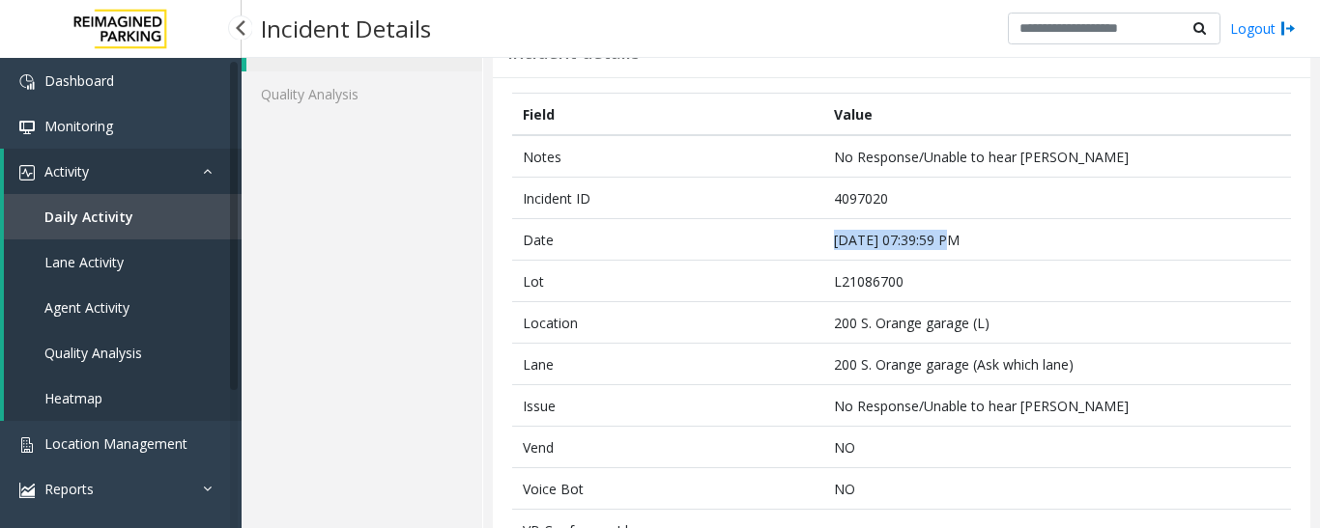
click at [72, 295] on link "Agent Activity" at bounding box center [123, 307] width 238 height 45
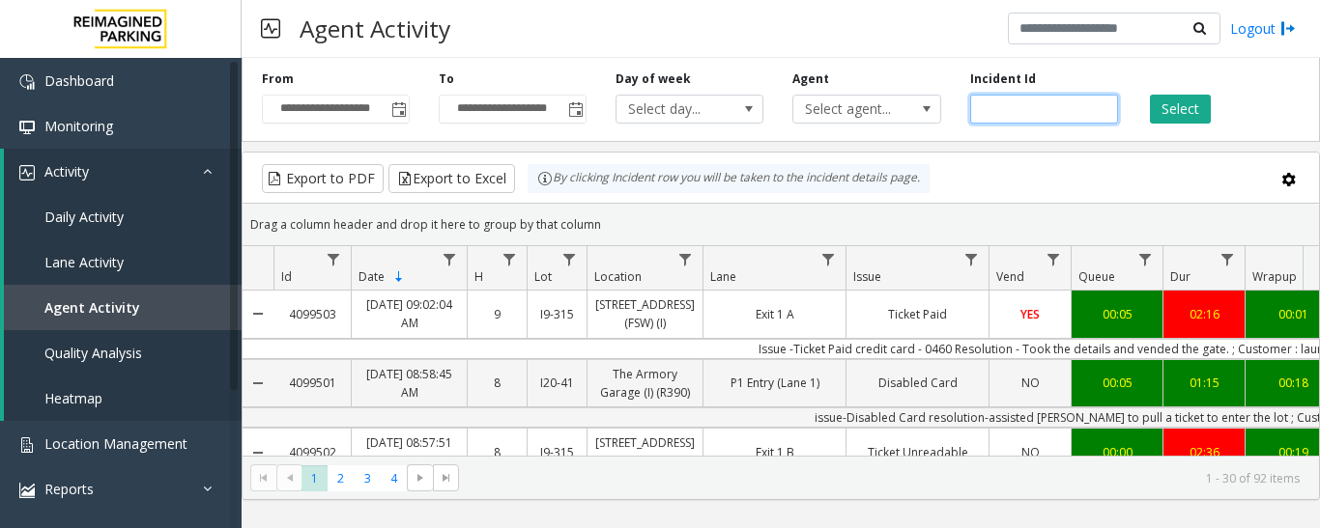
click at [1010, 107] on input "number" at bounding box center [1044, 109] width 148 height 29
paste input "*******"
type input "*******"
click at [1184, 106] on button "Select" at bounding box center [1180, 109] width 61 height 29
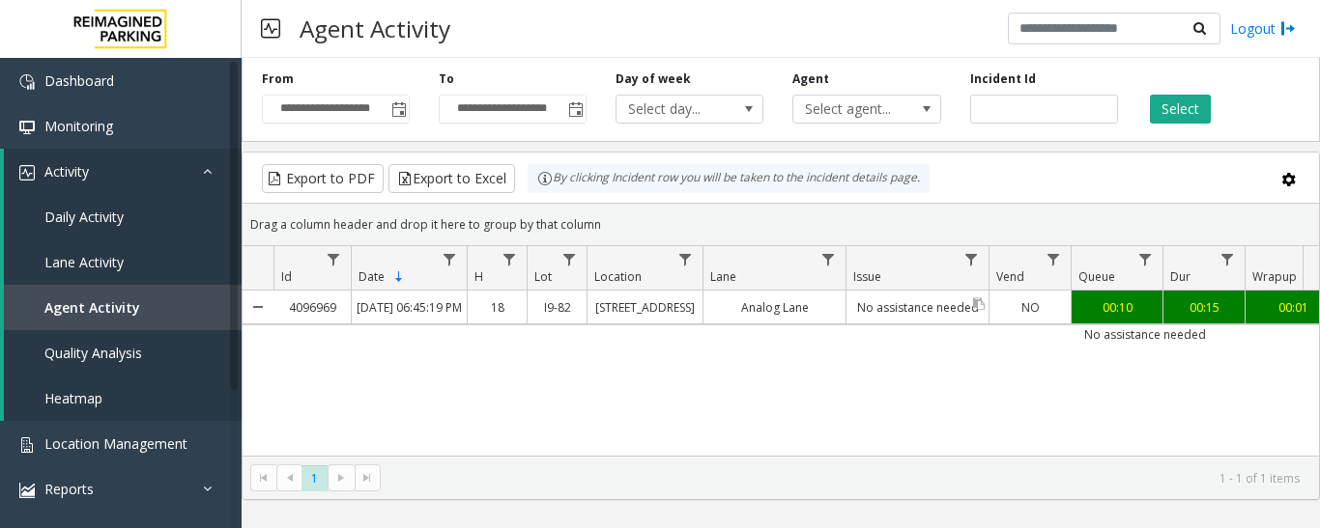
click at [846, 322] on link "No assistance needed" at bounding box center [917, 308] width 142 height 28
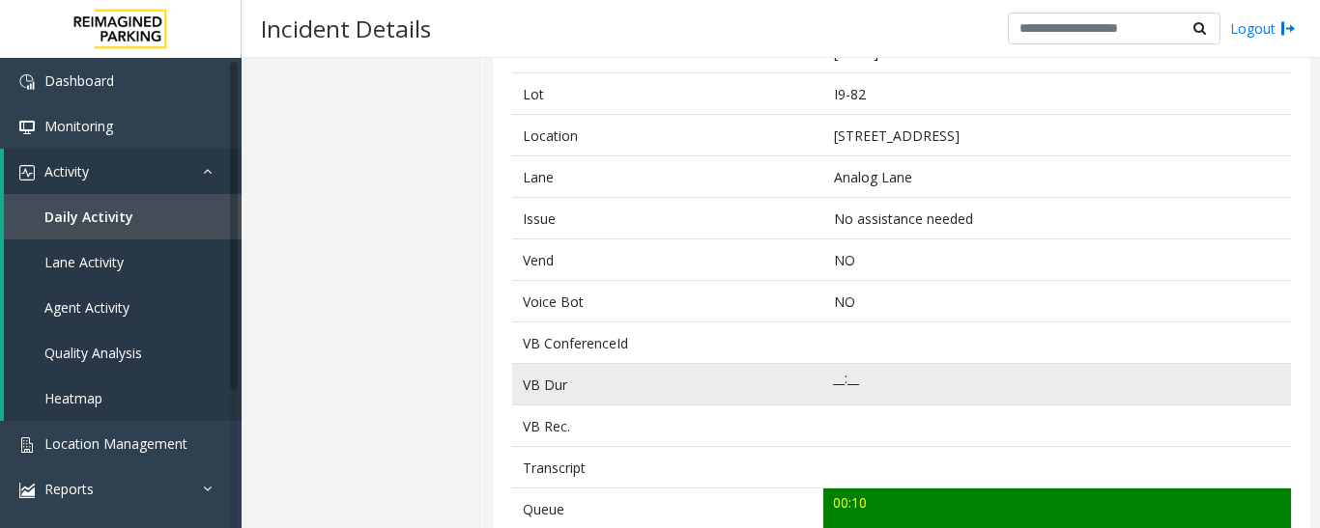
scroll to position [483, 0]
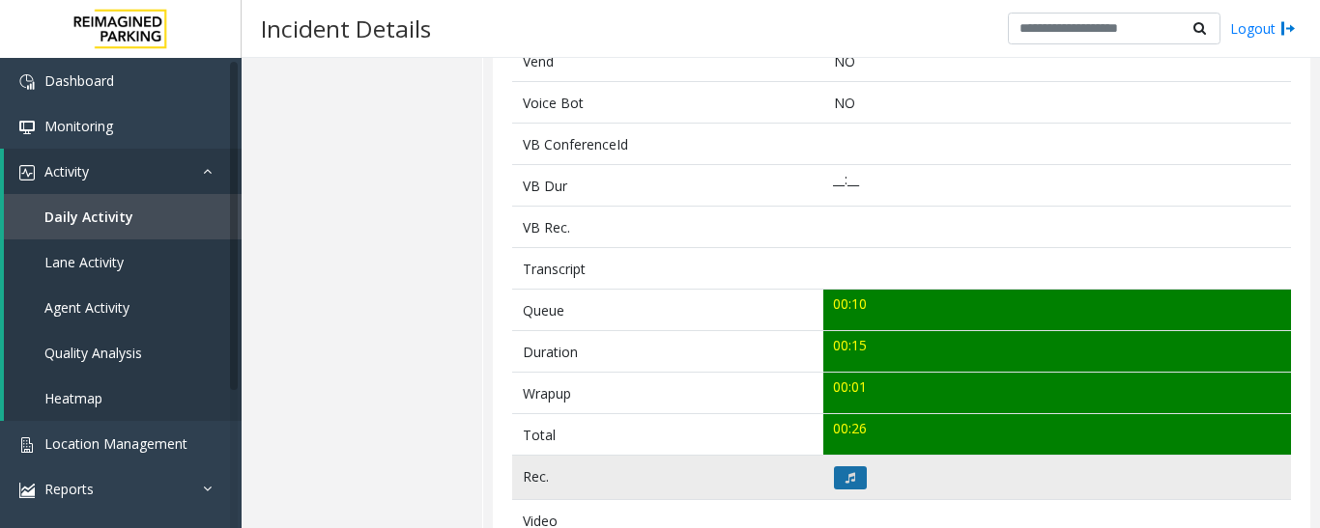
click at [845, 472] on icon at bounding box center [850, 478] width 10 height 12
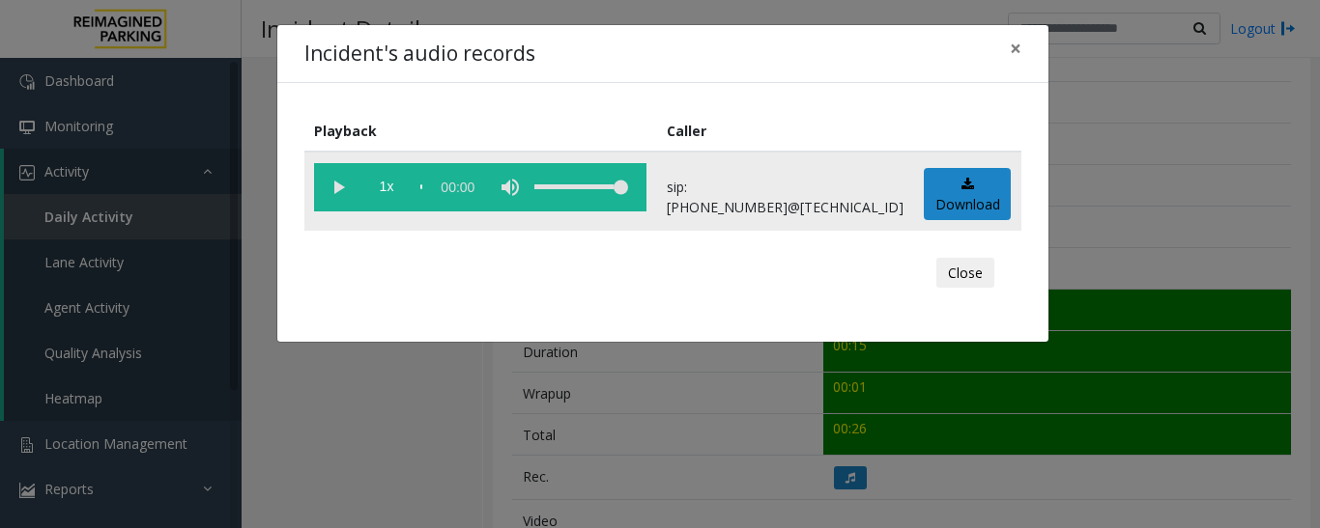
click at [329, 182] on vg-play-pause at bounding box center [338, 187] width 48 height 48
click at [1025, 40] on button "×" at bounding box center [1015, 48] width 39 height 47
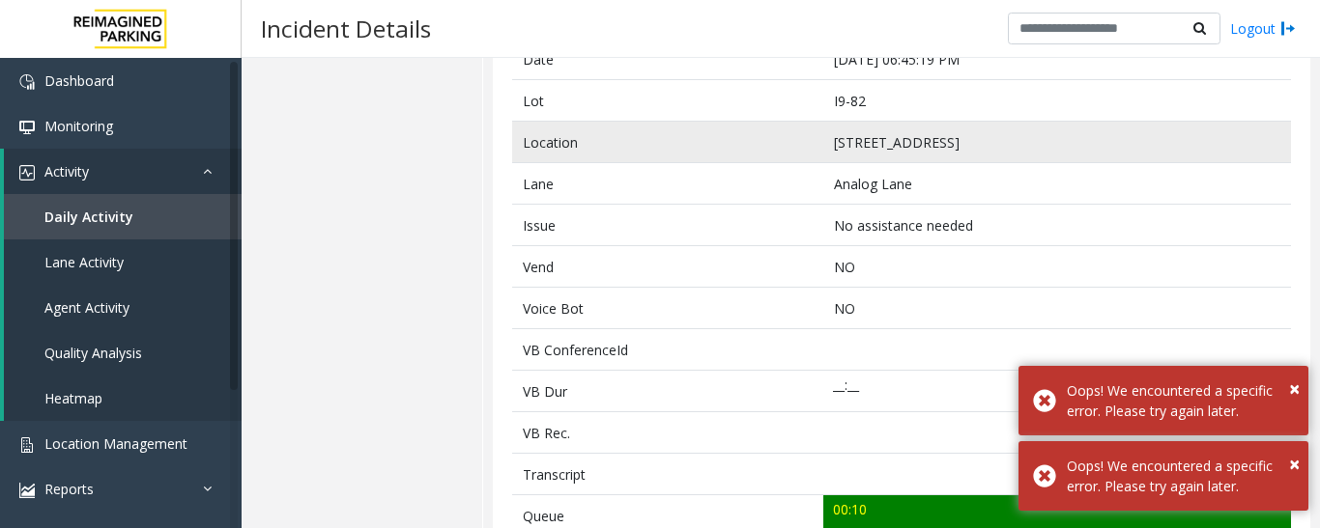
scroll to position [97, 0]
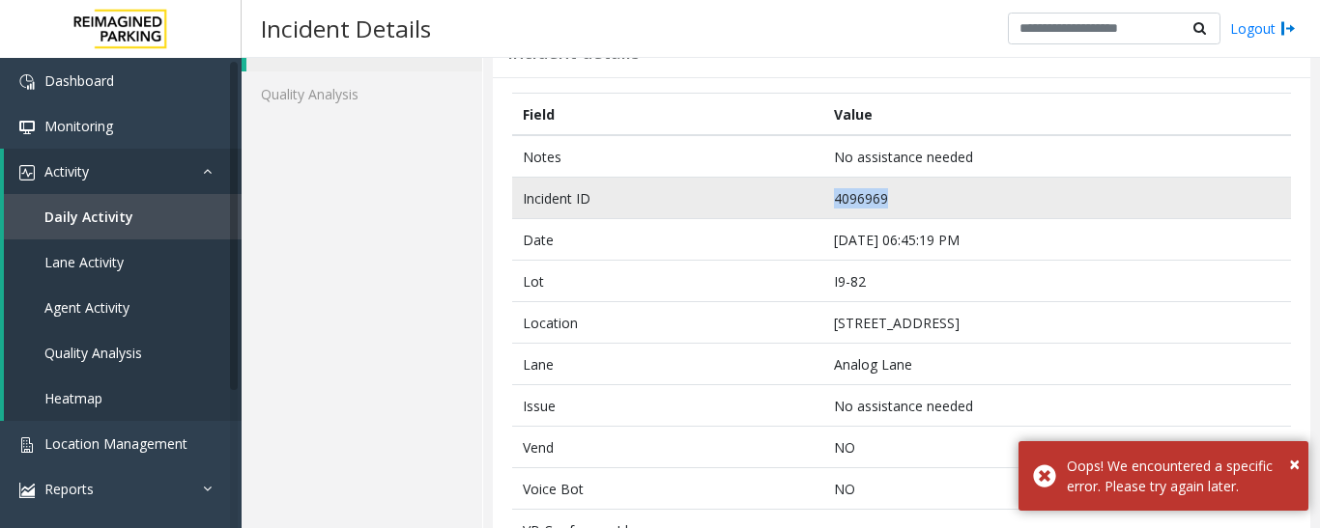
drag, startPoint x: 883, startPoint y: 194, endPoint x: 752, endPoint y: 200, distance: 131.5
click at [752, 200] on tr "Incident ID 4096969" at bounding box center [901, 199] width 779 height 42
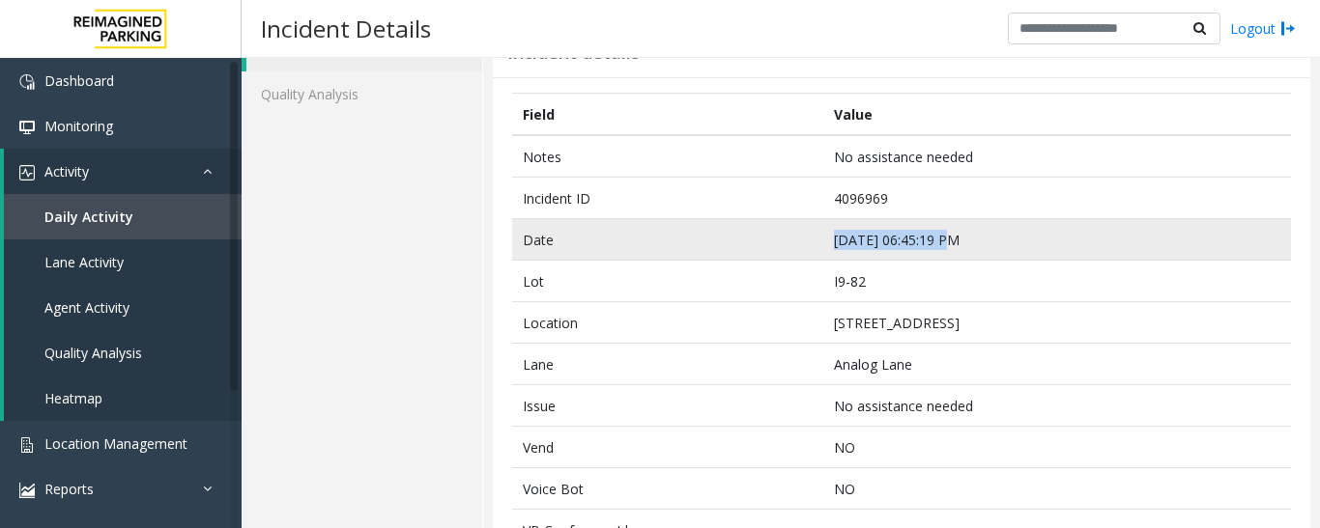
drag, startPoint x: 942, startPoint y: 241, endPoint x: 753, endPoint y: 242, distance: 188.4
click at [753, 242] on tr "Date [DATE] 06:45:19 PM" at bounding box center [901, 240] width 779 height 42
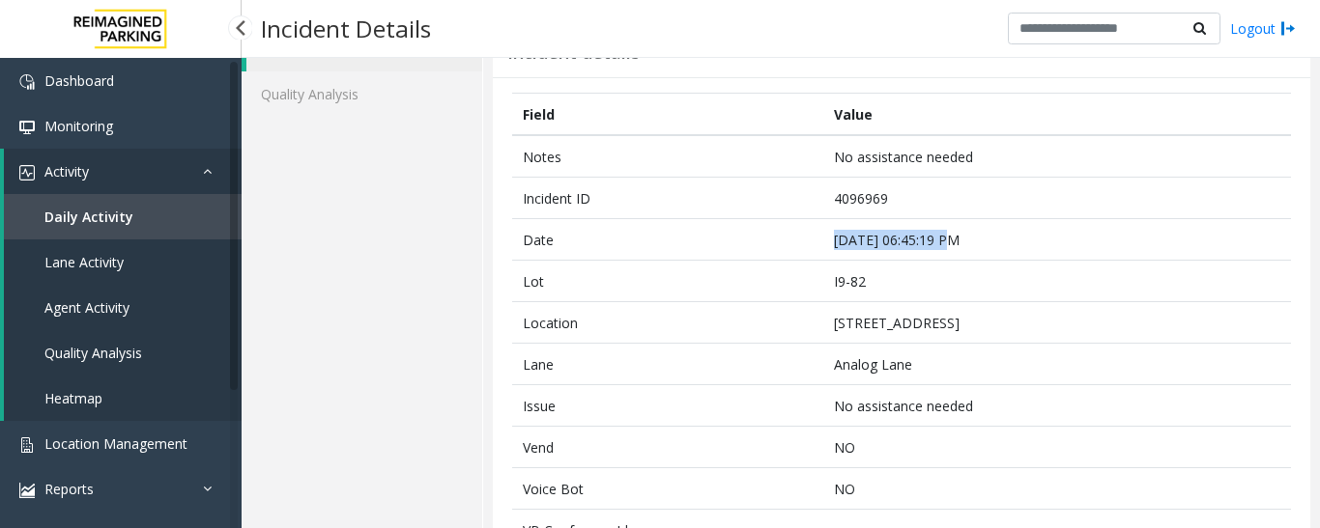
click at [92, 300] on span "Agent Activity" at bounding box center [86, 307] width 85 height 18
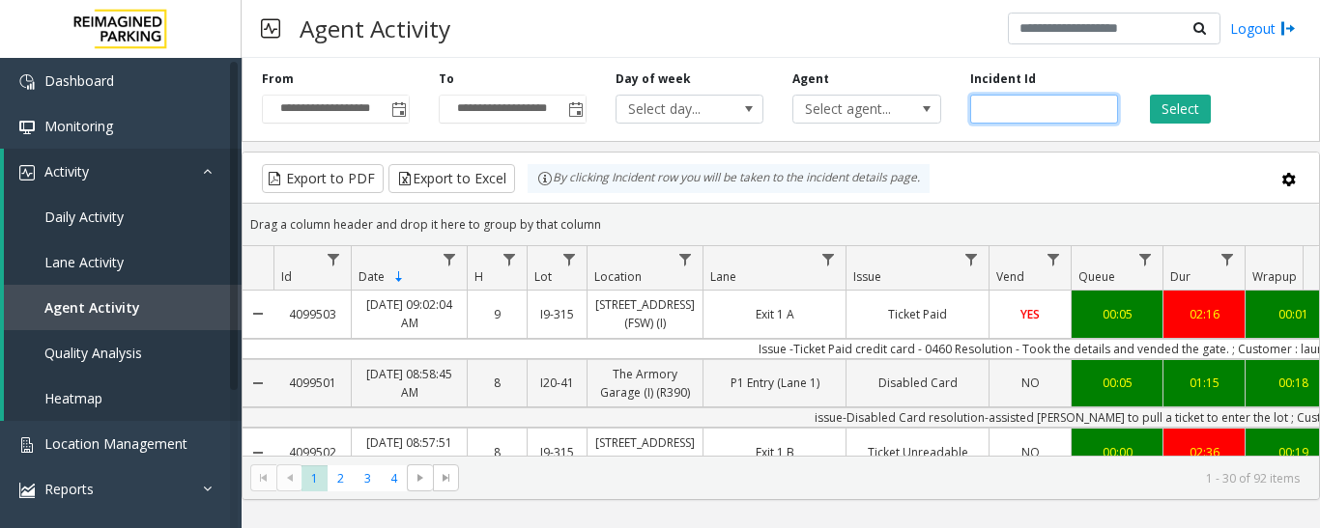
click at [1000, 103] on input "number" at bounding box center [1044, 109] width 148 height 29
paste input "*******"
type input "*******"
click at [1164, 112] on button "Select" at bounding box center [1180, 109] width 61 height 29
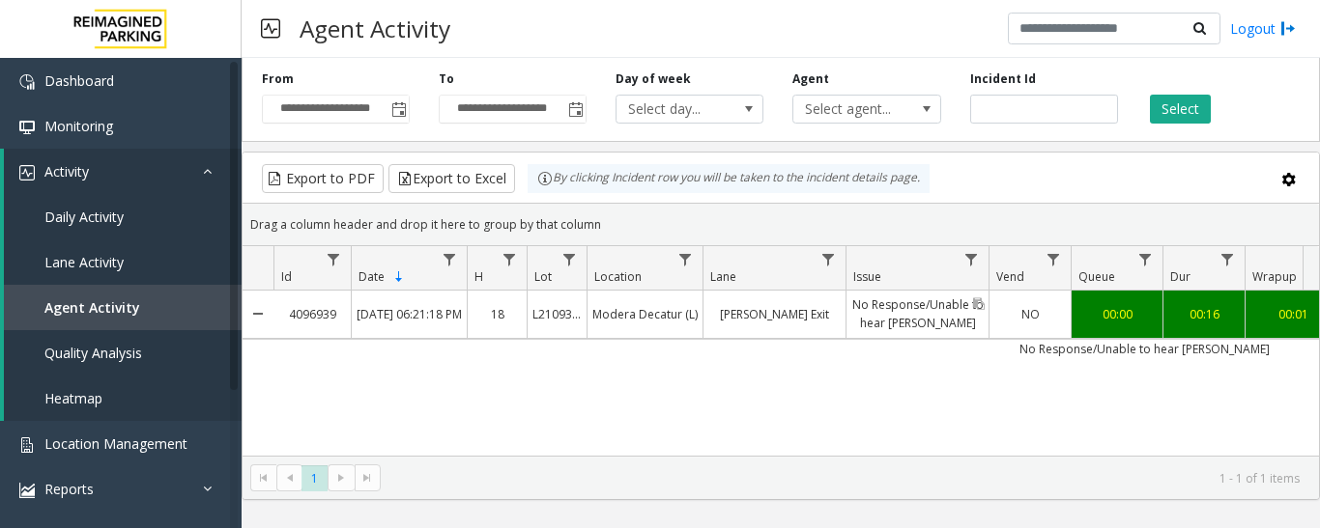
click at [913, 334] on link "No Response/Unable to hear [PERSON_NAME]" at bounding box center [917, 314] width 142 height 46
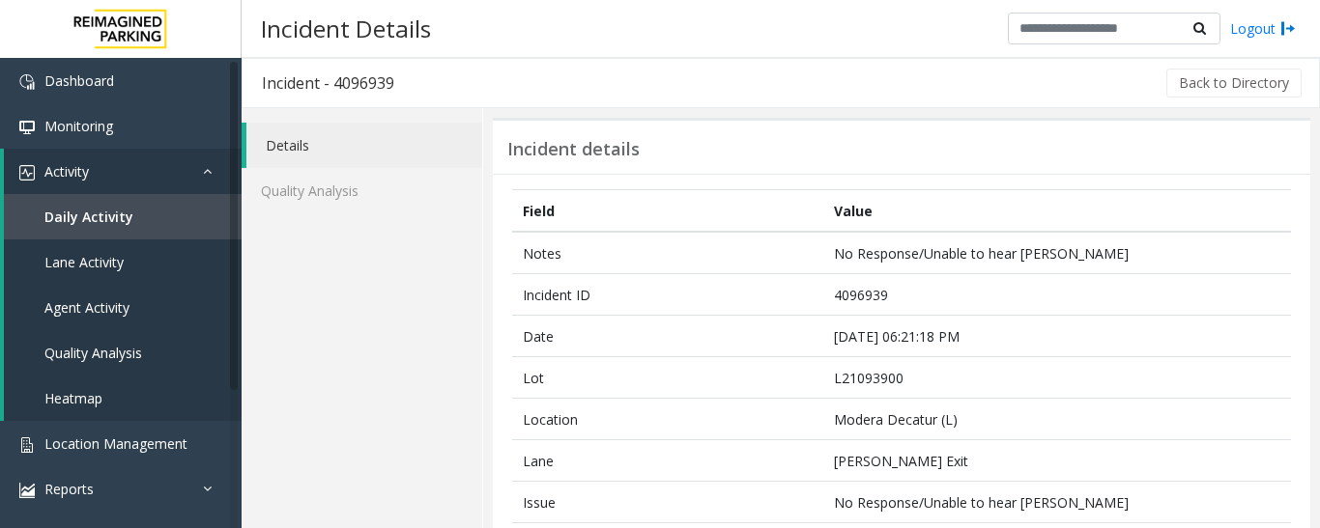
scroll to position [483, 0]
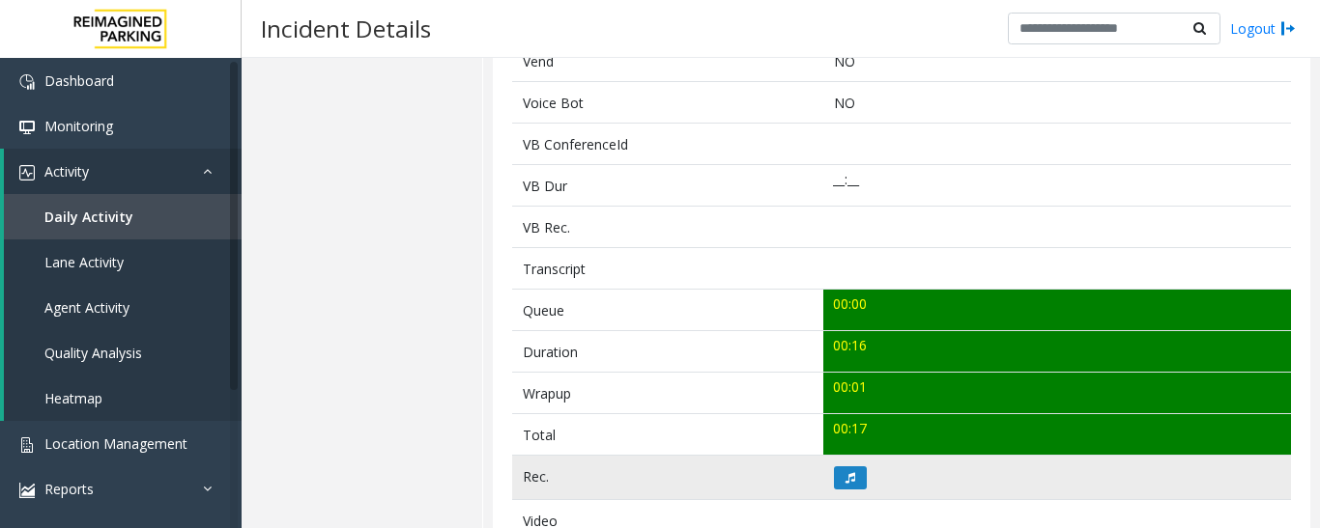
click at [832, 464] on td at bounding box center [1057, 478] width 468 height 44
click at [844, 488] on button at bounding box center [850, 478] width 33 height 23
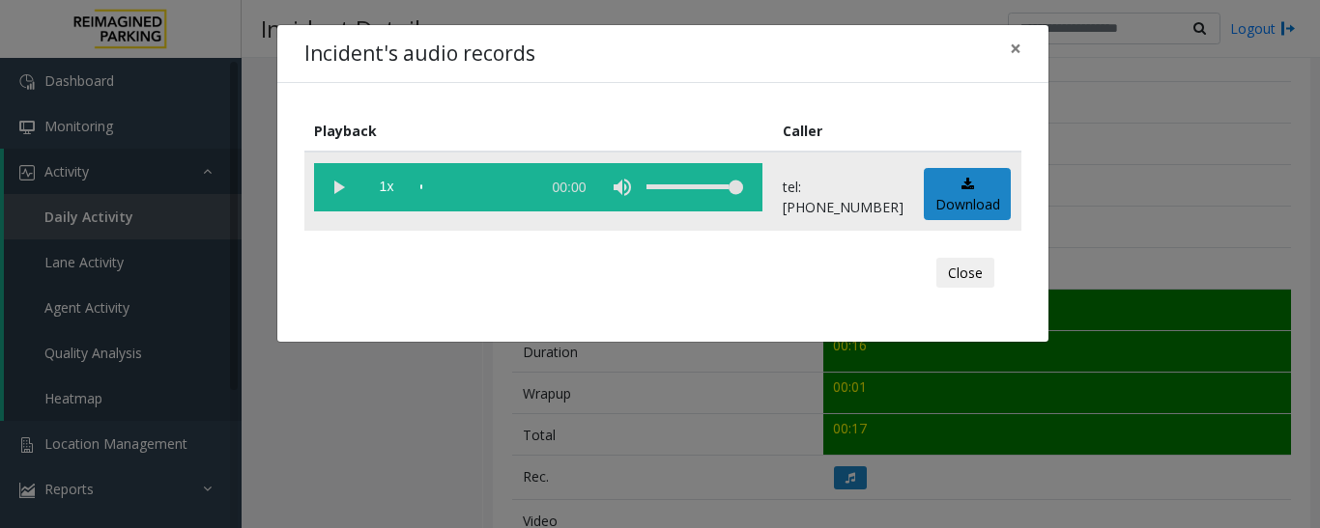
click at [339, 182] on vg-play-pause at bounding box center [338, 187] width 48 height 48
click at [982, 268] on button "Close" at bounding box center [965, 273] width 58 height 31
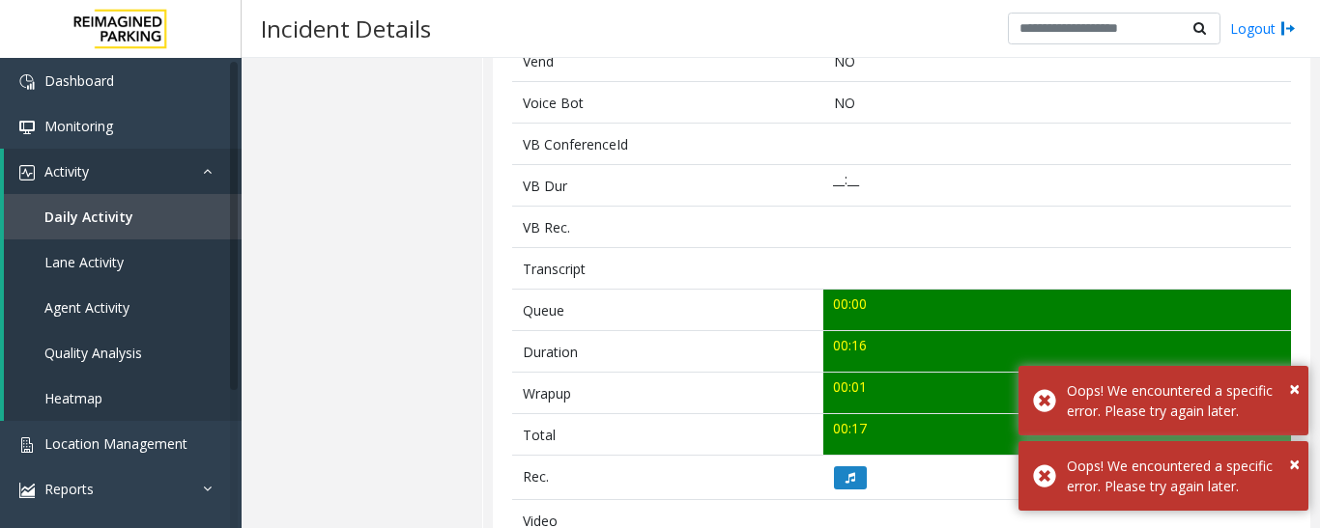
scroll to position [97, 0]
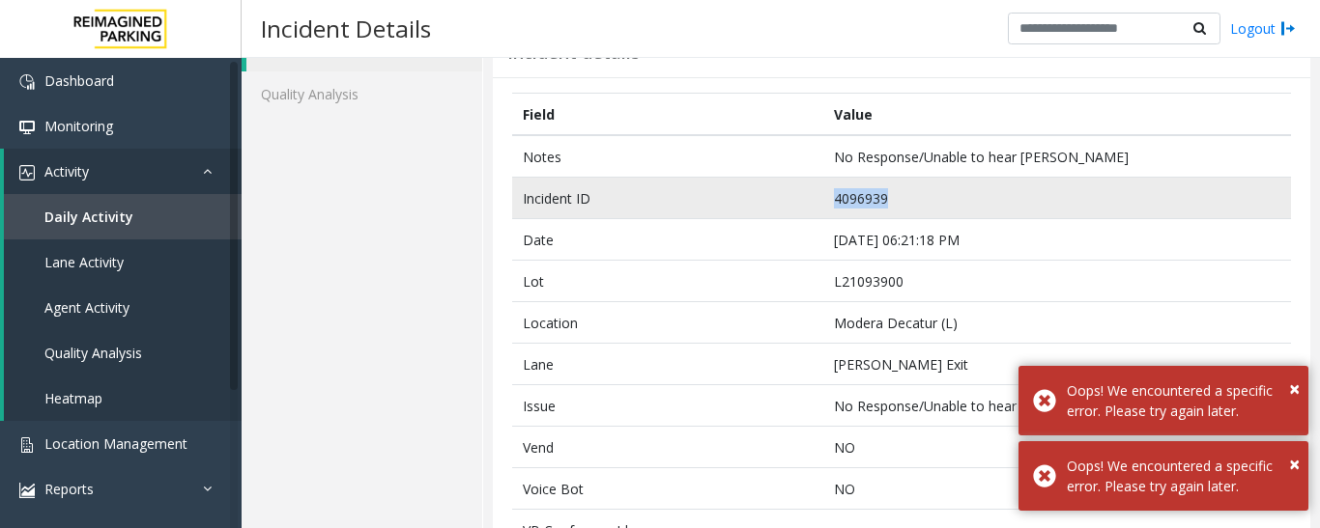
drag, startPoint x: 891, startPoint y: 196, endPoint x: 802, endPoint y: 204, distance: 89.2
click at [802, 204] on tr "Incident ID 4096939" at bounding box center [901, 199] width 779 height 42
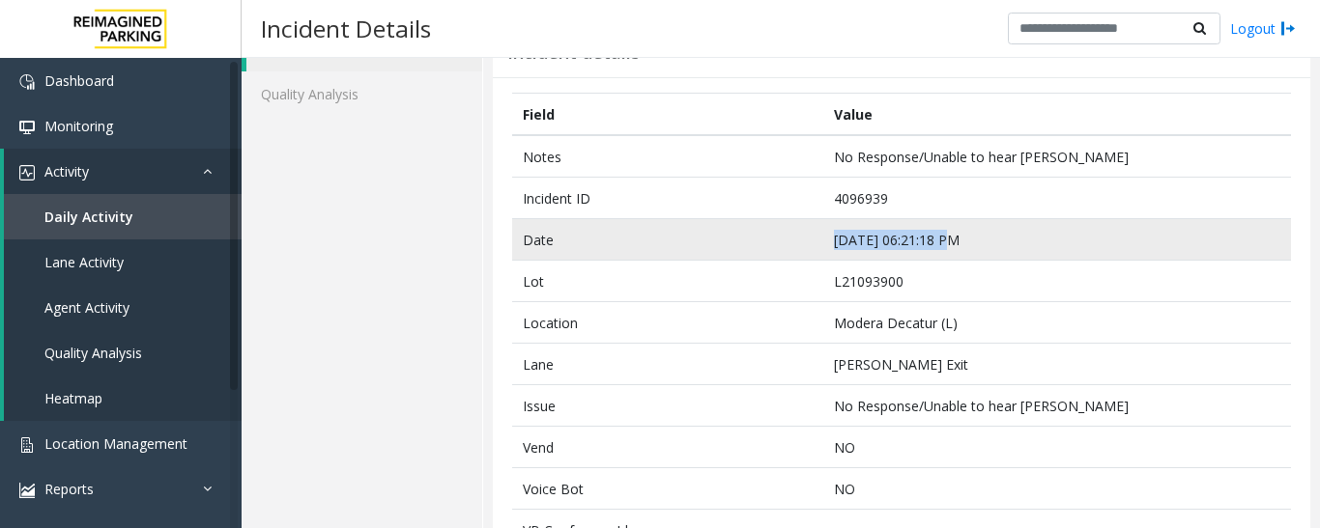
drag, startPoint x: 947, startPoint y: 245, endPoint x: 778, endPoint y: 253, distance: 169.2
click at [778, 253] on tr "Date [DATE] 06:21:18 PM" at bounding box center [901, 240] width 779 height 42
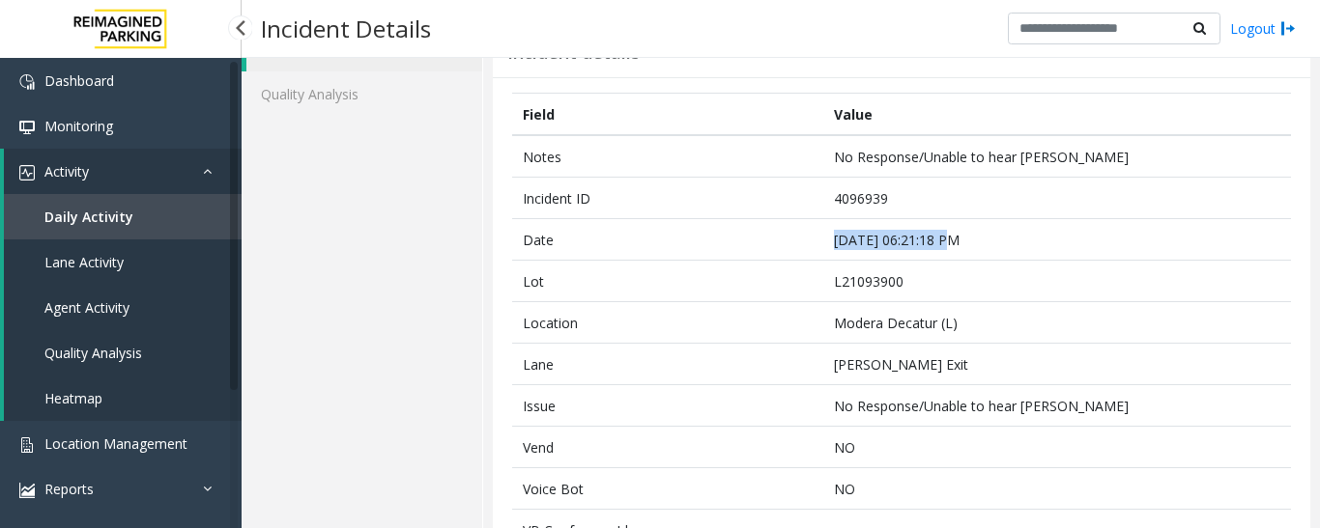
click at [81, 319] on link "Agent Activity" at bounding box center [123, 307] width 238 height 45
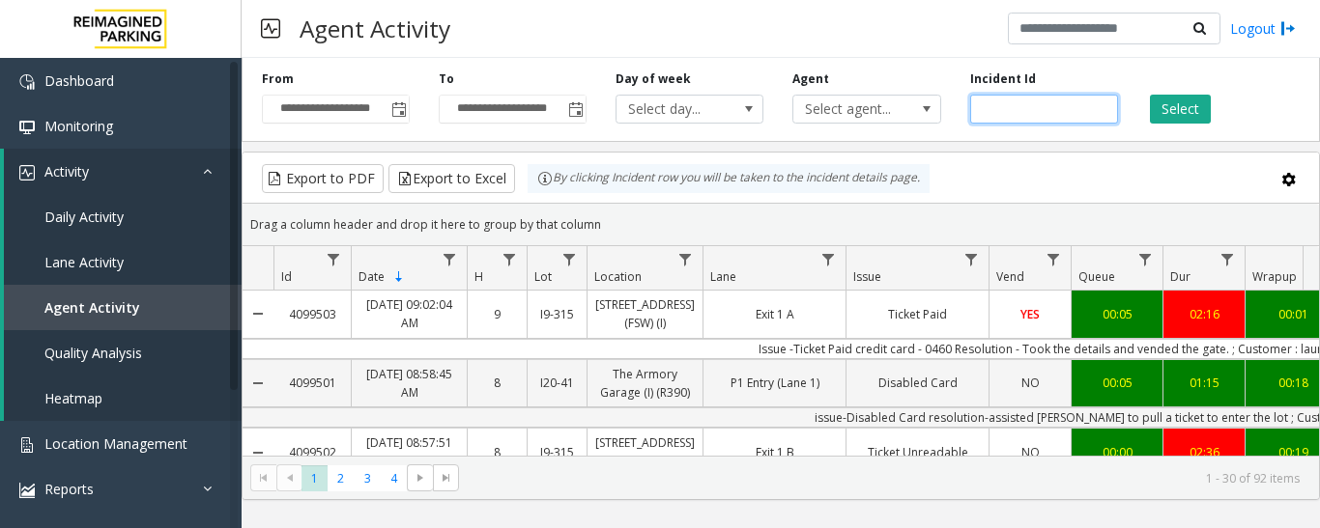
click at [1036, 119] on input "number" at bounding box center [1044, 109] width 148 height 29
paste input "*******"
type input "*******"
click at [1193, 117] on button "Select" at bounding box center [1180, 109] width 61 height 29
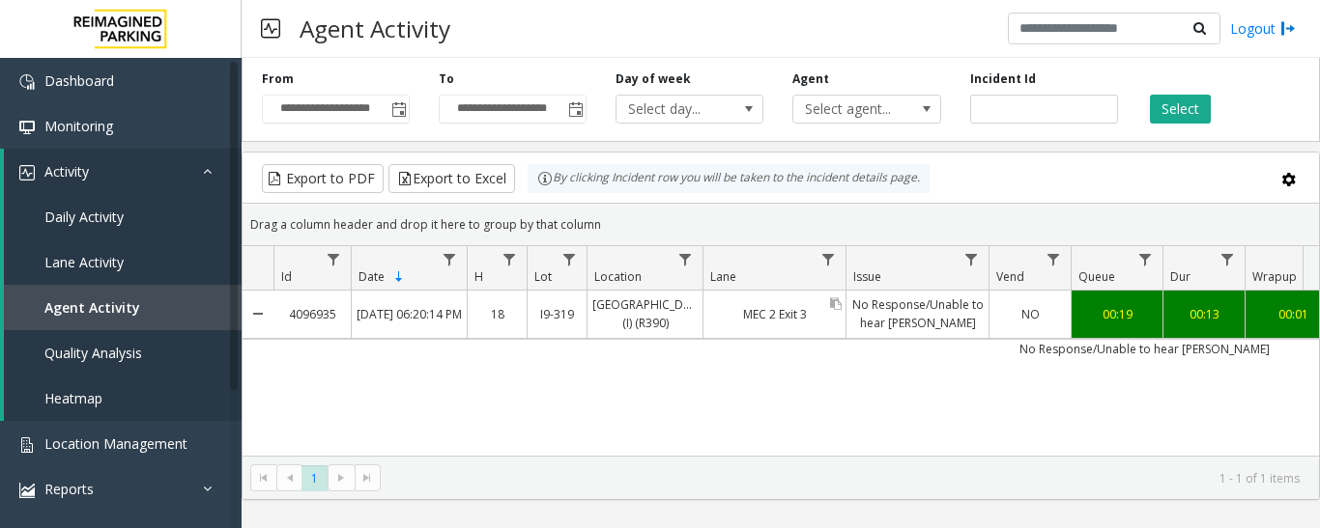
click at [739, 325] on link "MEC 2 Exit 3" at bounding box center [774, 314] width 142 height 28
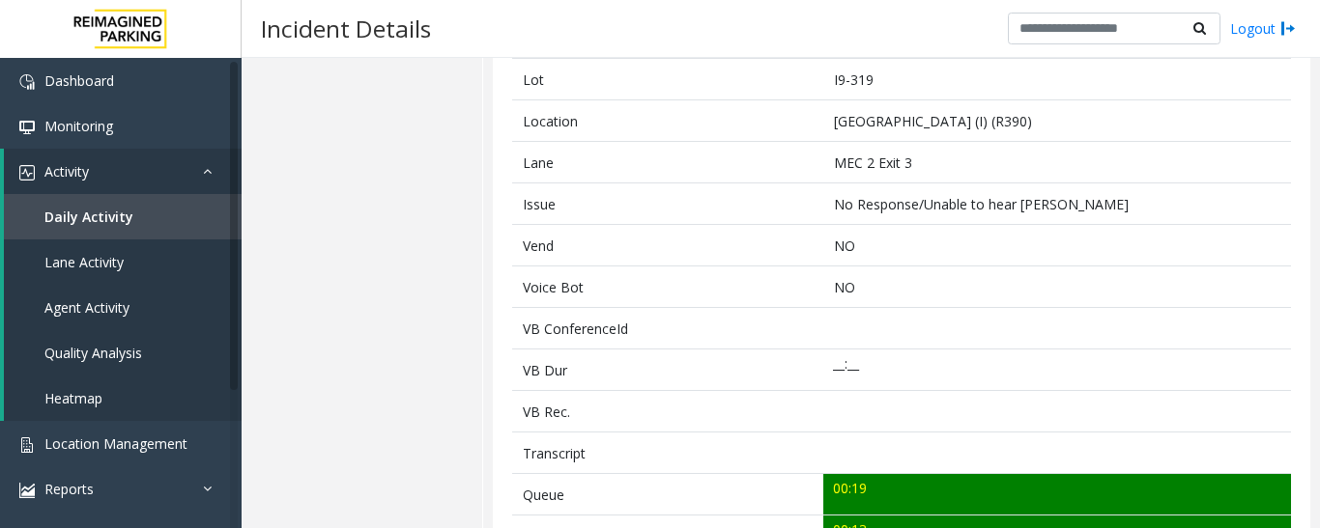
scroll to position [483, 0]
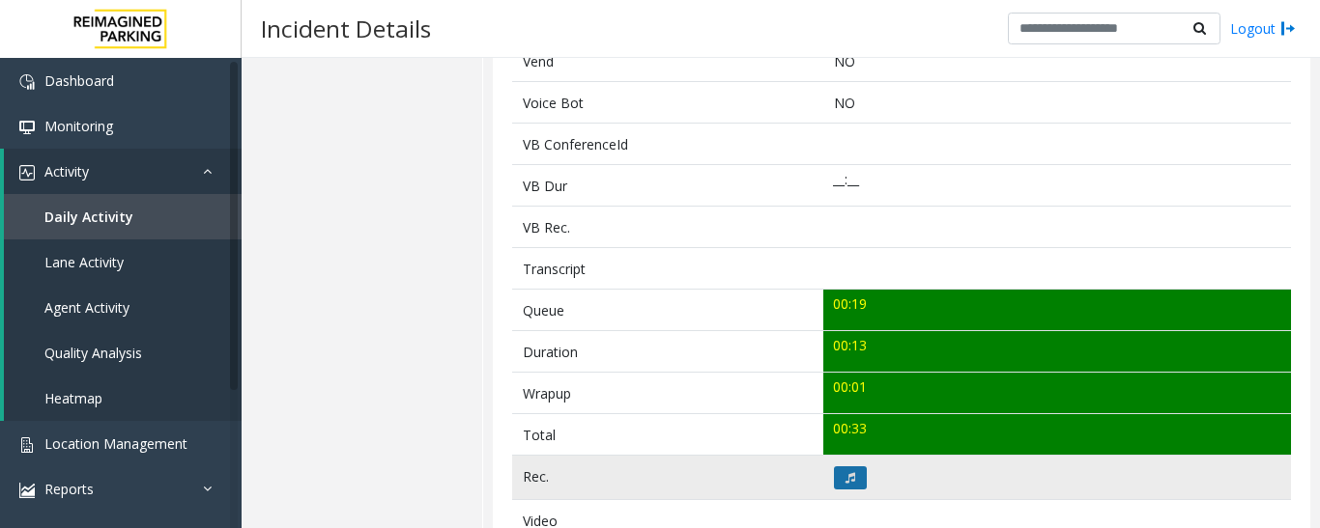
click at [849, 477] on button at bounding box center [850, 478] width 33 height 23
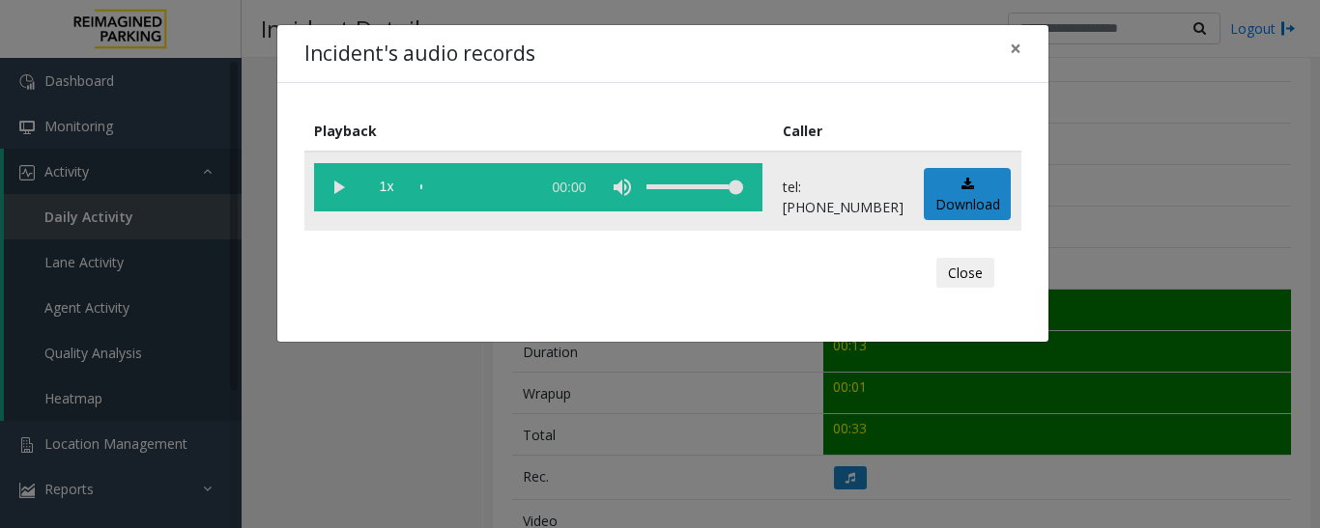
click at [344, 188] on vg-play-pause at bounding box center [338, 187] width 48 height 48
click at [960, 270] on button "Close" at bounding box center [965, 273] width 58 height 31
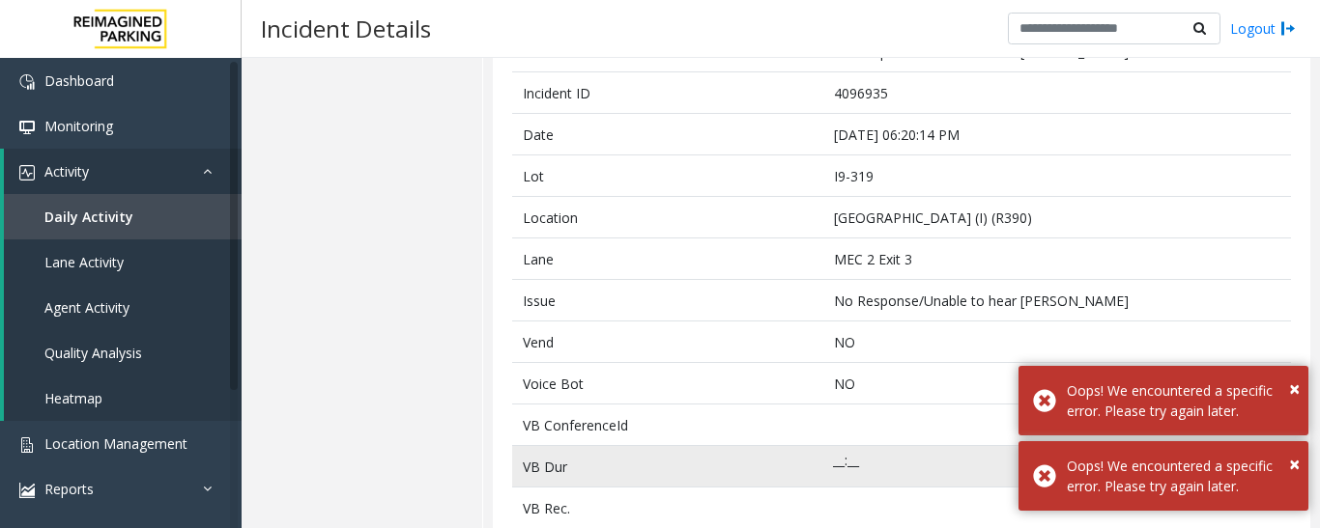
scroll to position [0, 0]
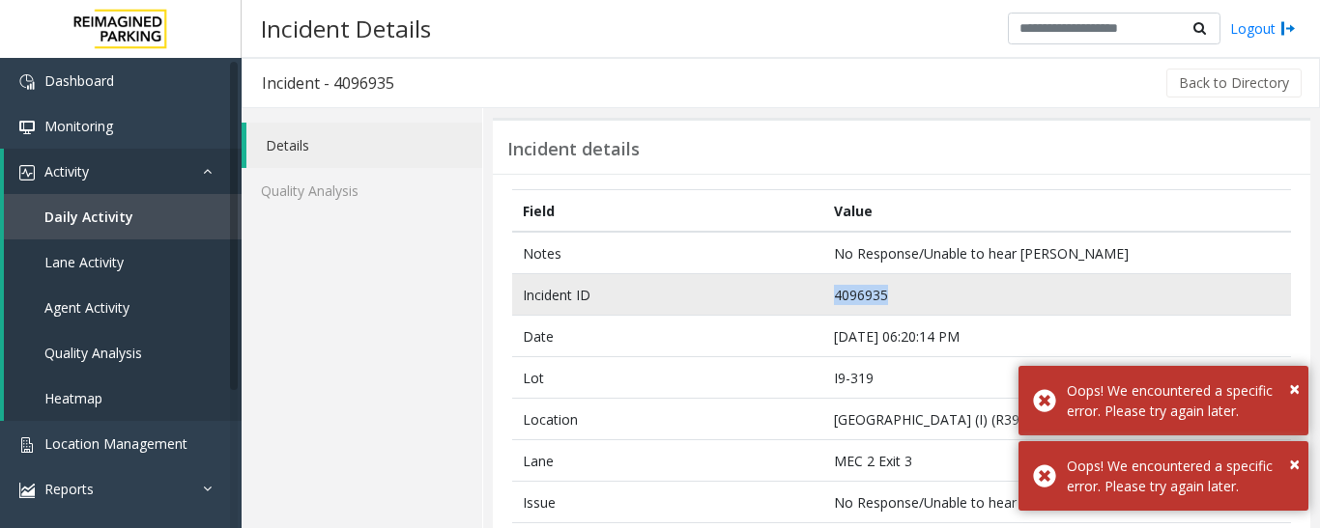
drag, startPoint x: 888, startPoint y: 297, endPoint x: 763, endPoint y: 298, distance: 124.6
click at [763, 298] on tr "Incident ID 4096935" at bounding box center [901, 295] width 779 height 42
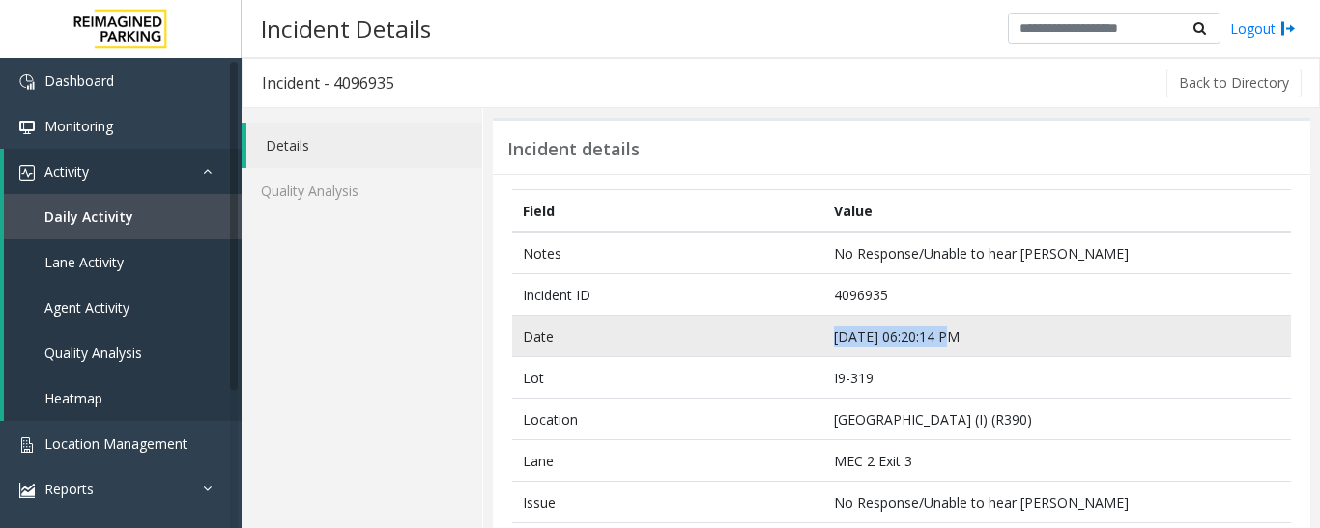
drag, startPoint x: 945, startPoint y: 336, endPoint x: 750, endPoint y: 350, distance: 195.6
click at [750, 350] on tr "Date [DATE] 06:20:14 PM" at bounding box center [901, 337] width 779 height 42
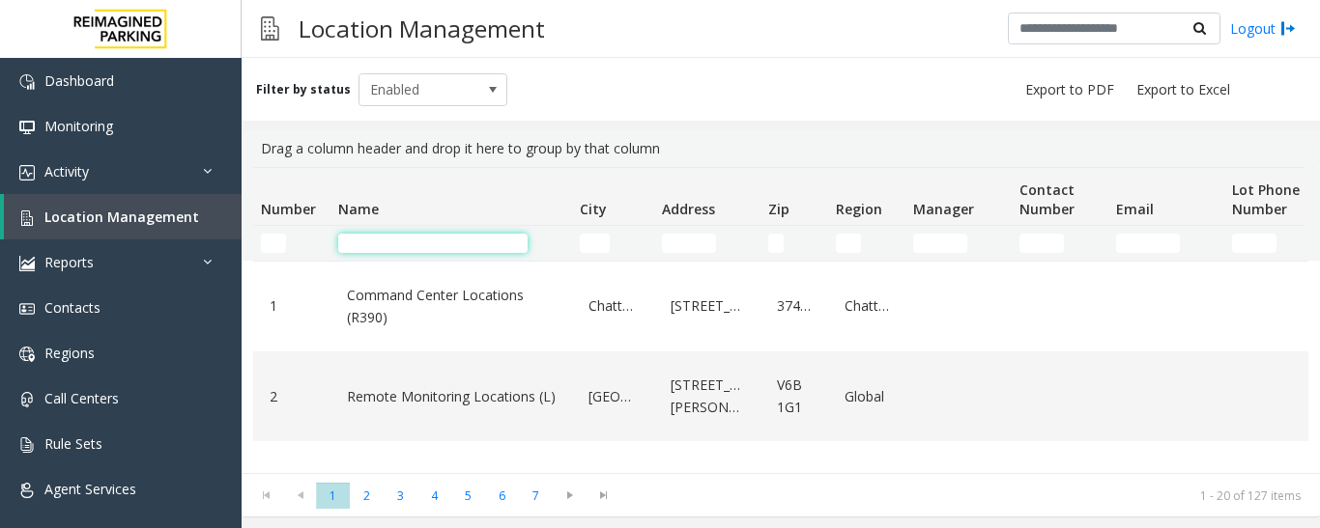
click at [377, 237] on input "Name Filter" at bounding box center [432, 243] width 189 height 19
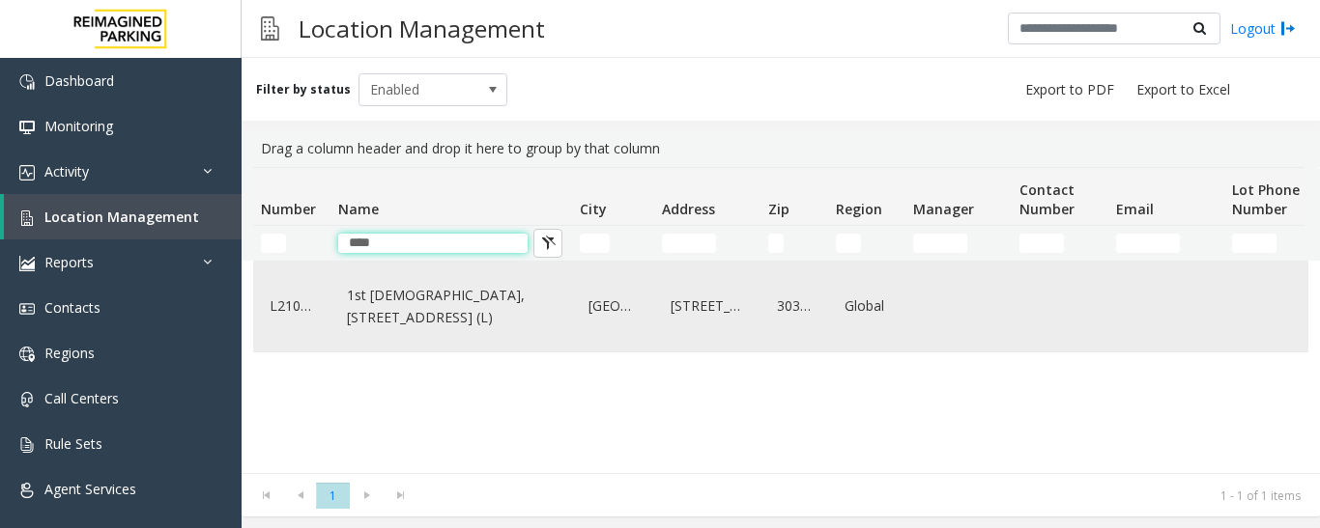
type input "***"
click at [473, 333] on link "1st [DEMOGRAPHIC_DATA], [STREET_ADDRESS] (L)" at bounding box center [451, 306] width 218 height 53
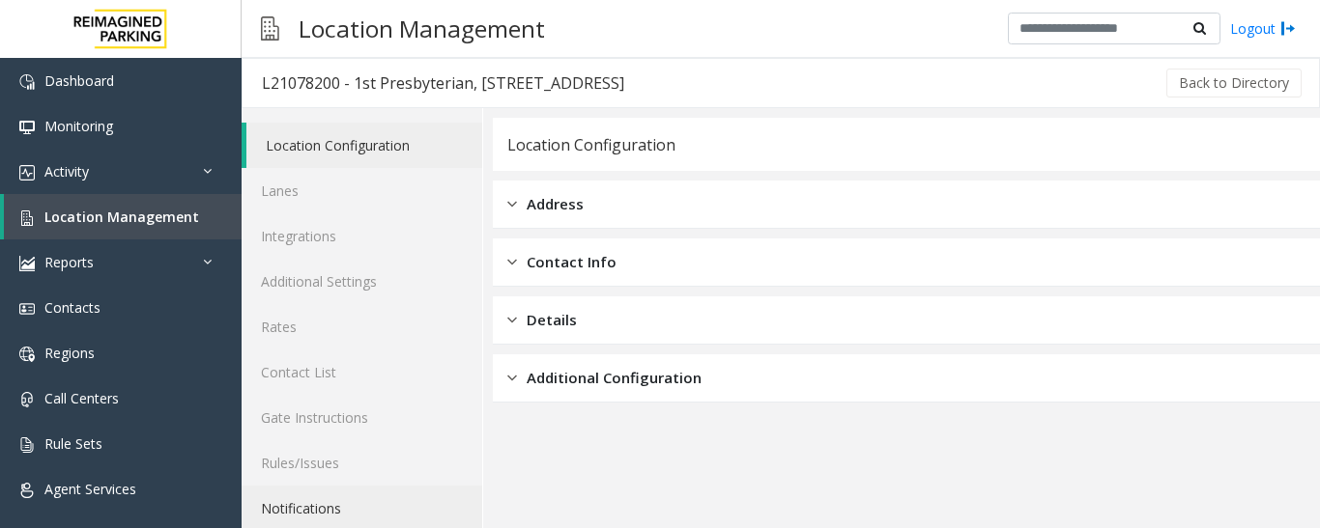
scroll to position [108, 0]
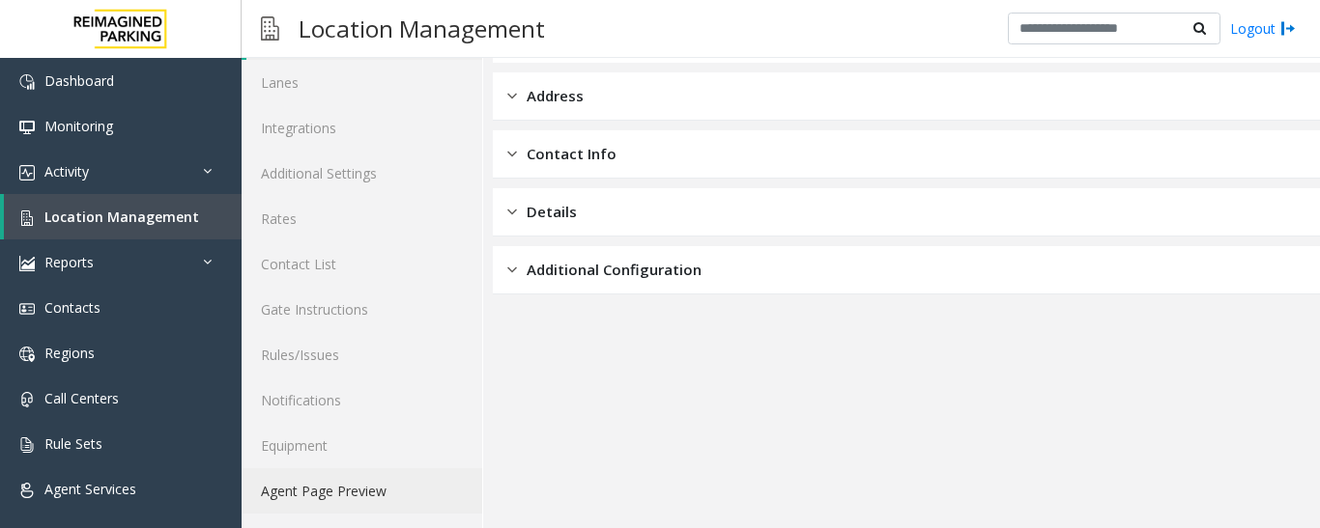
click at [381, 485] on link "Agent Page Preview" at bounding box center [361, 490] width 241 height 45
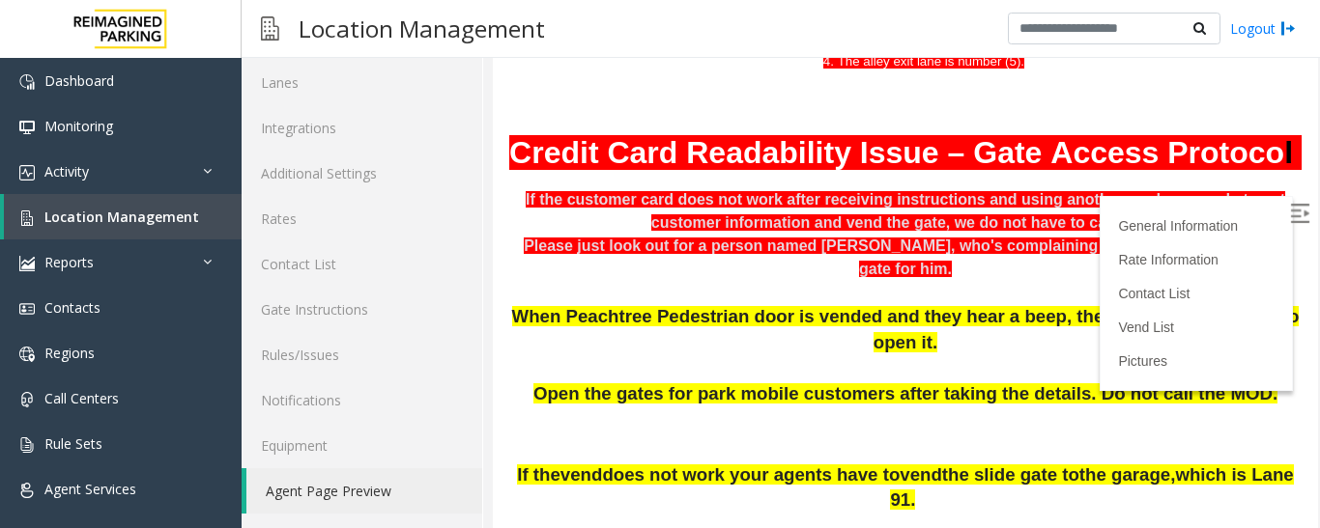
click at [1290, 210] on img at bounding box center [1299, 213] width 19 height 19
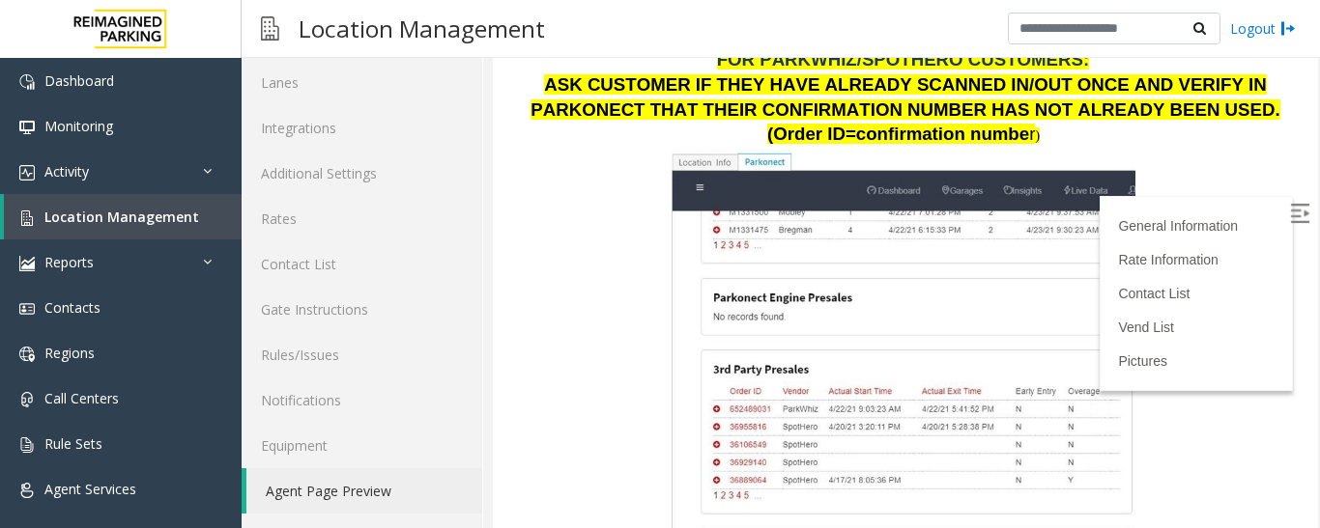
scroll to position [2801, 0]
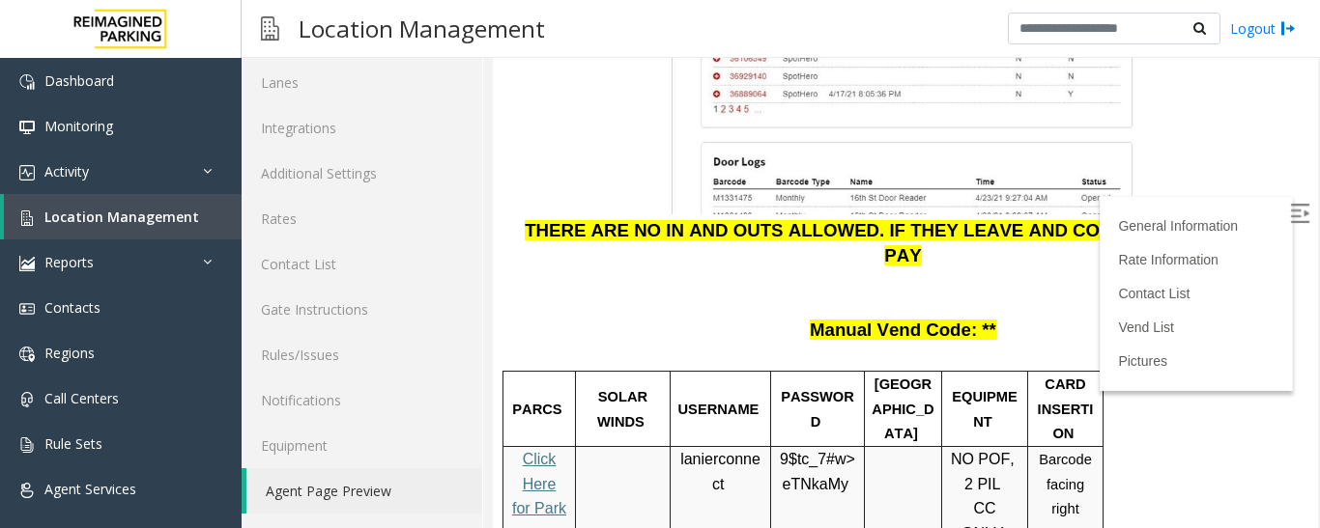
click at [829, 476] on span "eTNkaMy" at bounding box center [815, 484] width 66 height 17
copy p "9$tc_7#w> eTNkaMy"
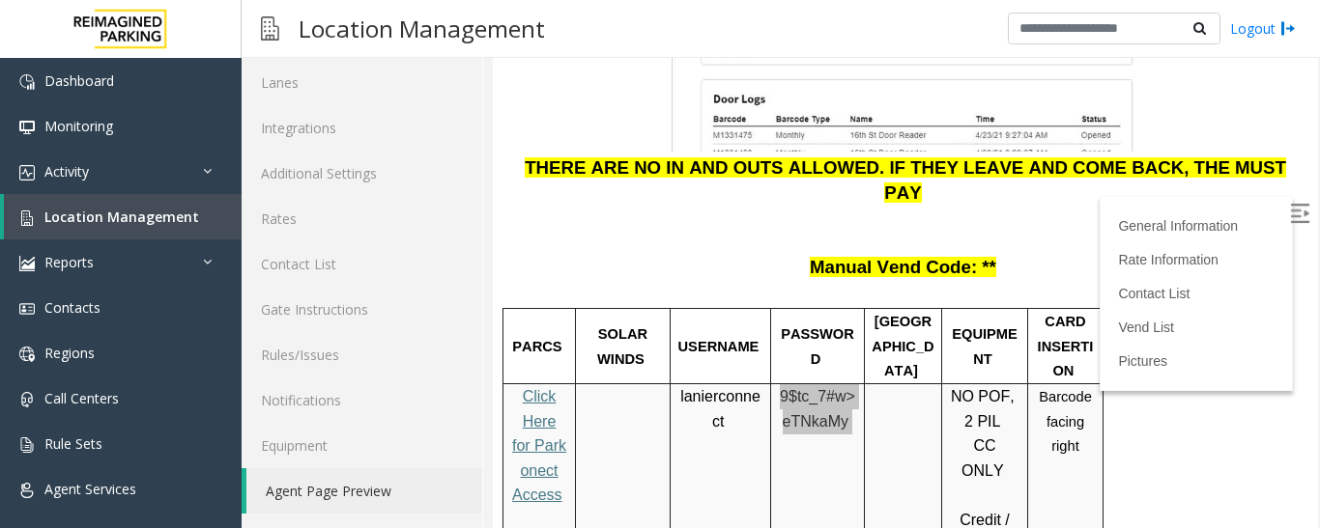
scroll to position [2898, 0]
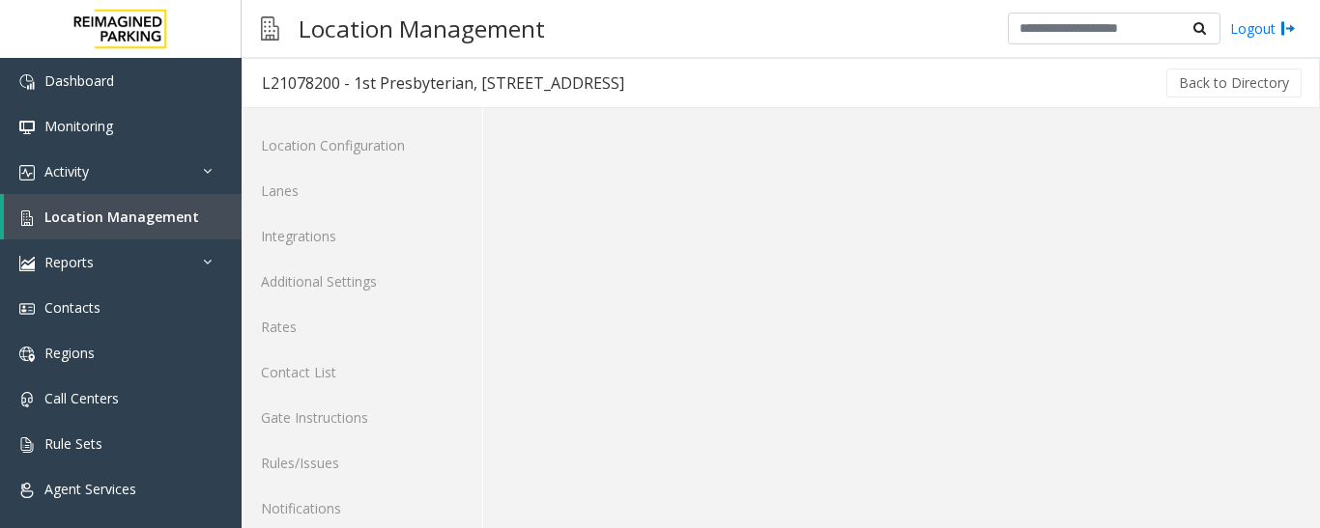
click at [1270, 35] on link "Logout" at bounding box center [1263, 28] width 66 height 20
